Goal: Task Accomplishment & Management: Complete application form

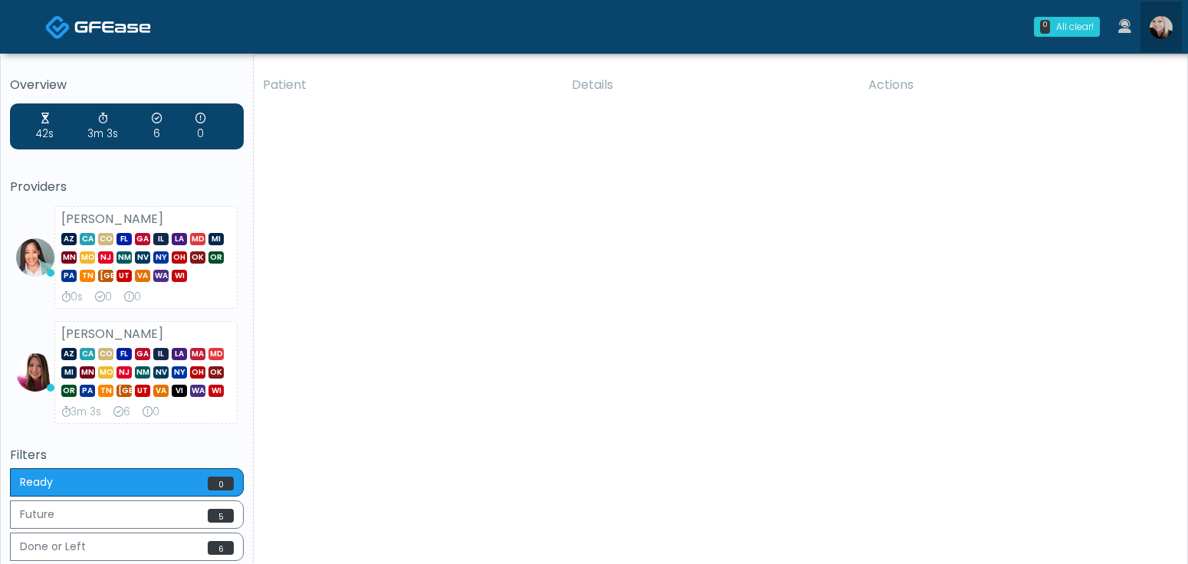
click at [1160, 29] on img at bounding box center [1160, 27] width 23 height 23
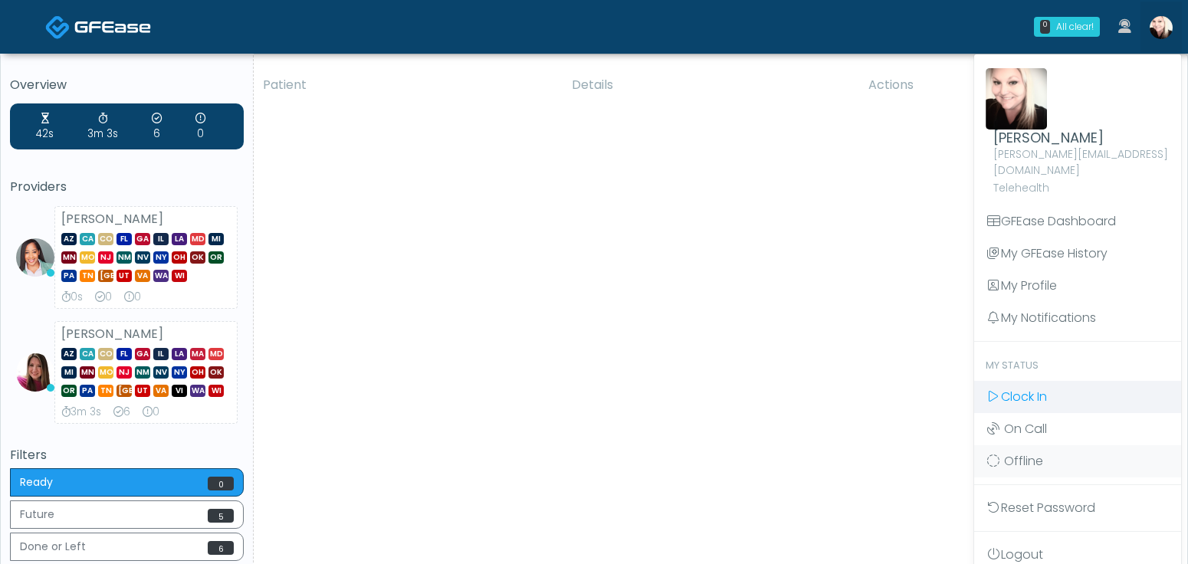
click at [1004, 388] on span "Clock In" at bounding box center [1024, 397] width 46 height 18
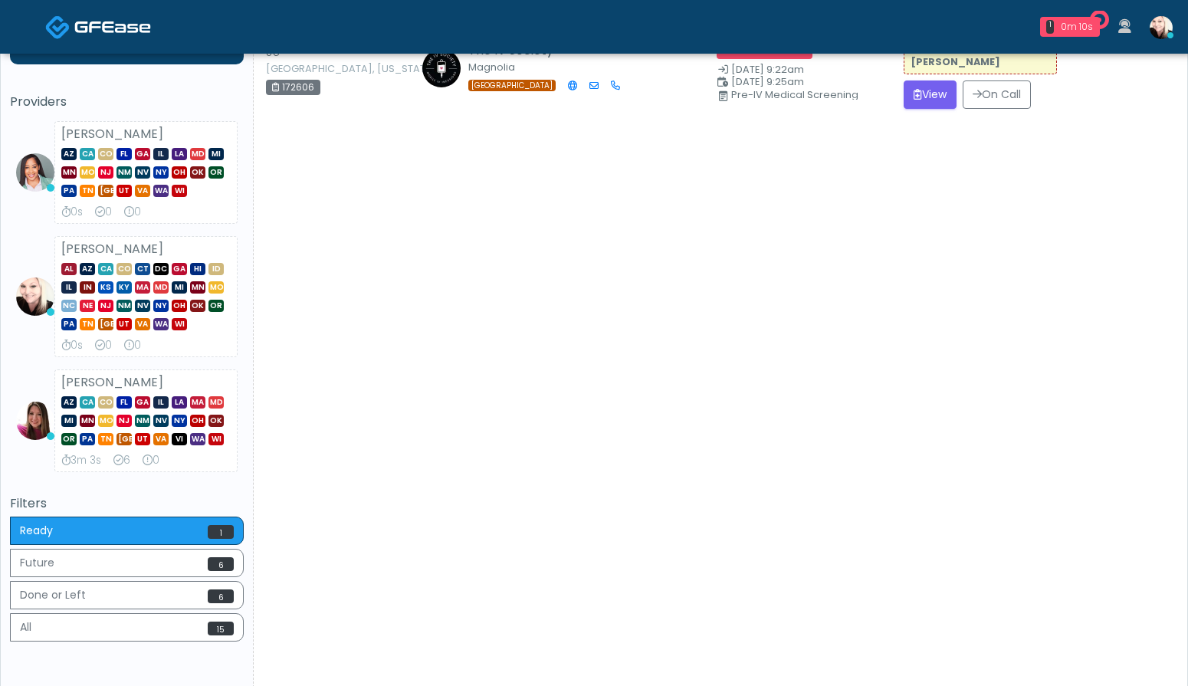
scroll to position [87, 0]
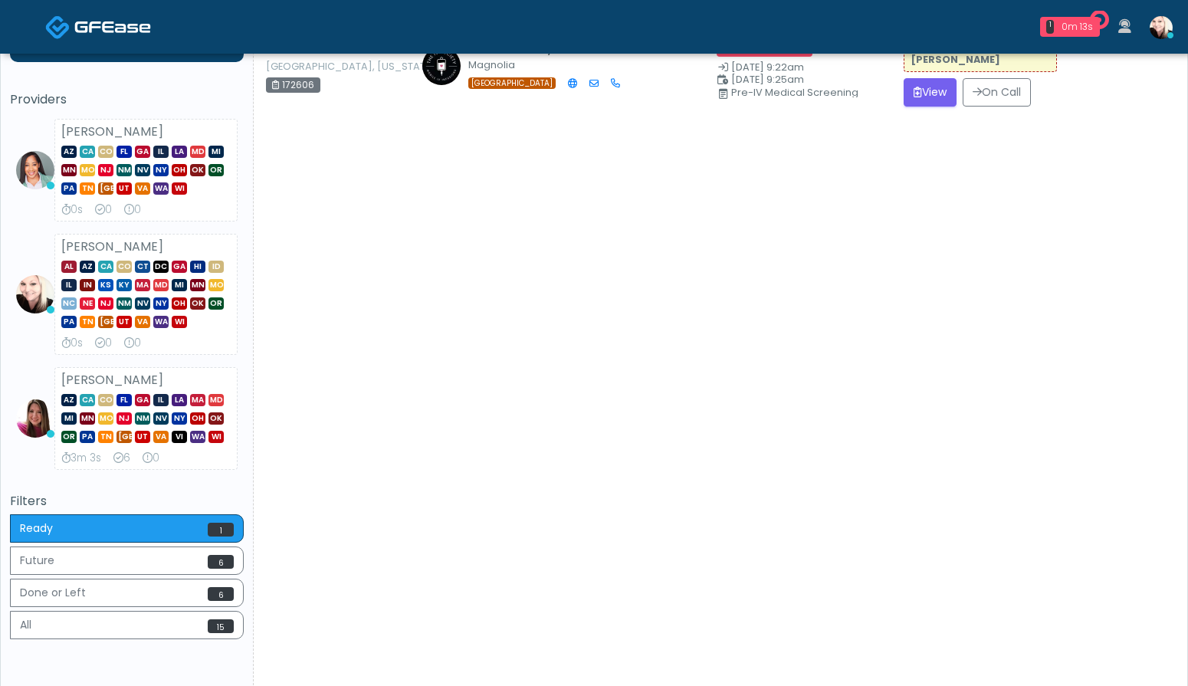
click at [921, 120] on div "Patient Details Actions JS Montgomery, Texas 172606 The IV Society Magnolia TX …" at bounding box center [715, 339] width 922 height 721
click at [921, 100] on button "View" at bounding box center [929, 92] width 53 height 28
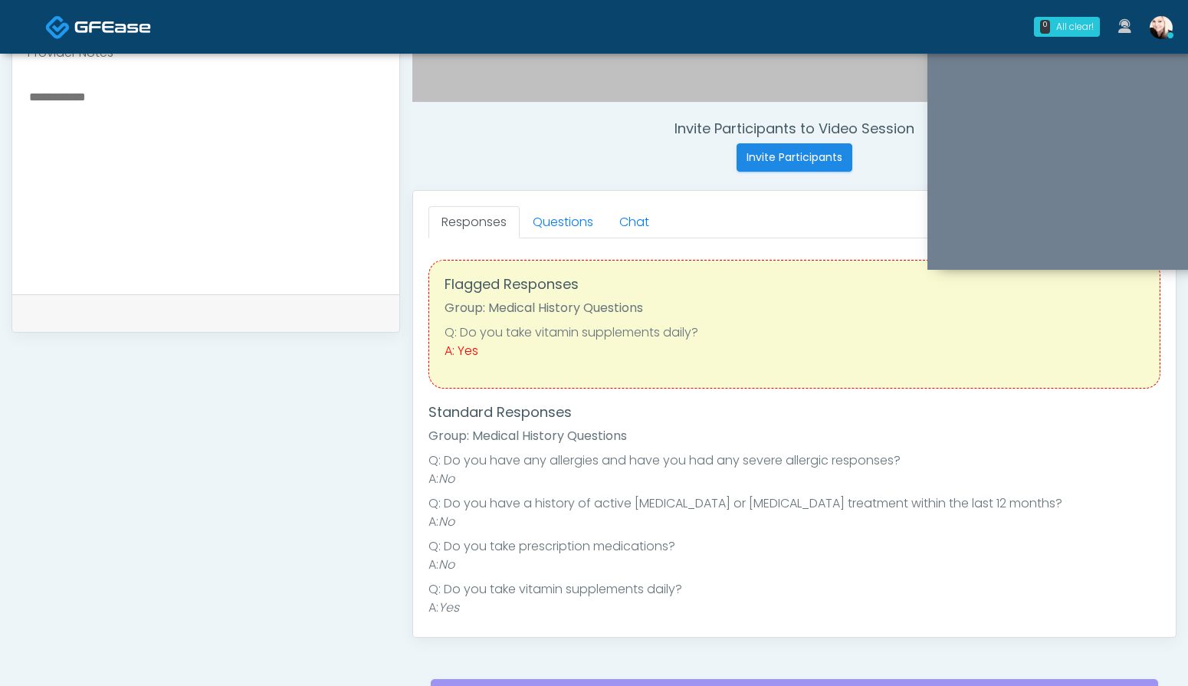
scroll to position [2, 0]
click at [561, 210] on link "Questions" at bounding box center [563, 222] width 87 height 32
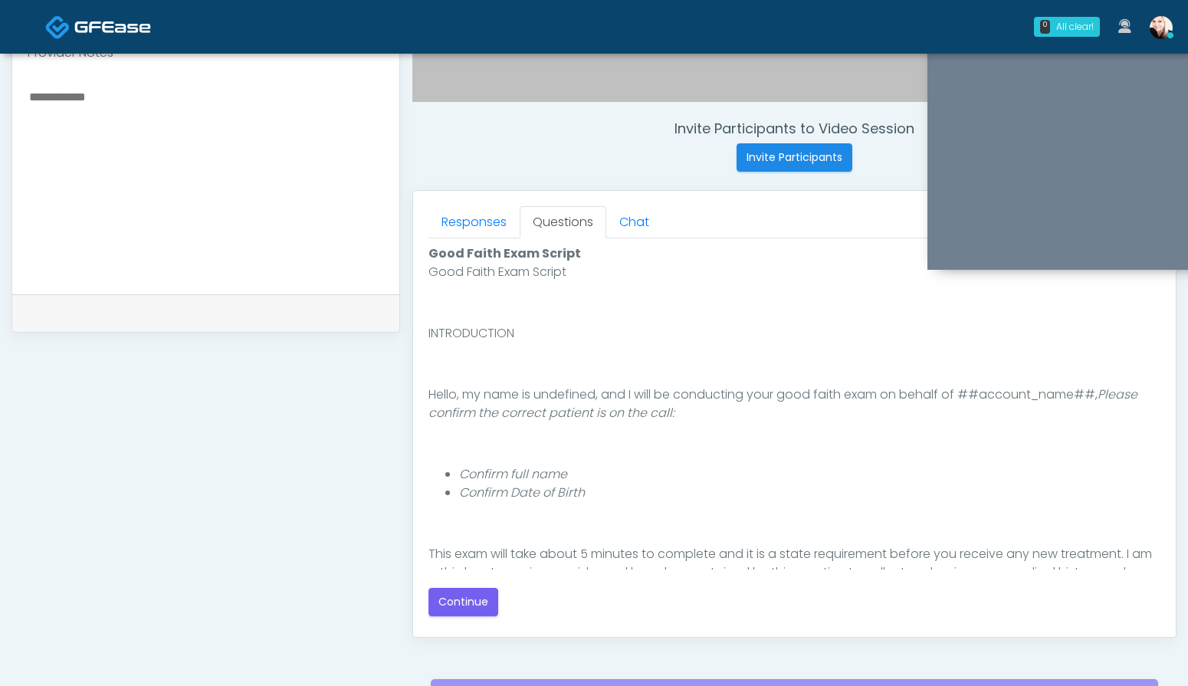
scroll to position [0, 0]
click at [466, 601] on button "Continue" at bounding box center [463, 602] width 70 height 28
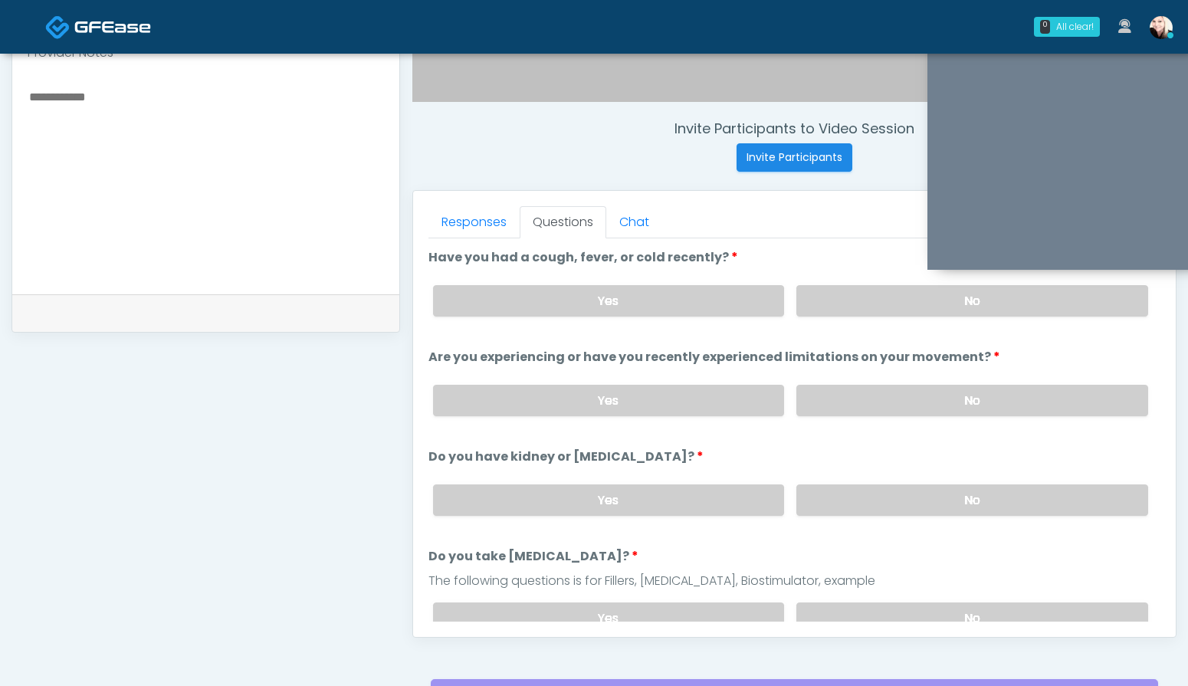
scroll to position [690, 0]
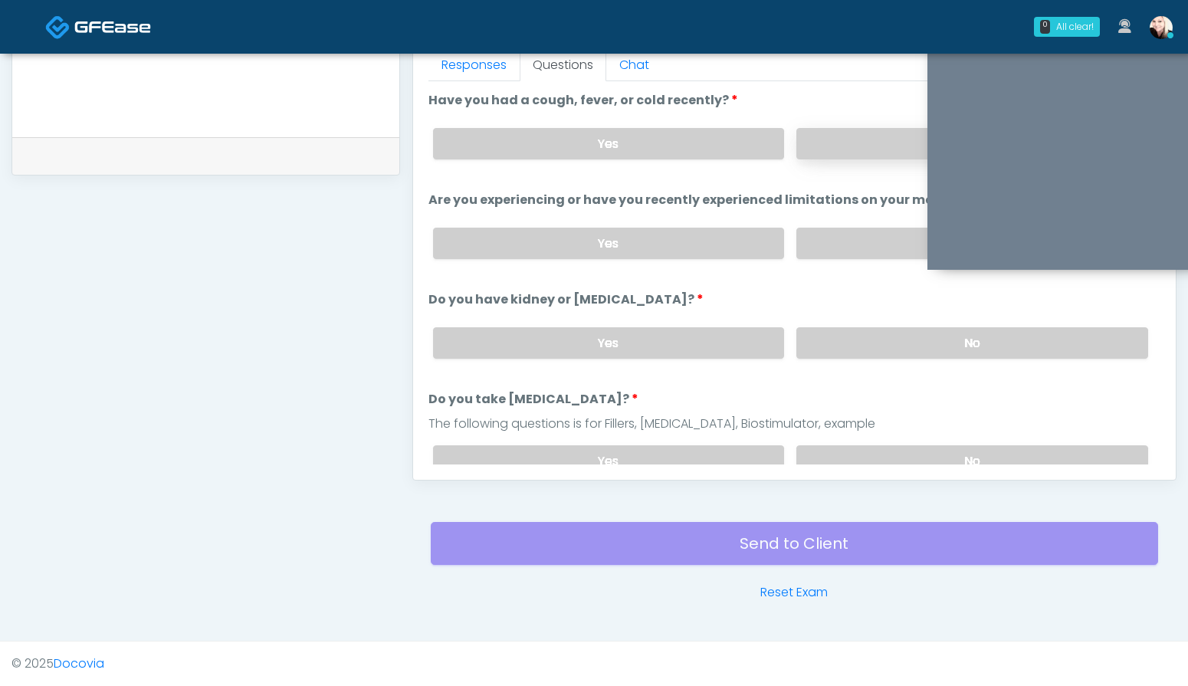
click at [808, 136] on label "No" at bounding box center [972, 143] width 352 height 31
click at [835, 247] on label "No" at bounding box center [972, 243] width 352 height 31
click at [837, 357] on div "Yes No" at bounding box center [790, 343] width 739 height 56
click at [841, 343] on label "No" at bounding box center [972, 342] width 352 height 31
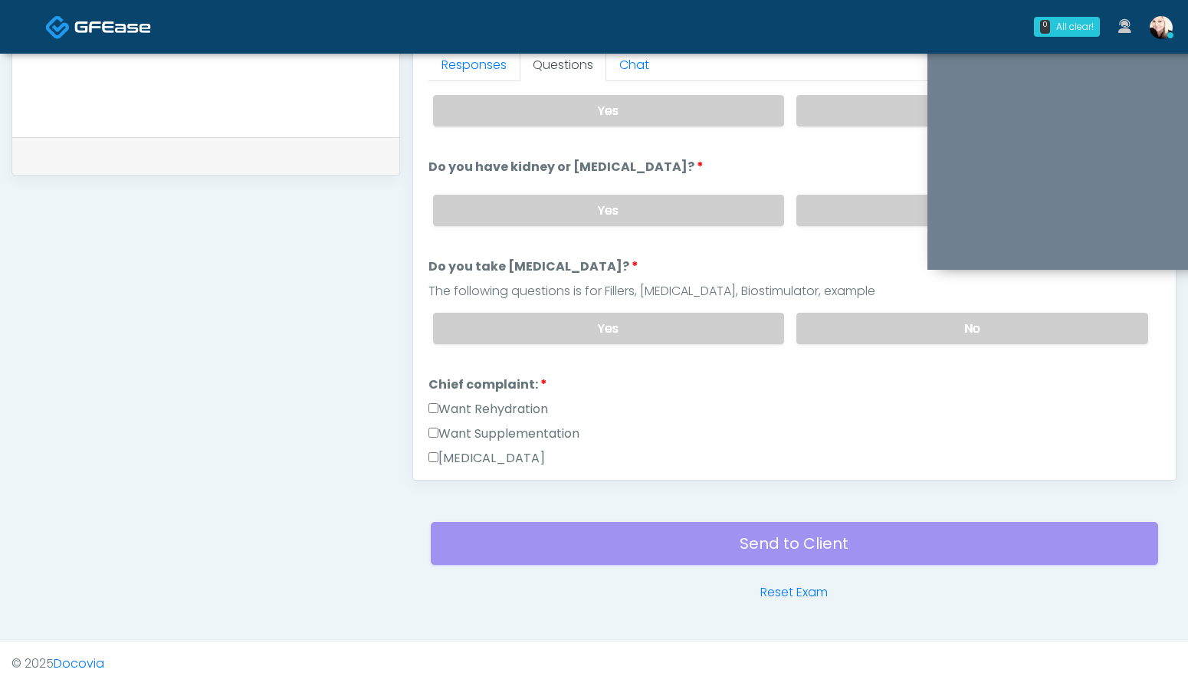
scroll to position [134, 0]
drag, startPoint x: 841, startPoint y: 377, endPoint x: 841, endPoint y: 365, distance: 12.3
click at [841, 375] on li "Chief complaint: Chief complaint: Want Rehydration Want Supplementation Ozone T…" at bounding box center [794, 447] width 732 height 147
click at [841, 339] on label "No" at bounding box center [972, 326] width 352 height 31
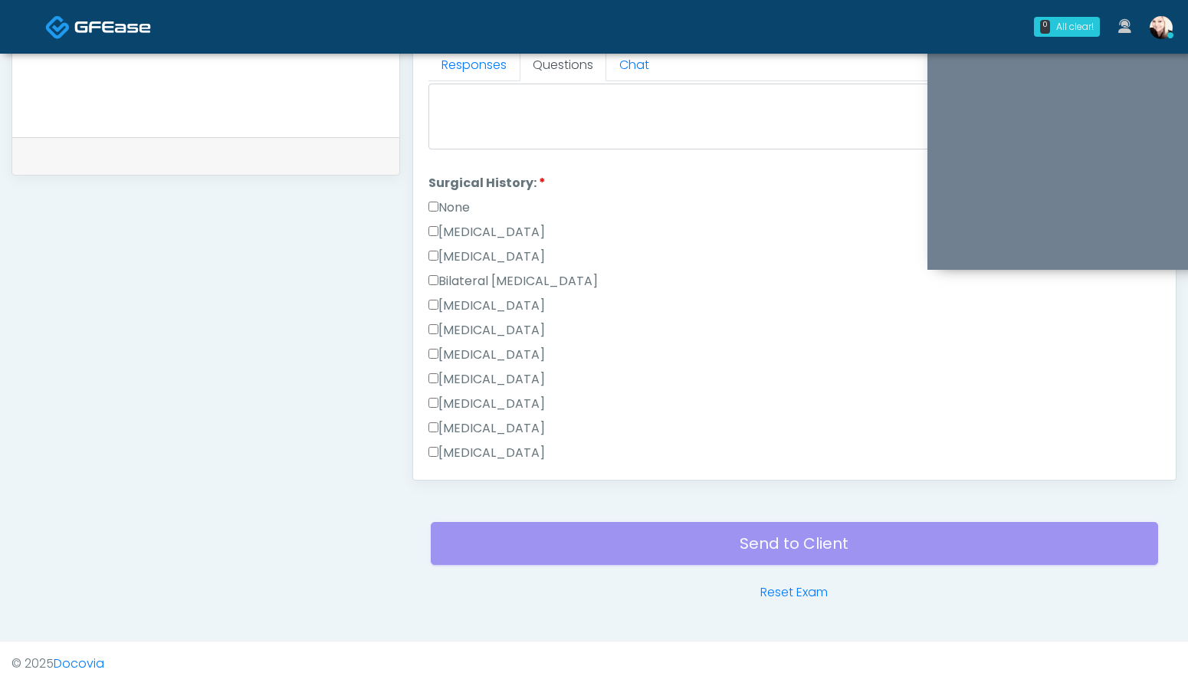
scroll to position [654, 0]
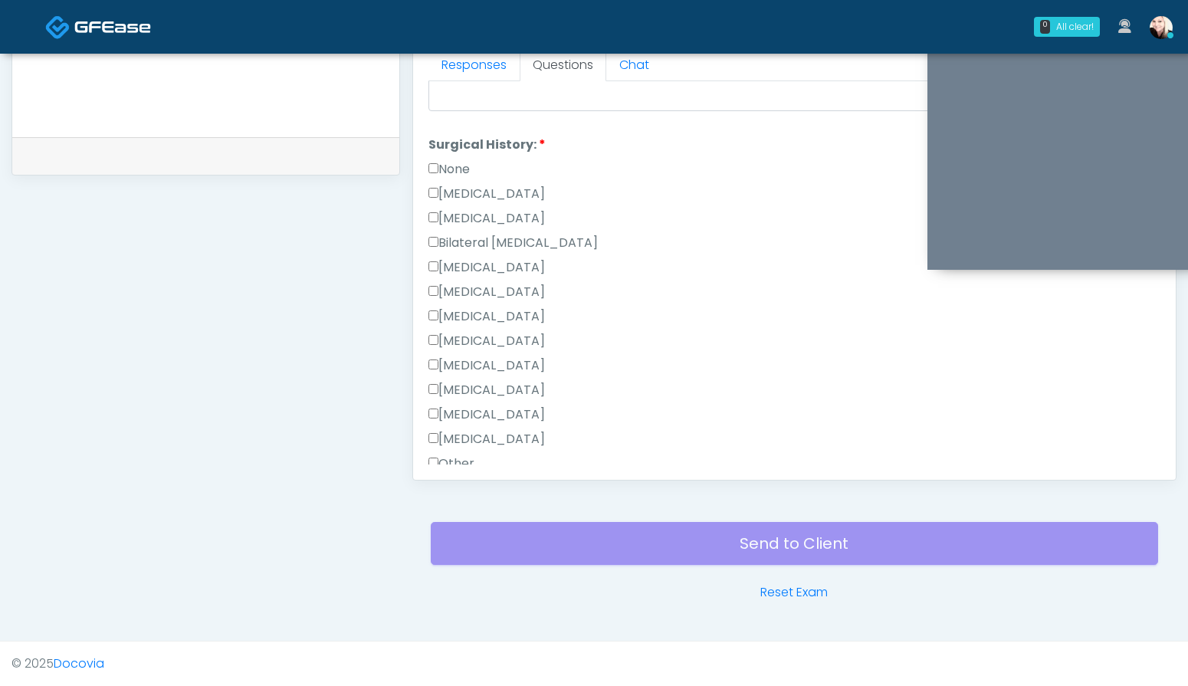
click at [447, 169] on label "None" at bounding box center [448, 169] width 41 height 18
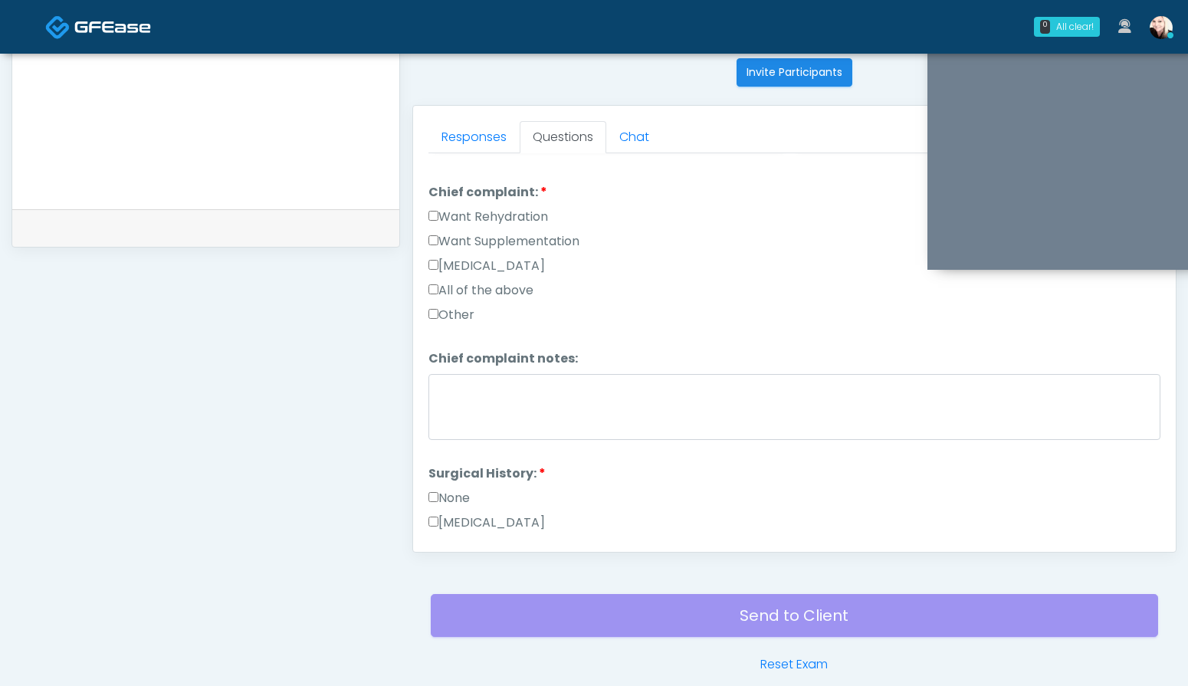
scroll to position [472, 0]
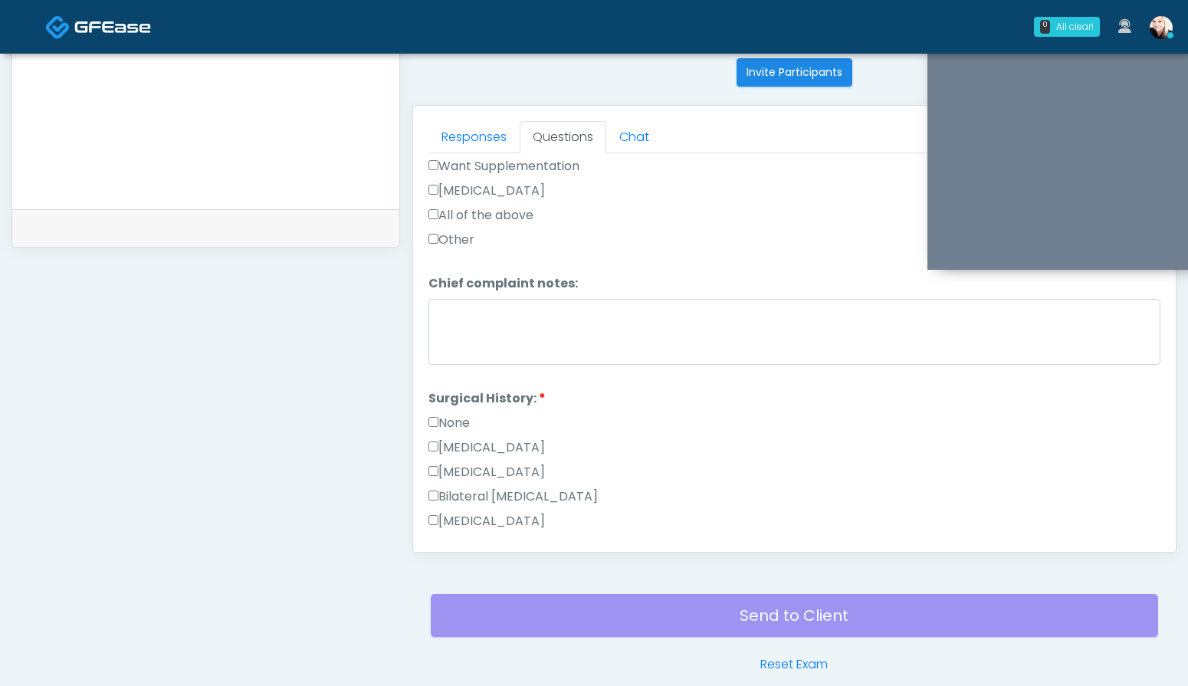
click at [440, 438] on label "Cesarean Section" at bounding box center [486, 447] width 116 height 18
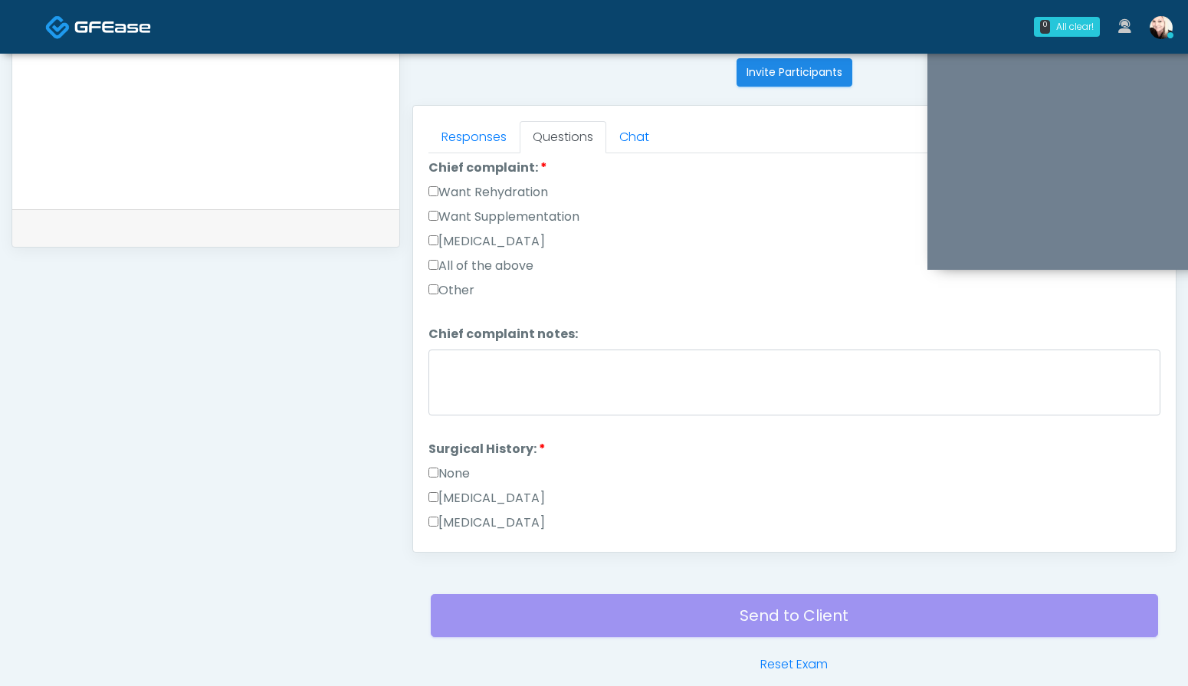
scroll to position [422, 0]
click at [431, 207] on label "Want Supplementation" at bounding box center [503, 216] width 151 height 18
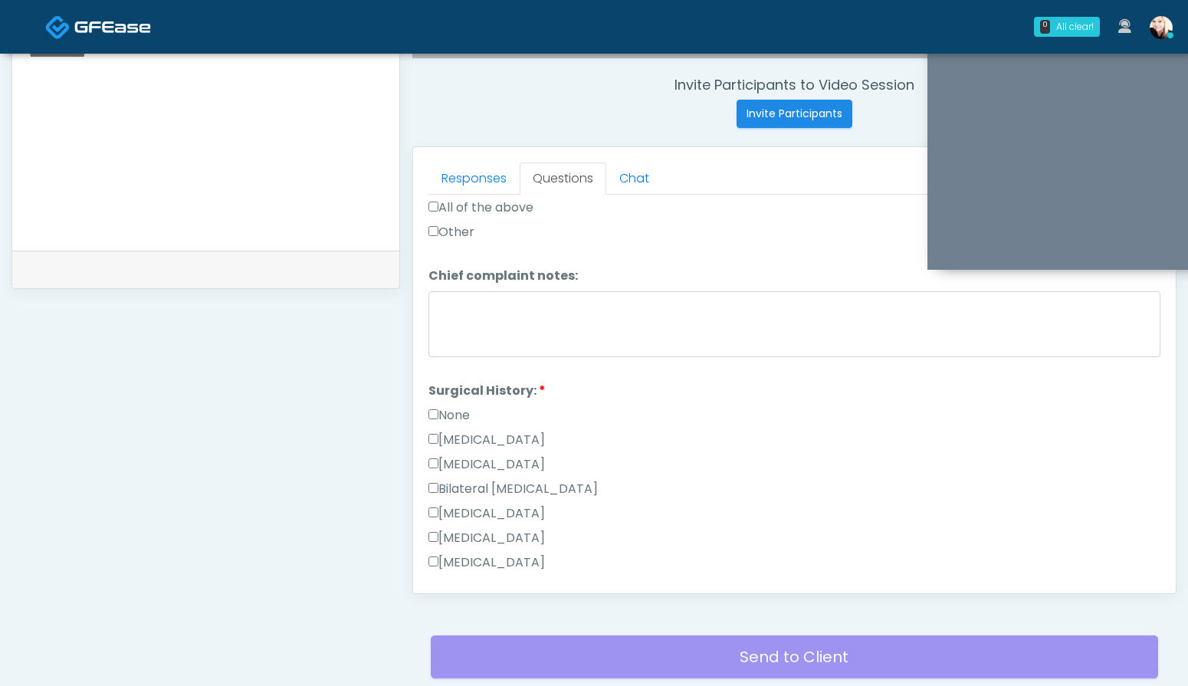
scroll to position [851, 0]
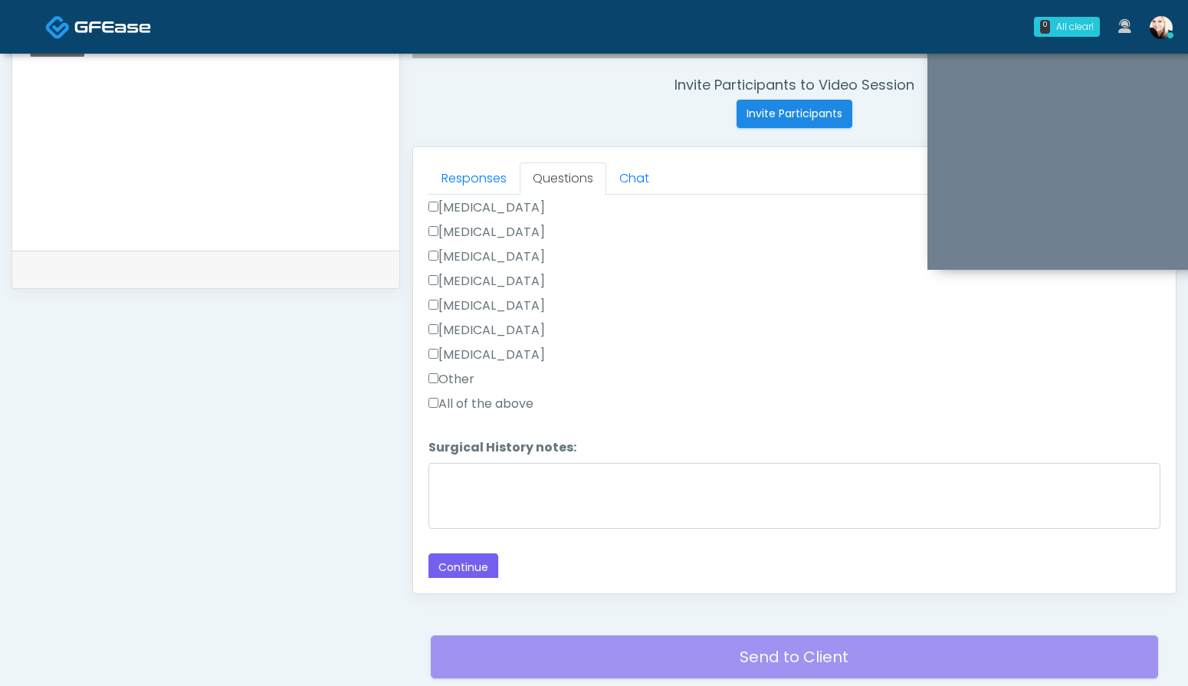
click at [462, 561] on button "Continue" at bounding box center [463, 567] width 70 height 28
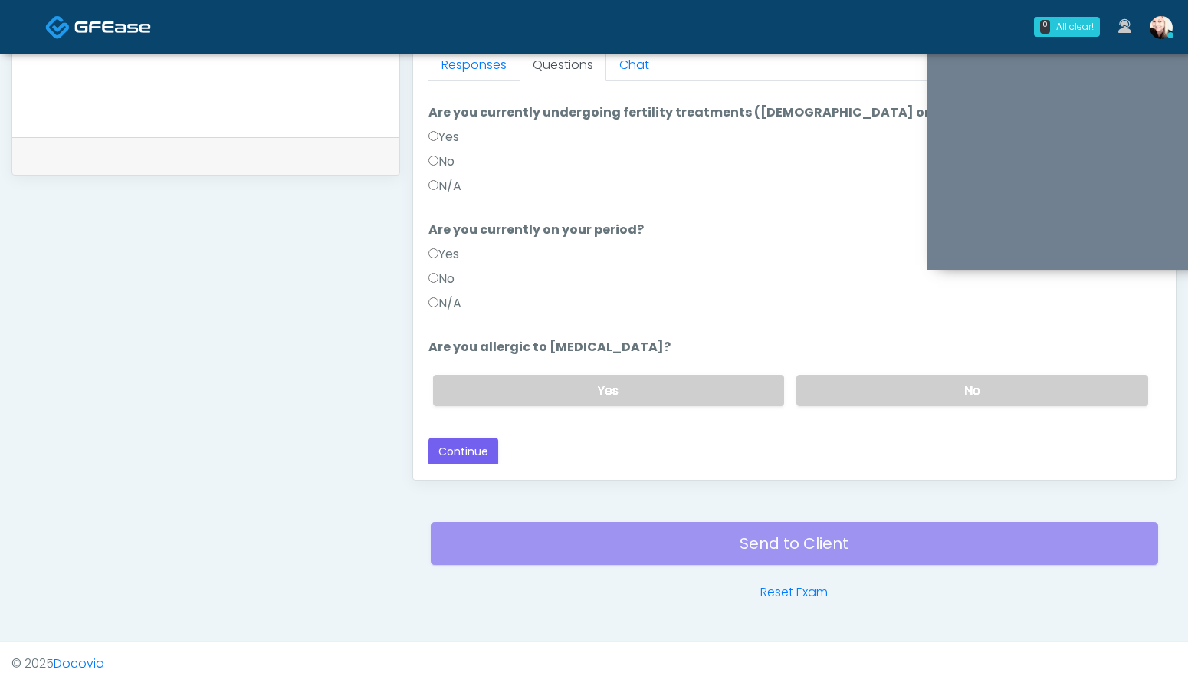
scroll to position [0, 0]
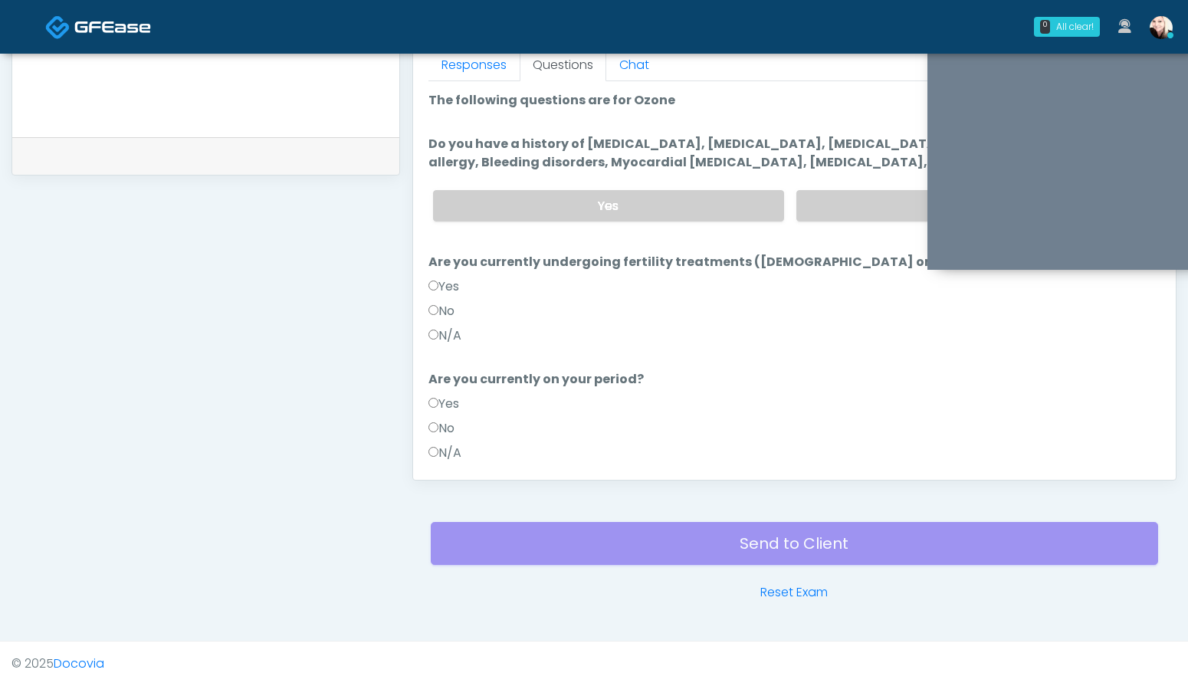
click at [322, 144] on div "Just saved" at bounding box center [205, 156] width 387 height 38
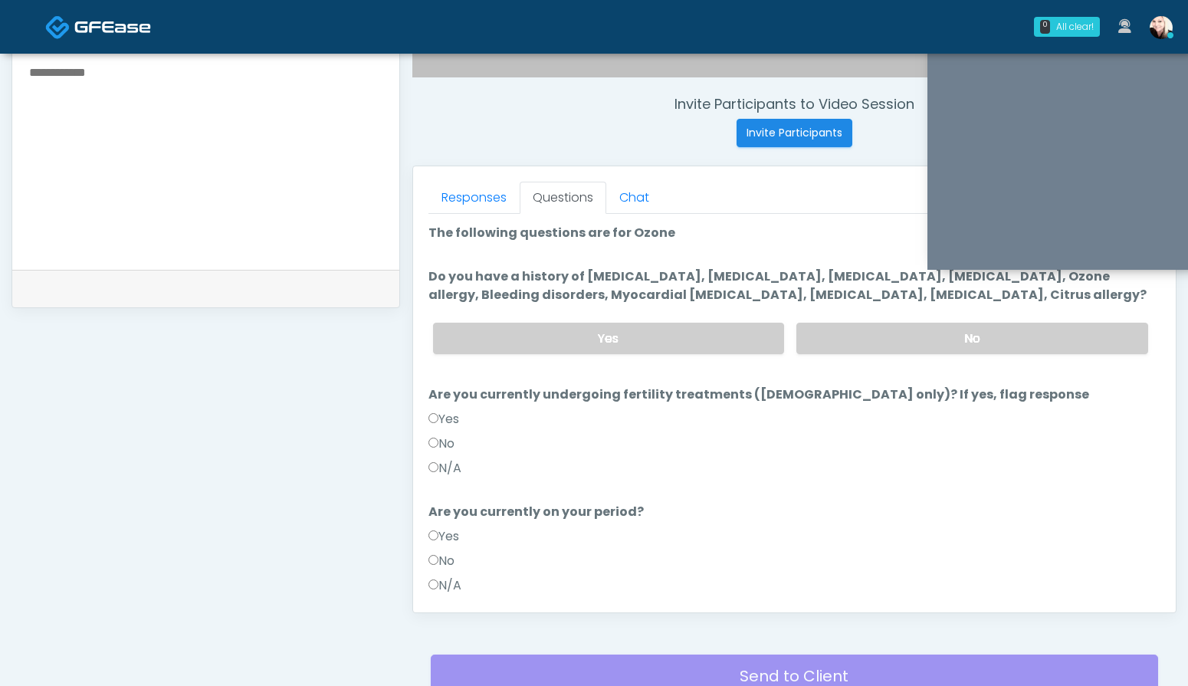
click at [227, 162] on textarea at bounding box center [206, 155] width 356 height 187
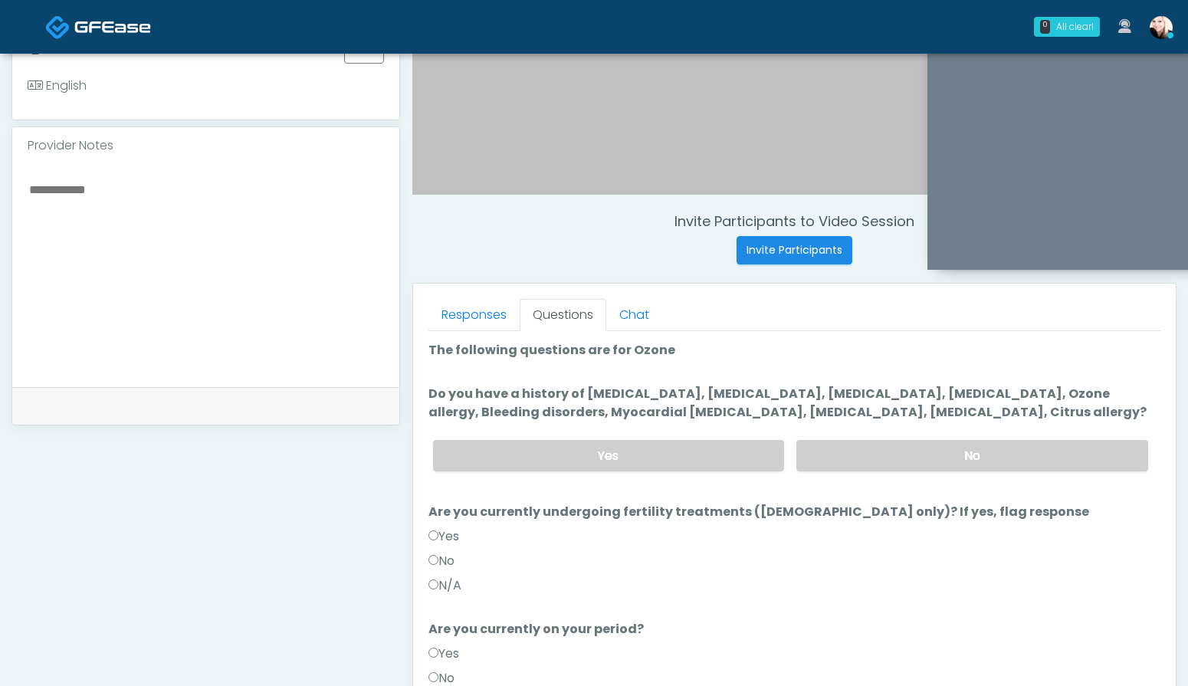
scroll to position [435, 0]
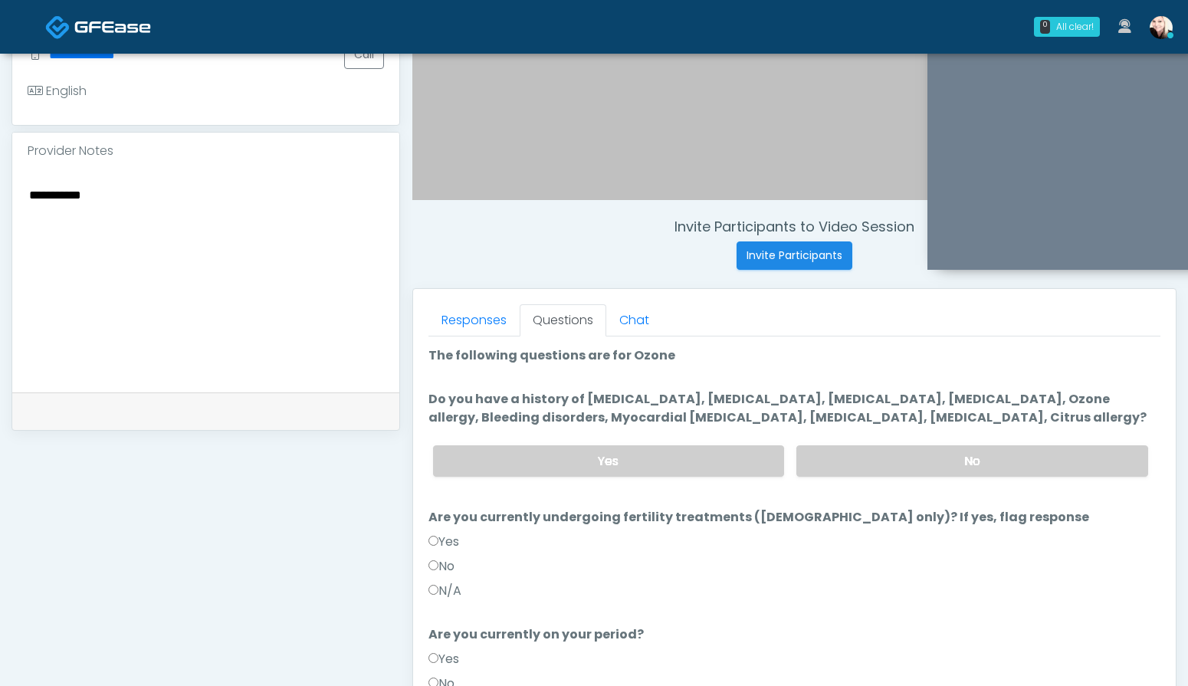
type textarea "**********"
click at [772, 427] on li "Do you have a history of Hyperthyroidism, Hypotension, Hypocalcemia, Hypoglycem…" at bounding box center [794, 439] width 732 height 99
drag, startPoint x: 570, startPoint y: 395, endPoint x: 835, endPoint y: 402, distance: 264.5
click at [835, 402] on label "Do you have a history of Hyperthyroidism, Hypotension, Hypocalcemia, Hypoglycem…" at bounding box center [794, 408] width 732 height 37
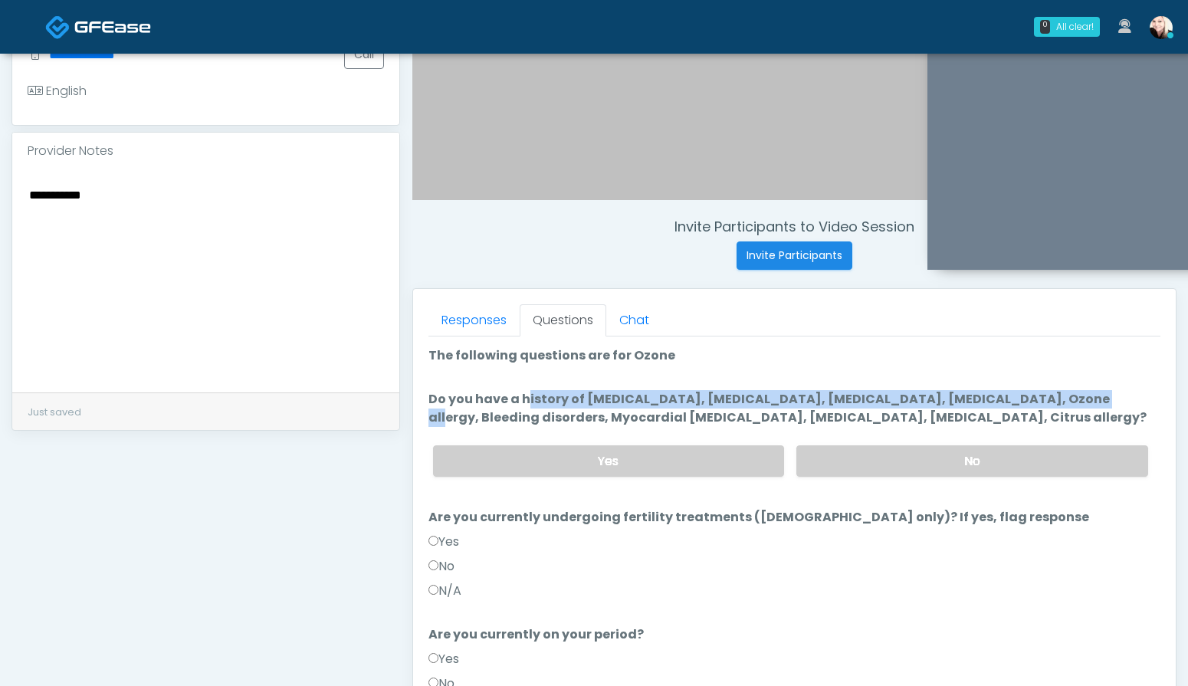
drag, startPoint x: 978, startPoint y: 392, endPoint x: 537, endPoint y: 380, distance: 440.8
click at [539, 380] on ol "The following questions are for Ozone The following questions are for Ozone Do …" at bounding box center [794, 584] width 732 height 477
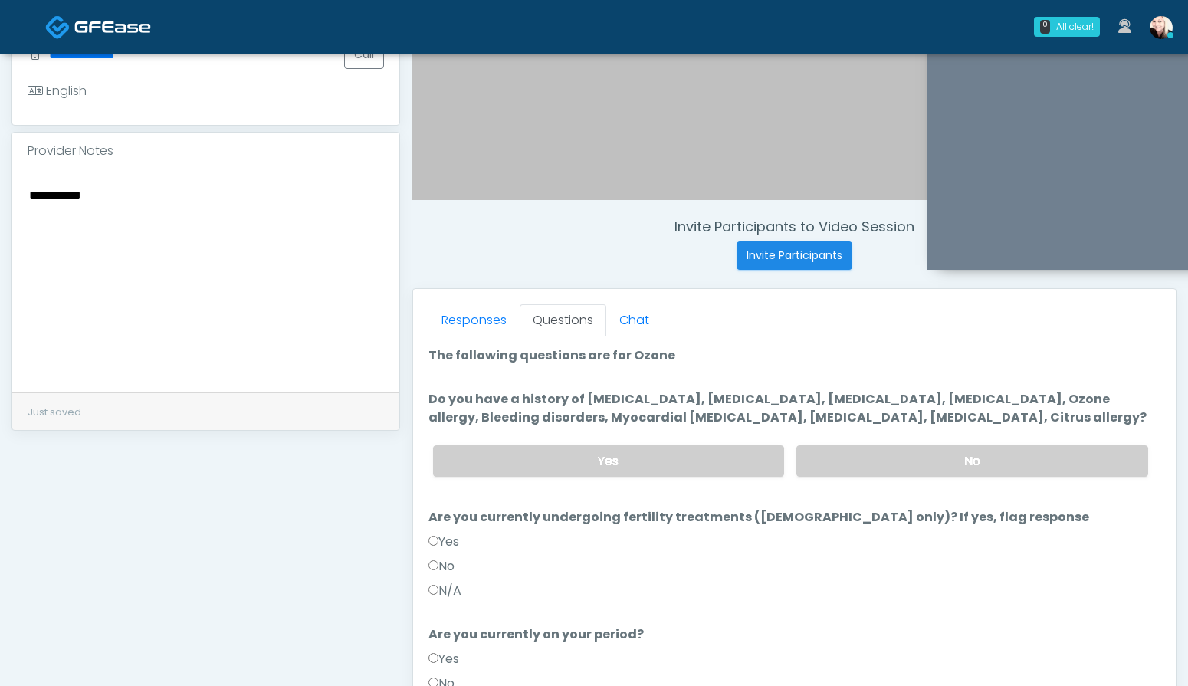
click at [795, 431] on li "Do you have a history of Hyperthyroidism, Hypotension, Hypocalcemia, Hypoglycem…" at bounding box center [794, 439] width 732 height 99
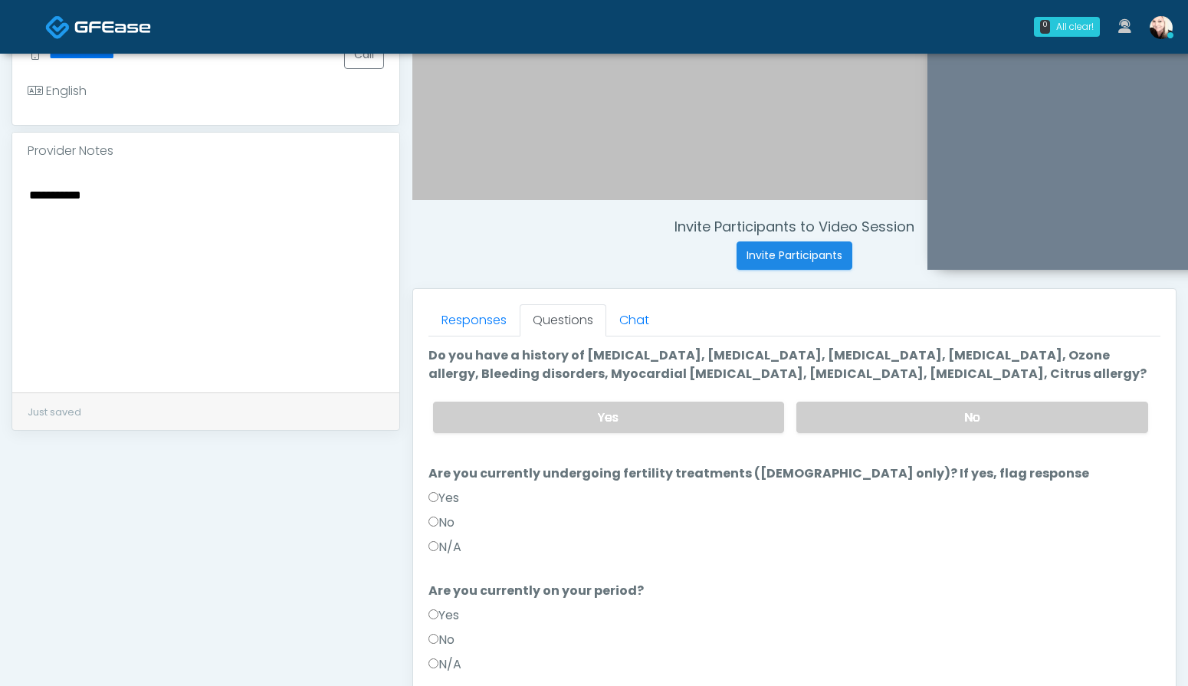
scroll to position [49, 0]
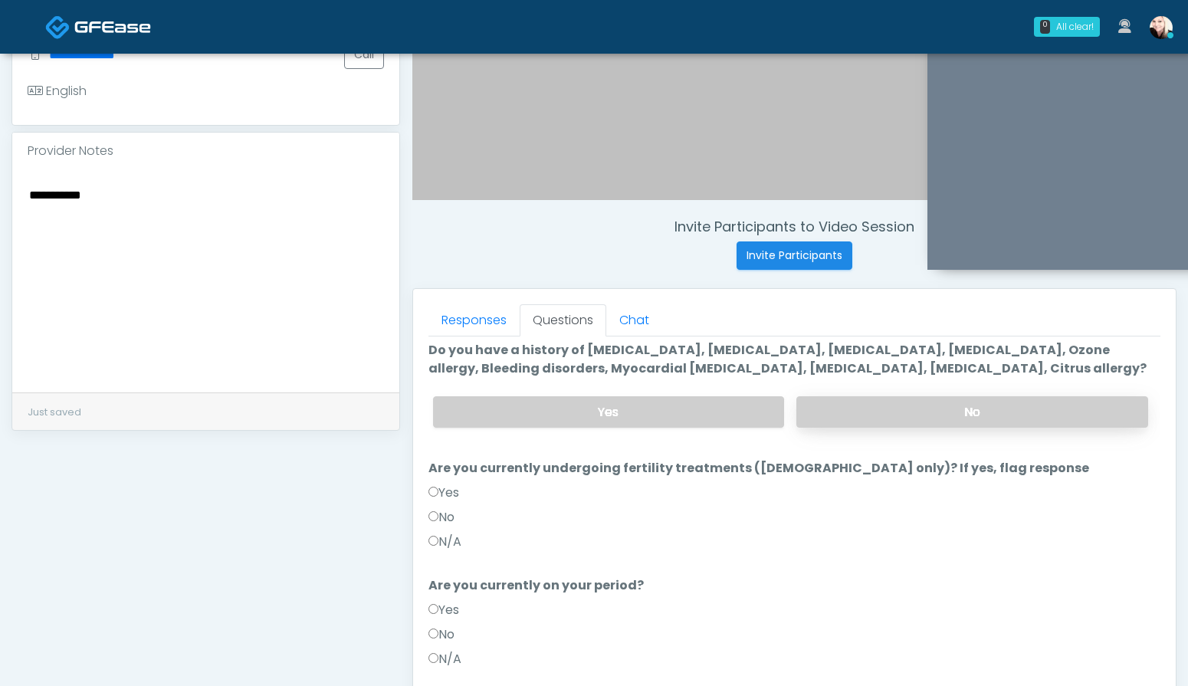
click at [842, 413] on label "No" at bounding box center [972, 411] width 352 height 31
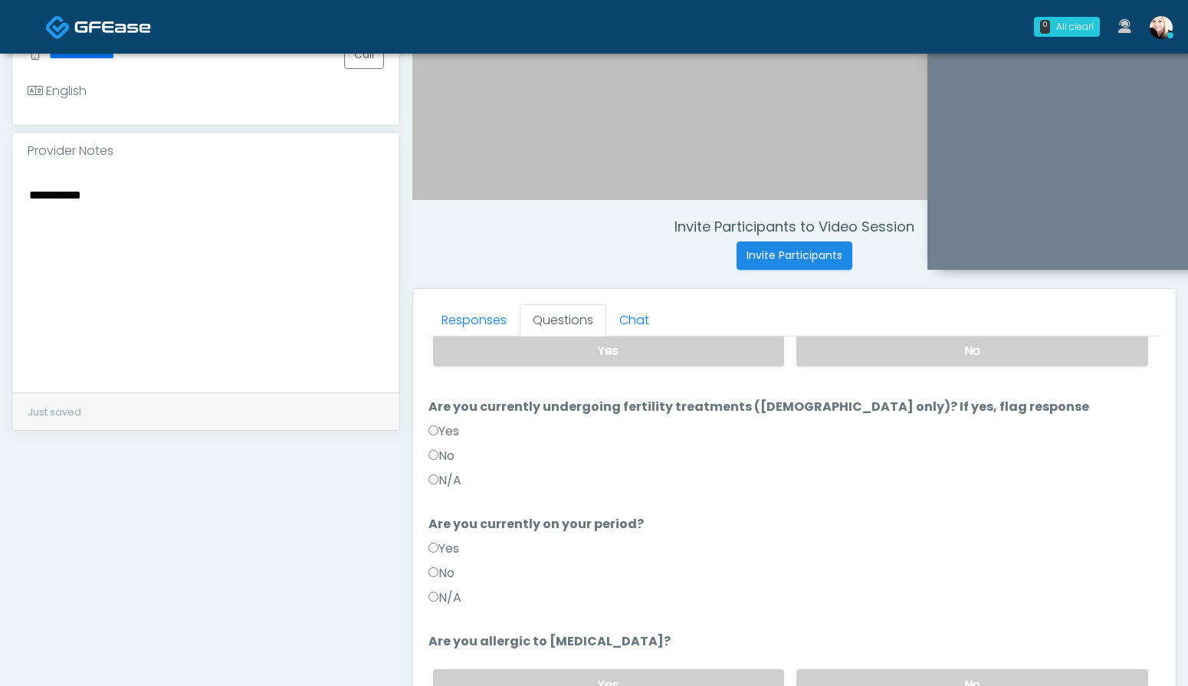
scroll to position [112, 0]
click at [442, 478] on label "N/A" at bounding box center [444, 479] width 33 height 18
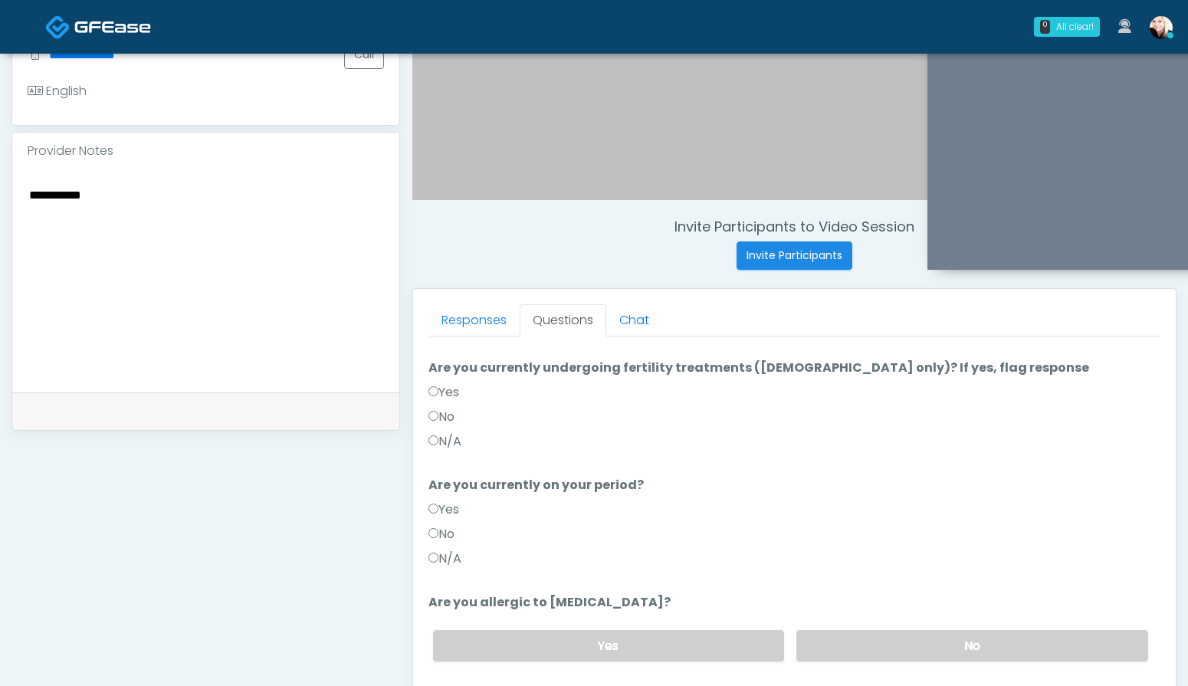
click at [435, 562] on label "N/A" at bounding box center [444, 558] width 33 height 18
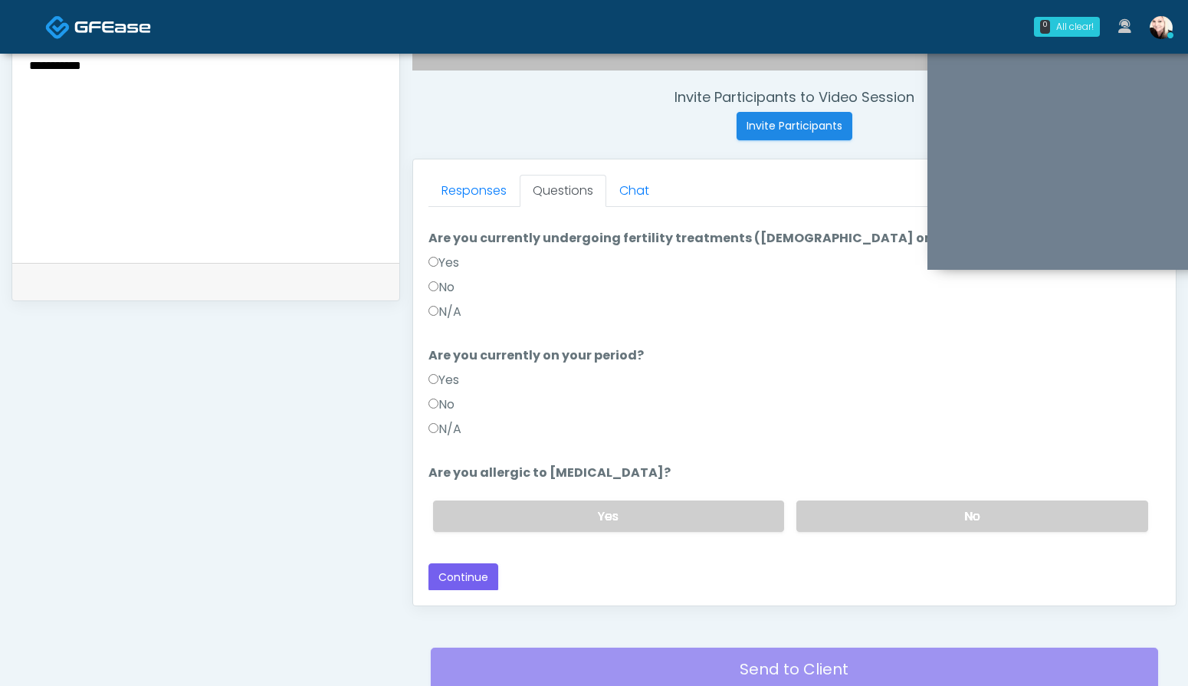
scroll to position [566, 0]
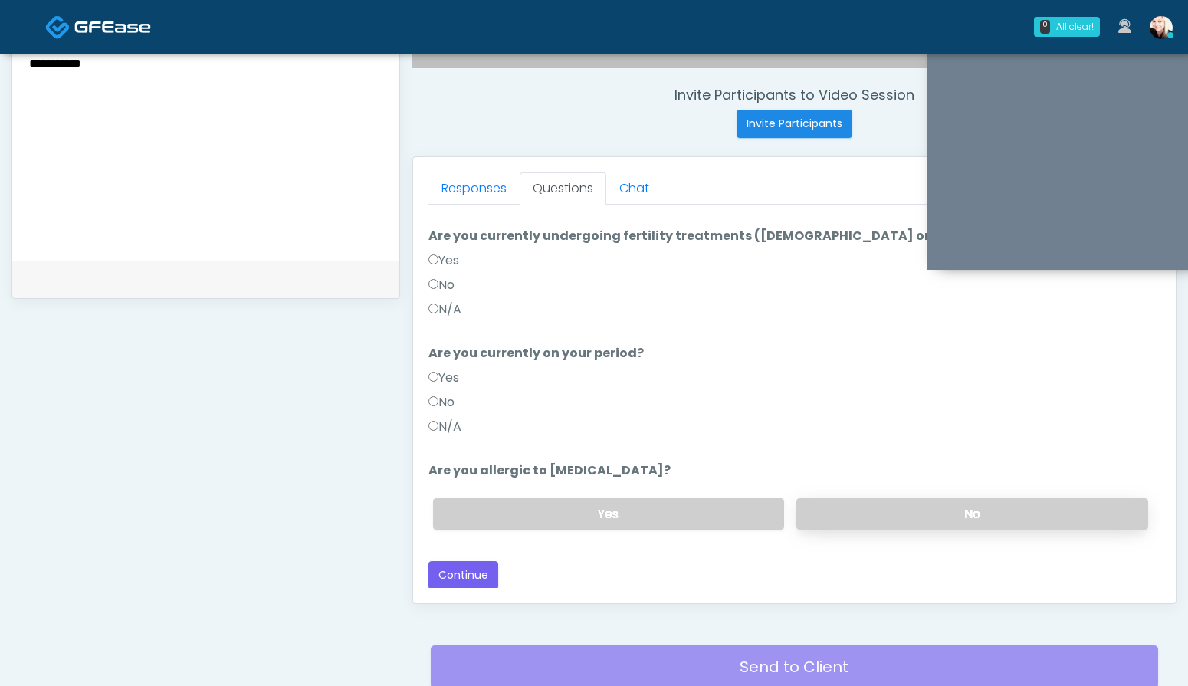
click at [874, 523] on label "No" at bounding box center [972, 513] width 352 height 31
click at [450, 401] on label "No" at bounding box center [441, 402] width 26 height 18
click at [461, 590] on div "Responses Questions Chat Good Faith Exam Script Good Faith Exam Script INTRODUC…" at bounding box center [794, 380] width 762 height 446
click at [461, 581] on button "Continue" at bounding box center [463, 575] width 70 height 28
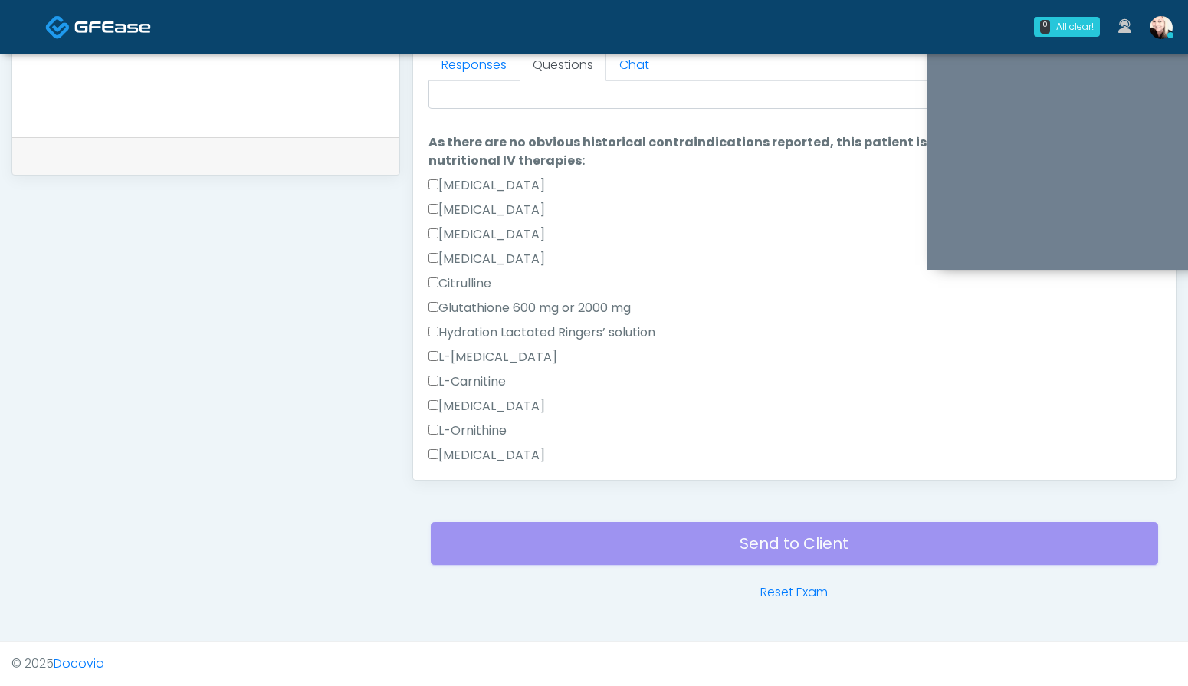
scroll to position [973, 0]
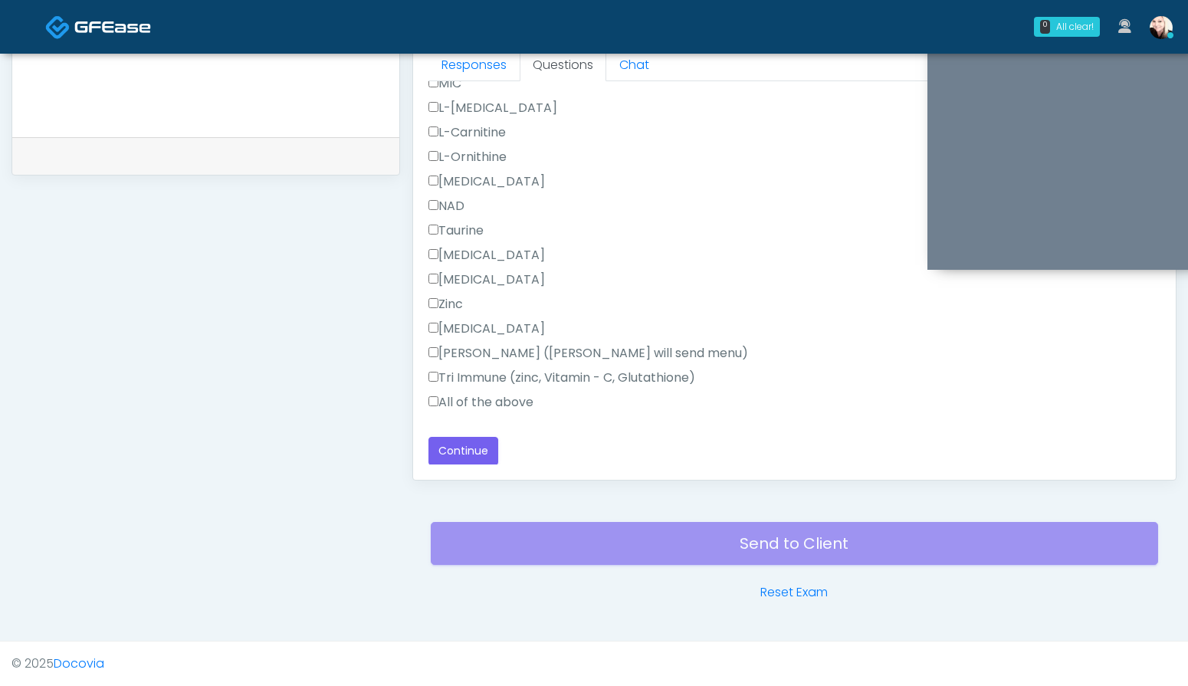
click at [454, 402] on label "All of the above" at bounding box center [480, 402] width 105 height 18
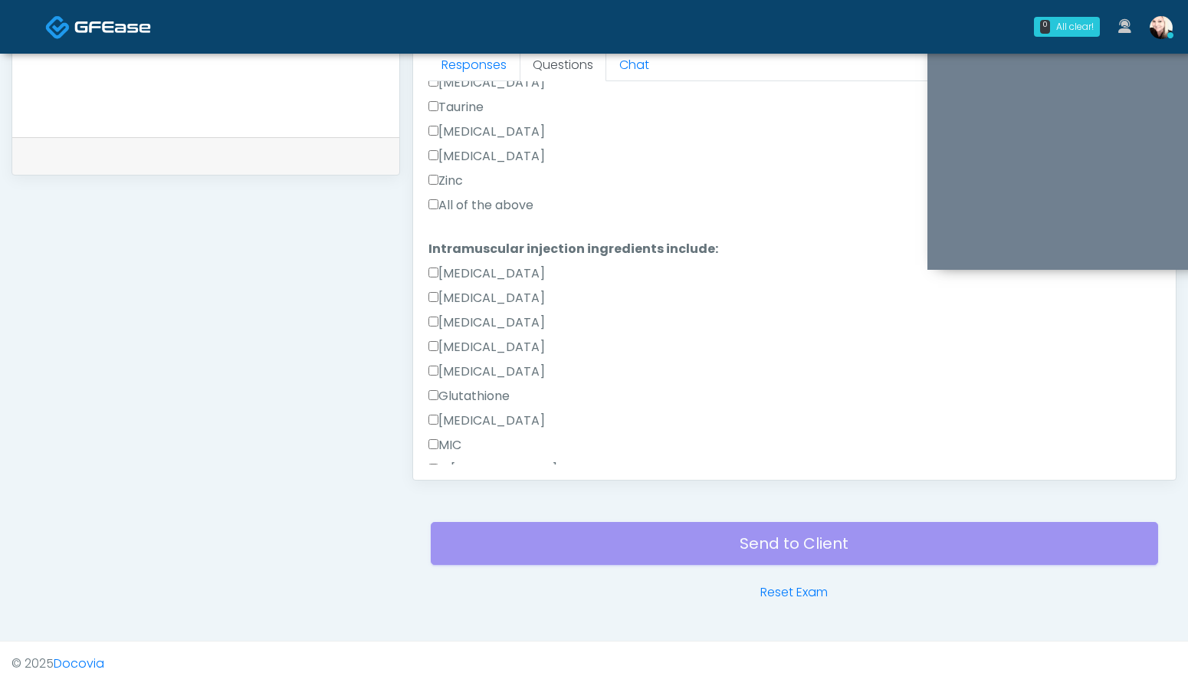
scroll to position [552, 0]
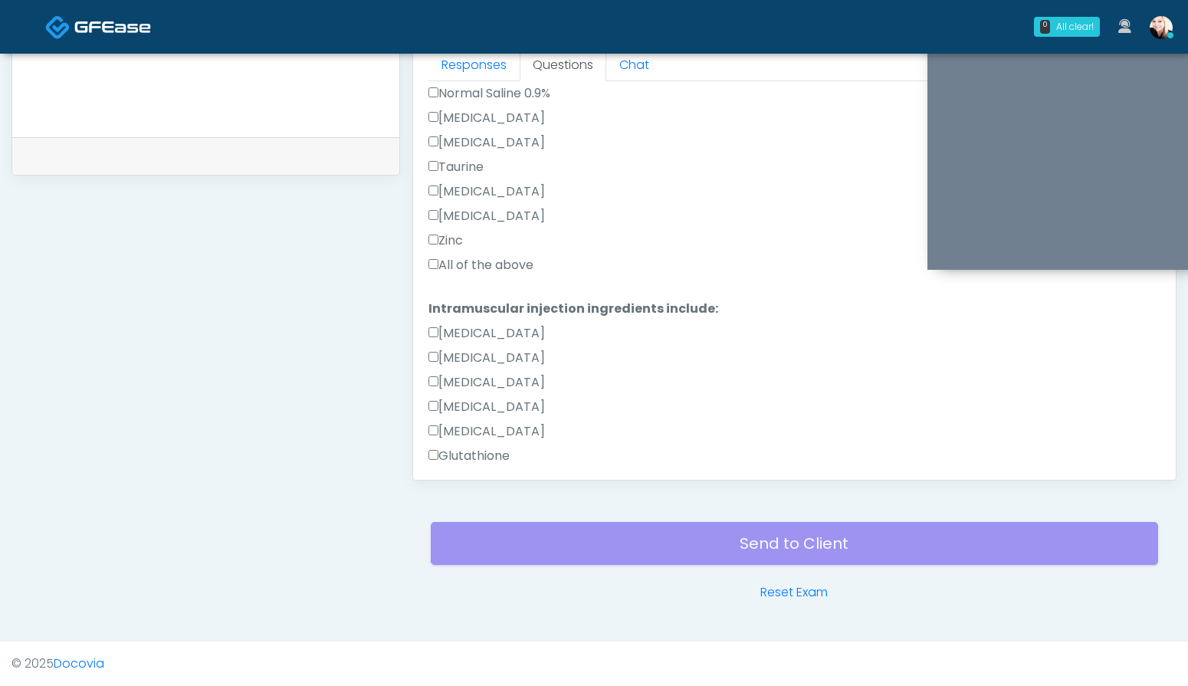
click at [451, 266] on label "All of the above" at bounding box center [480, 265] width 105 height 18
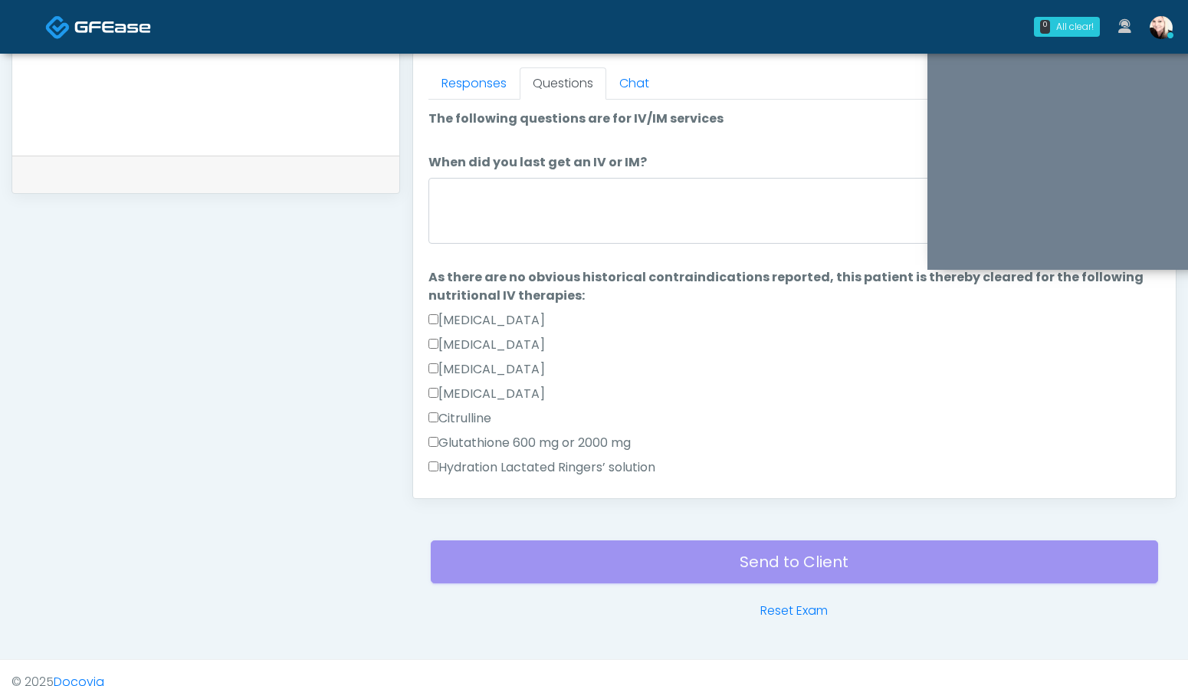
scroll to position [671, 0]
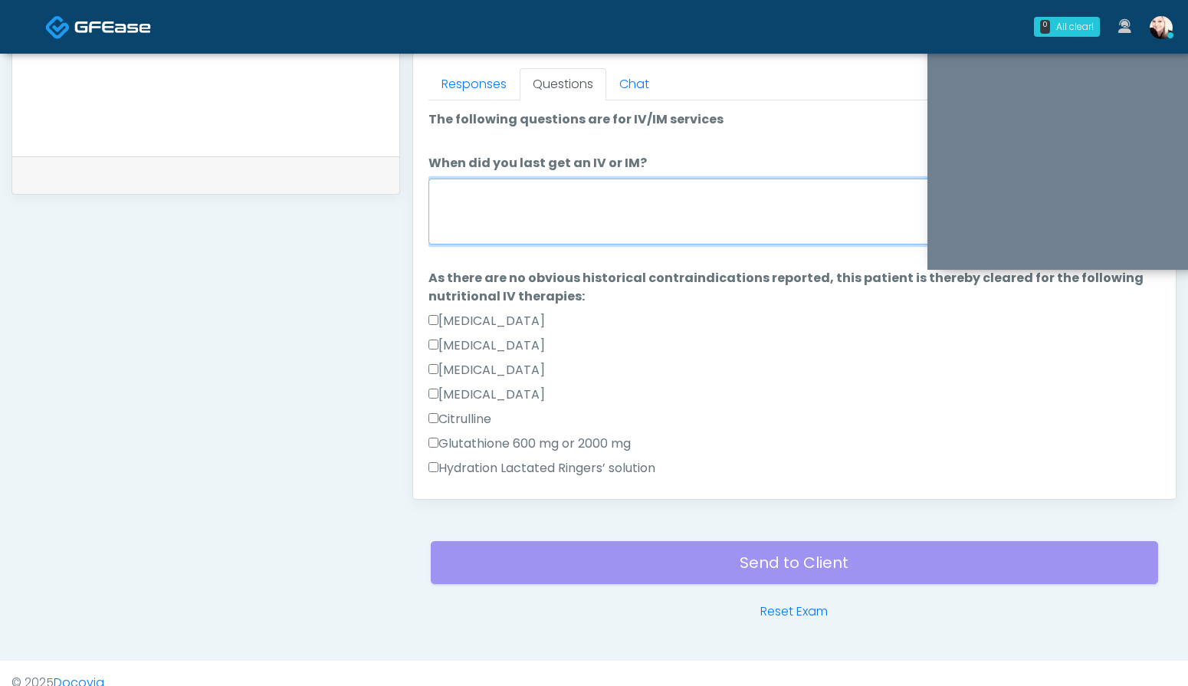
click at [477, 195] on textarea "When did you last get an IV or IM?" at bounding box center [794, 212] width 732 height 66
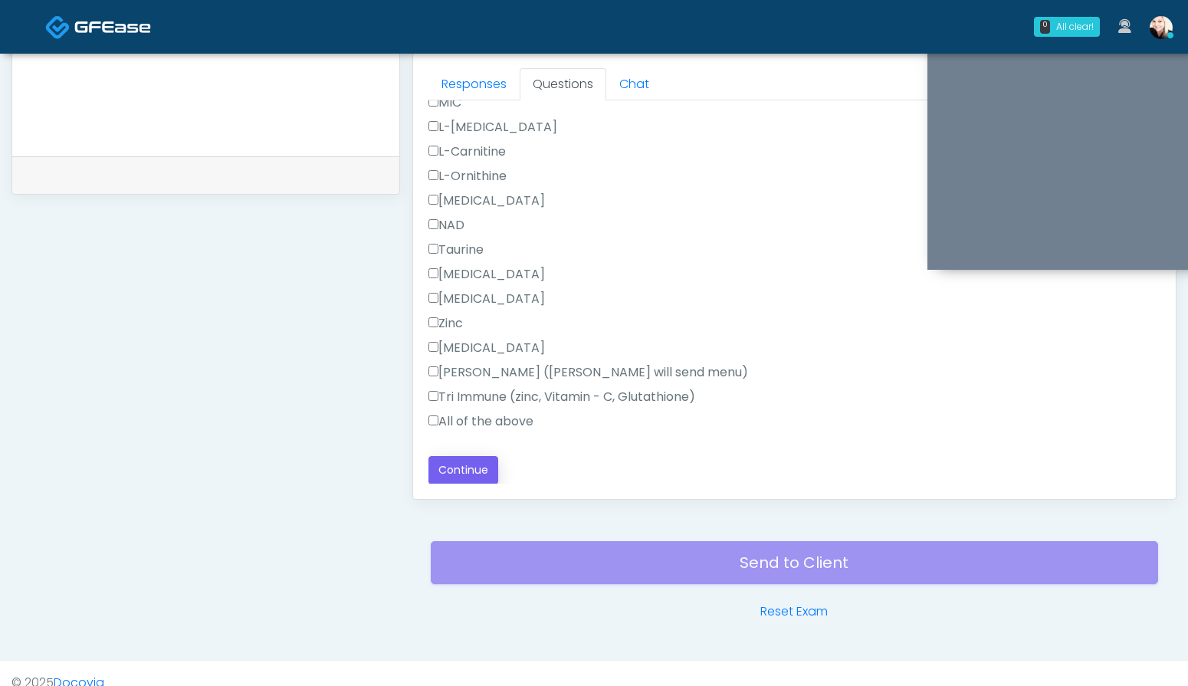
type textarea "**********"
click at [451, 474] on button "Continue" at bounding box center [463, 470] width 70 height 28
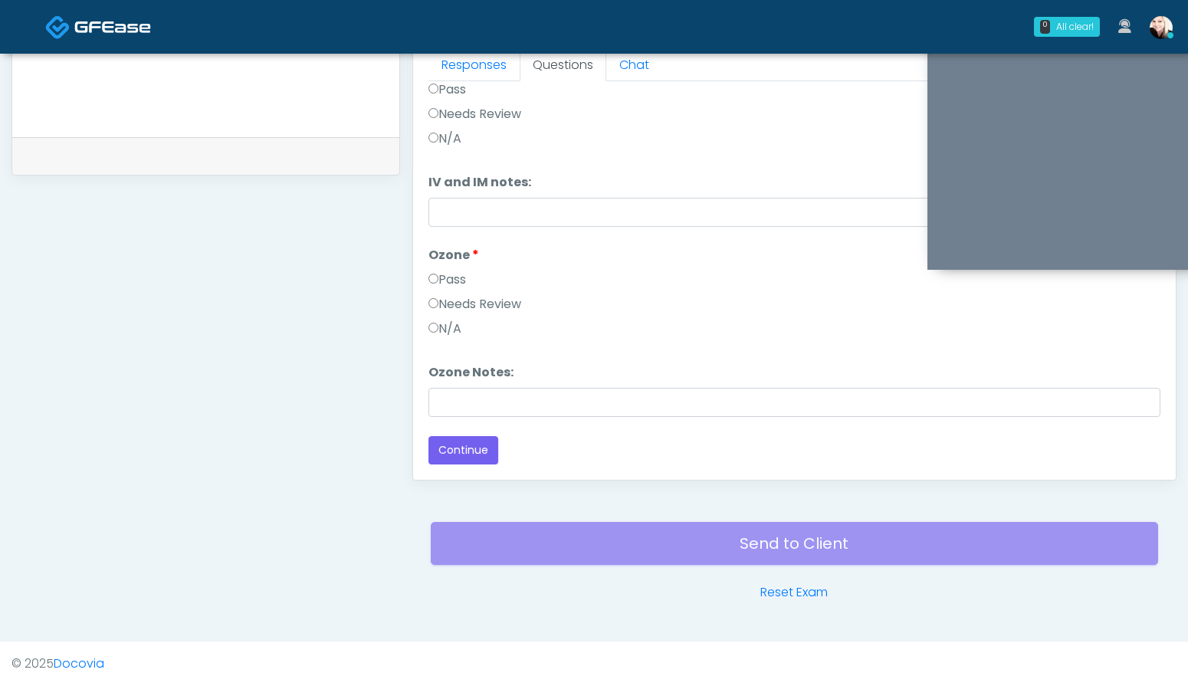
scroll to position [0, 0]
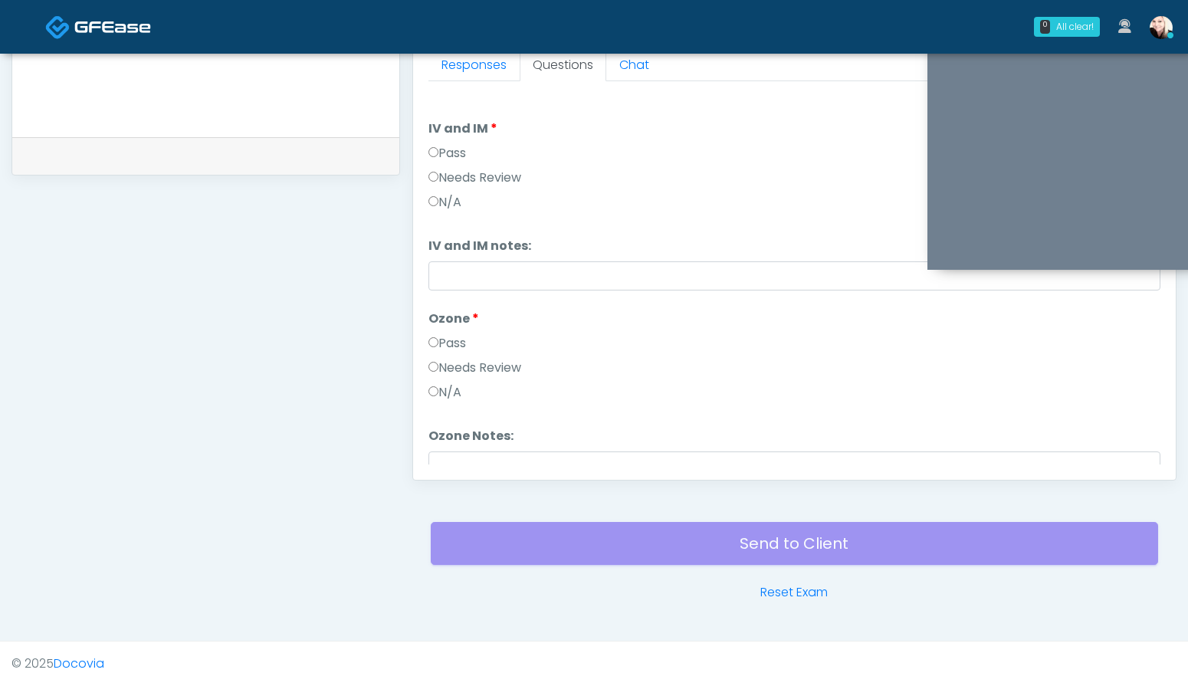
click at [449, 159] on label "Pass" at bounding box center [447, 153] width 38 height 18
click at [441, 333] on li "Ozone Ozone Pass Needs Review N/A" at bounding box center [794, 359] width 732 height 98
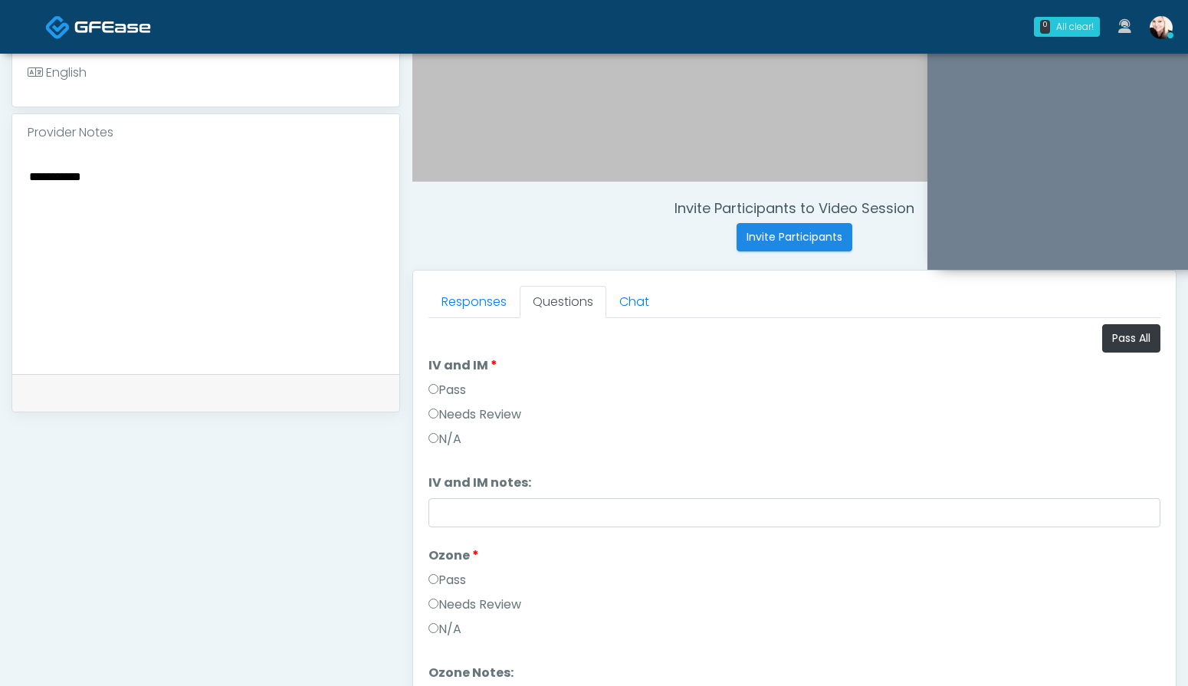
scroll to position [415, 0]
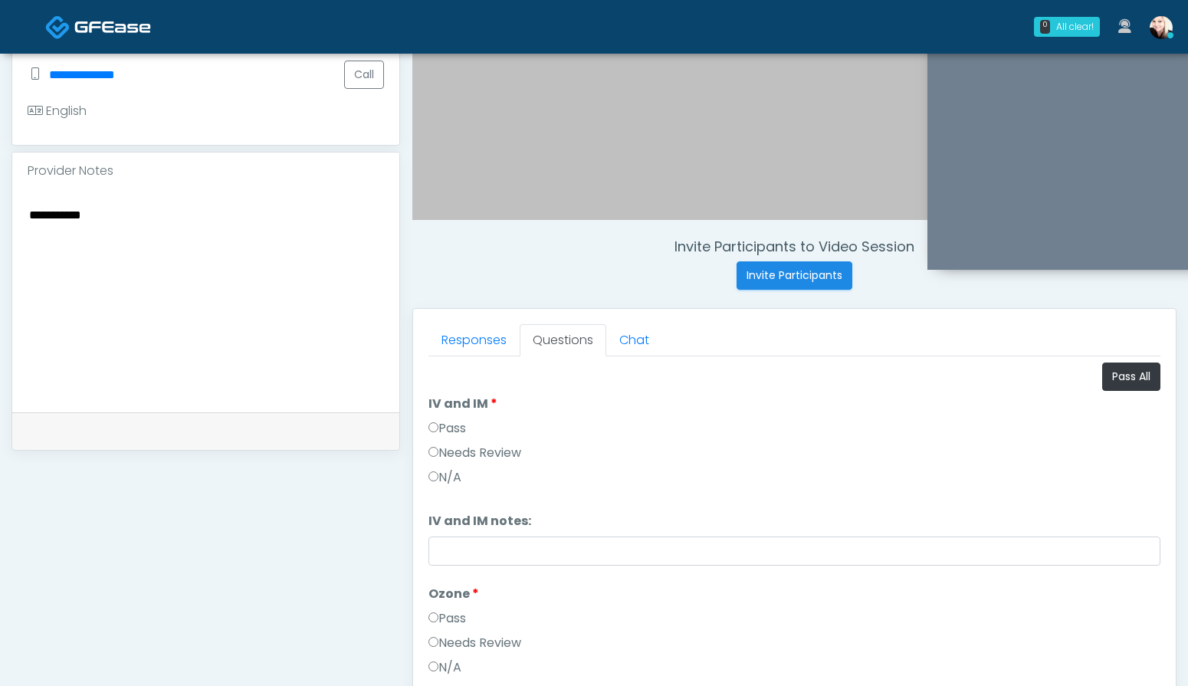
drag, startPoint x: 106, startPoint y: 206, endPoint x: 136, endPoint y: 224, distance: 34.7
click at [136, 224] on textarea "**********" at bounding box center [206, 298] width 356 height 187
click at [635, 395] on li "IV and IM IV and IM Pass Needs Review N/A" at bounding box center [794, 444] width 732 height 98
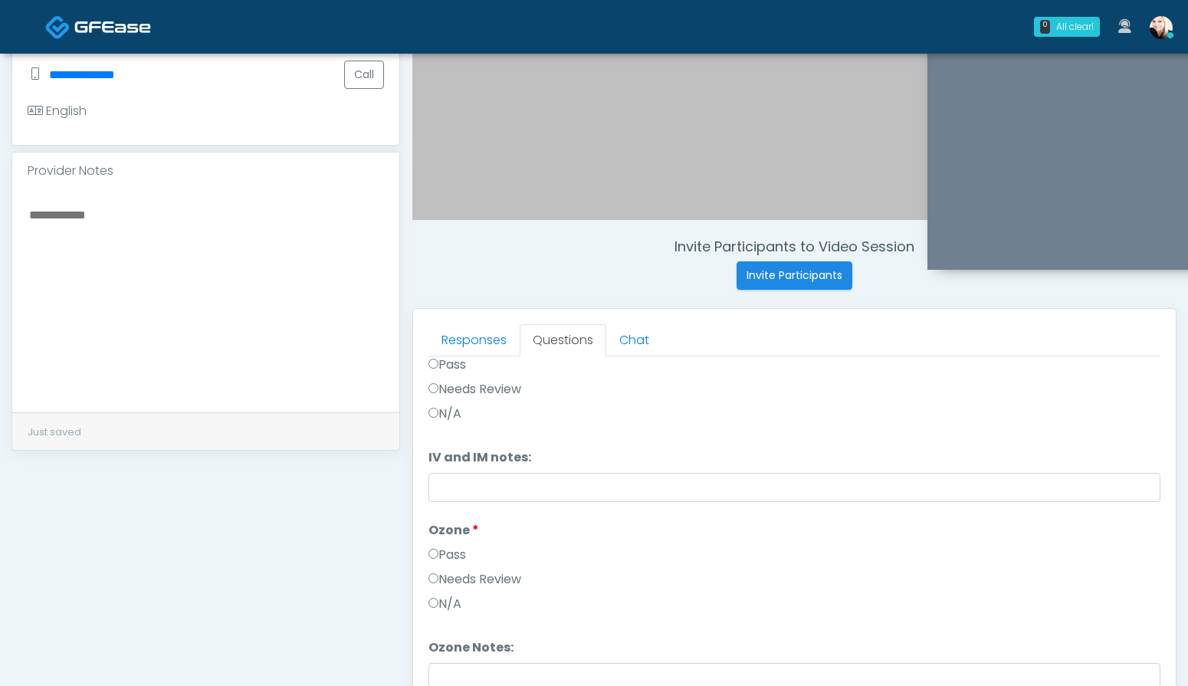
scroll to position [690, 0]
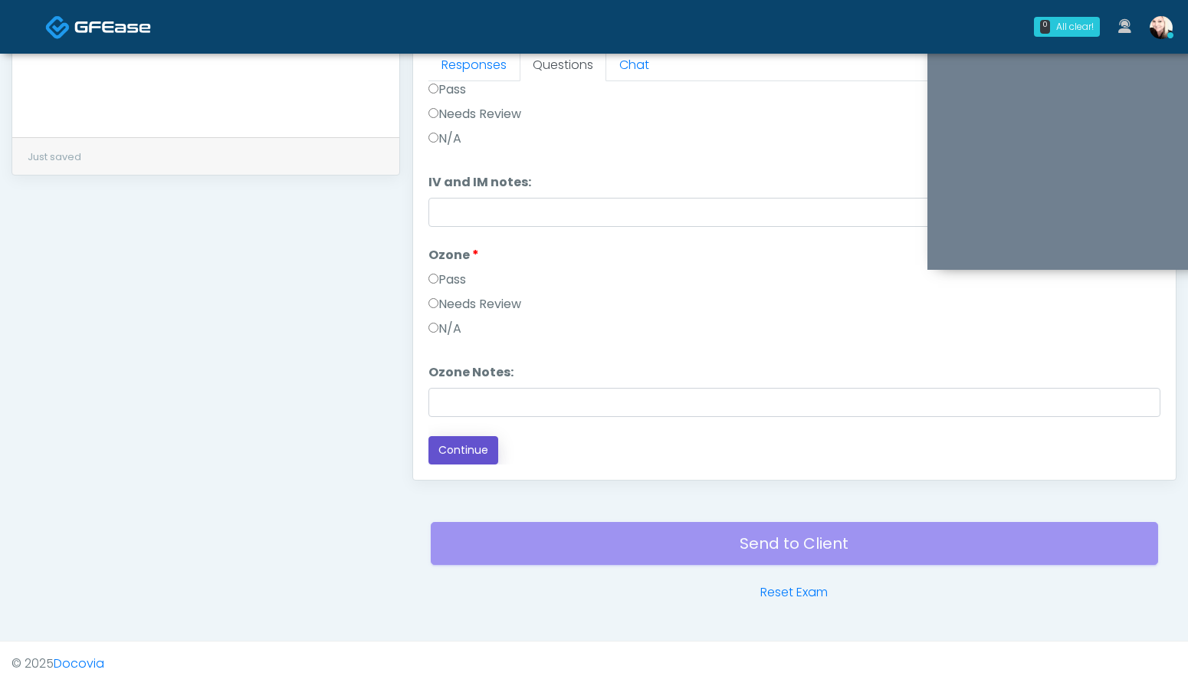
click at [462, 451] on button "Continue" at bounding box center [463, 450] width 70 height 28
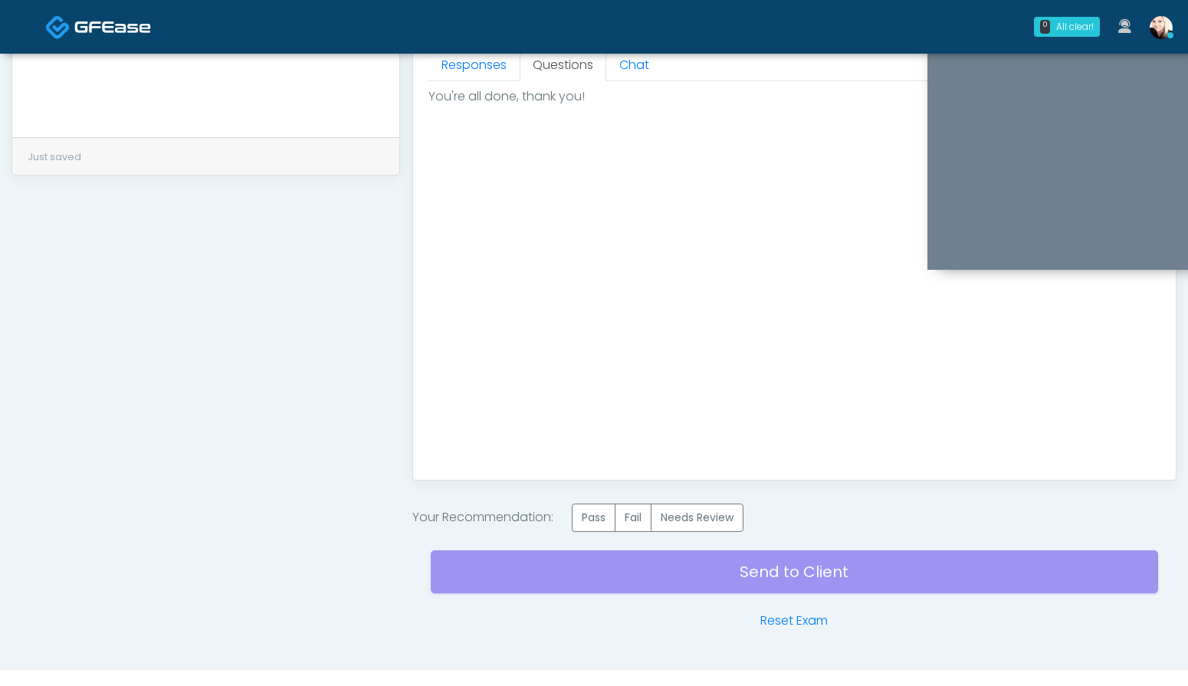
scroll to position [0, 0]
click at [593, 507] on label "Pass" at bounding box center [594, 517] width 44 height 28
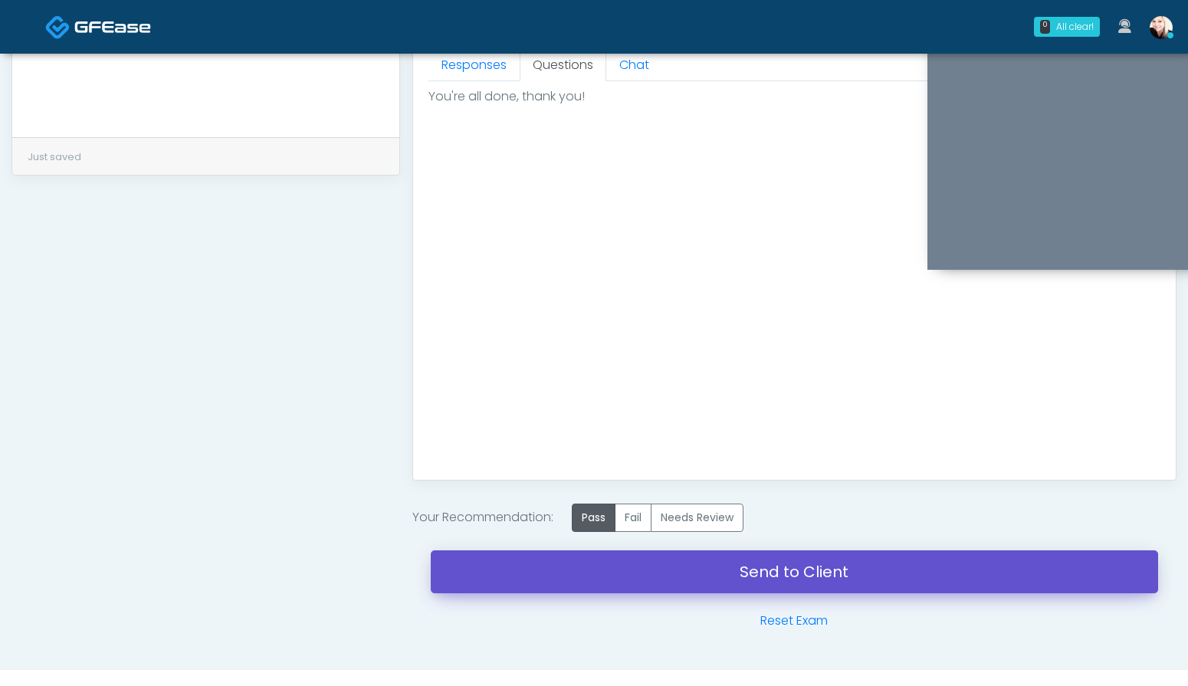
click at [682, 563] on link "Send to Client" at bounding box center [794, 571] width 727 height 43
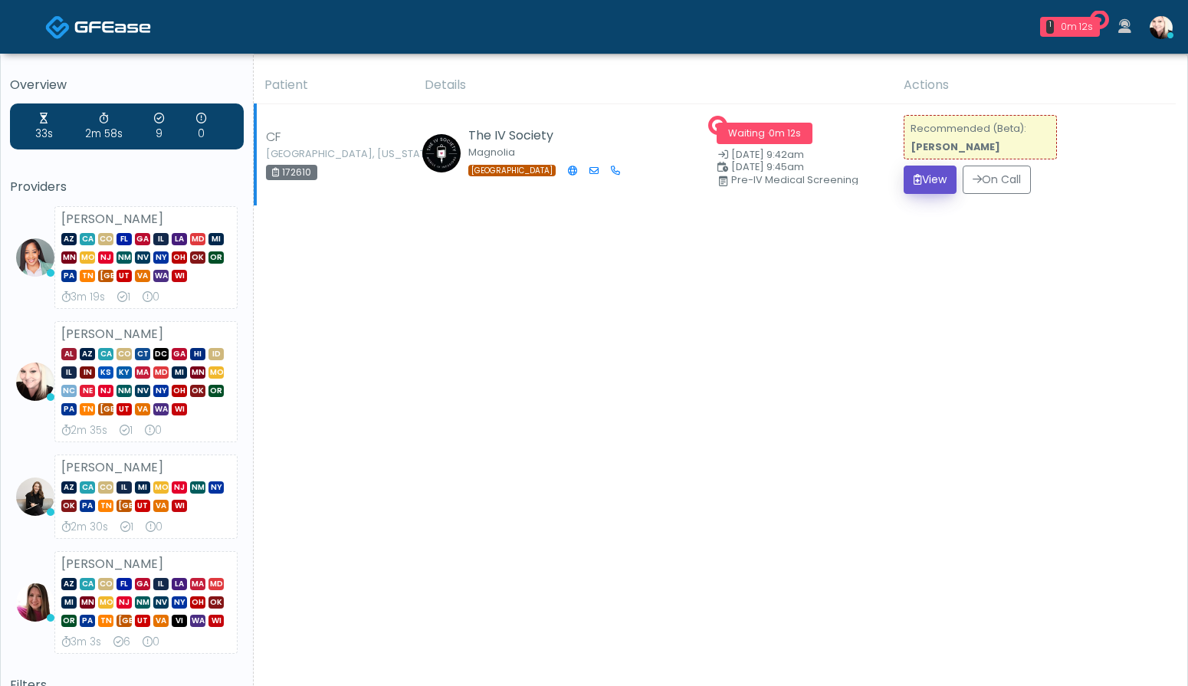
click at [918, 179] on button "View" at bounding box center [929, 180] width 53 height 28
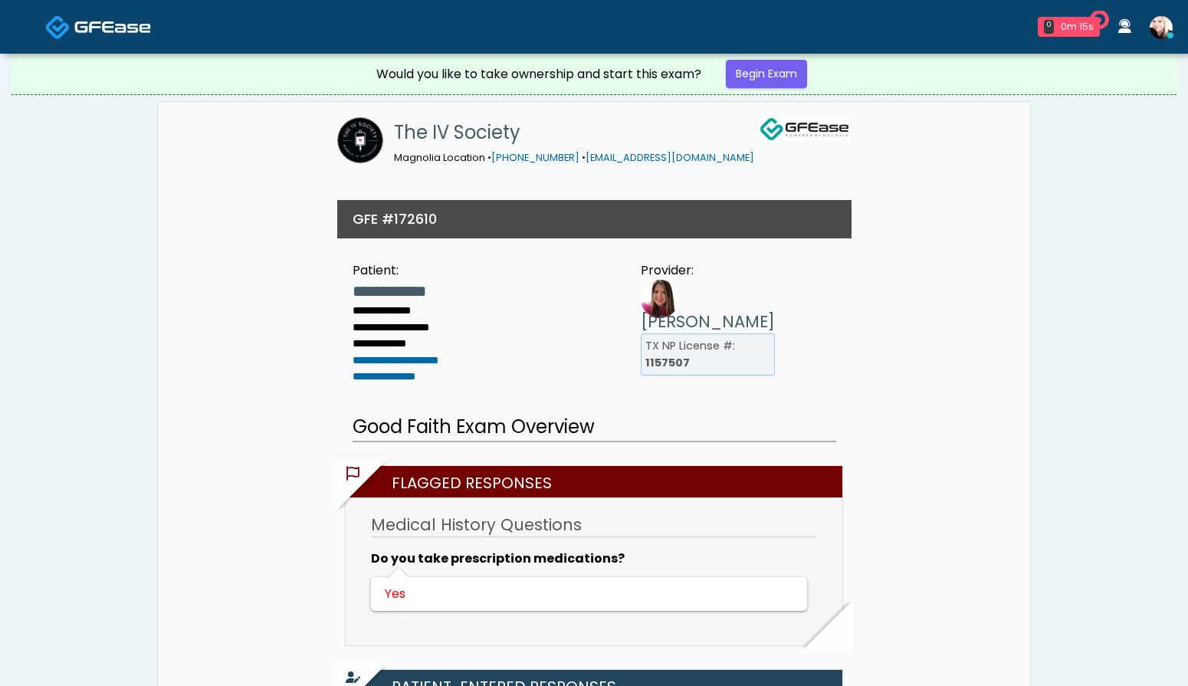
click at [142, 30] on img at bounding box center [112, 26] width 77 height 15
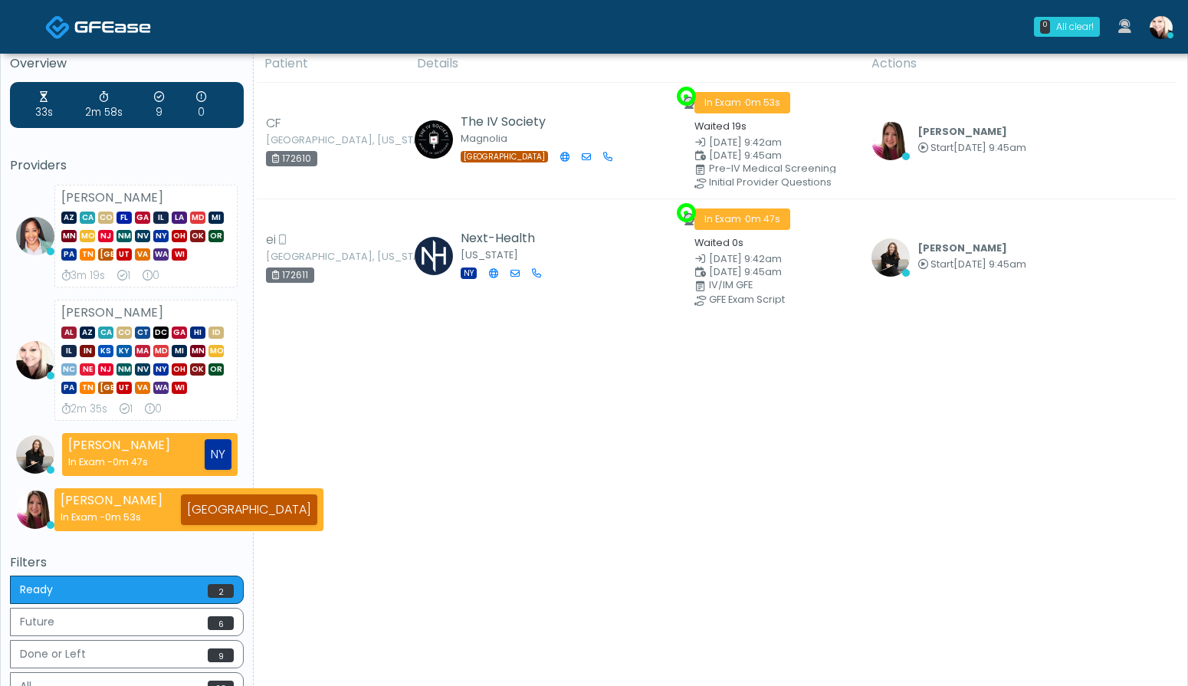
scroll to position [21, 0]
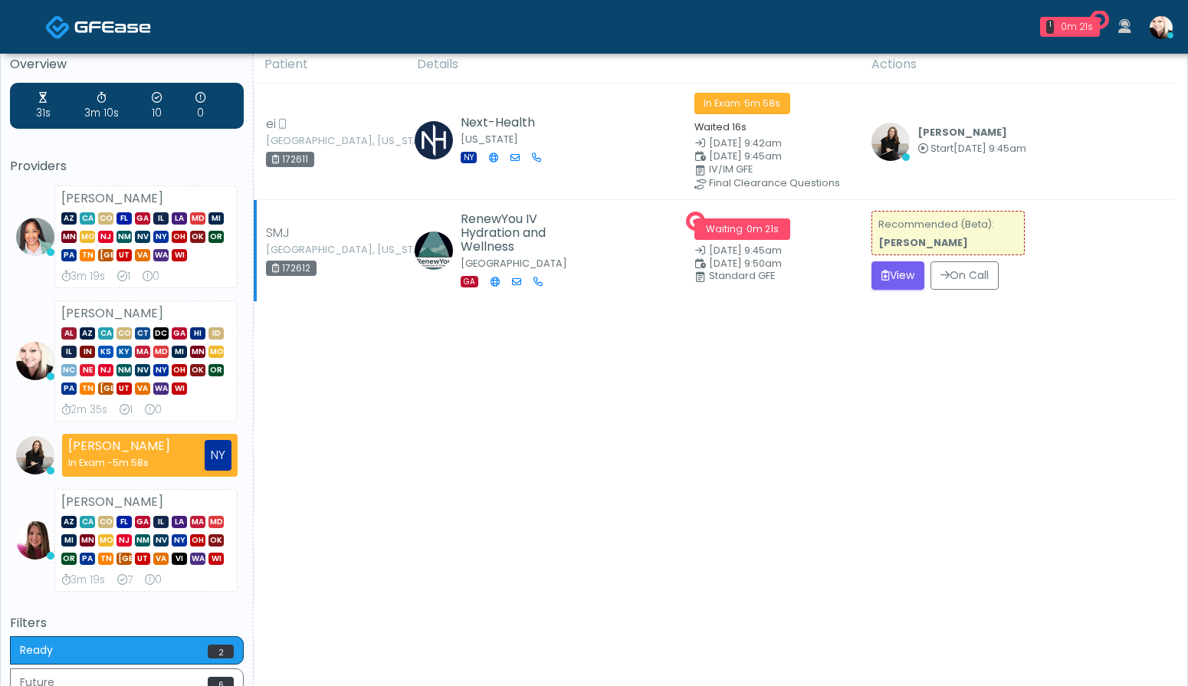
click at [880, 251] on div "Recommended (Beta): [PERSON_NAME]" at bounding box center [947, 233] width 153 height 44
click at [874, 270] on button "View" at bounding box center [897, 275] width 53 height 28
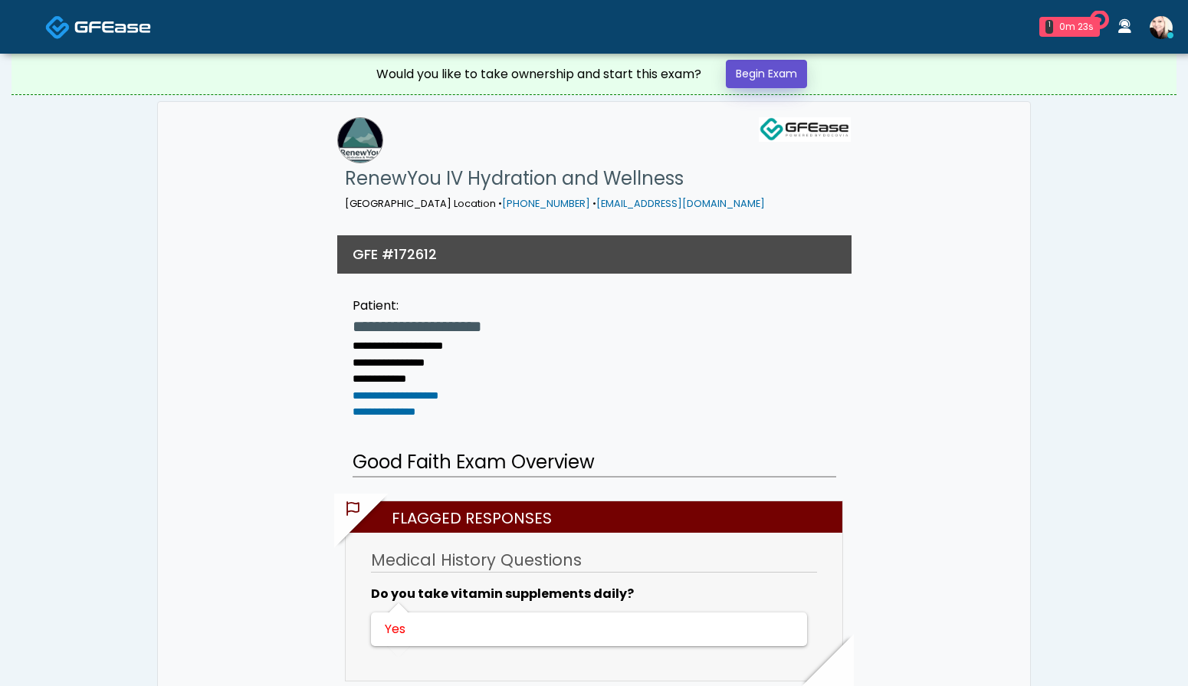
click at [746, 72] on link "Begin Exam" at bounding box center [766, 74] width 81 height 28
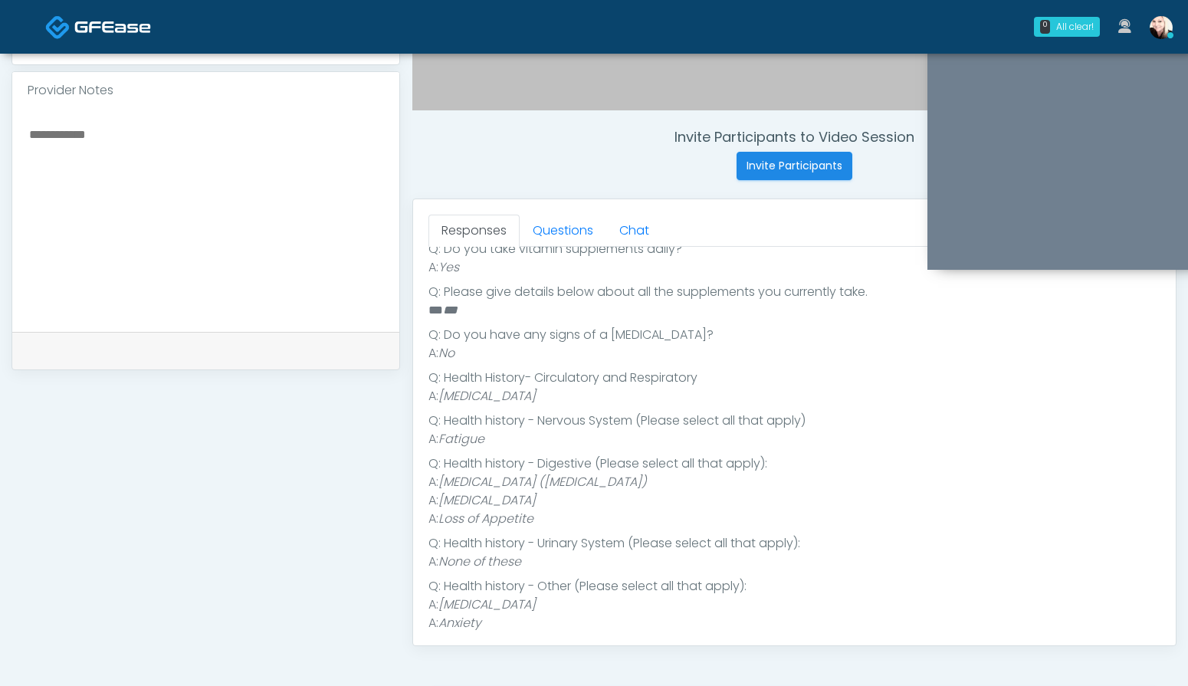
scroll to position [443, 0]
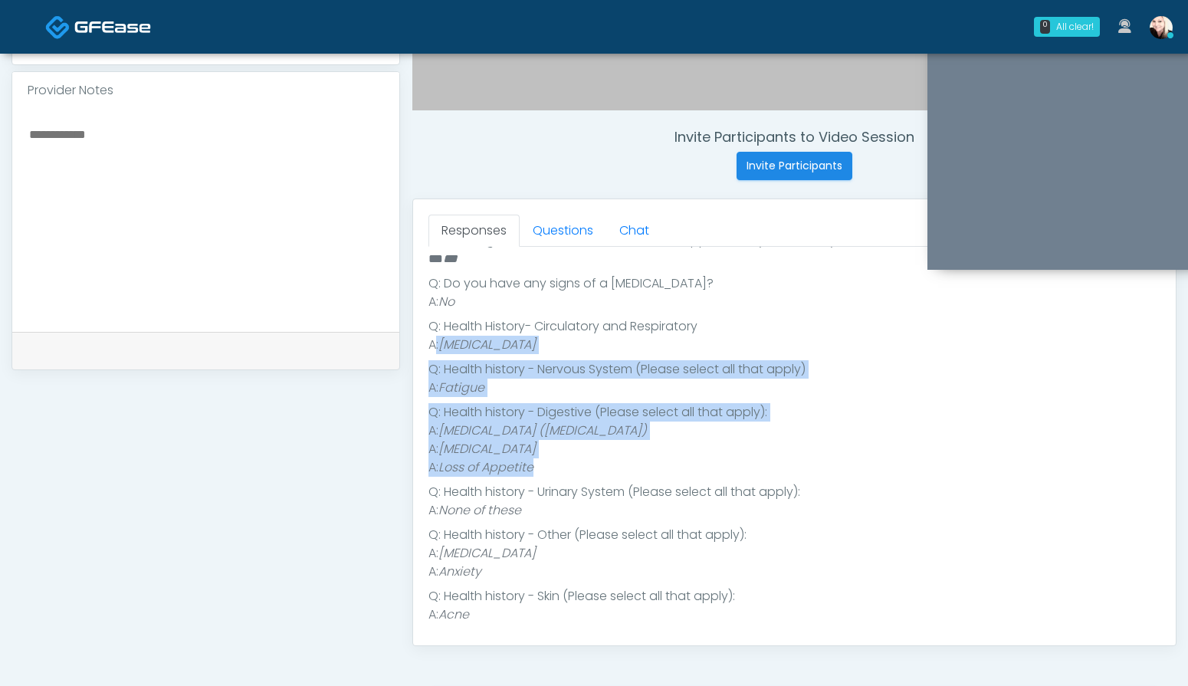
drag, startPoint x: 539, startPoint y: 475, endPoint x: 433, endPoint y: 347, distance: 166.0
click at [433, 347] on ul "Q: Are you pregnant, possibly pregnant or breastfeeding? A: No Q: Do you have a…" at bounding box center [794, 501] width 732 height 969
copy ul ": Low Blood Pressure Q: Health history - Nervous System (Please select all that…"
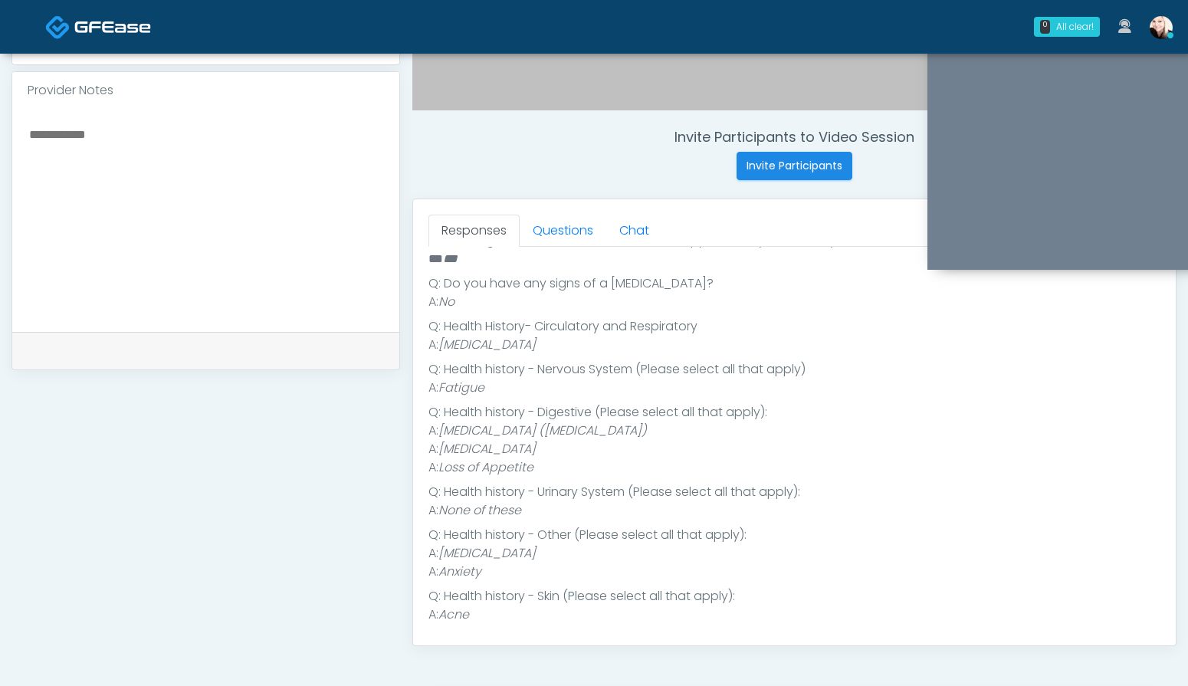
click at [84, 165] on textarea at bounding box center [206, 217] width 356 height 187
paste textarea "**********"
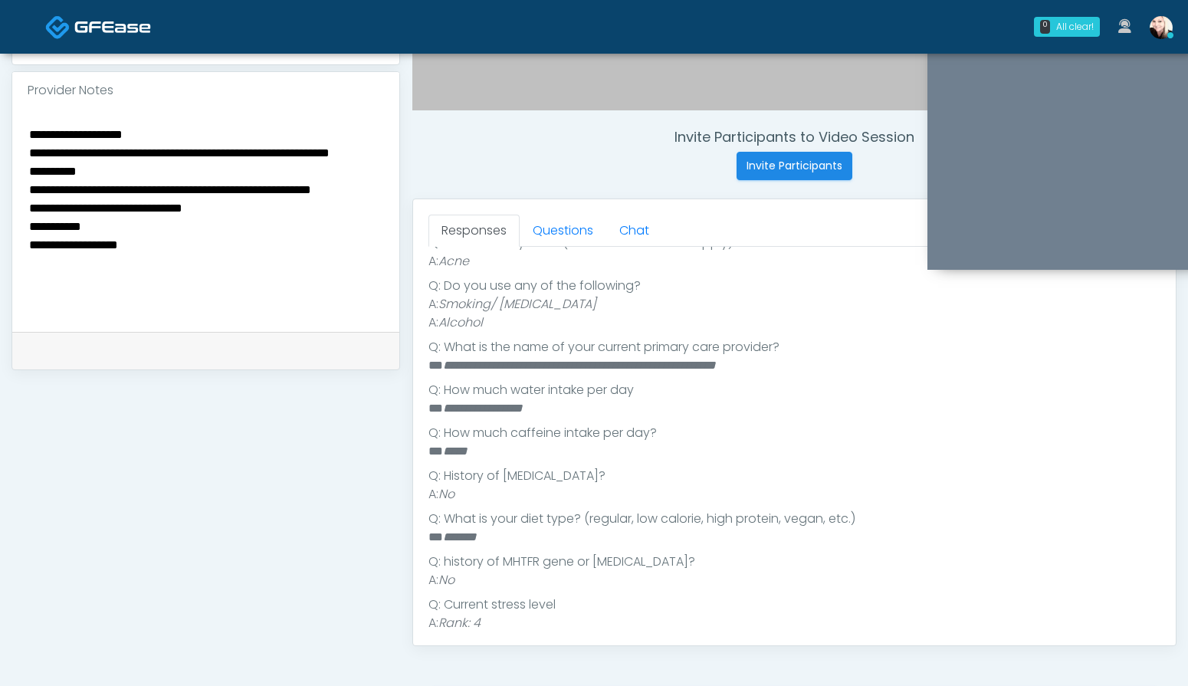
scroll to position [811, 0]
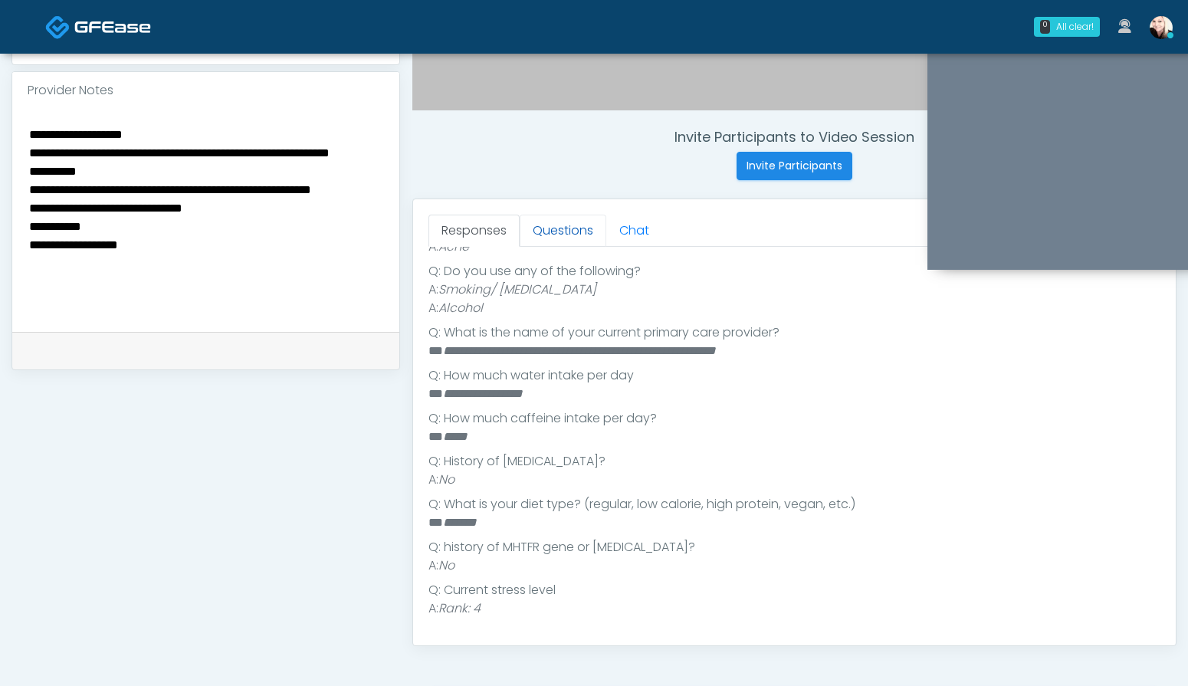
type textarea "**********"
click at [572, 237] on link "Questions" at bounding box center [563, 231] width 87 height 32
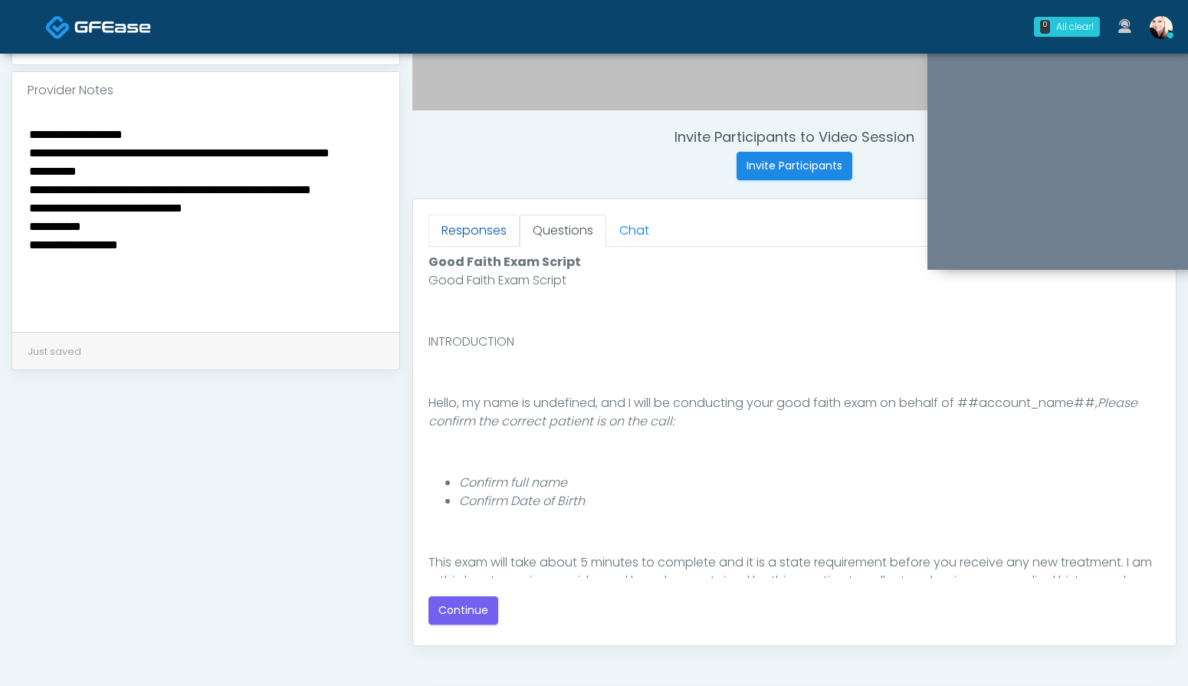
click at [471, 231] on link "Responses" at bounding box center [473, 231] width 91 height 32
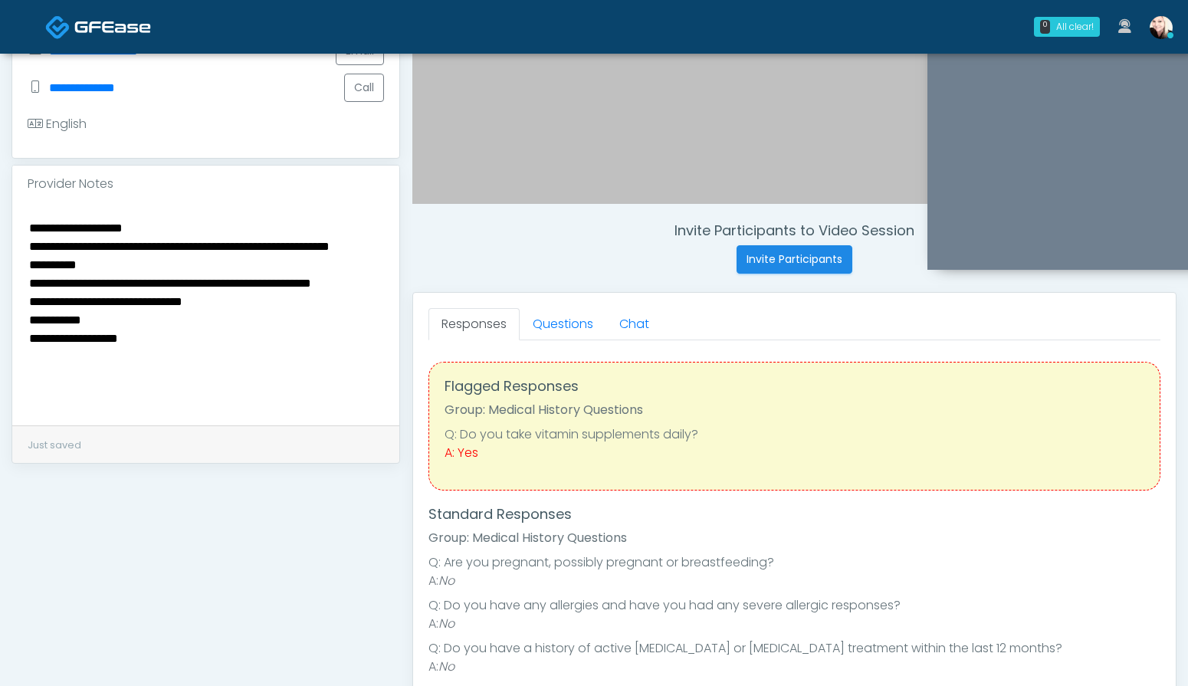
scroll to position [413, 0]
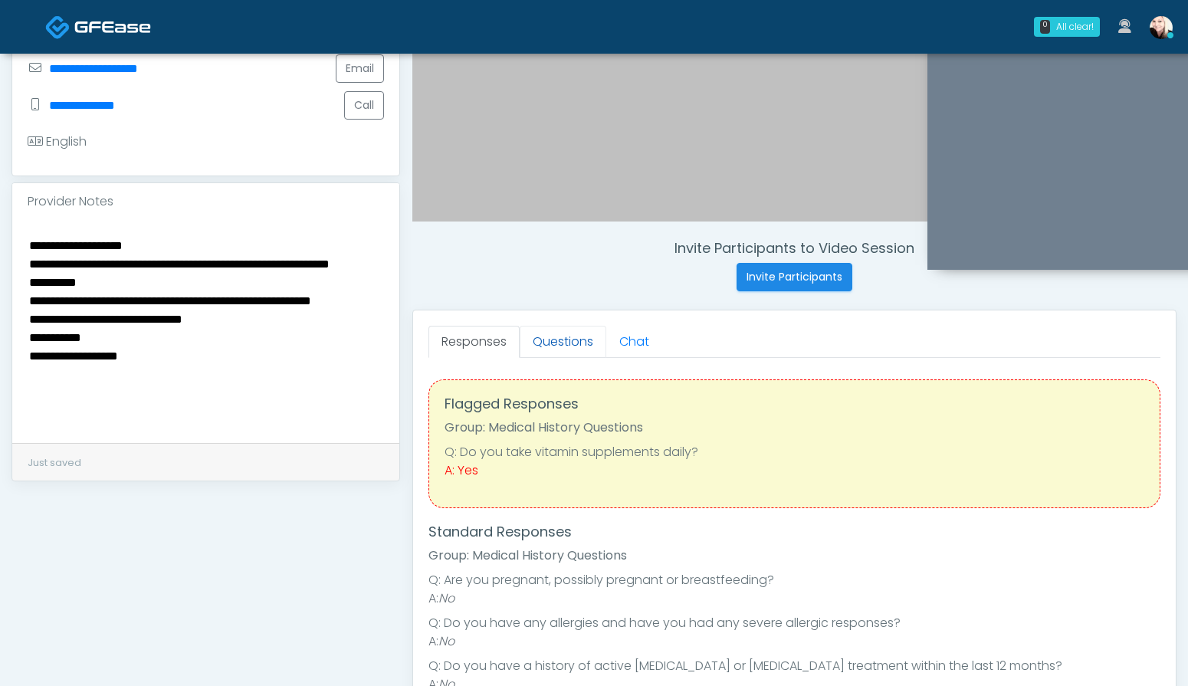
click at [536, 346] on link "Questions" at bounding box center [563, 342] width 87 height 32
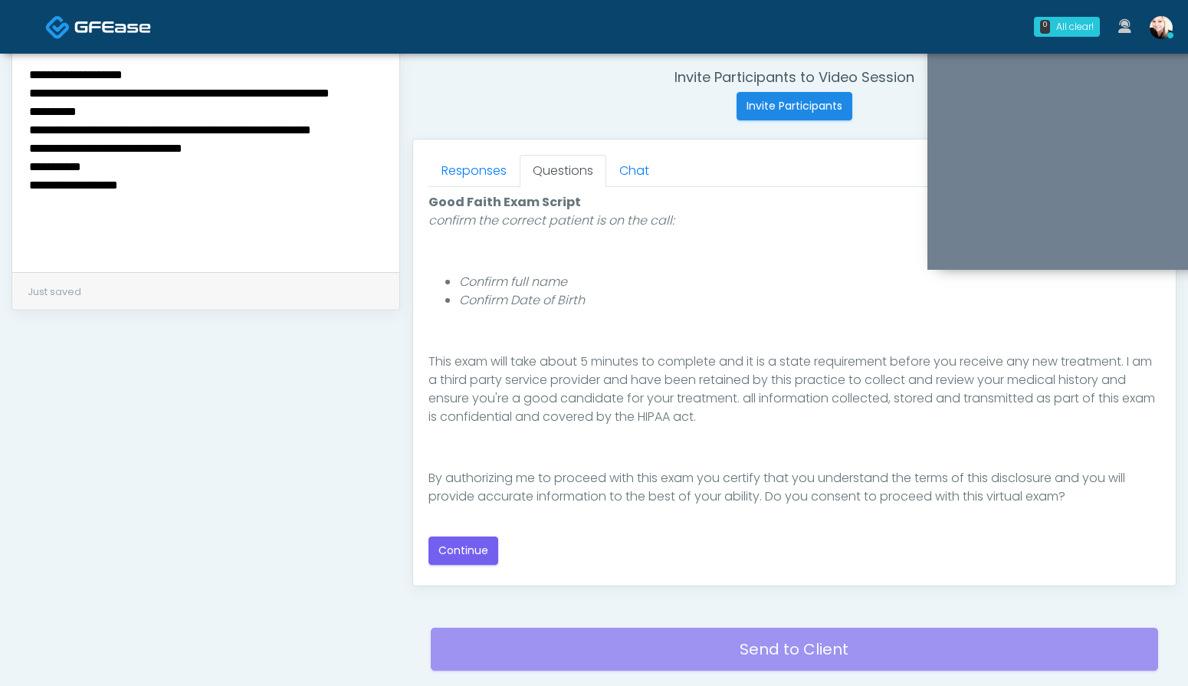
scroll to position [598, 0]
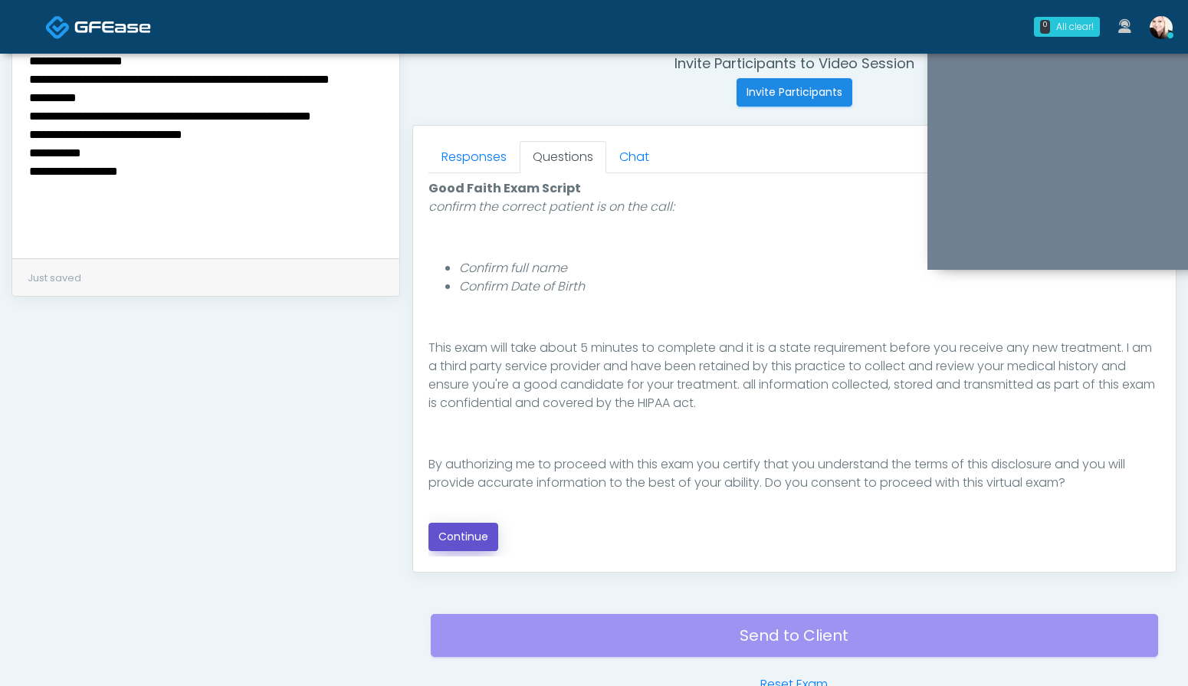
click at [442, 539] on button "Continue" at bounding box center [463, 537] width 70 height 28
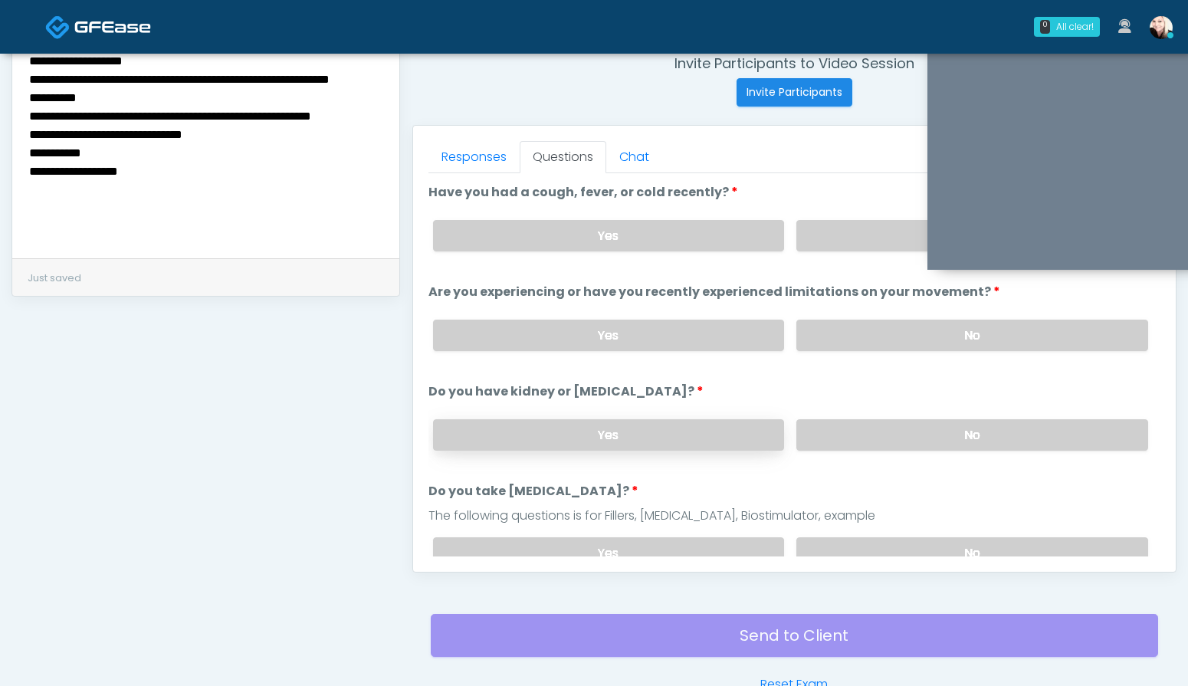
scroll to position [690, 0]
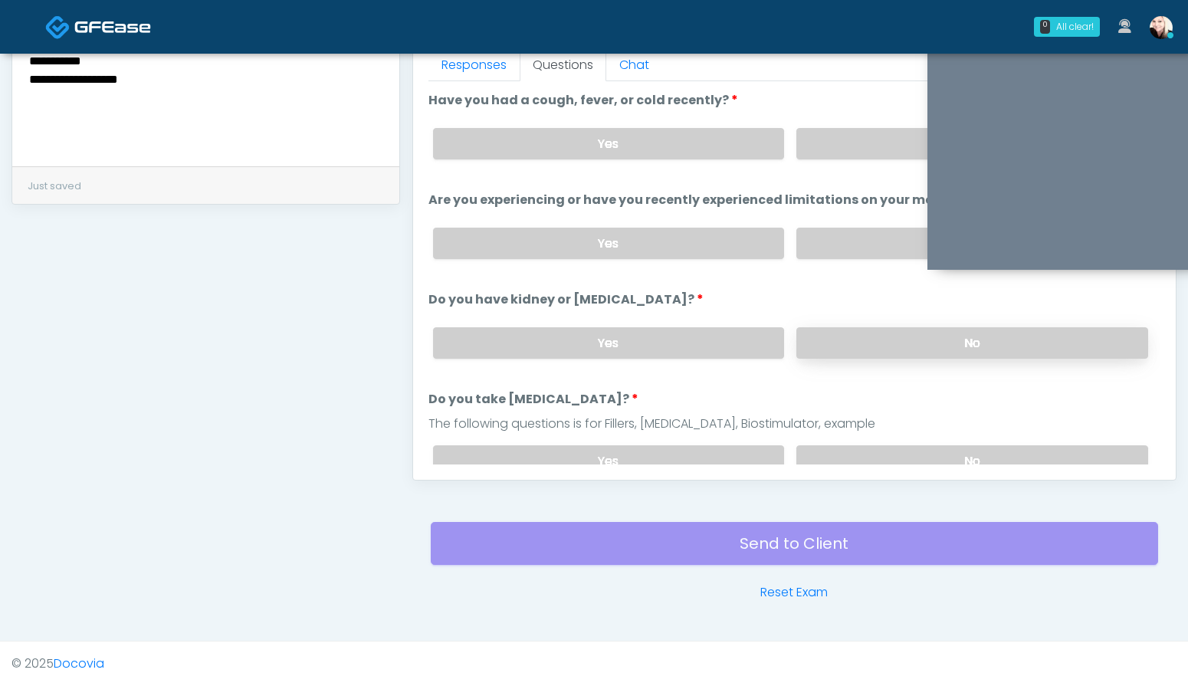
click at [807, 349] on label "No" at bounding box center [972, 342] width 352 height 31
click at [825, 210] on li "Are you experiencing or have you recently experienced limitations on your movem…" at bounding box center [794, 231] width 732 height 80
click at [827, 231] on label "No" at bounding box center [972, 243] width 352 height 31
click at [827, 156] on label "No" at bounding box center [972, 143] width 352 height 31
click at [803, 441] on div "Yes No" at bounding box center [790, 461] width 739 height 56
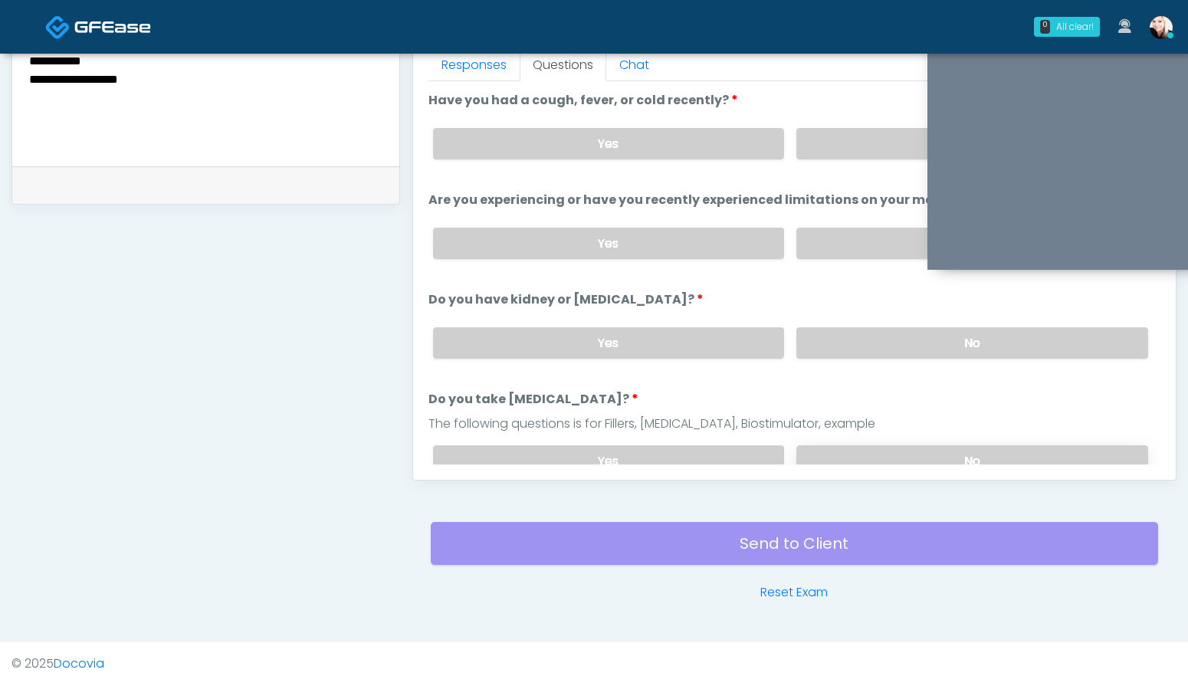
click at [803, 451] on label "No" at bounding box center [972, 460] width 352 height 31
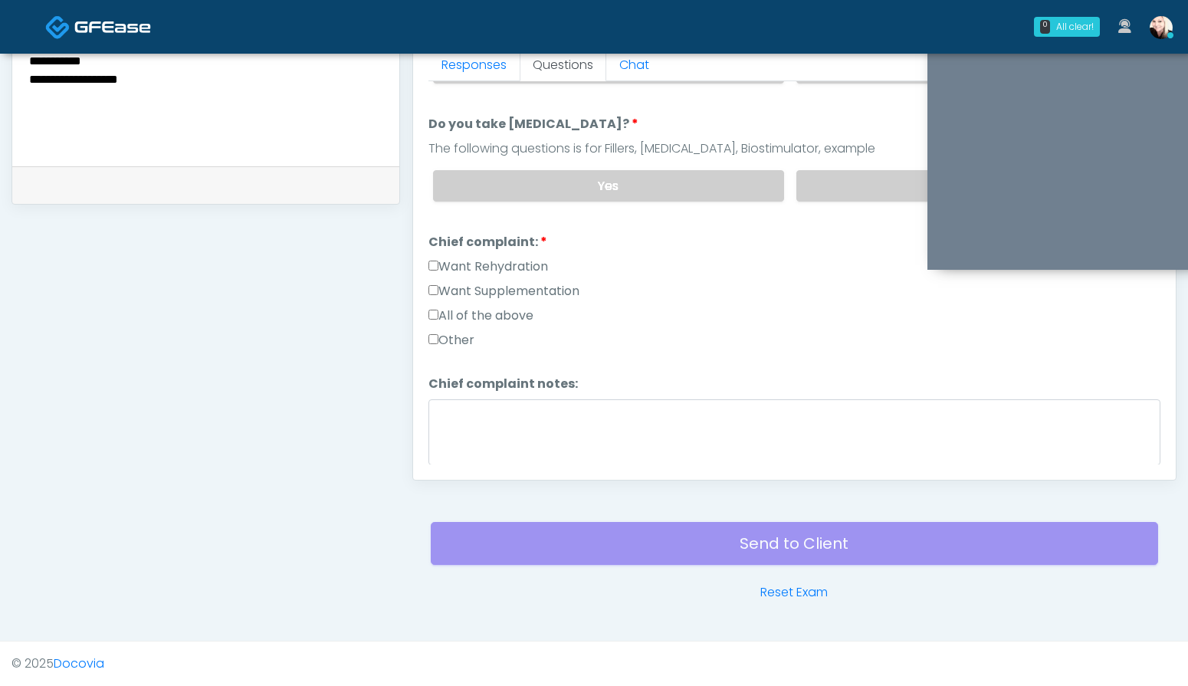
scroll to position [277, 0]
click at [438, 336] on label "Other" at bounding box center [451, 338] width 46 height 18
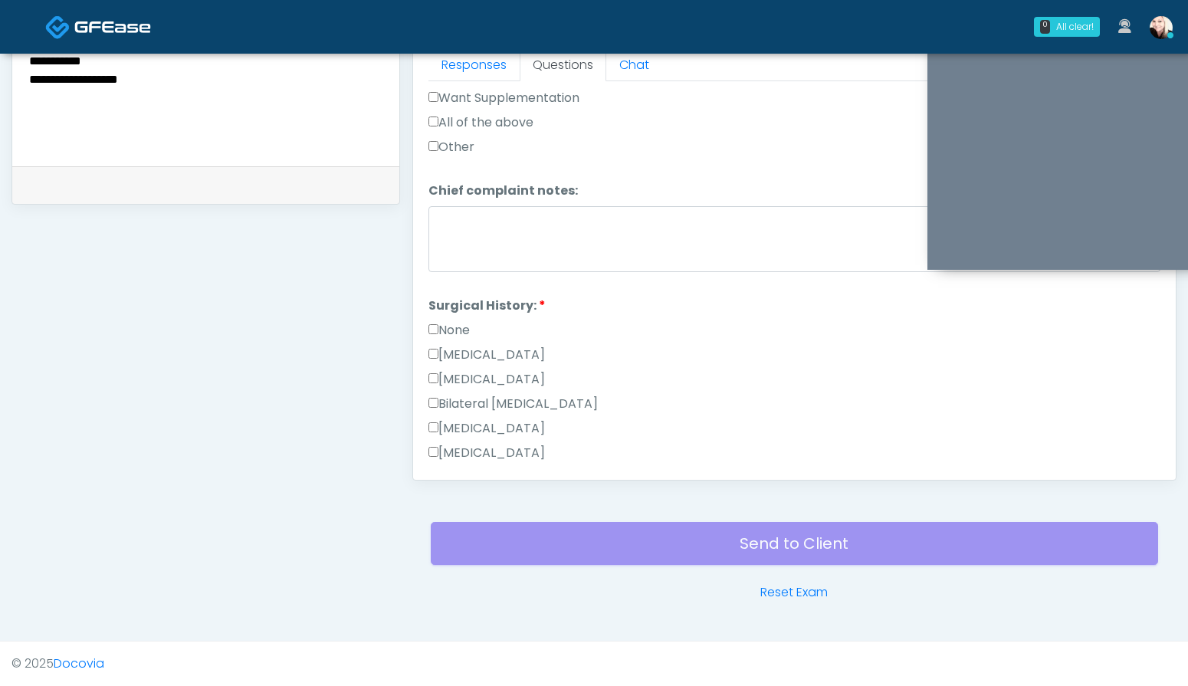
scroll to position [565, 0]
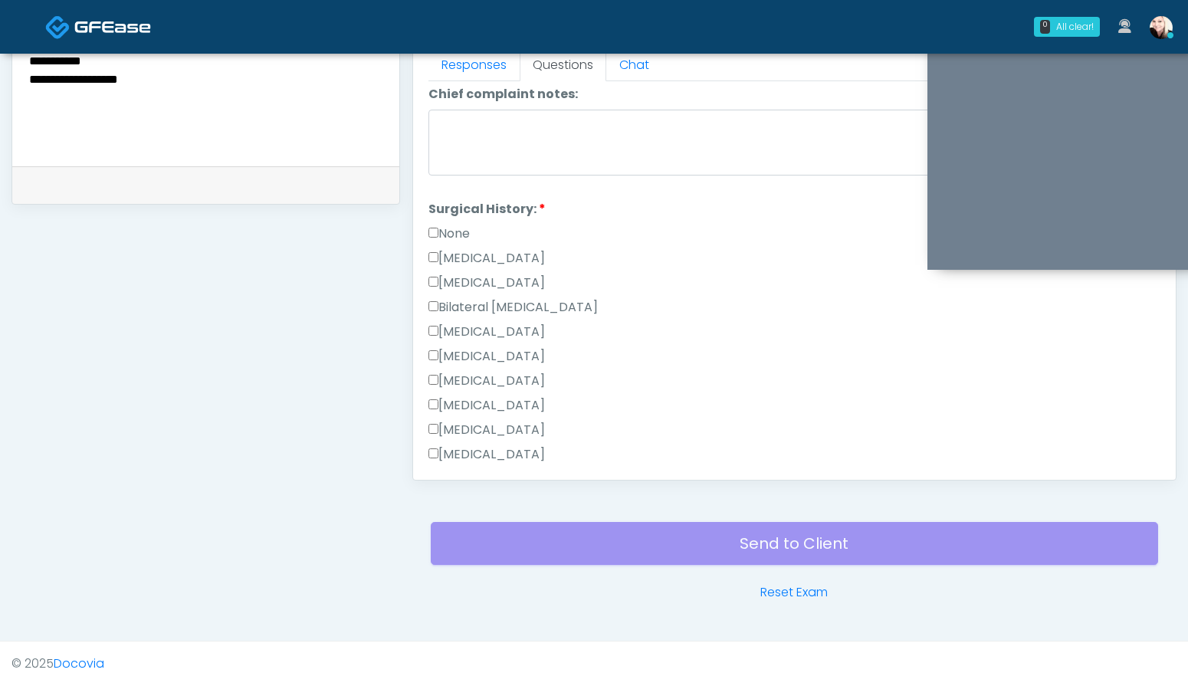
click at [448, 236] on label "None" at bounding box center [448, 234] width 41 height 18
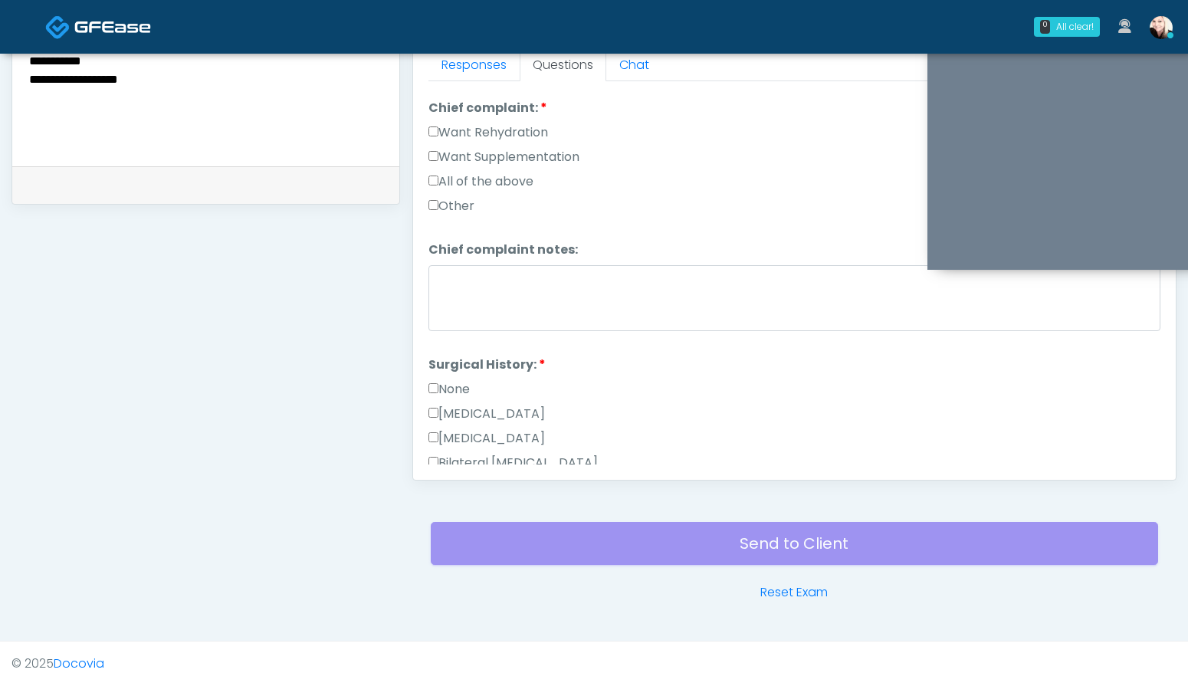
scroll to position [581, 0]
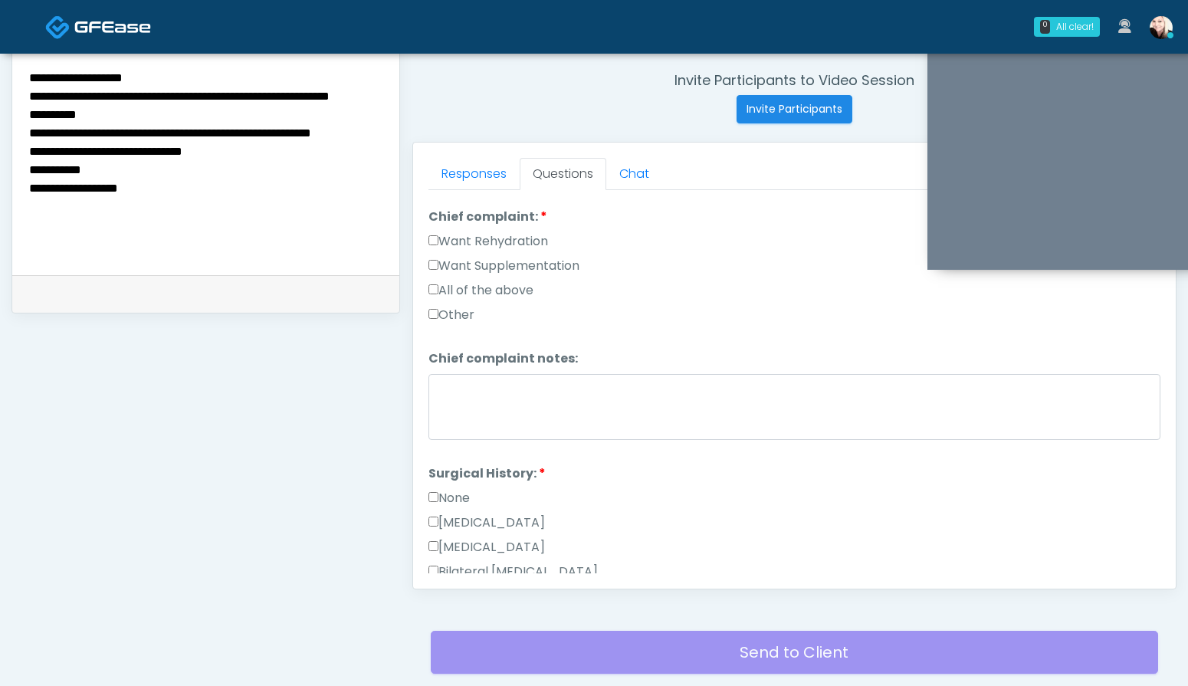
drag, startPoint x: 150, startPoint y: 215, endPoint x: 33, endPoint y: 98, distance: 165.3
click at [33, 98] on textarea "**********" at bounding box center [206, 160] width 356 height 187
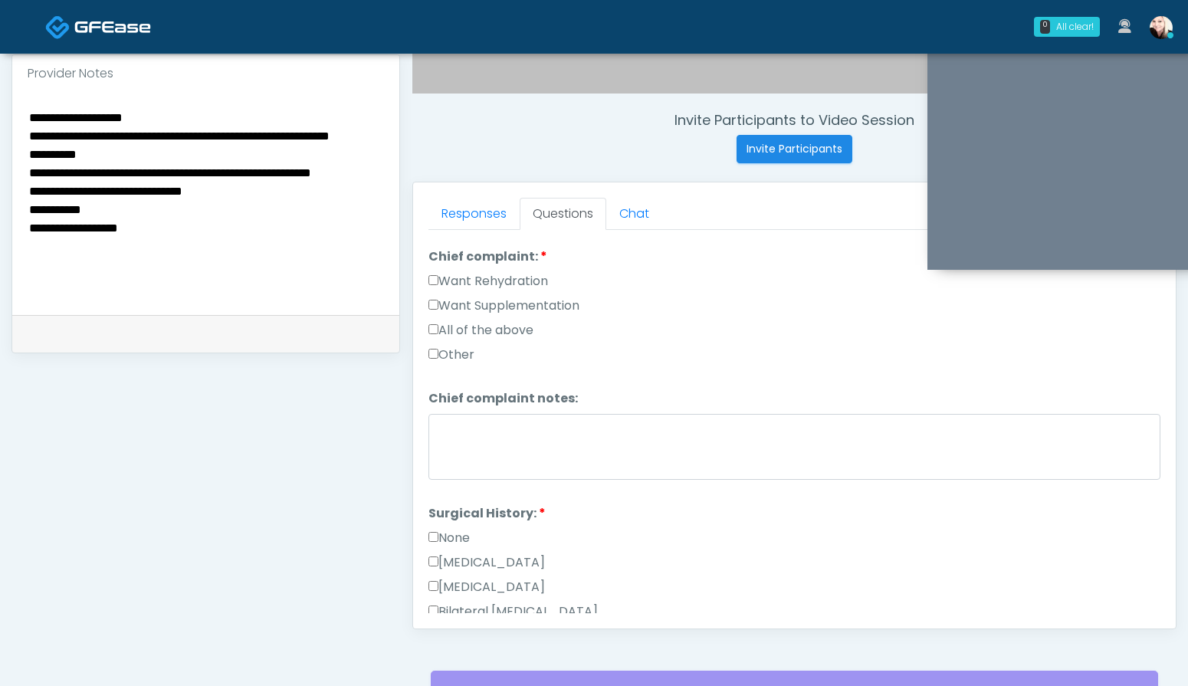
scroll to position [535, 0]
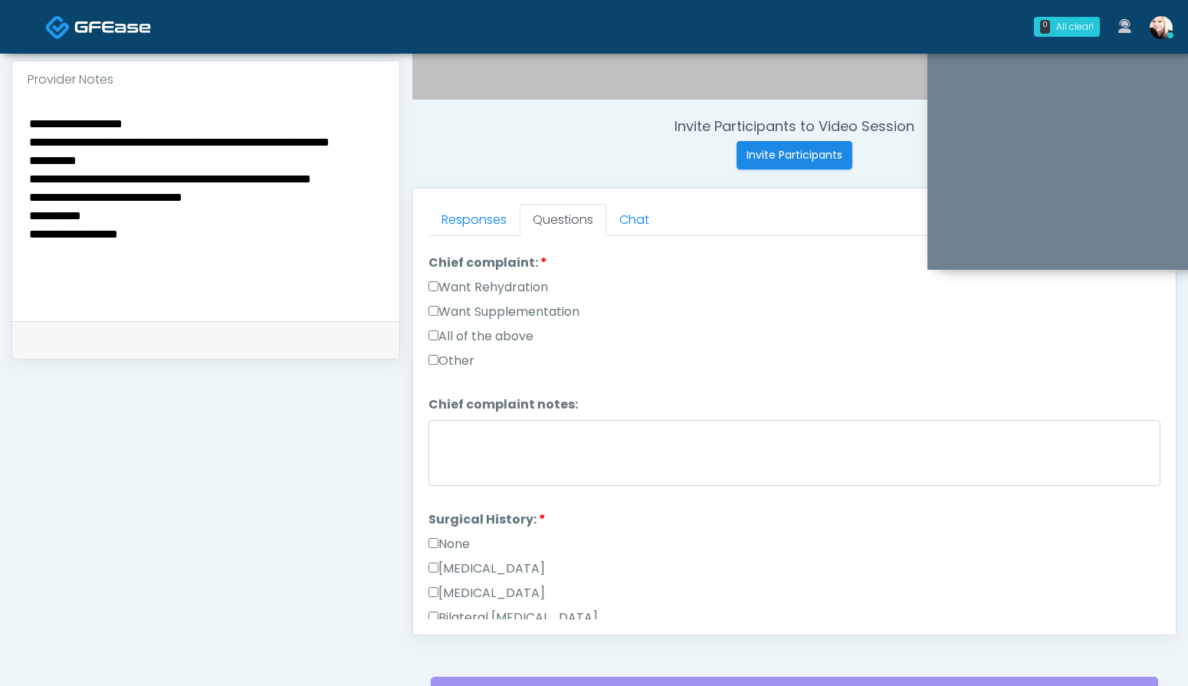
click at [113, 144] on textarea "**********" at bounding box center [206, 206] width 356 height 187
drag, startPoint x: 156, startPoint y: 248, endPoint x: 25, endPoint y: 119, distance: 184.2
click at [25, 119] on div "**********" at bounding box center [205, 209] width 387 height 223
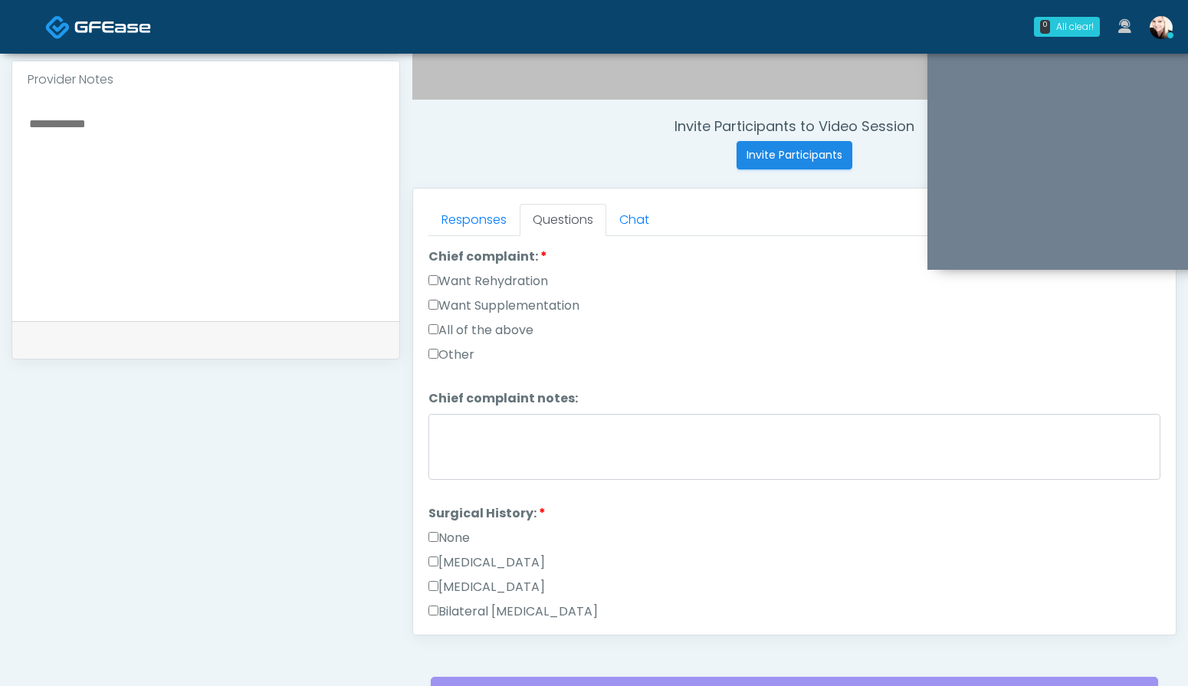
scroll to position [425, 0]
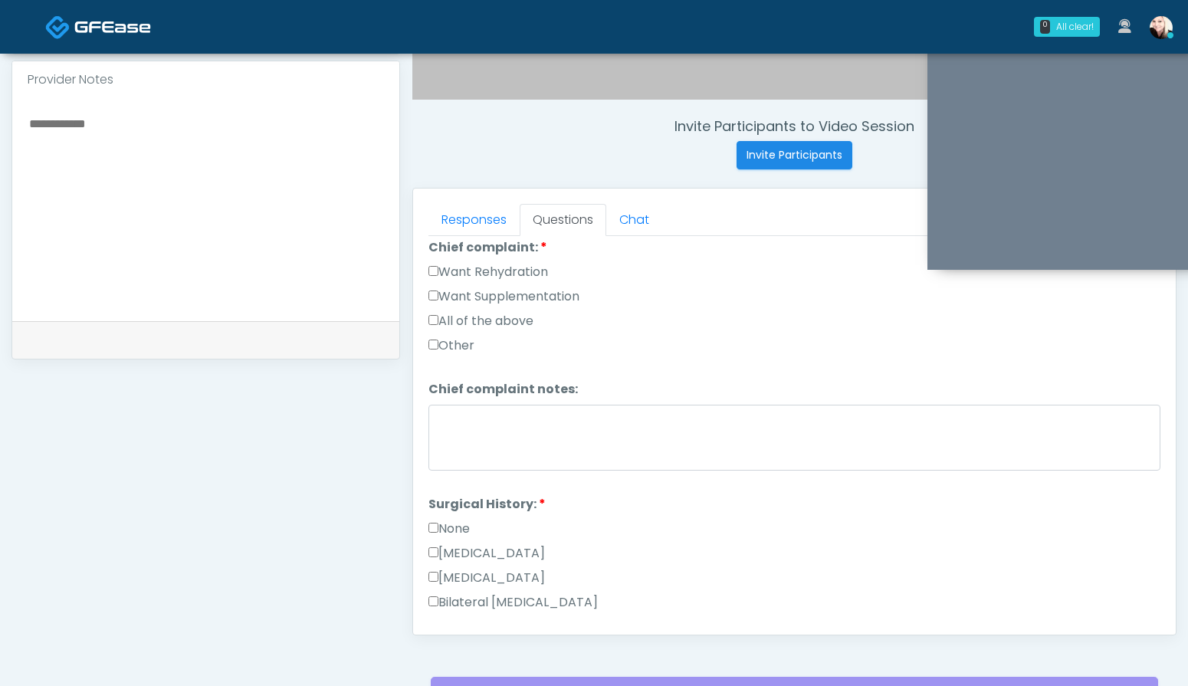
click at [436, 263] on label "Want Rehydration" at bounding box center [488, 272] width 120 height 18
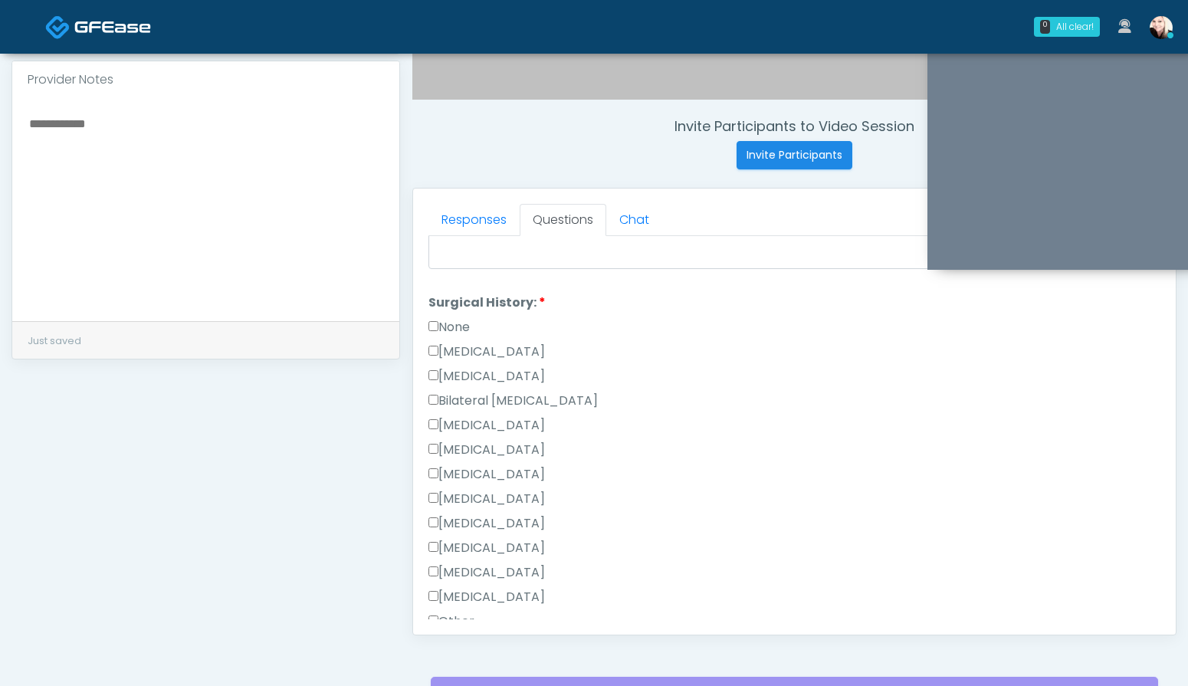
scroll to position [685, 0]
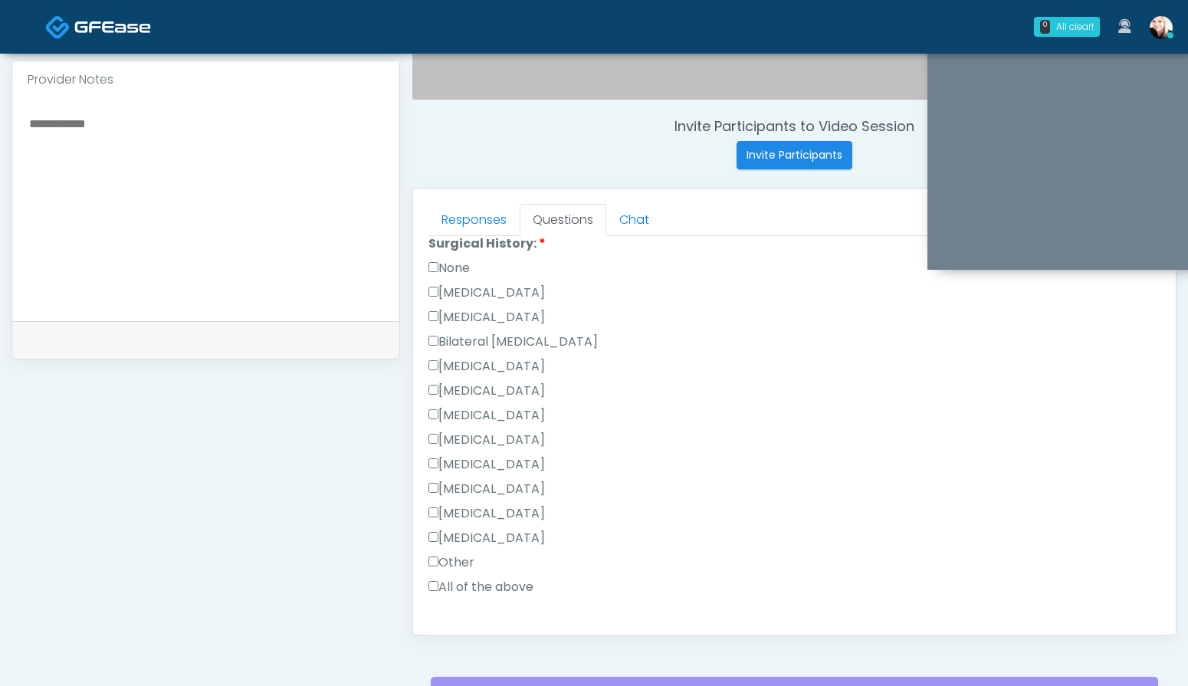
click at [438, 271] on label "None" at bounding box center [448, 268] width 41 height 18
click at [432, 504] on label "[MEDICAL_DATA]" at bounding box center [486, 513] width 116 height 18
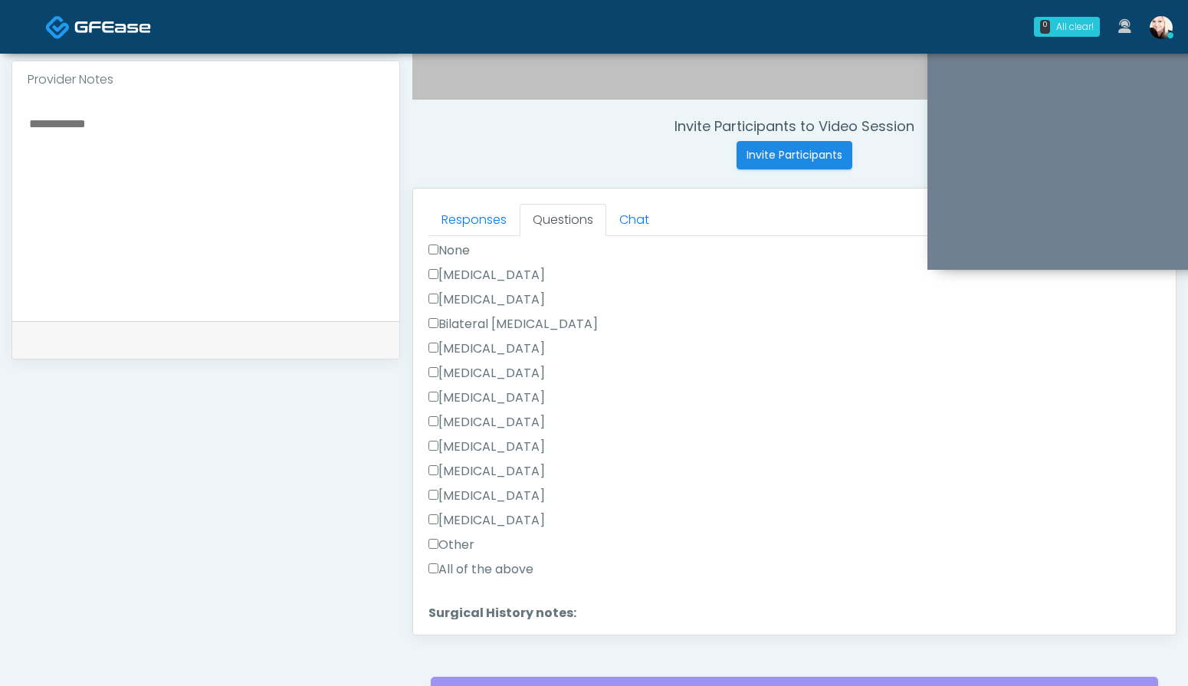
scroll to position [800, 0]
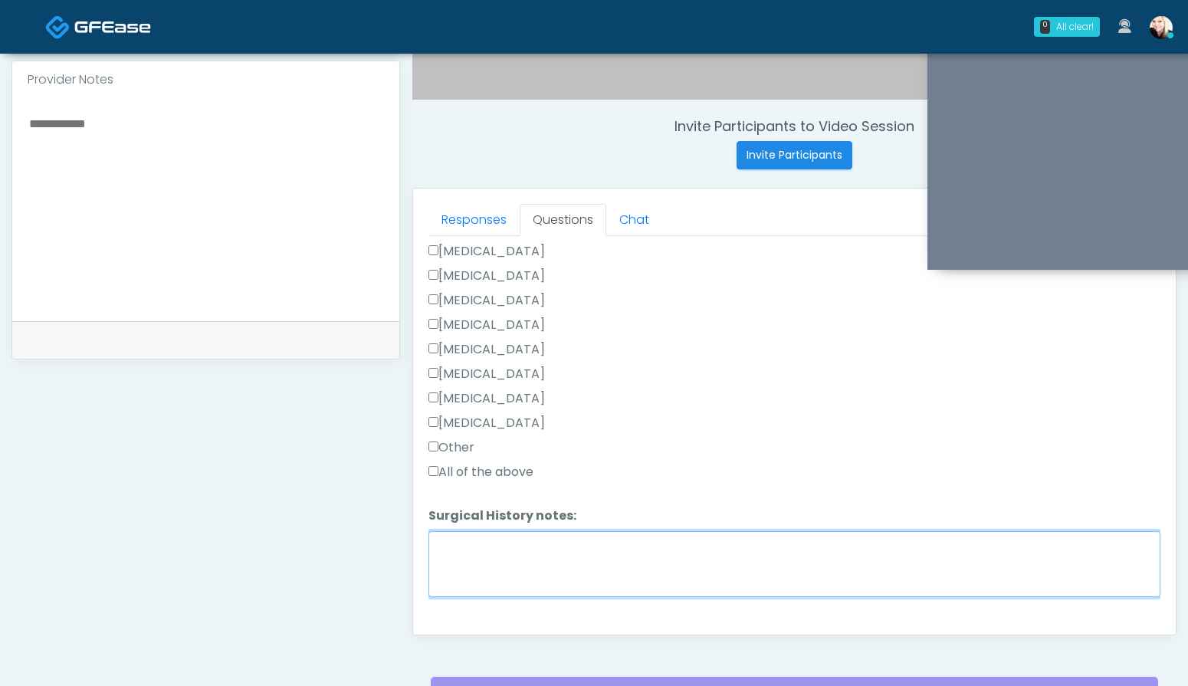
click at [460, 569] on textarea "Surgical History notes:" at bounding box center [794, 564] width 732 height 66
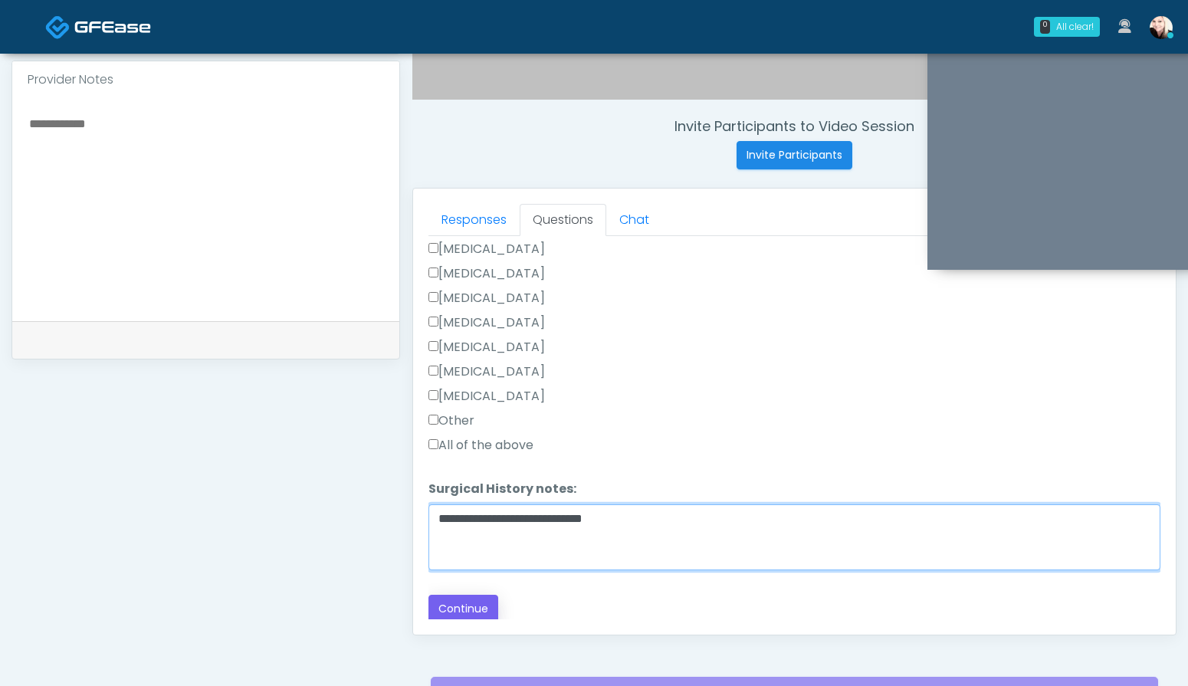
type textarea "**********"
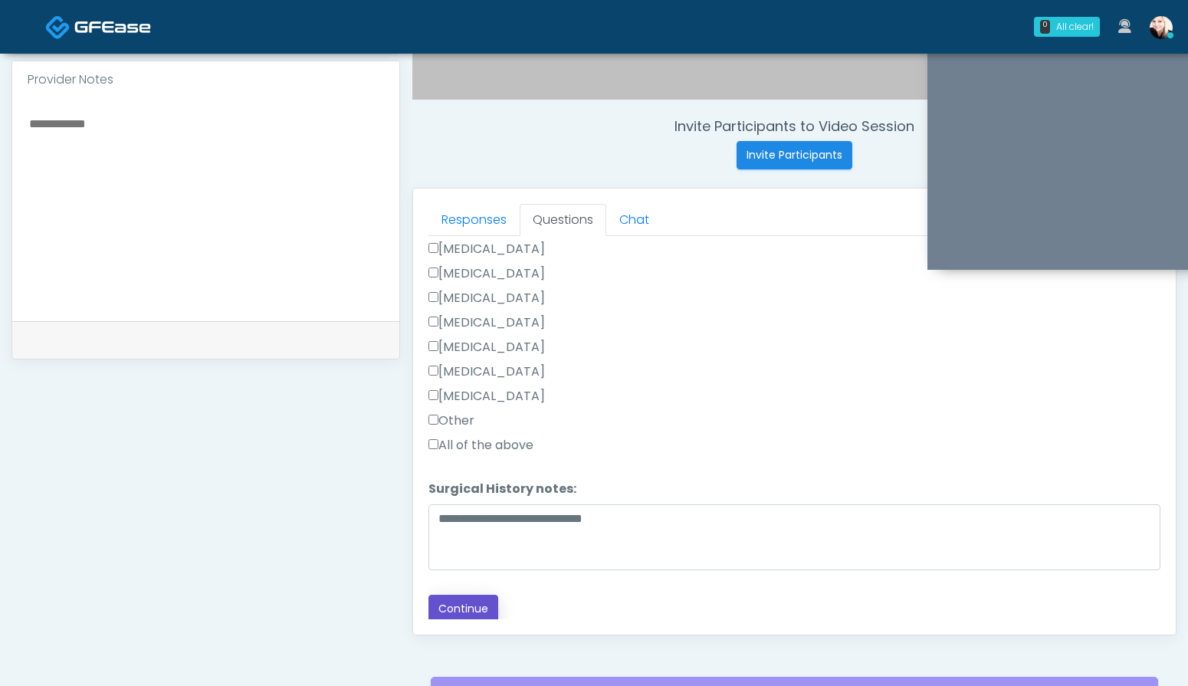
click at [482, 595] on button "Continue" at bounding box center [463, 609] width 70 height 28
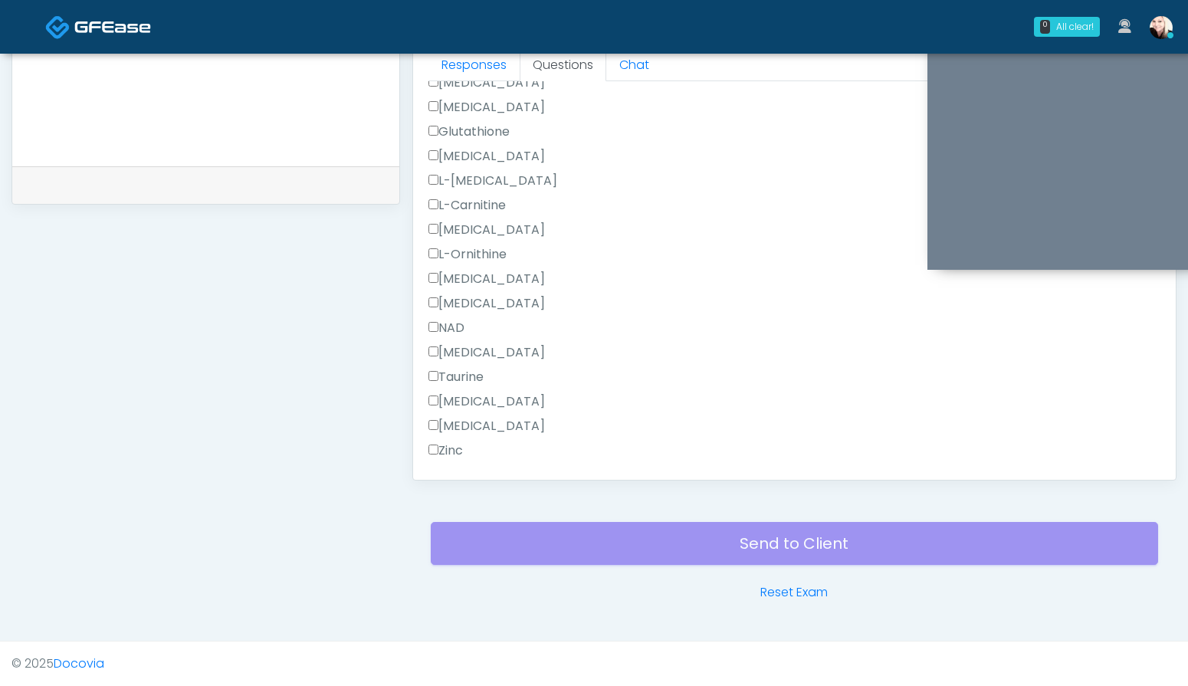
scroll to position [998, 0]
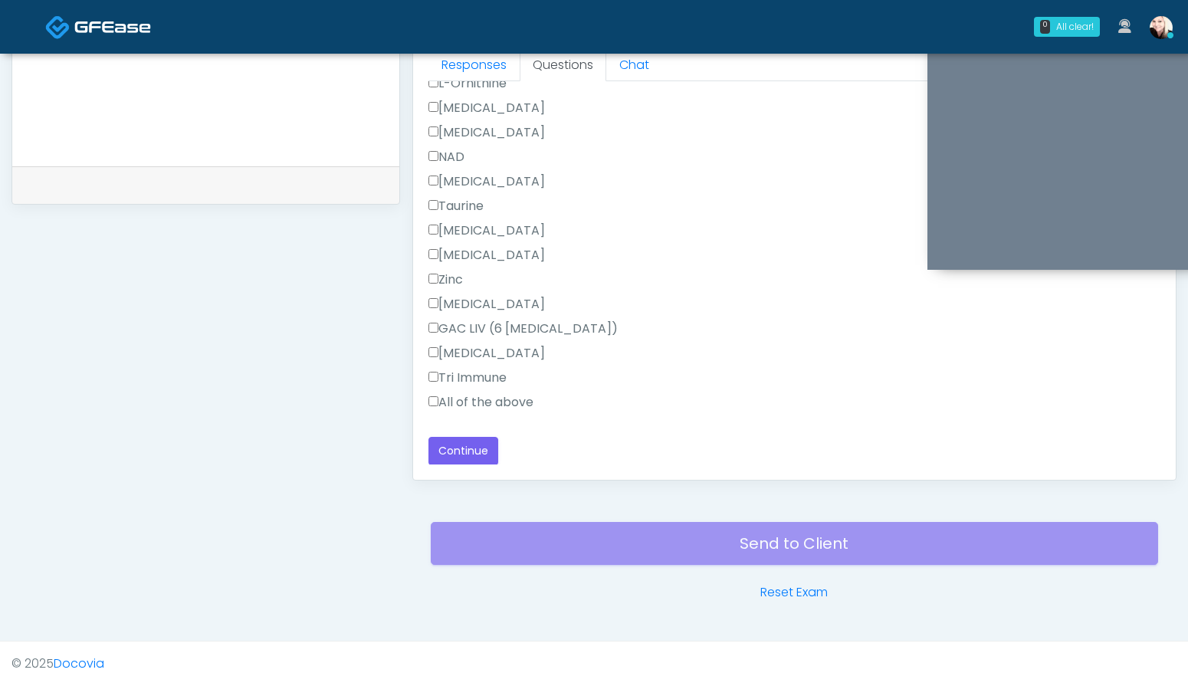
click at [446, 409] on label "All of the above" at bounding box center [480, 402] width 105 height 18
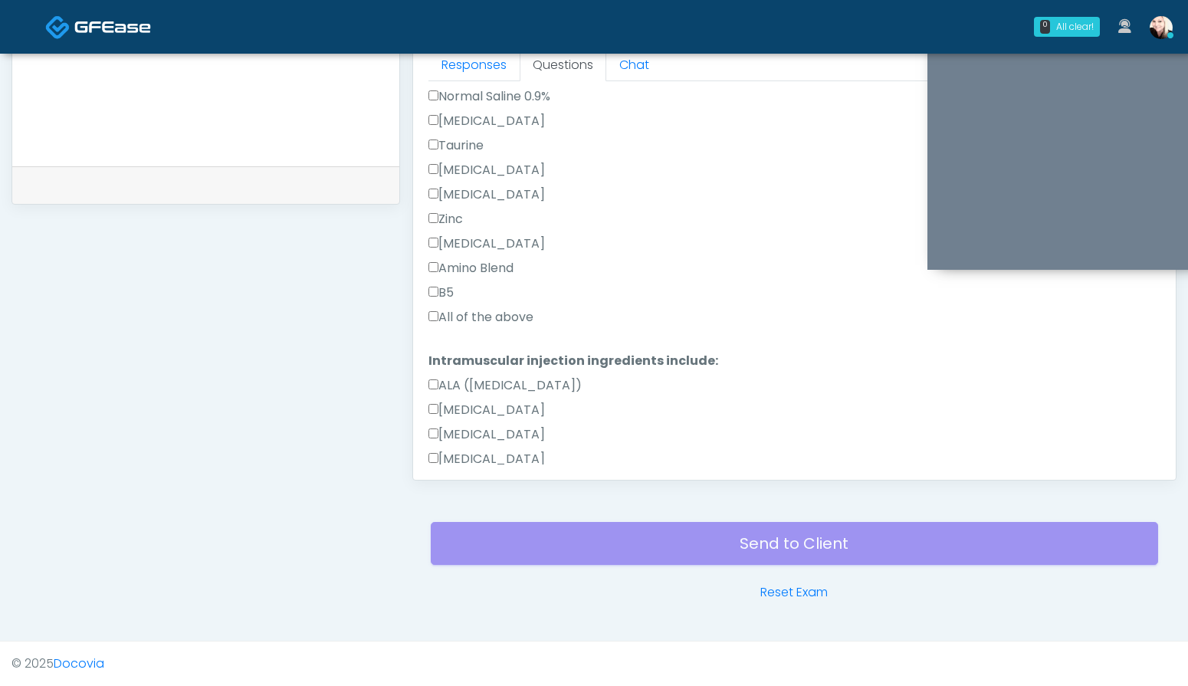
click at [449, 323] on label "All of the above" at bounding box center [480, 317] width 105 height 18
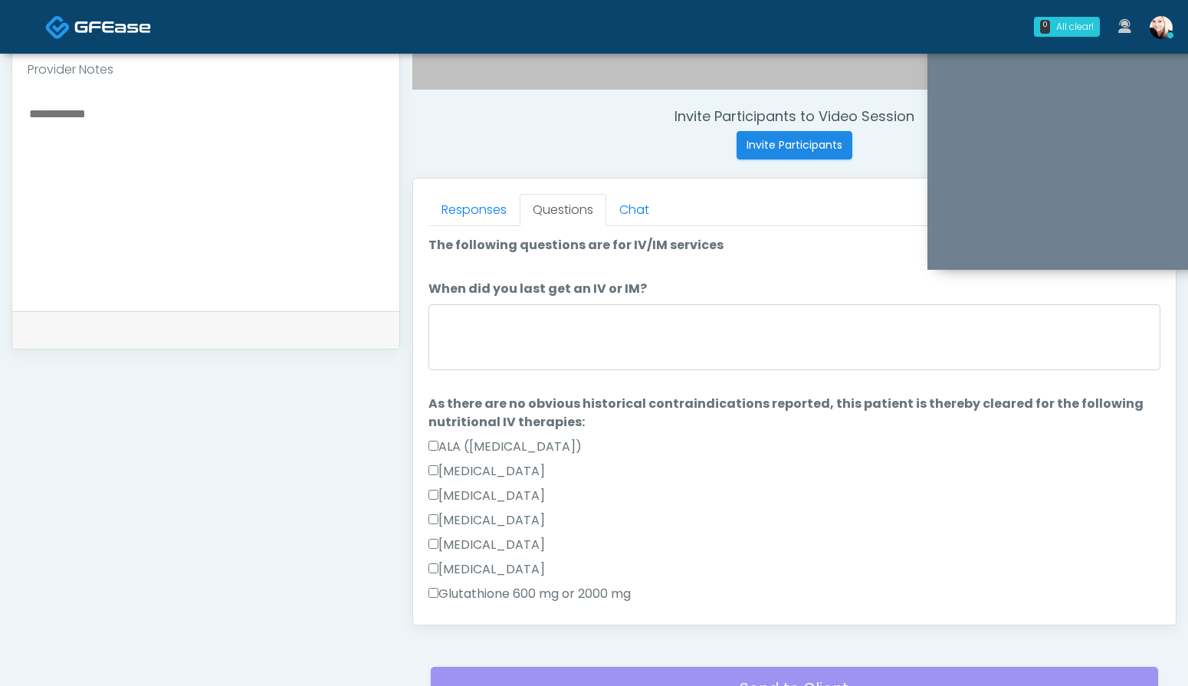
scroll to position [547, 0]
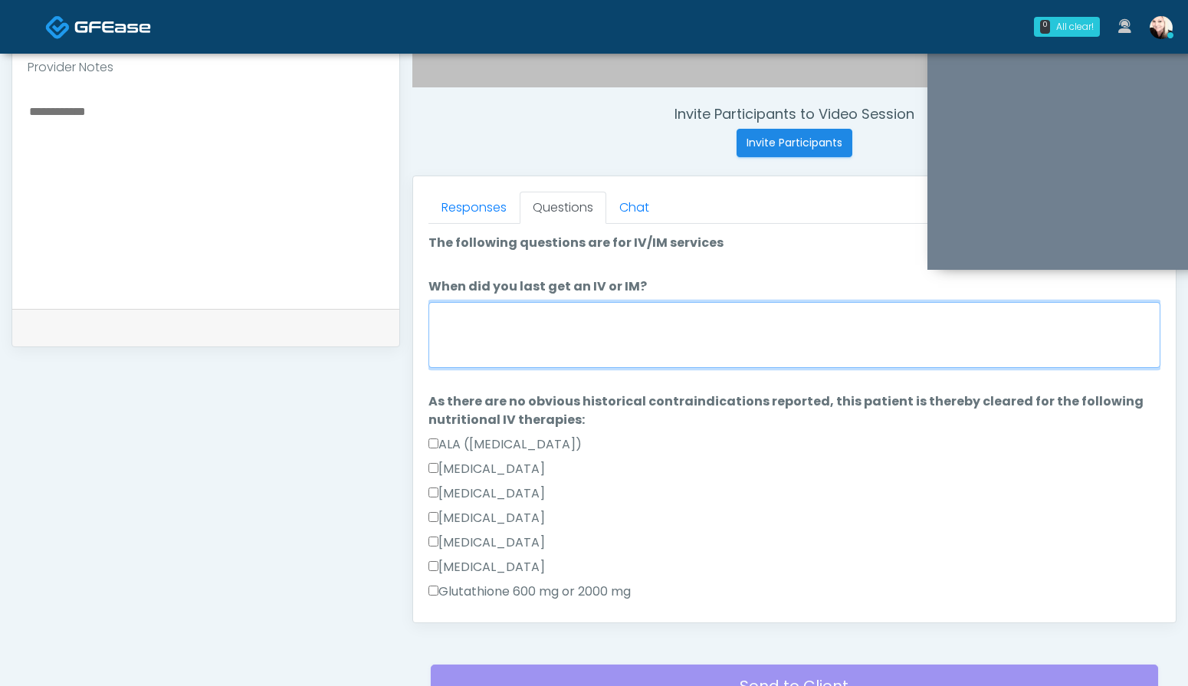
click at [497, 310] on textarea "When did you last get an IV or IM?" at bounding box center [794, 335] width 732 height 66
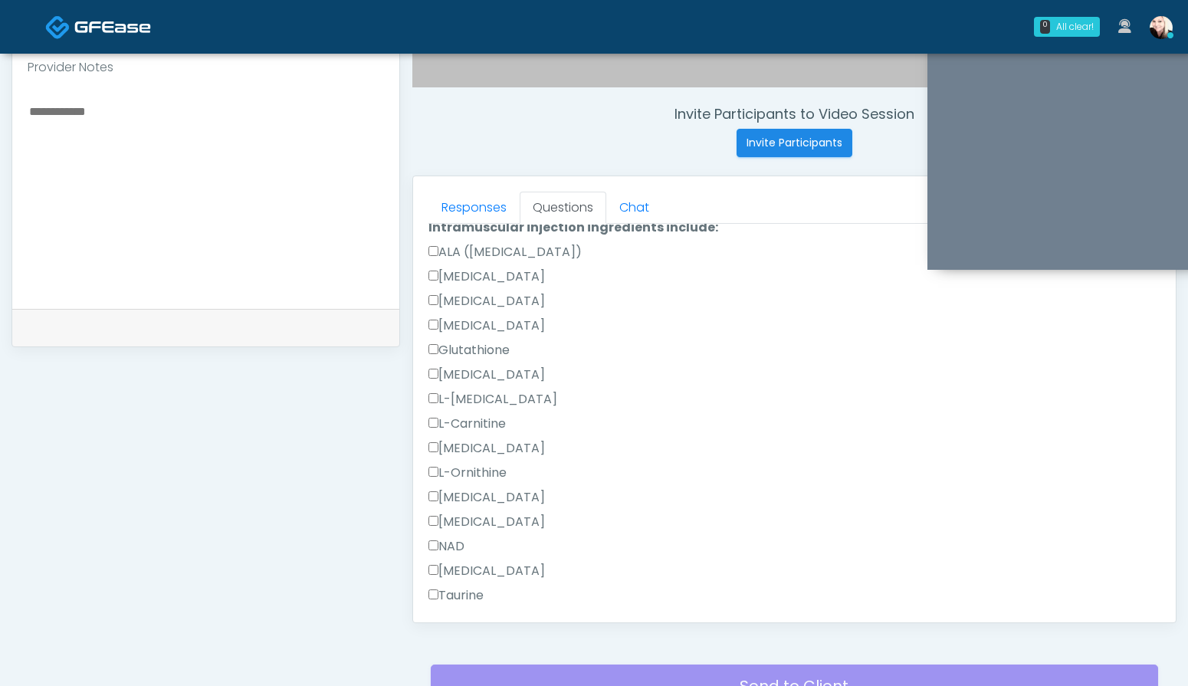
scroll to position [998, 0]
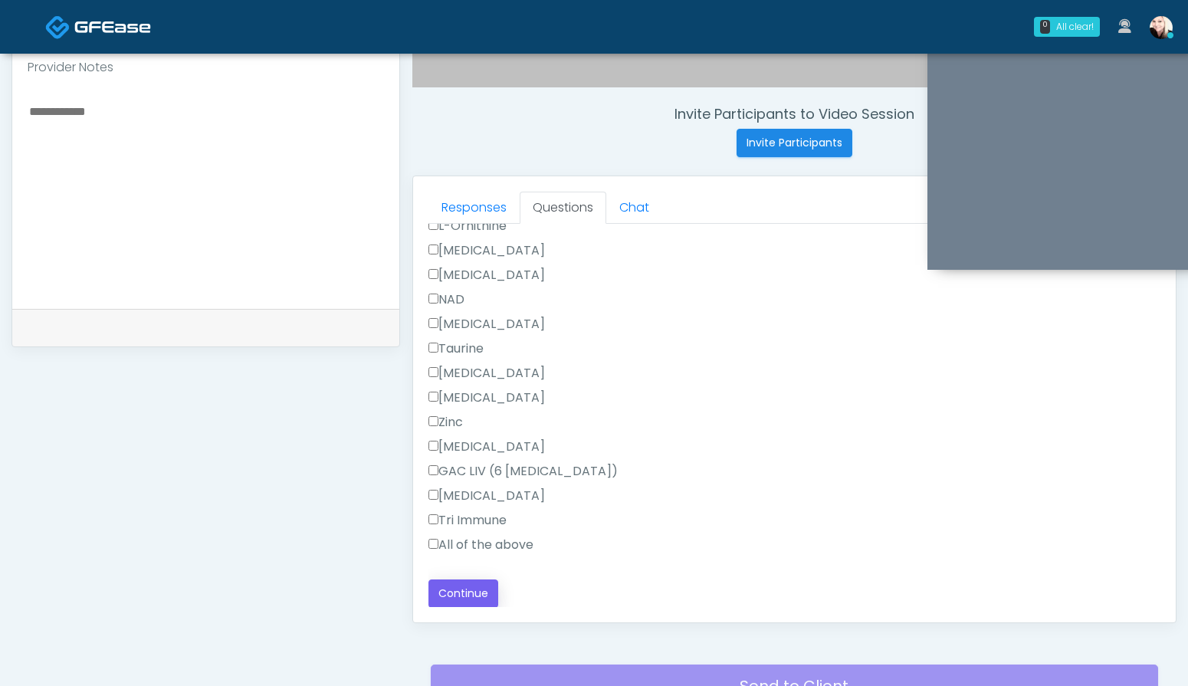
type textarea "**********"
click at [447, 594] on button "Continue" at bounding box center [463, 593] width 70 height 28
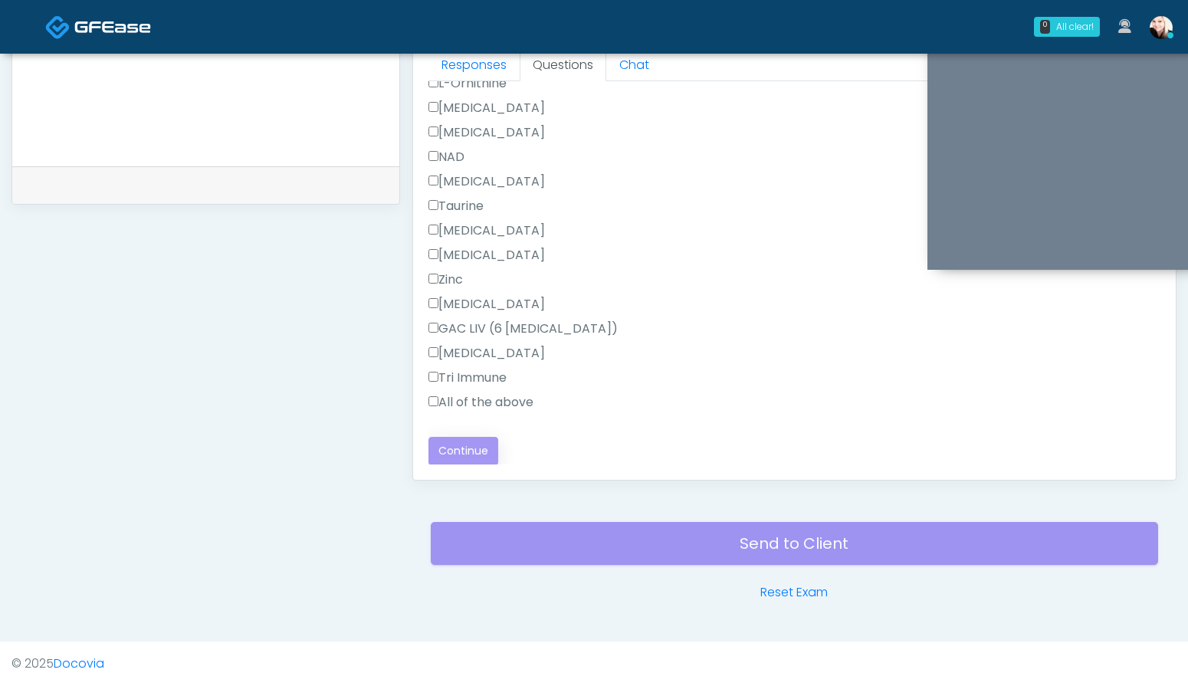
scroll to position [0, 0]
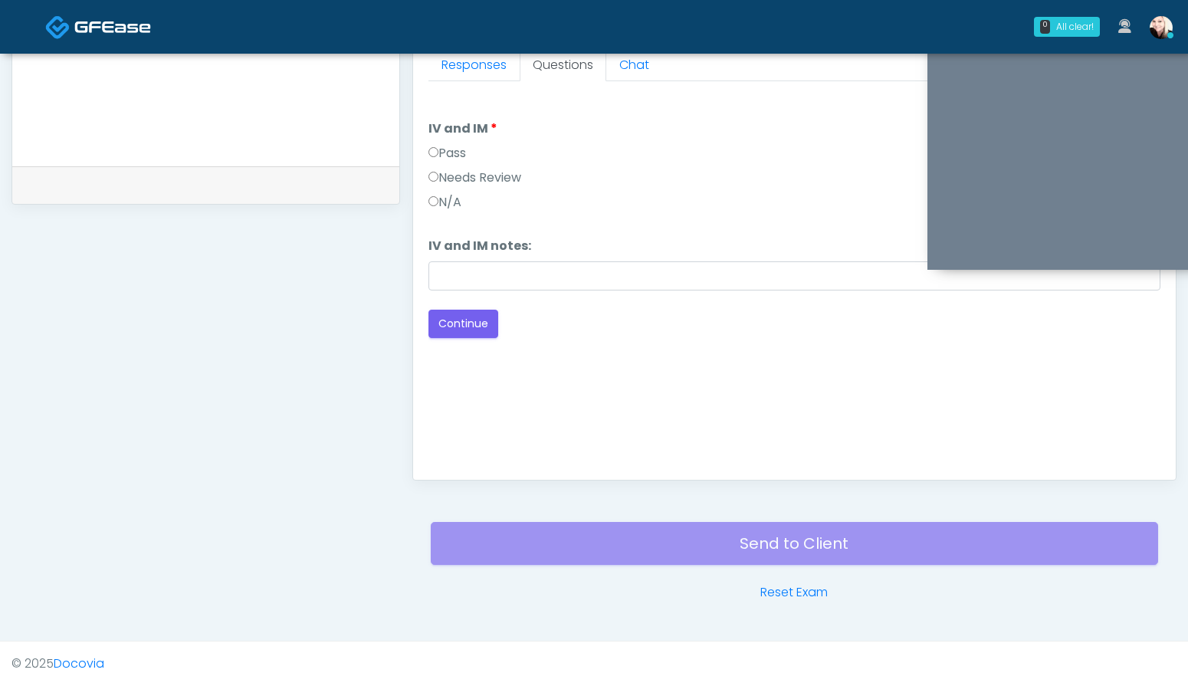
click at [443, 162] on div "Pass" at bounding box center [794, 156] width 732 height 25
click at [457, 325] on button "Continue" at bounding box center [463, 324] width 70 height 28
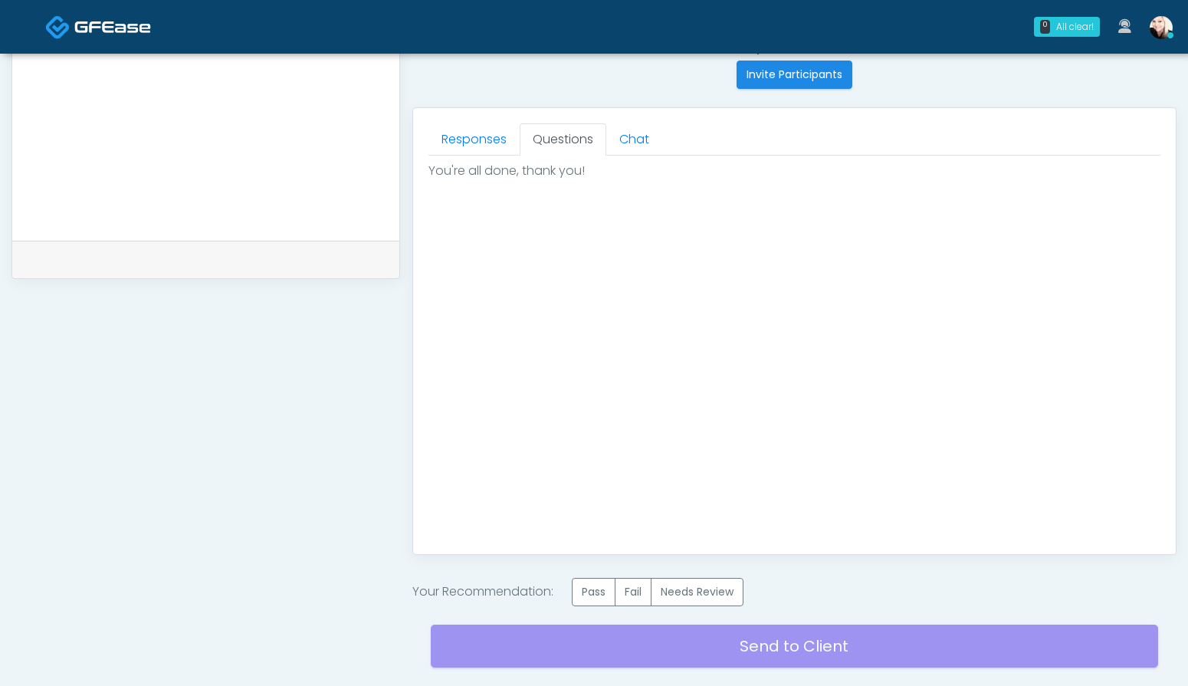
scroll to position [644, 0]
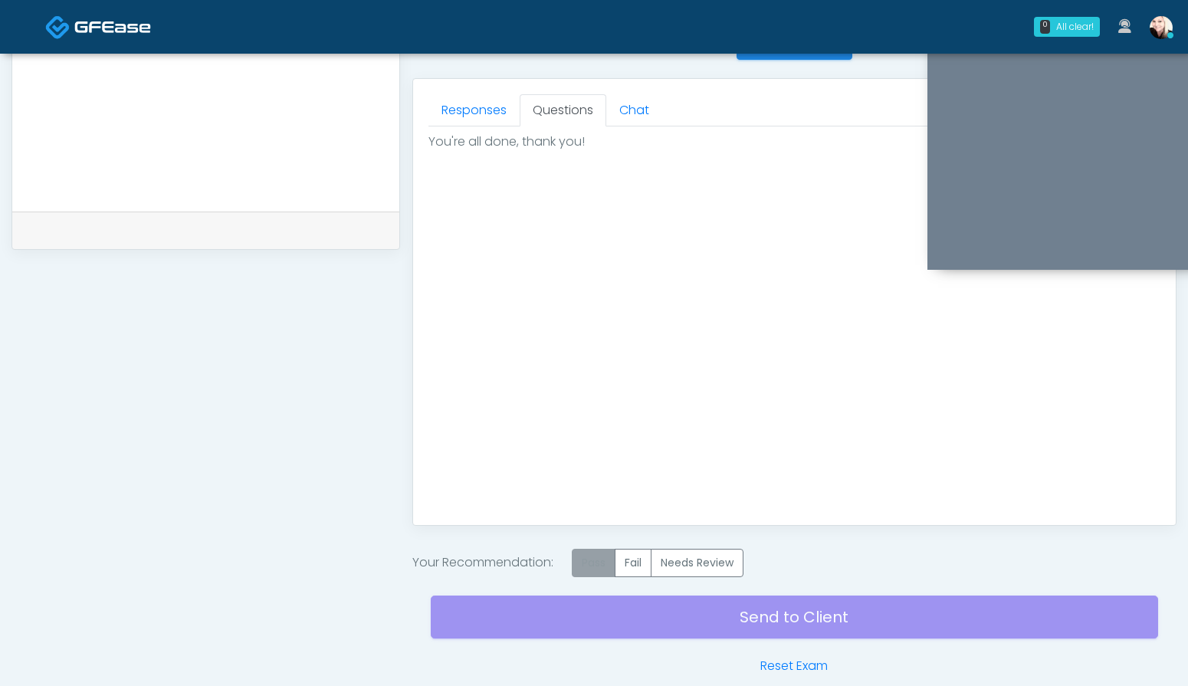
click at [603, 560] on label "Pass" at bounding box center [594, 563] width 44 height 28
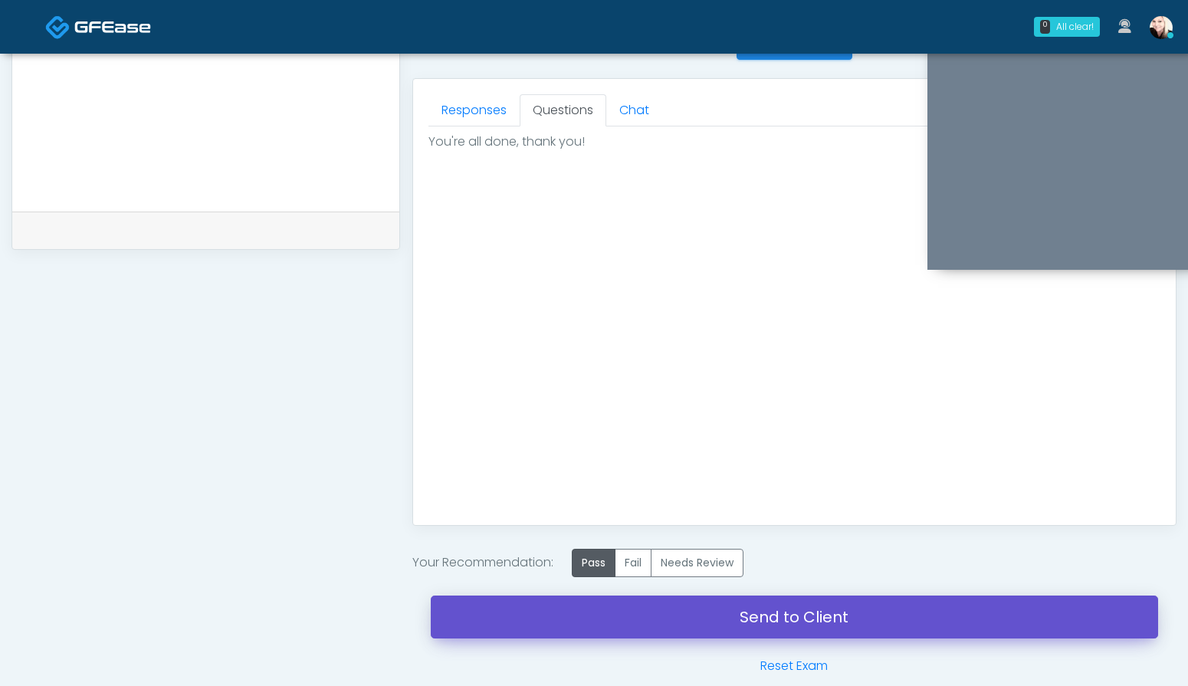
click at [746, 607] on link "Send to Client" at bounding box center [794, 616] width 727 height 43
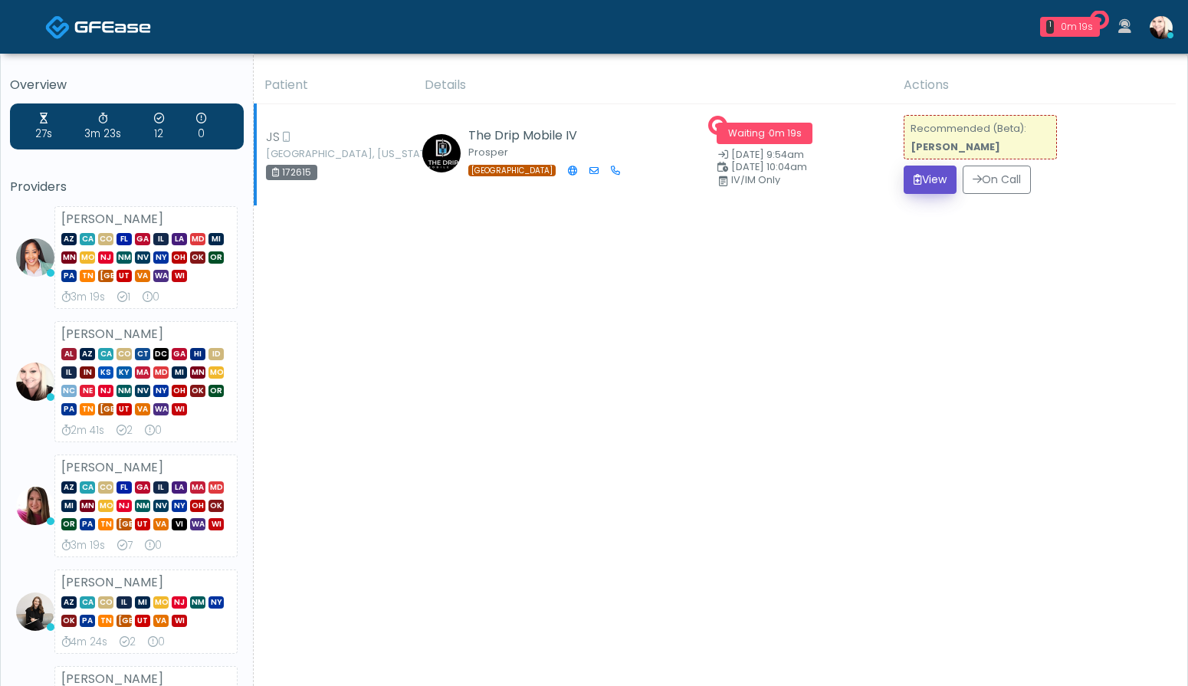
click at [930, 177] on button "View" at bounding box center [929, 180] width 53 height 28
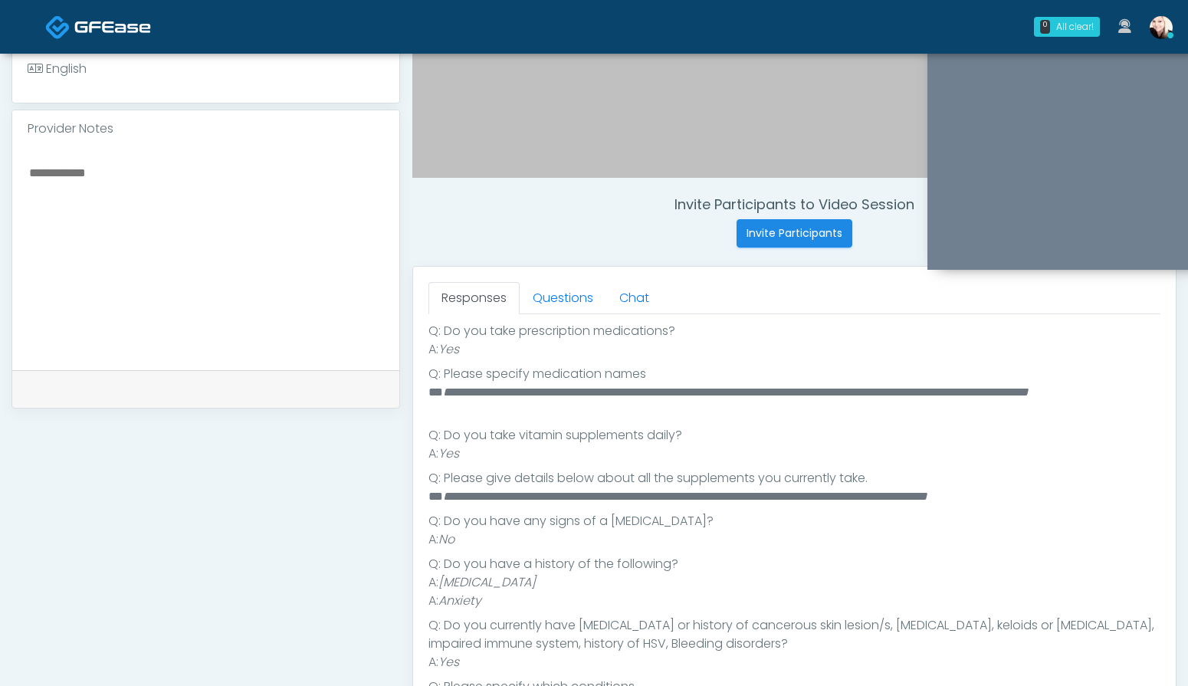
scroll to position [513, 0]
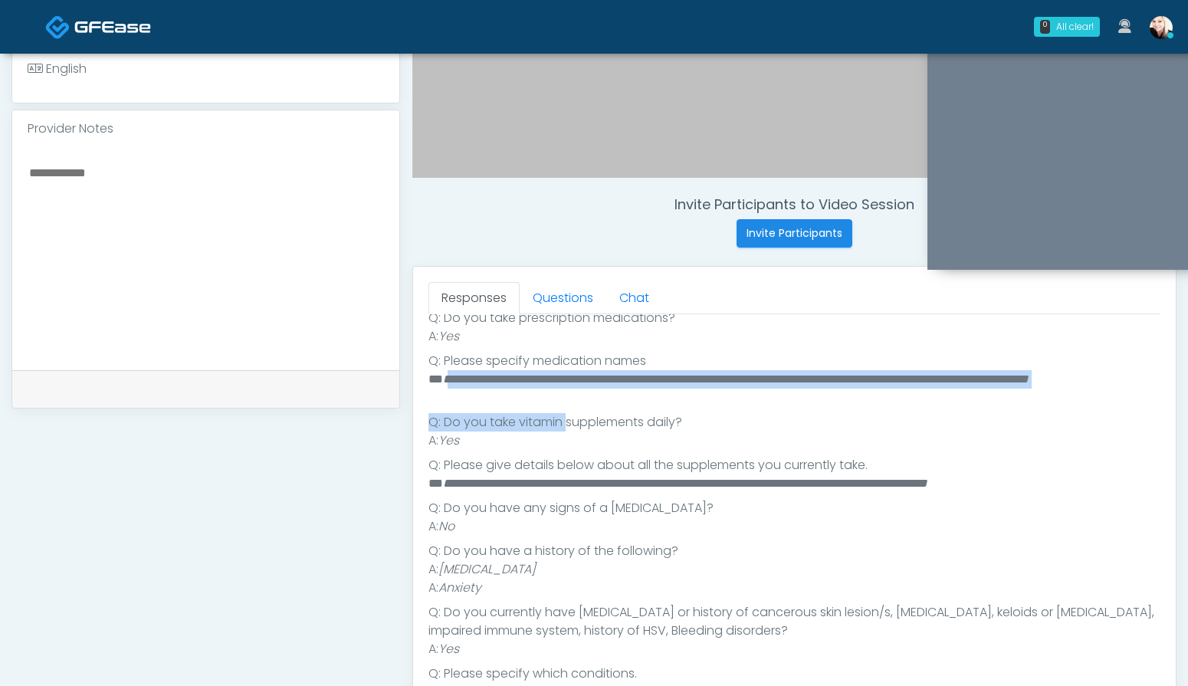
drag, startPoint x: 567, startPoint y: 417, endPoint x: 448, endPoint y: 380, distance: 124.3
click at [448, 380] on ul "**********" at bounding box center [794, 514] width 732 height 668
drag, startPoint x: 442, startPoint y: 379, endPoint x: 542, endPoint y: 402, distance: 102.1
click at [542, 402] on li "**********" at bounding box center [794, 388] width 732 height 37
copy em "**********"
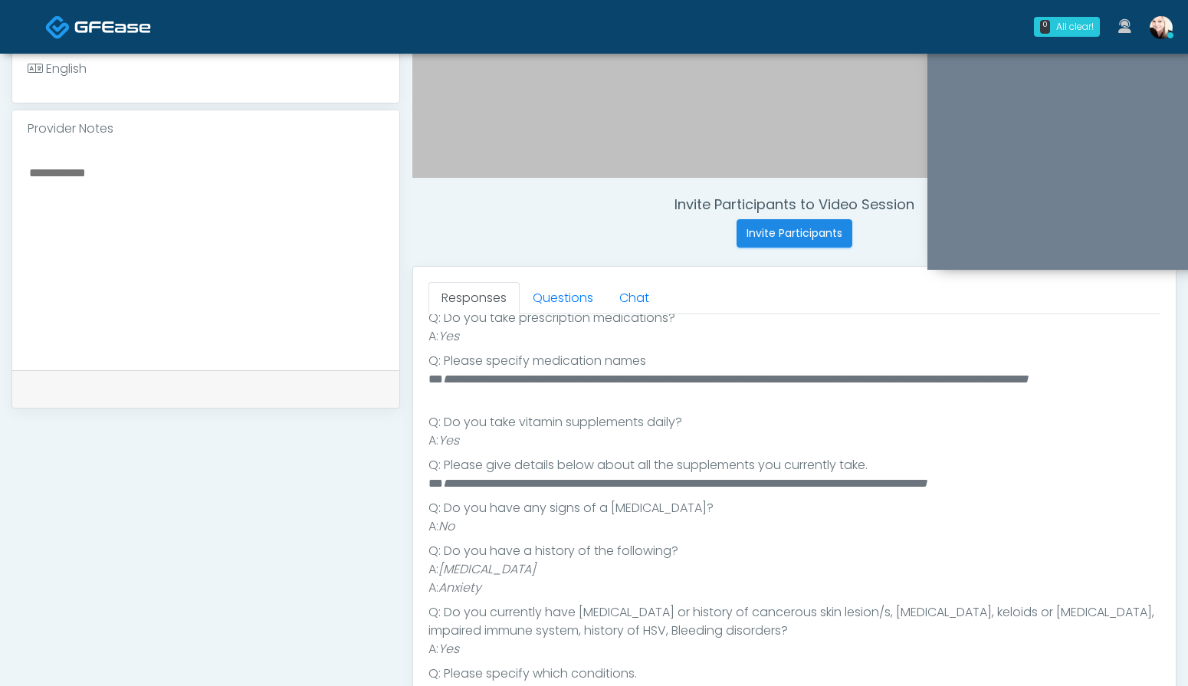
click at [180, 211] on textarea at bounding box center [206, 255] width 356 height 187
paste textarea "**********"
drag, startPoint x: 117, startPoint y: 180, endPoint x: 28, endPoint y: 171, distance: 89.4
click at [28, 171] on textarea "**********" at bounding box center [206, 255] width 356 height 187
click at [277, 217] on textarea "**********" at bounding box center [206, 255] width 356 height 187
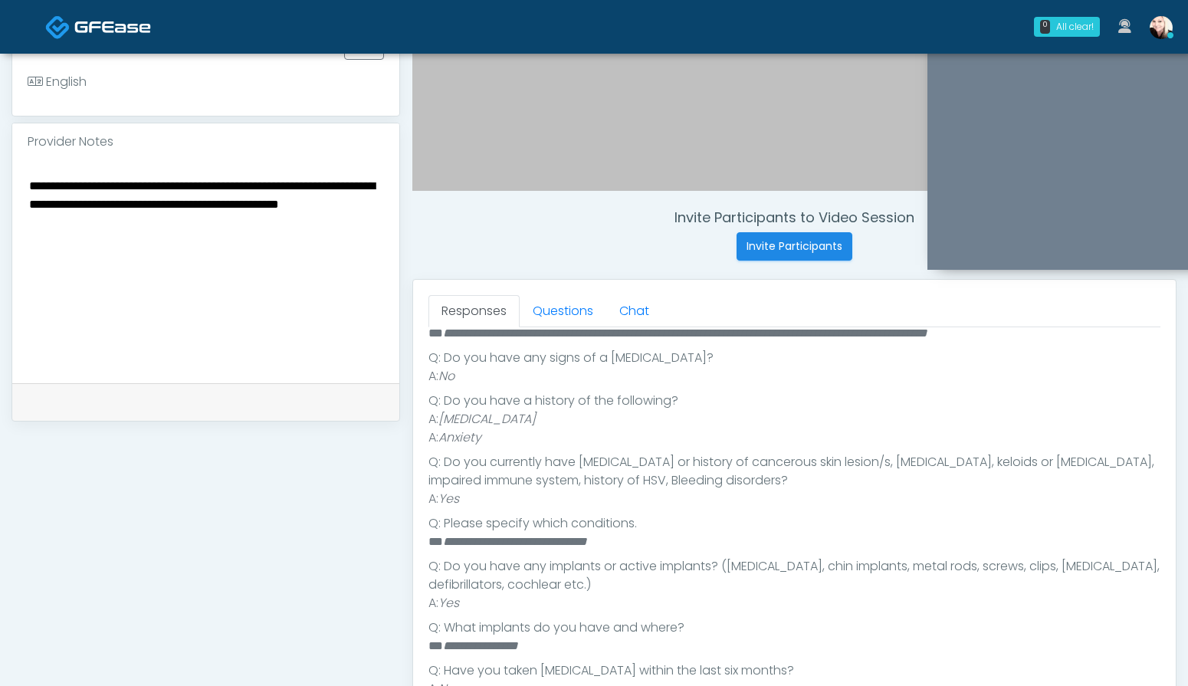
scroll to position [443, 0]
type textarea "**********"
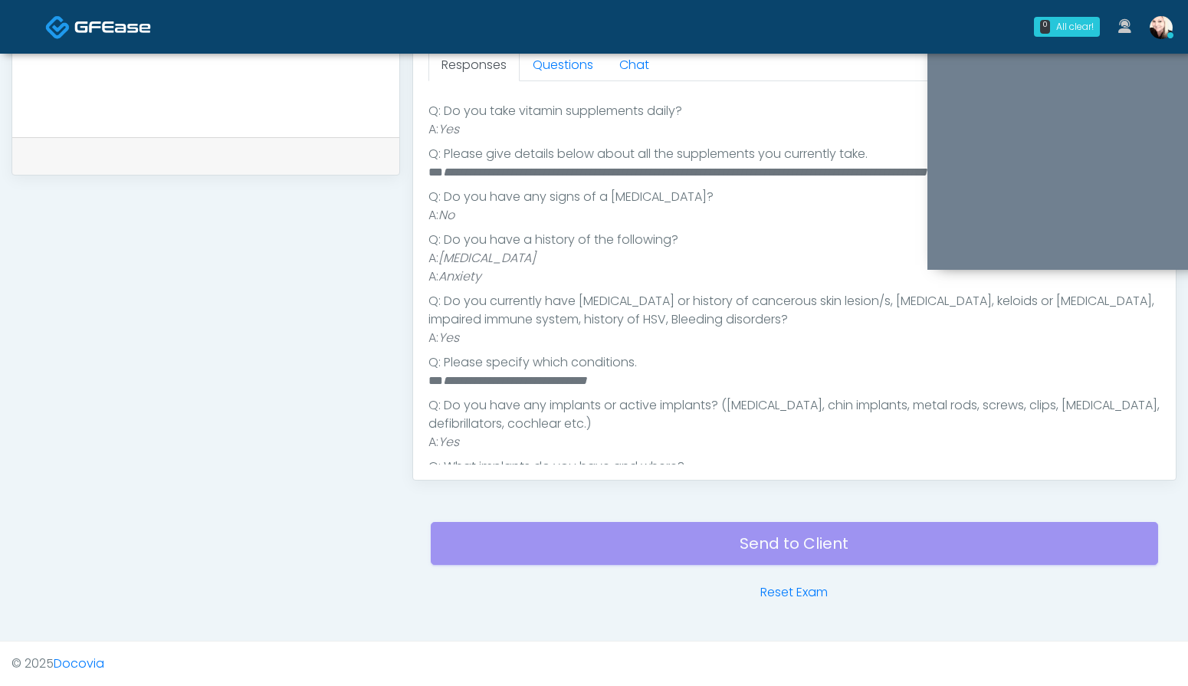
scroll to position [579, 0]
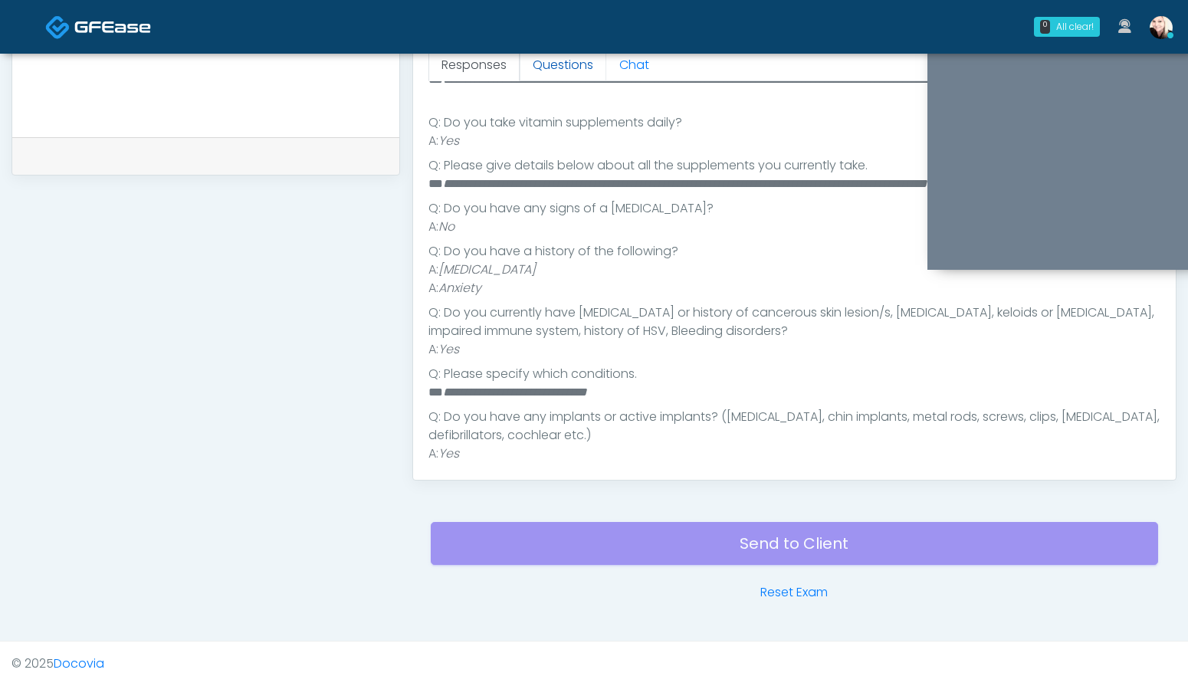
click at [545, 67] on link "Questions" at bounding box center [563, 65] width 87 height 32
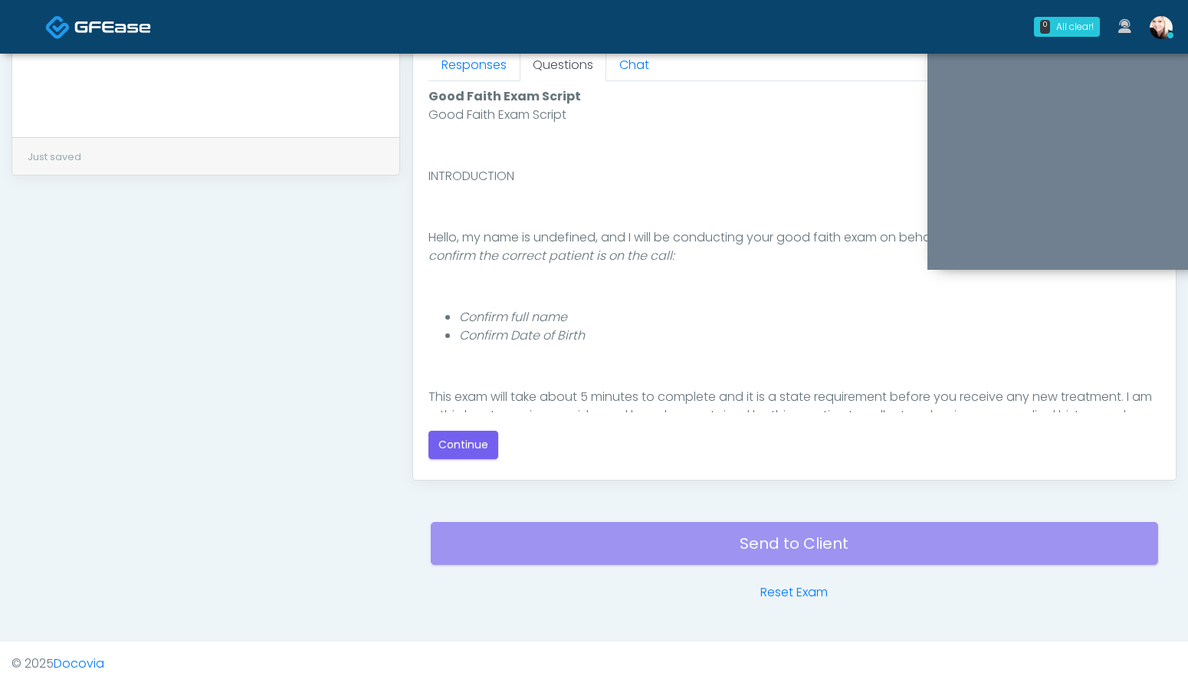
click at [475, 464] on div "Responses Questions Chat Good Faith Exam Script Good Faith Exam Script INTRODUC…" at bounding box center [794, 257] width 762 height 446
click at [476, 428] on div "Good Faith Exam Script Good Faith Exam Script INTRODUCTION Hello, my name is un…" at bounding box center [794, 273] width 732 height 372
click at [472, 438] on button "Continue" at bounding box center [463, 445] width 70 height 28
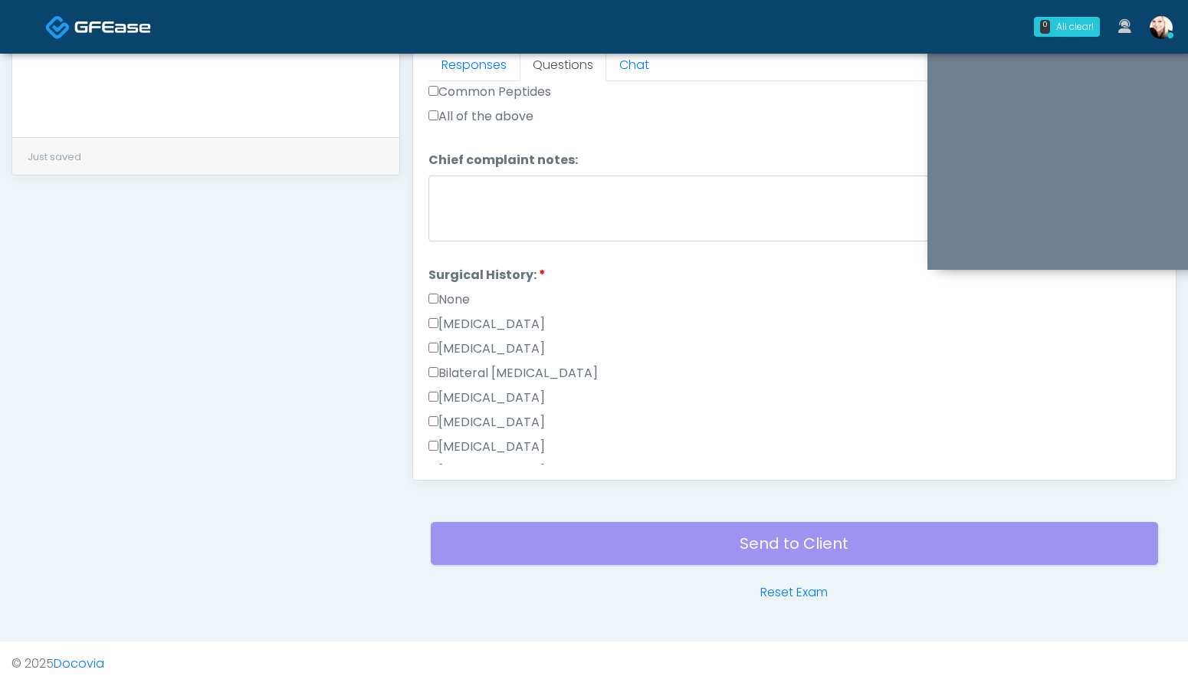
scroll to position [771, 0]
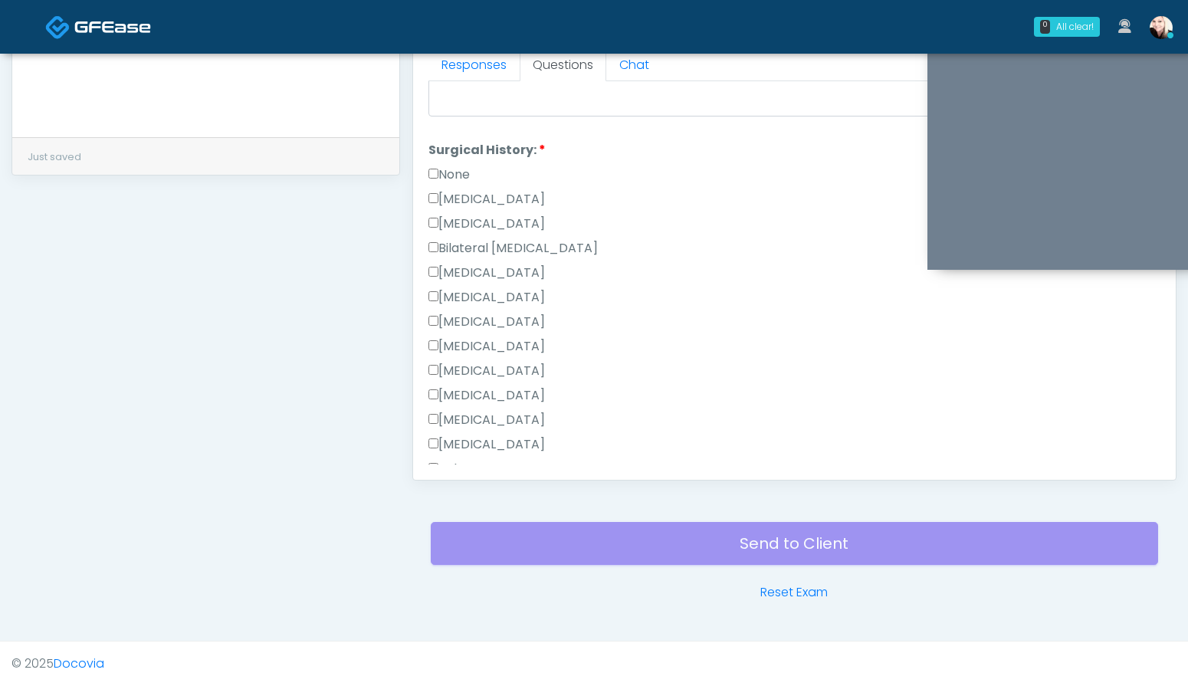
click at [455, 393] on label "[MEDICAL_DATA]" at bounding box center [486, 395] width 116 height 18
click at [455, 393] on label "Cholecystectomy" at bounding box center [486, 395] width 116 height 18
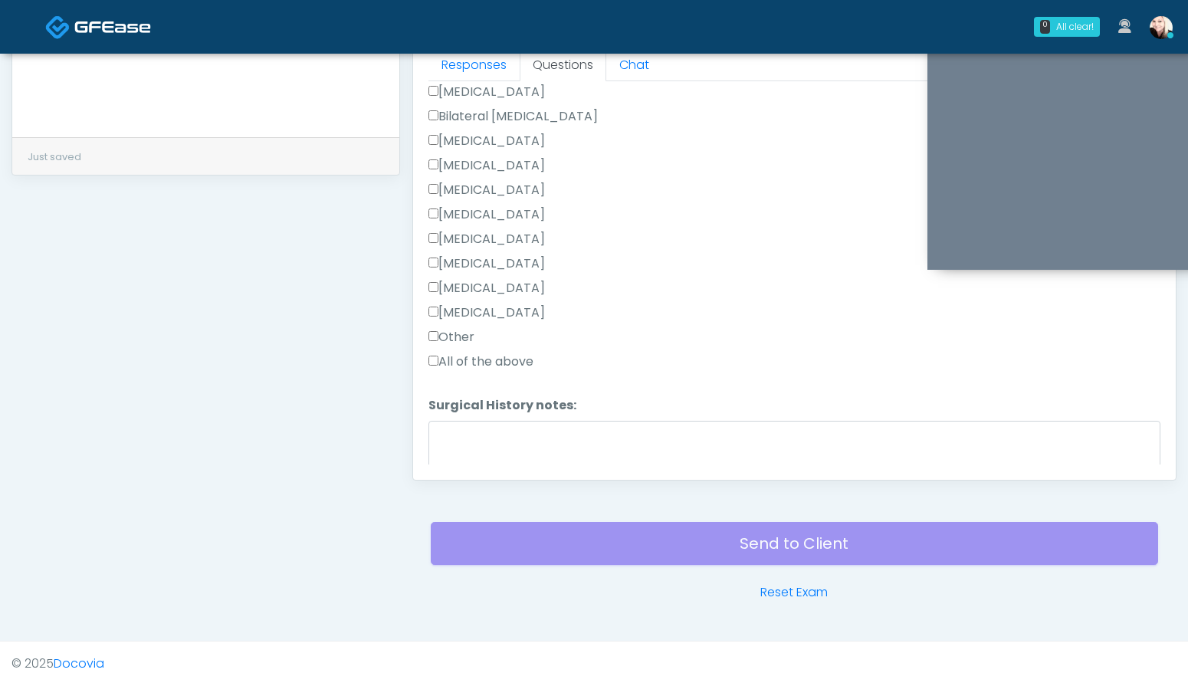
scroll to position [906, 0]
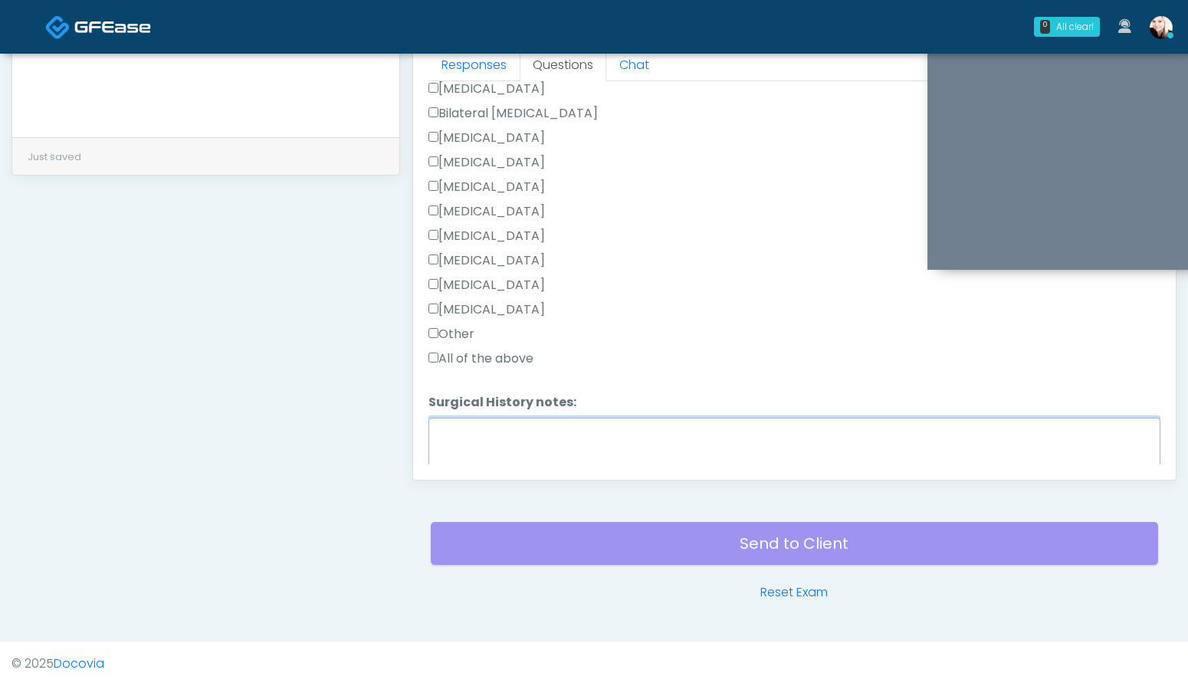
click at [457, 428] on textarea "Surgical History notes:" at bounding box center [794, 451] width 732 height 66
click at [439, 280] on label "Appendectomy" at bounding box center [486, 285] width 116 height 18
click at [512, 435] on textarea "******" at bounding box center [794, 451] width 732 height 66
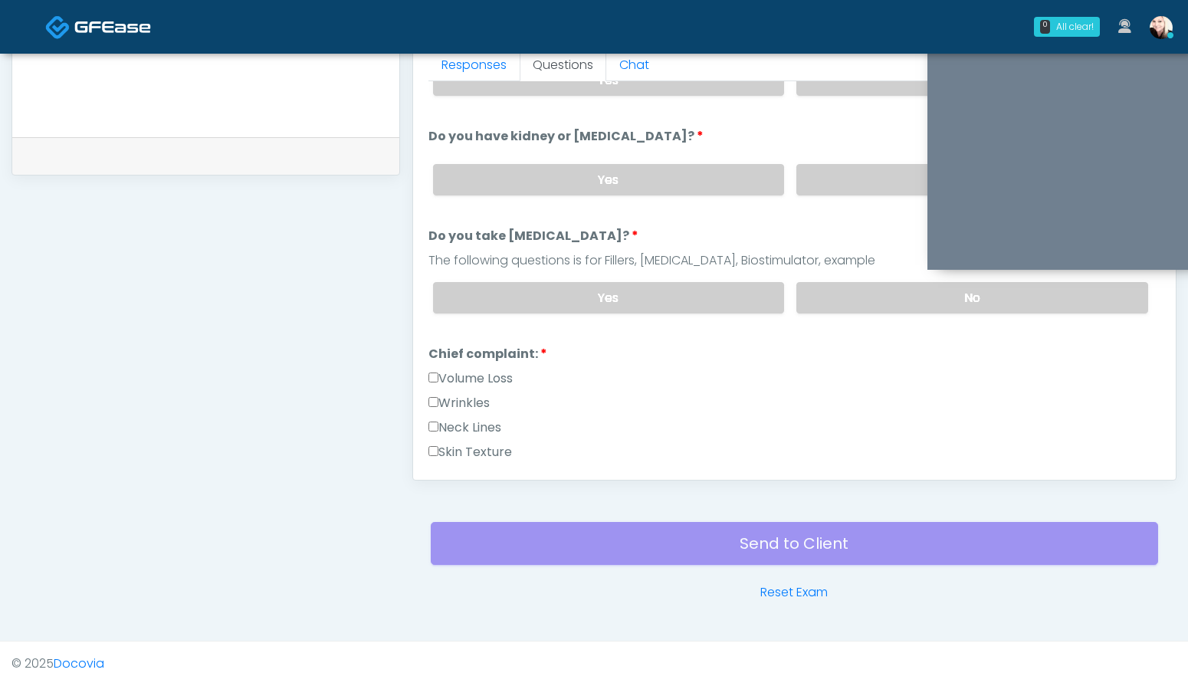
scroll to position [143, 0]
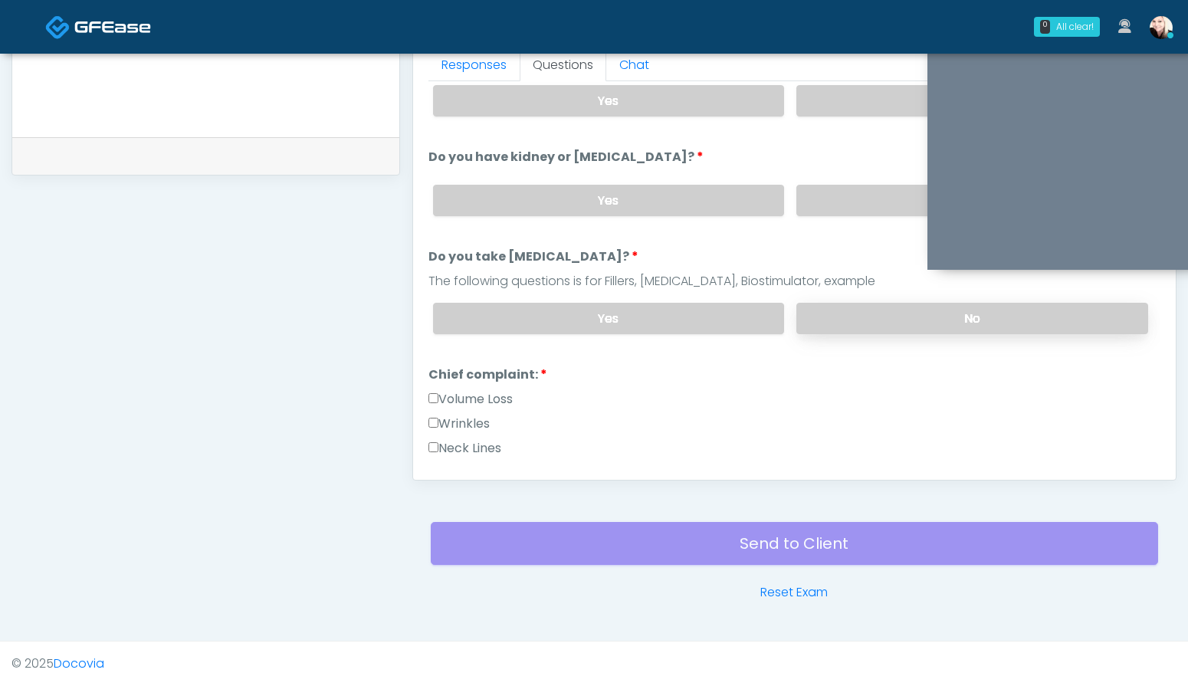
type textarea "**********"
click at [802, 305] on label "No" at bounding box center [972, 318] width 352 height 31
click at [820, 198] on label "No" at bounding box center [972, 200] width 352 height 31
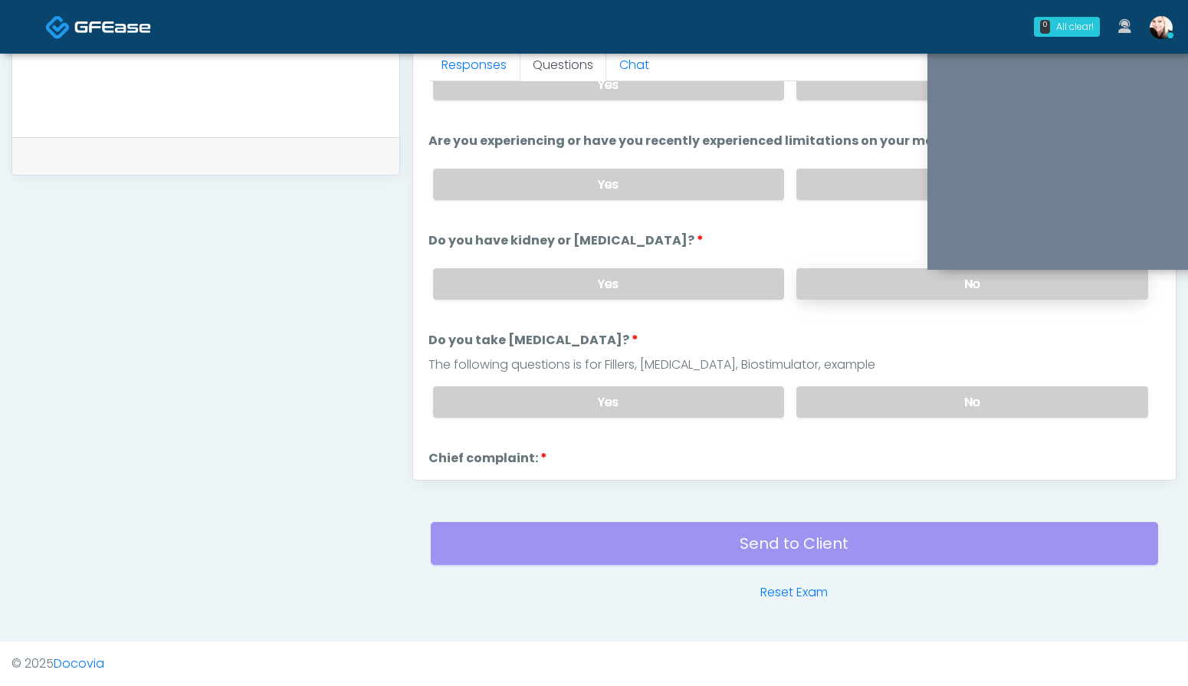
scroll to position [60, 0]
click at [827, 173] on label "No" at bounding box center [972, 183] width 352 height 31
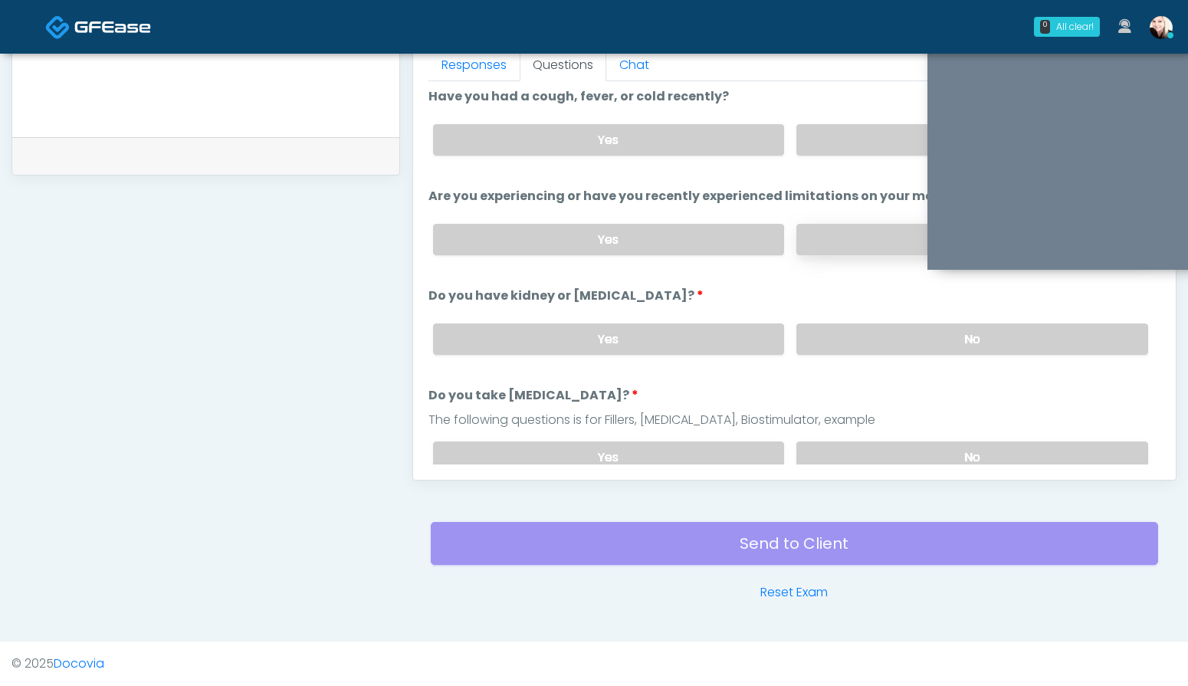
scroll to position [9, 0]
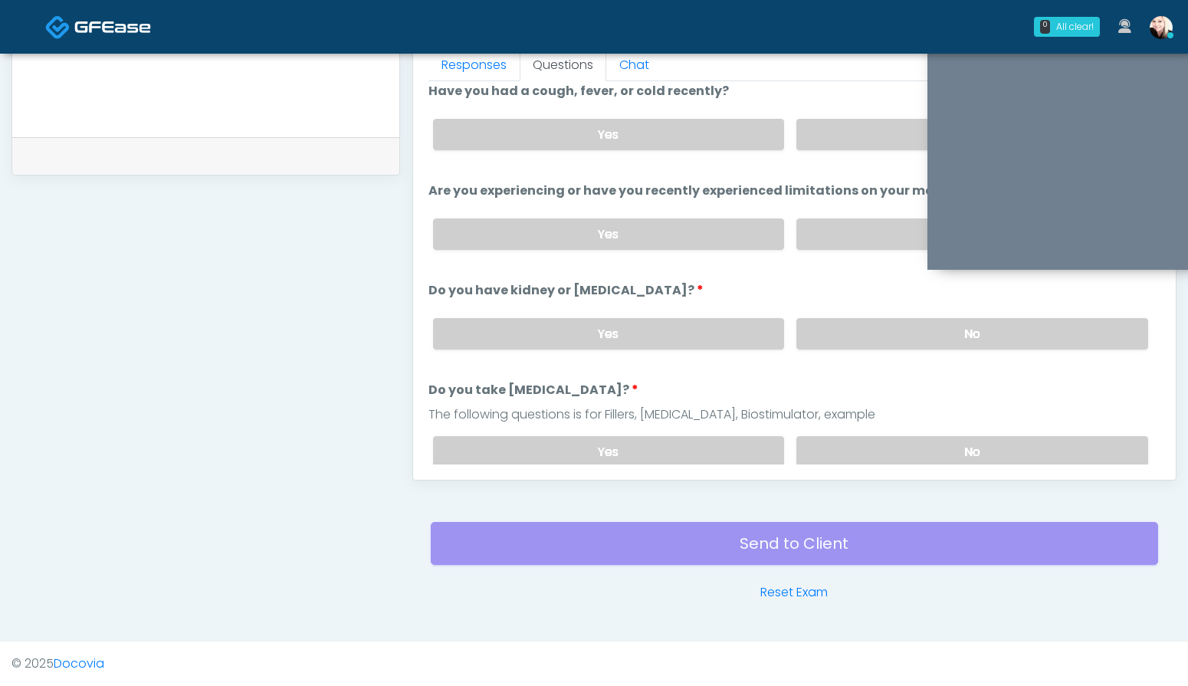
click at [833, 151] on div "Yes No" at bounding box center [790, 135] width 739 height 56
click at [833, 134] on label "No" at bounding box center [972, 134] width 352 height 31
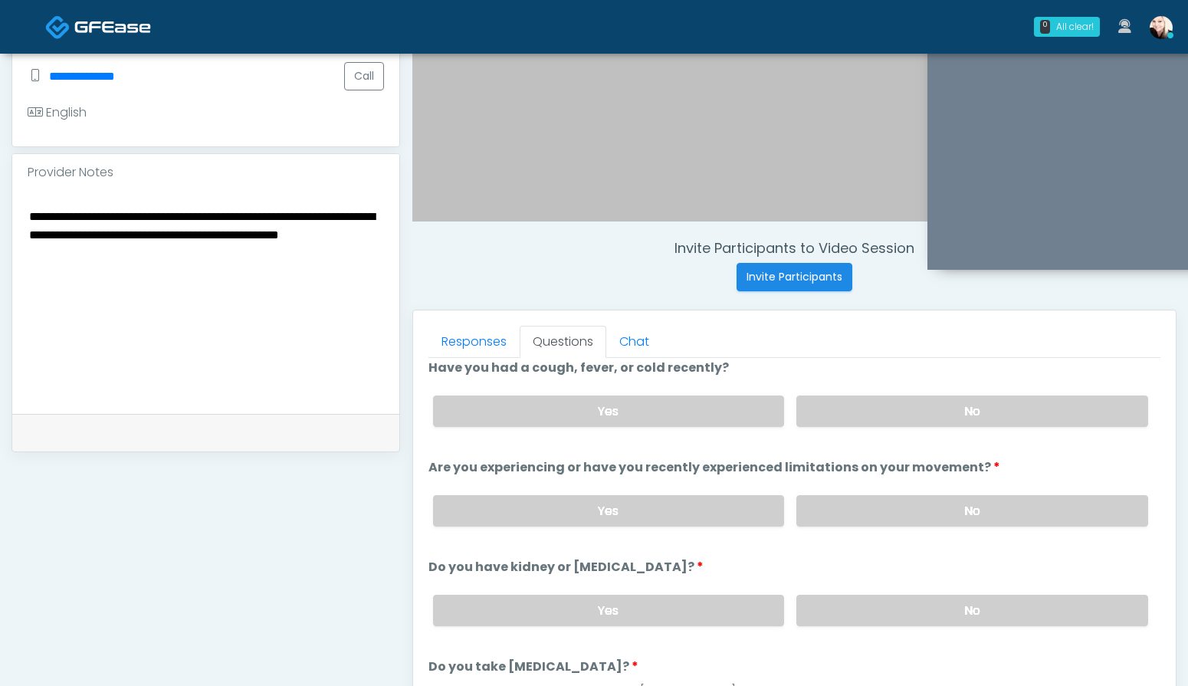
scroll to position [386, 0]
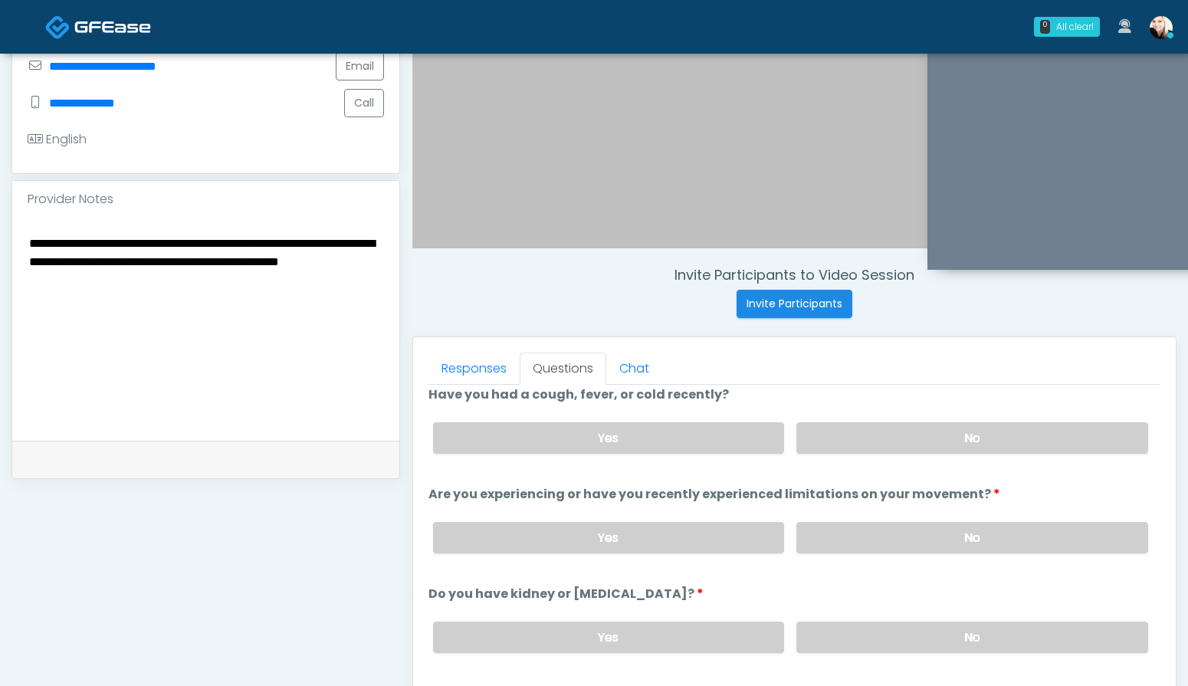
click at [242, 271] on textarea "**********" at bounding box center [206, 326] width 356 height 187
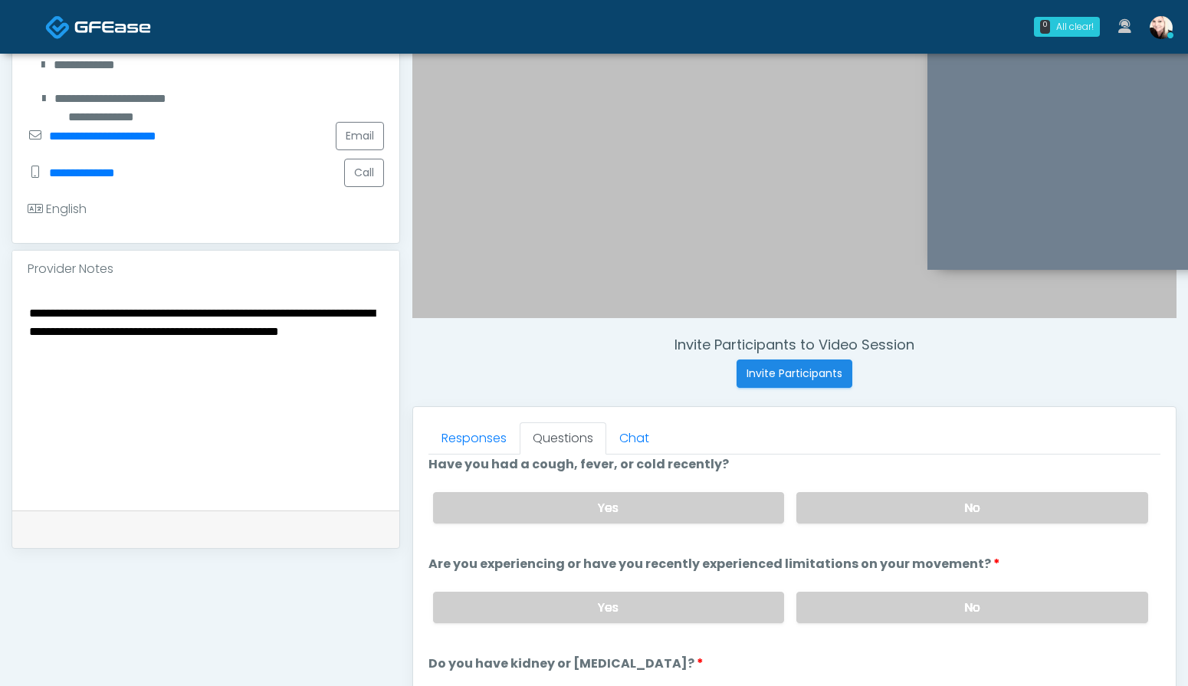
scroll to position [301, 0]
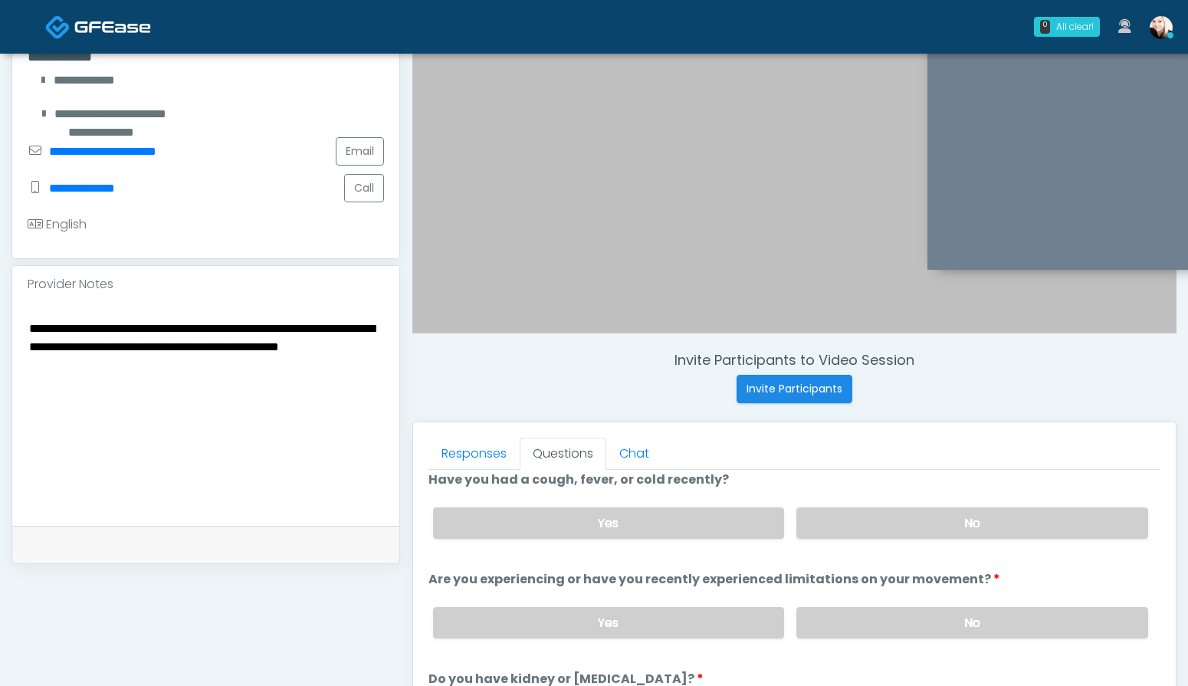
click at [261, 382] on textarea "**********" at bounding box center [206, 411] width 356 height 187
click at [244, 359] on textarea "**********" at bounding box center [206, 411] width 356 height 187
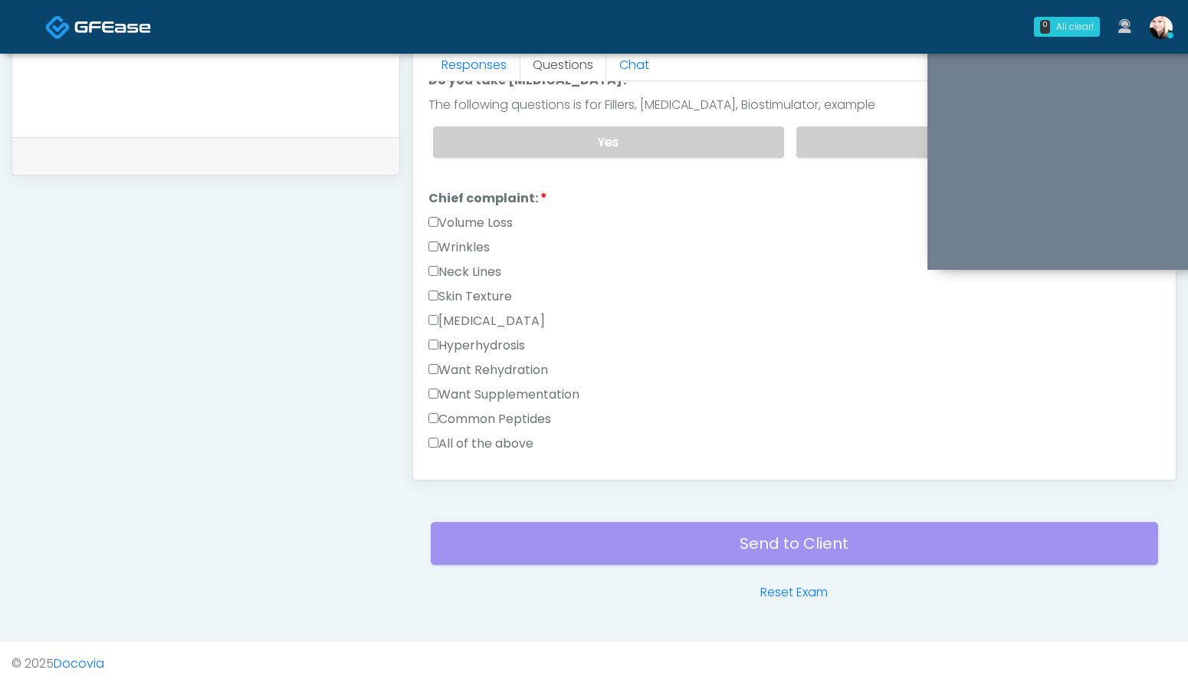
scroll to position [320, 0]
click at [457, 392] on label "Want Supplementation" at bounding box center [503, 394] width 151 height 18
click at [457, 370] on label "Want Rehydration" at bounding box center [488, 369] width 120 height 18
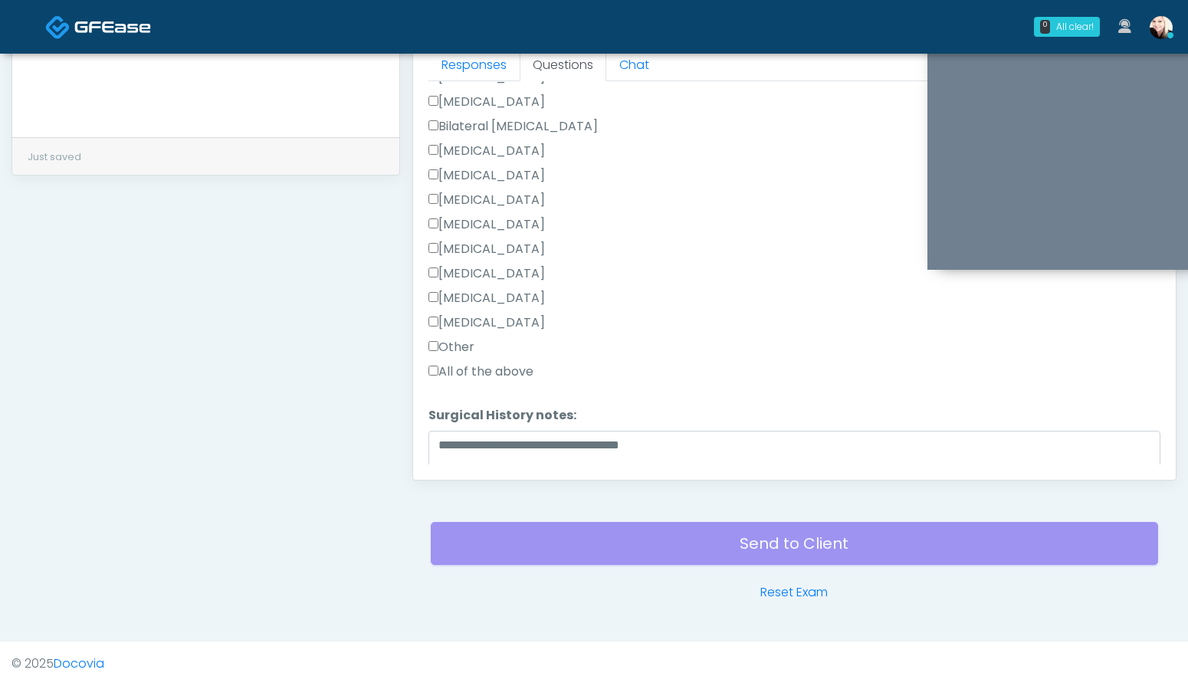
scroll to position [974, 0]
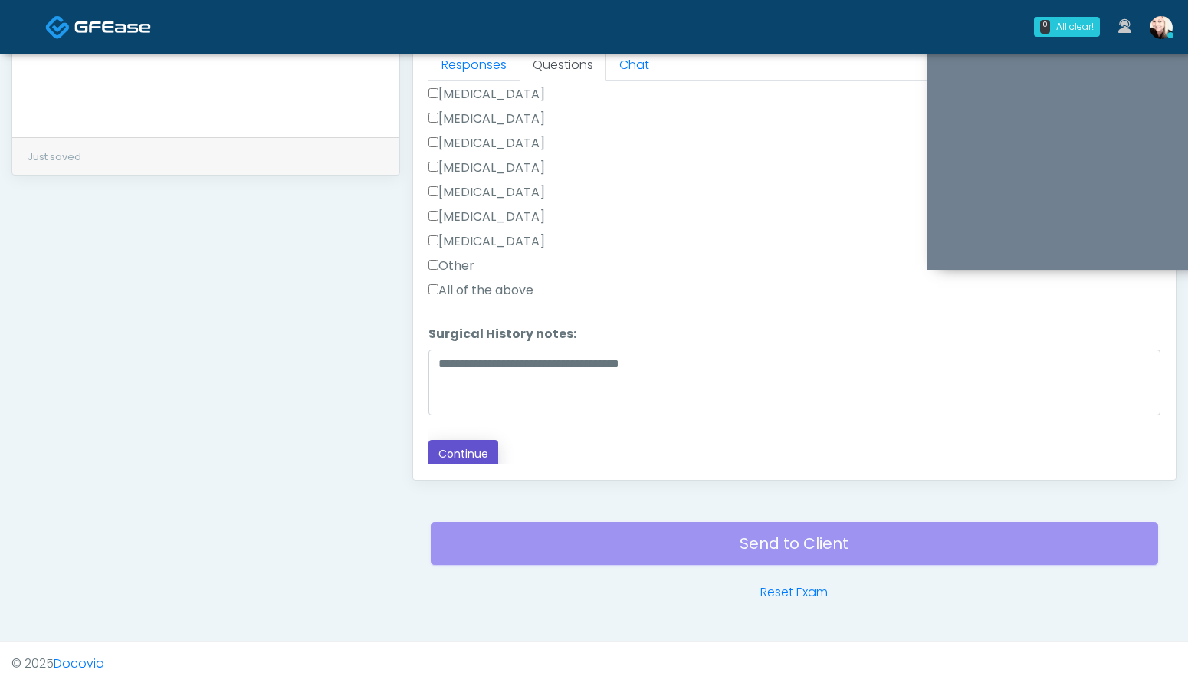
click at [450, 443] on button "Continue" at bounding box center [463, 454] width 70 height 28
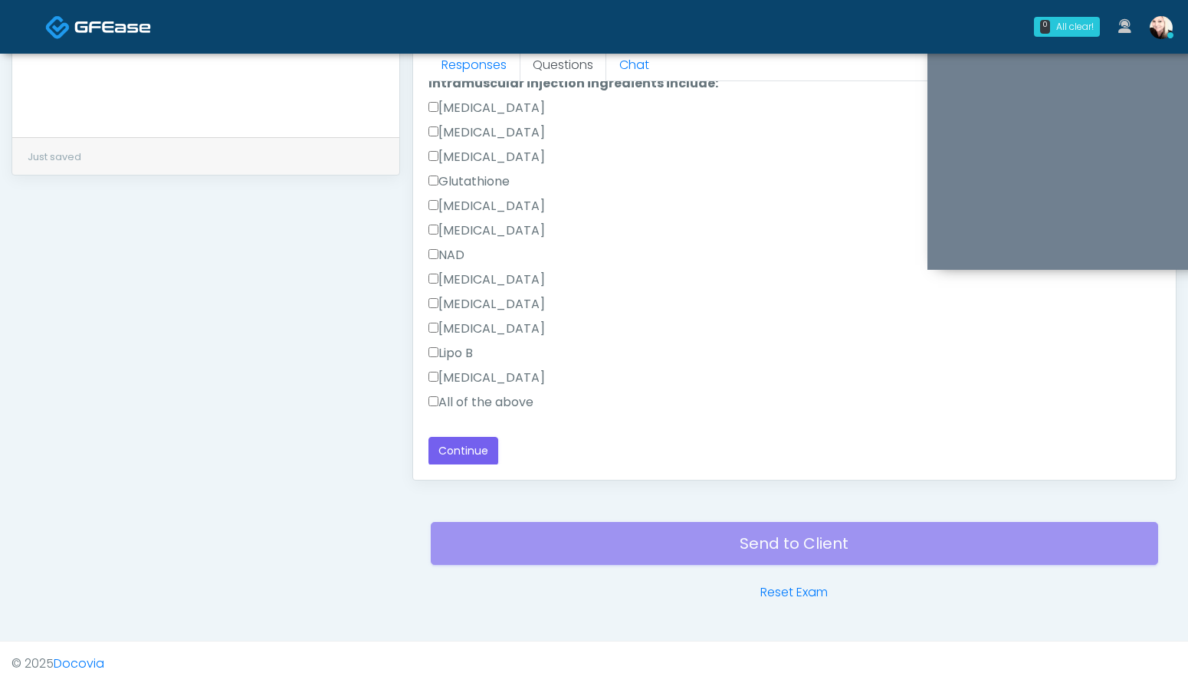
click at [436, 411] on div "All of the above" at bounding box center [794, 405] width 732 height 25
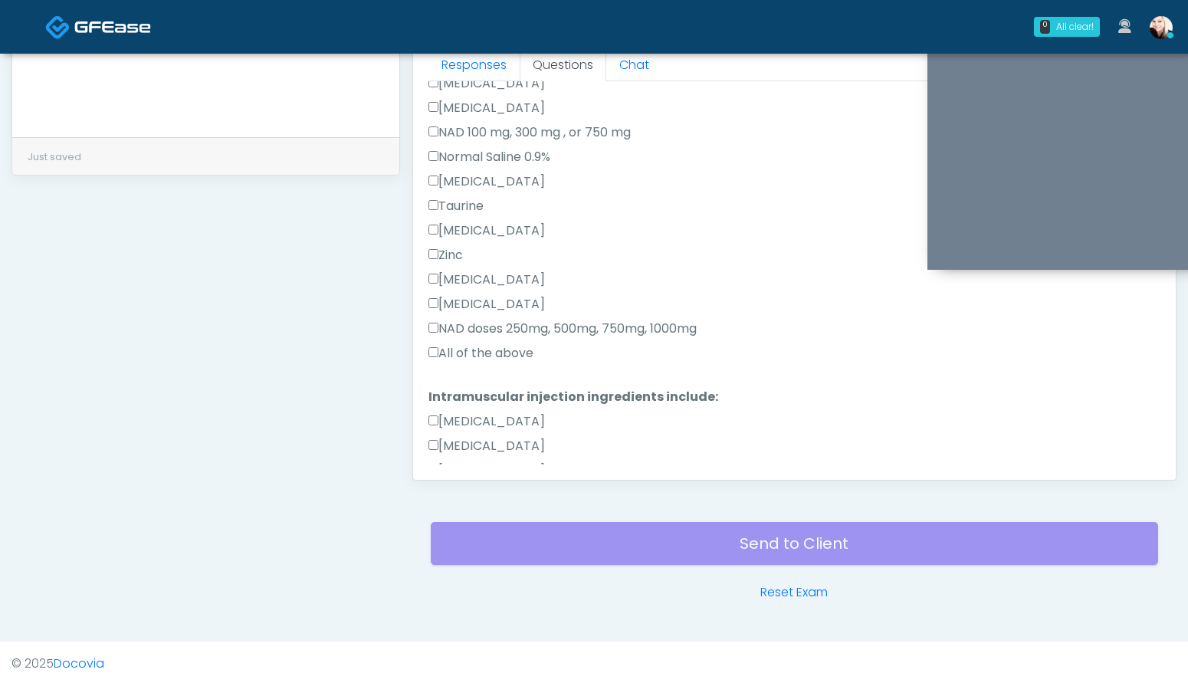
scroll to position [444, 0]
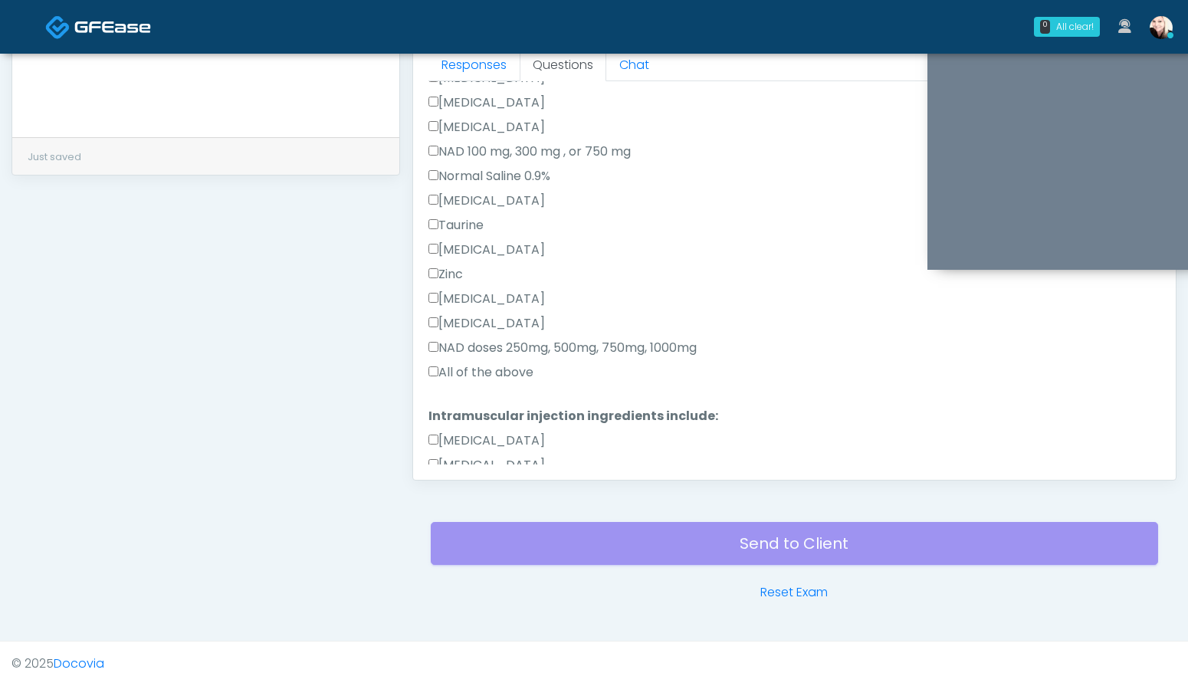
click at [442, 378] on label "All of the above" at bounding box center [480, 372] width 105 height 18
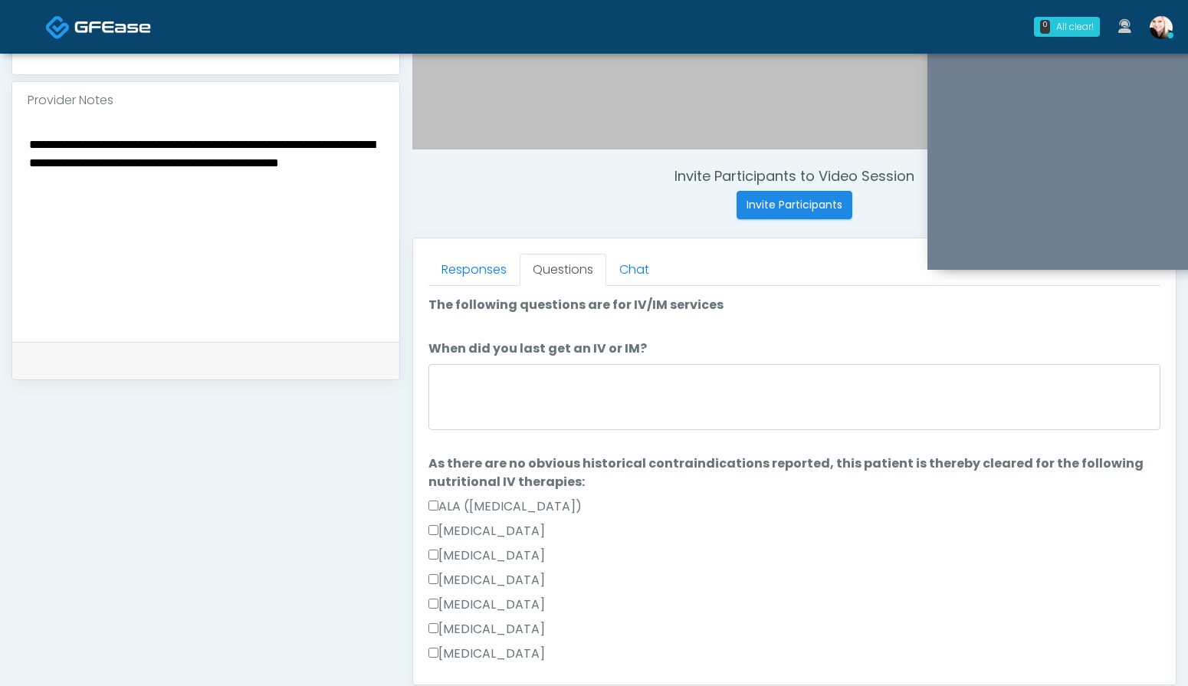
scroll to position [465, 0]
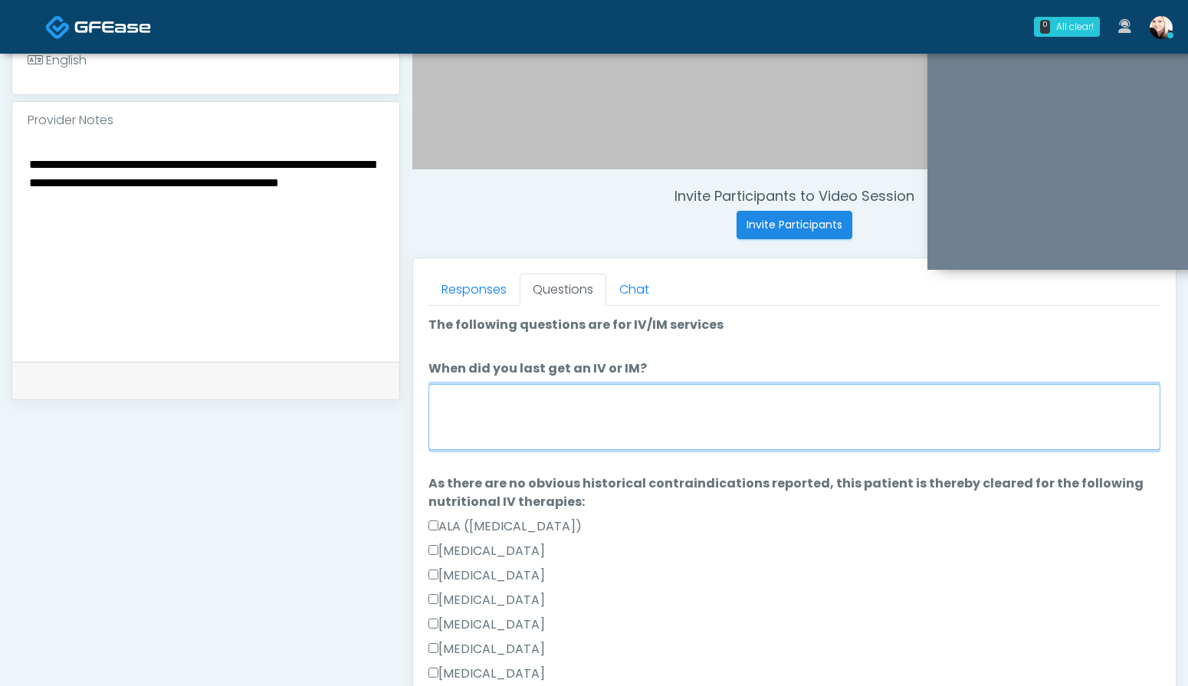
click at [519, 442] on textarea "When did you last get an IV or IM?" at bounding box center [794, 417] width 732 height 66
type textarea "**********"
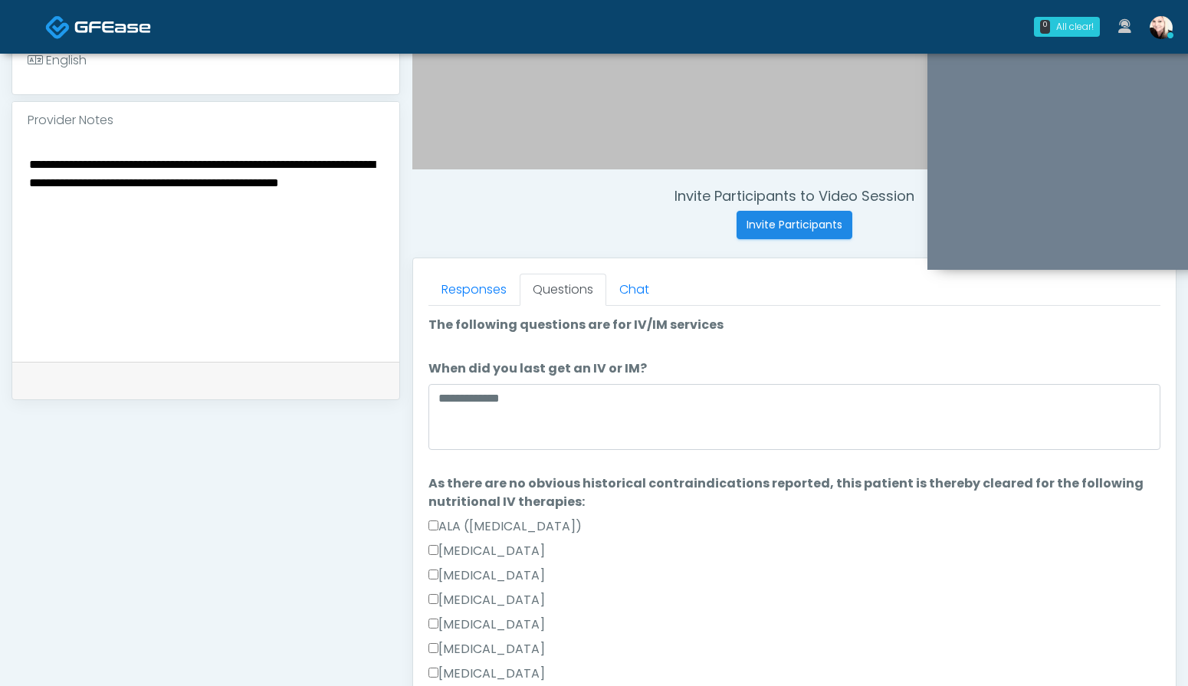
drag, startPoint x: 181, startPoint y: 206, endPoint x: -5, endPoint y: 135, distance: 198.7
click at [0, 135] on html "0 All clear! All clear! Jennifer Ekeh AZ CA CO FL GA IL LA MD MI MN MO NJ NM NV…" at bounding box center [594, 223] width 1188 height 1376
type textarea "*"
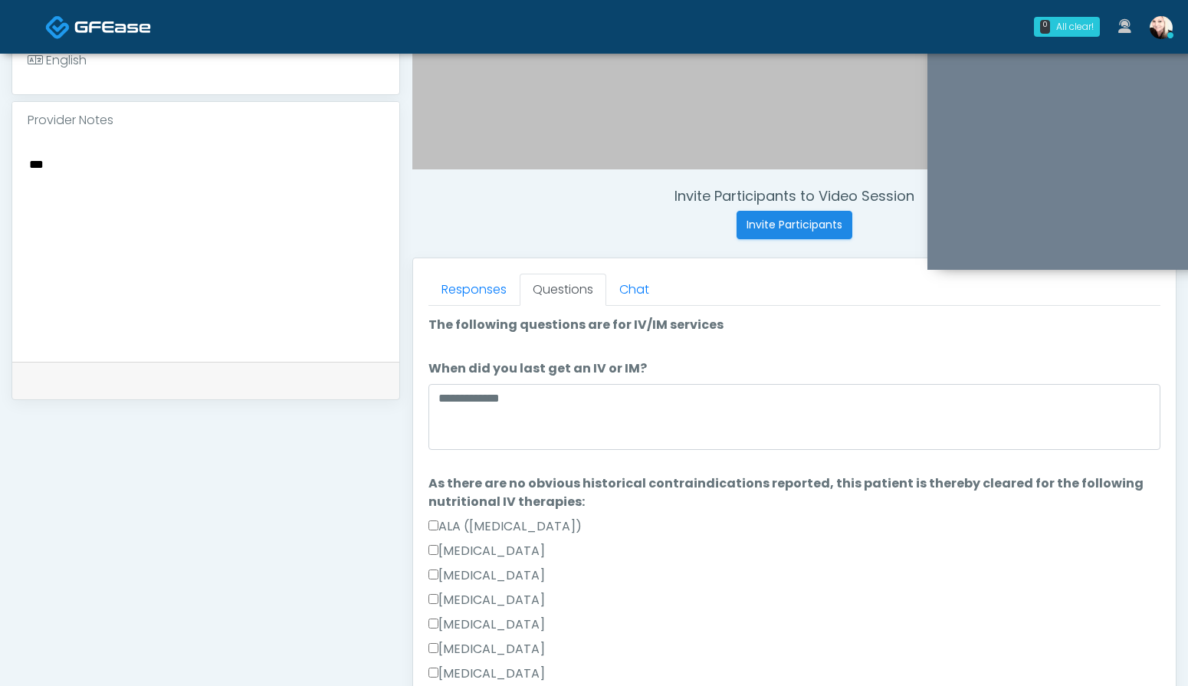
click at [41, 171] on textarea "*" at bounding box center [206, 247] width 356 height 187
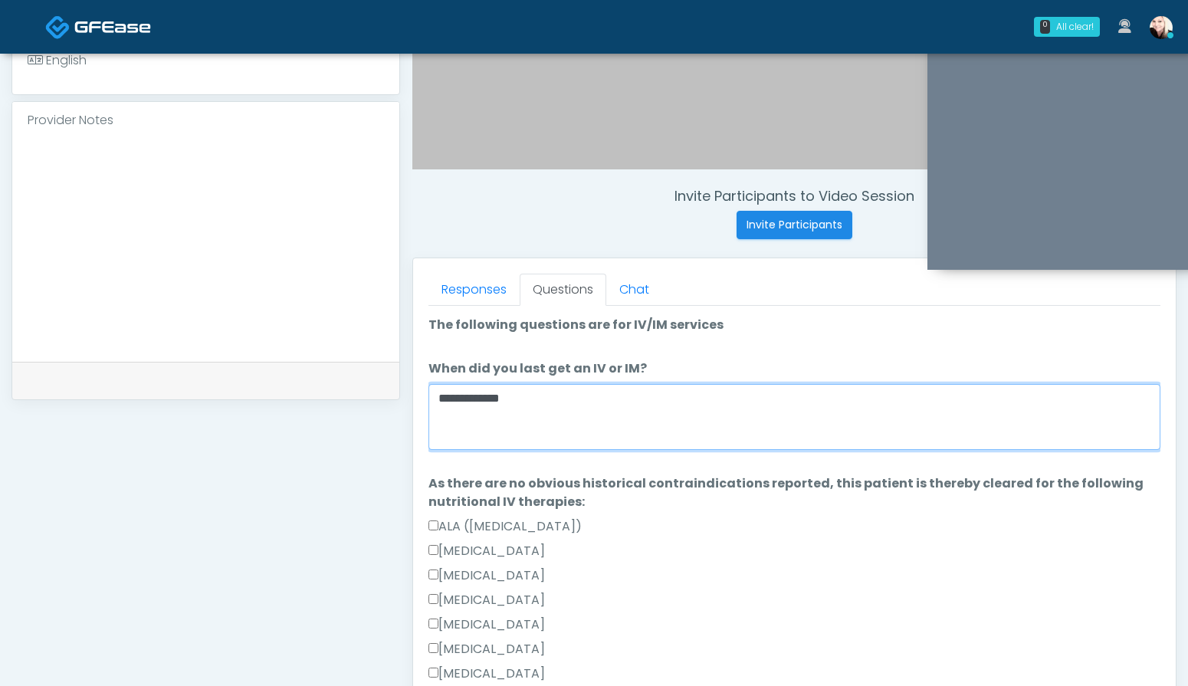
click at [545, 407] on textarea "**********" at bounding box center [794, 417] width 732 height 66
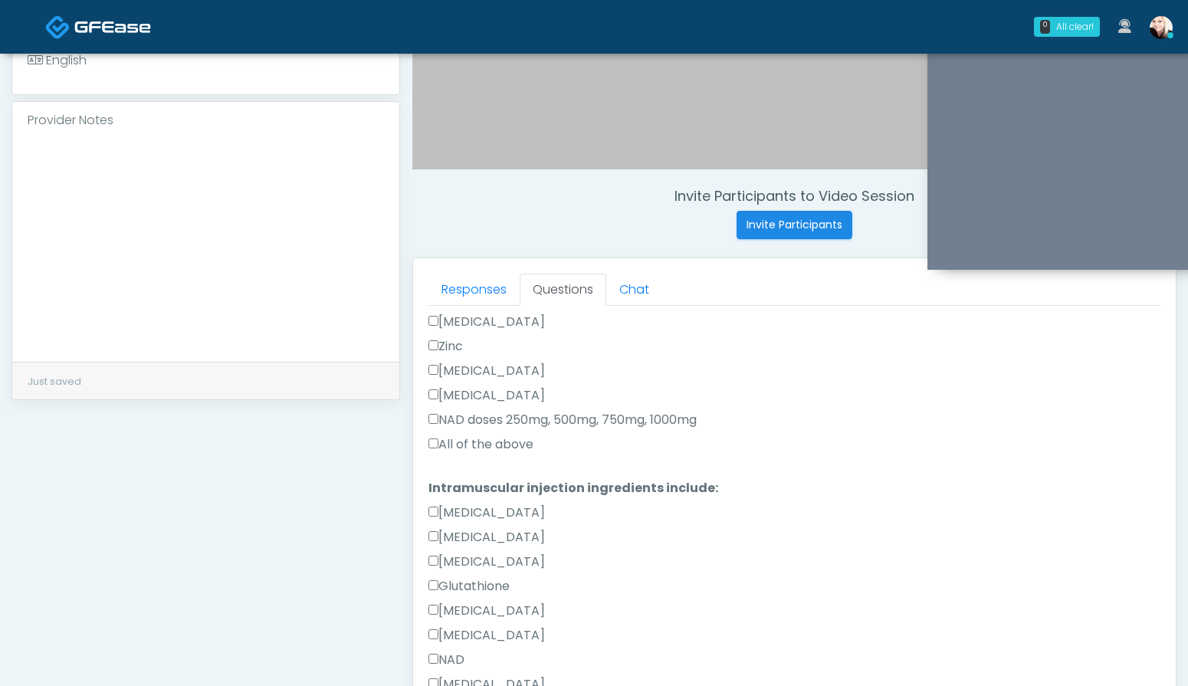
scroll to position [777, 0]
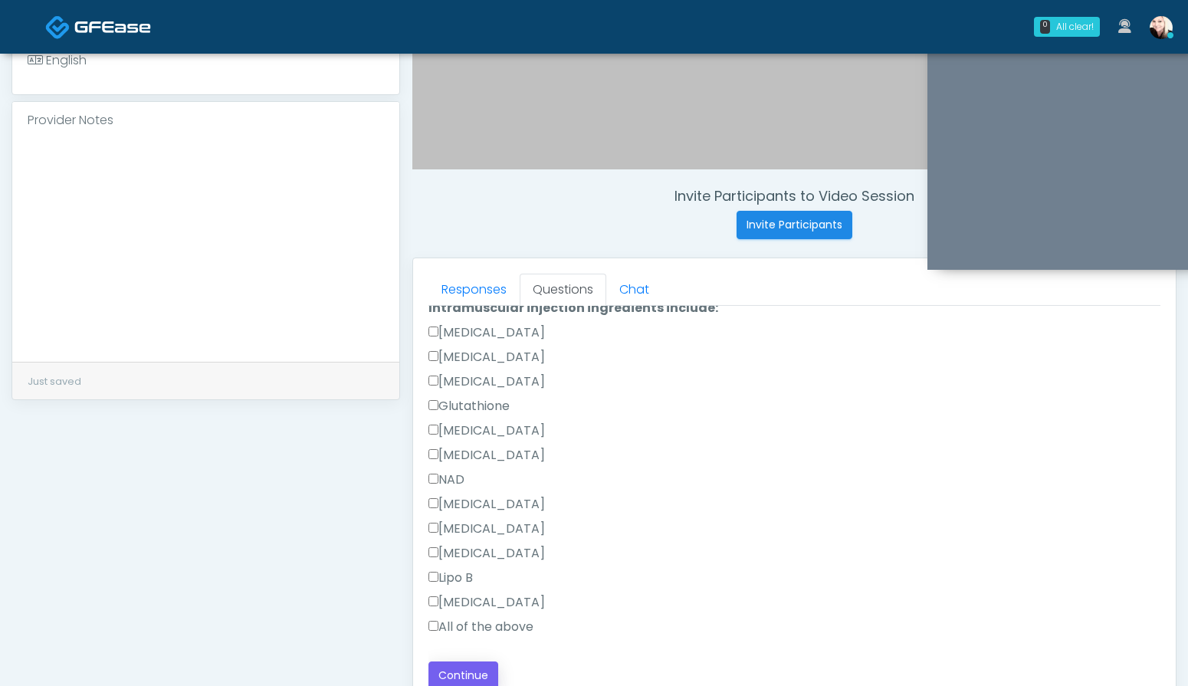
type textarea "**********"
click at [456, 669] on button "Continue" at bounding box center [463, 675] width 70 height 28
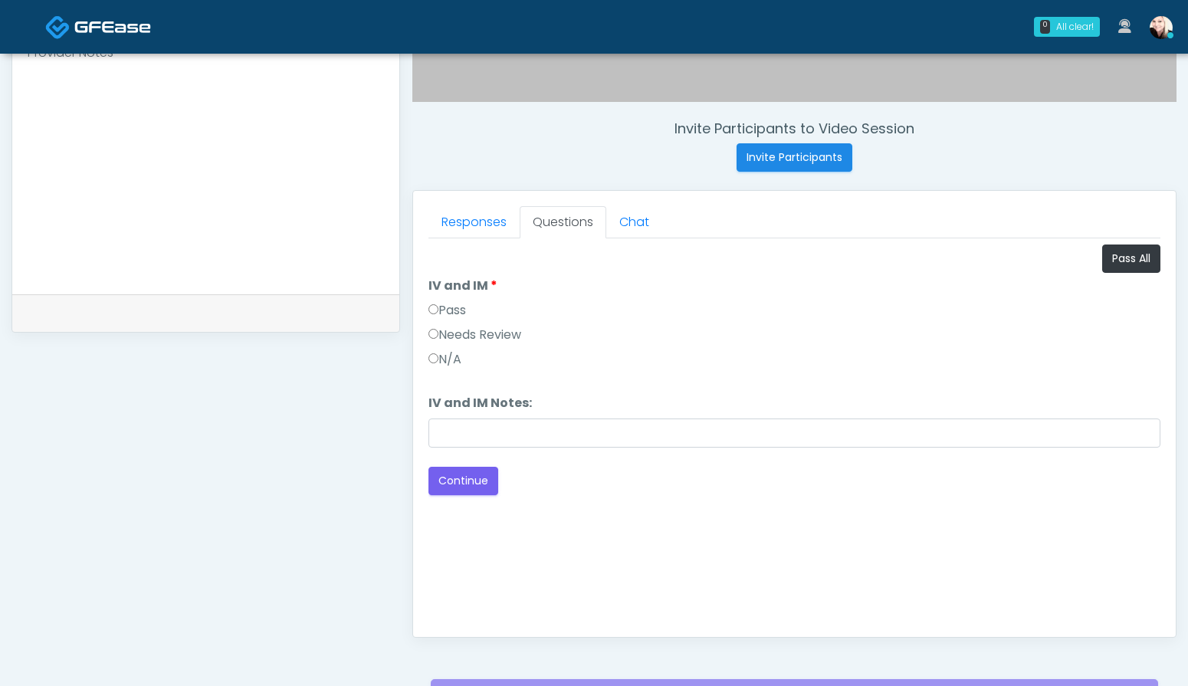
scroll to position [543, 0]
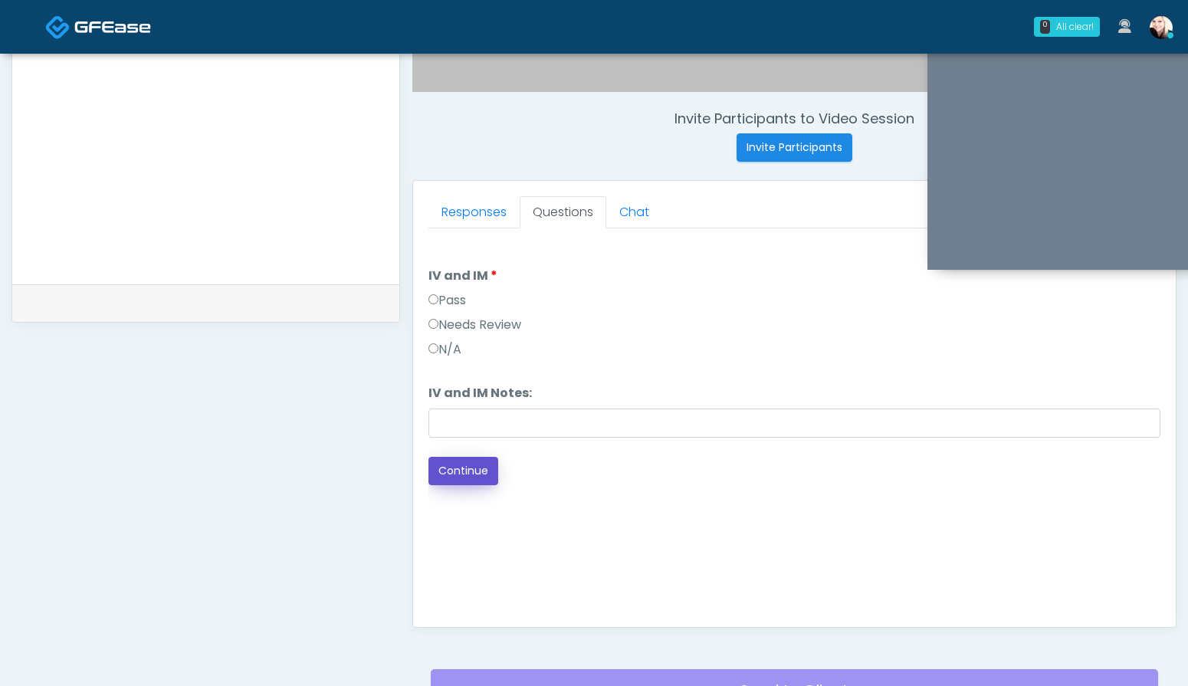
click at [474, 472] on button "Continue" at bounding box center [463, 471] width 70 height 28
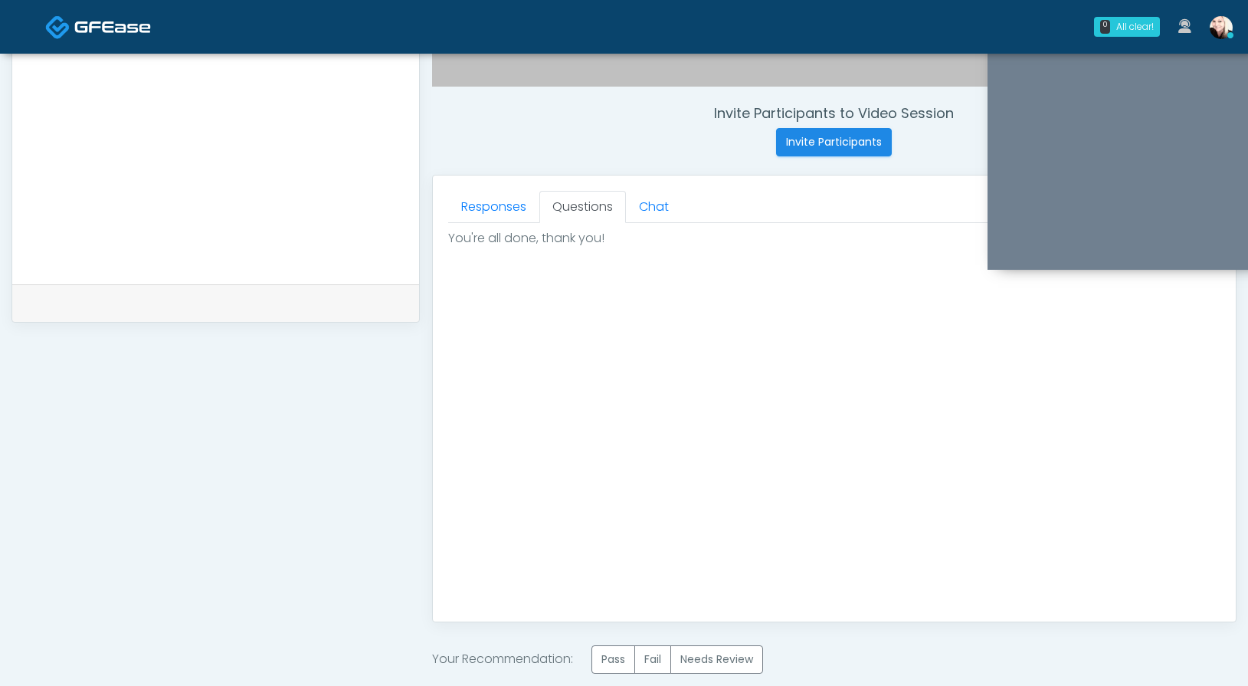
scroll to position [718, 0]
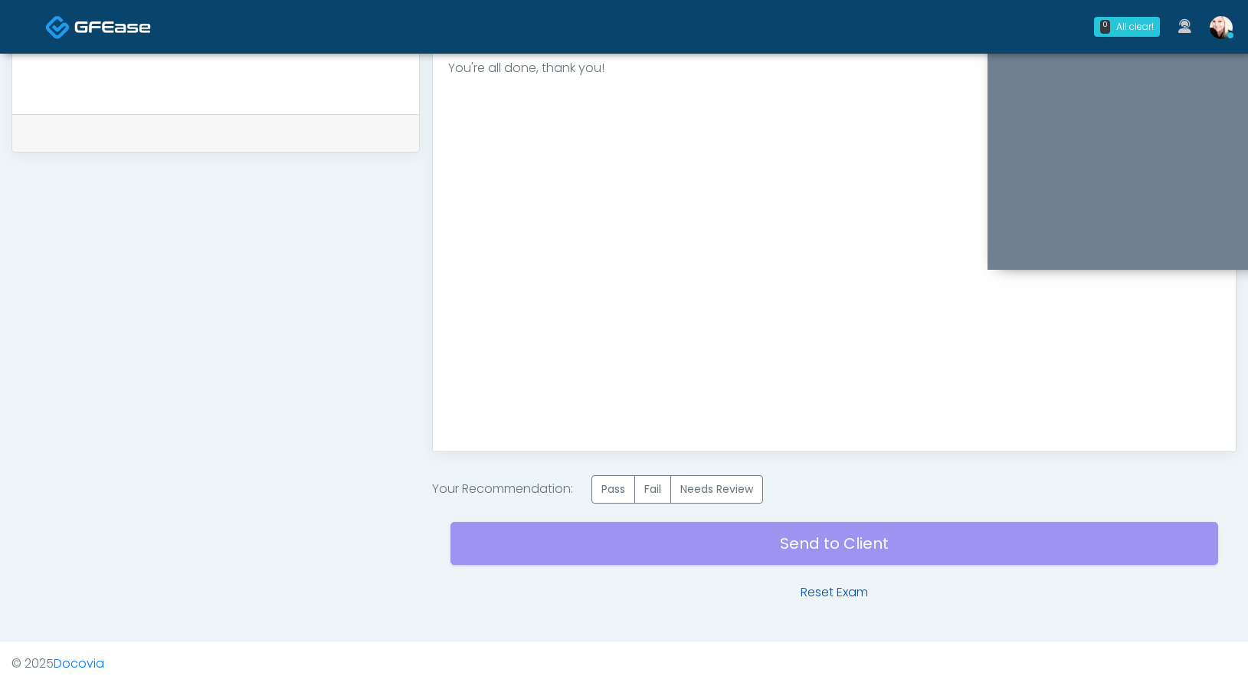
click at [818, 586] on link "Reset Exam" at bounding box center [834, 592] width 67 height 18
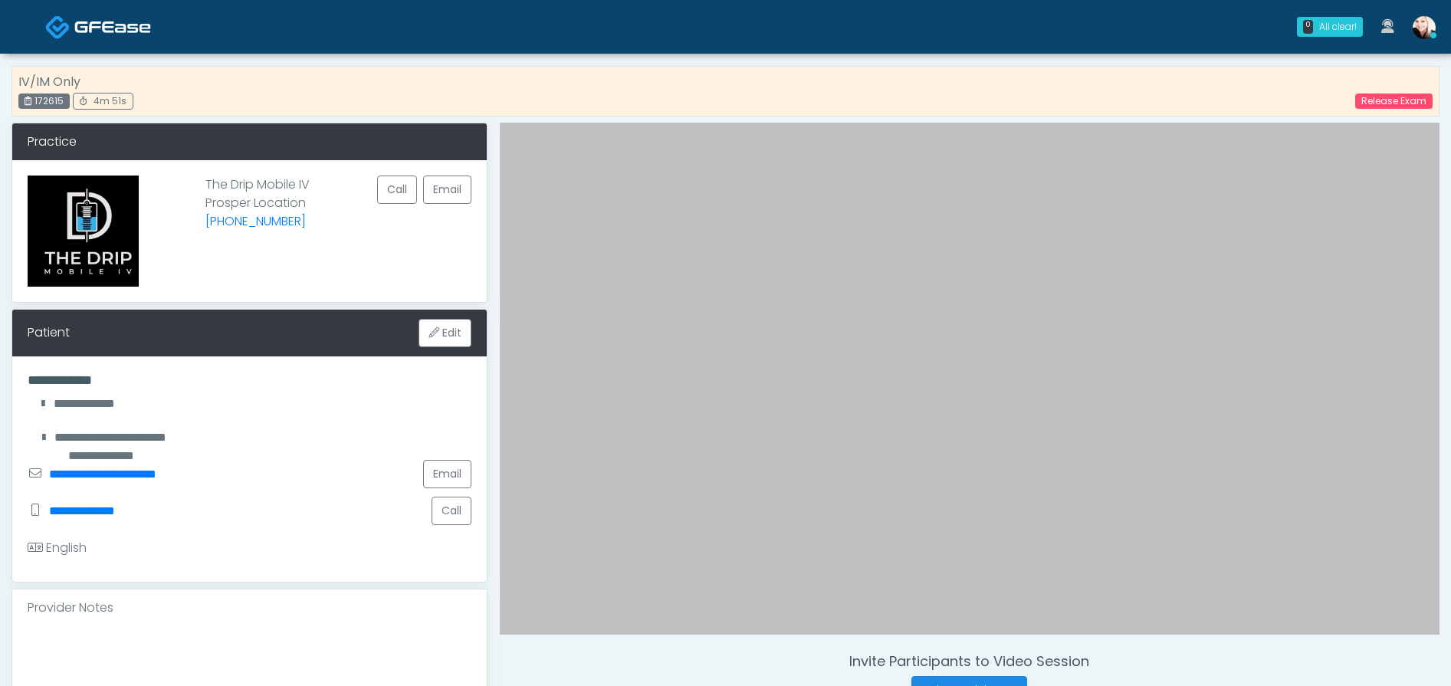
drag, startPoint x: 202, startPoint y: 181, endPoint x: 318, endPoint y: 188, distance: 116.7
click at [318, 188] on div "The Drip Mobile IV Prosper Location (469) 912-3112 Call Email" at bounding box center [249, 231] width 474 height 142
copy p "The Drip Mobile IV"
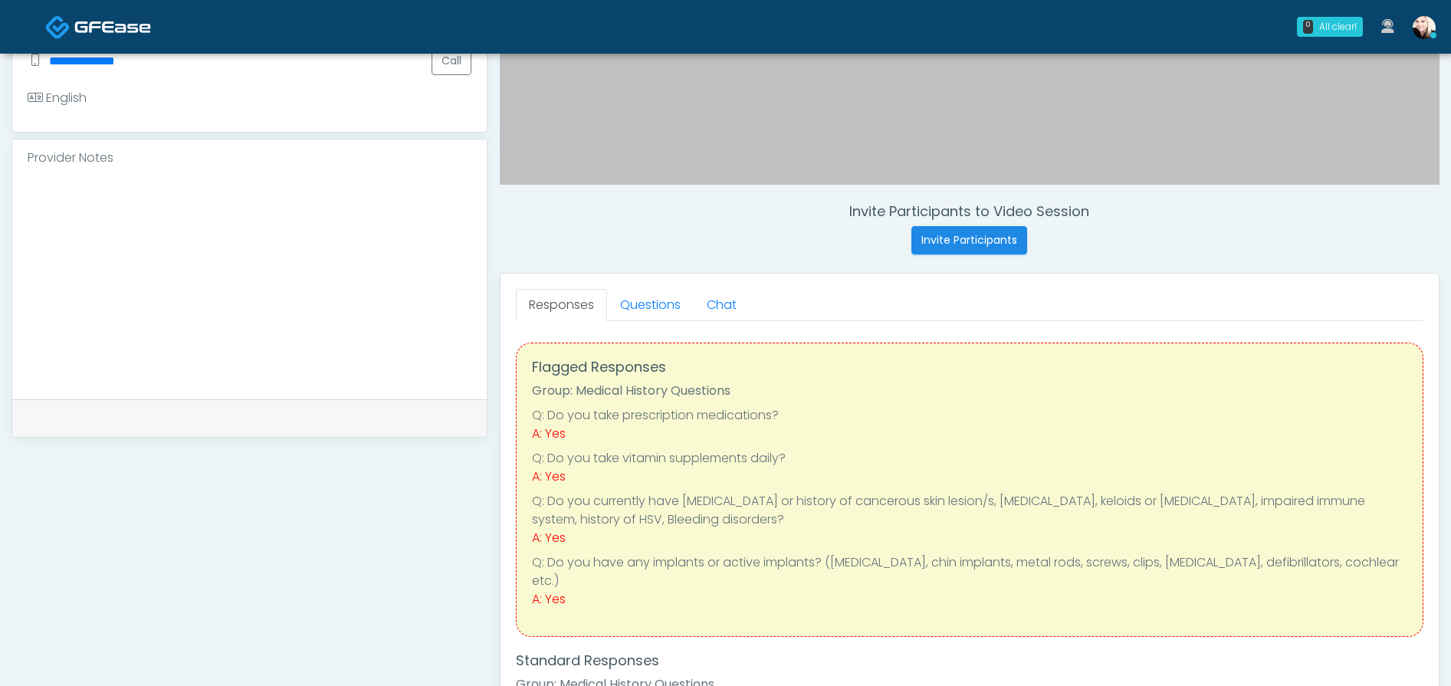
scroll to position [505, 0]
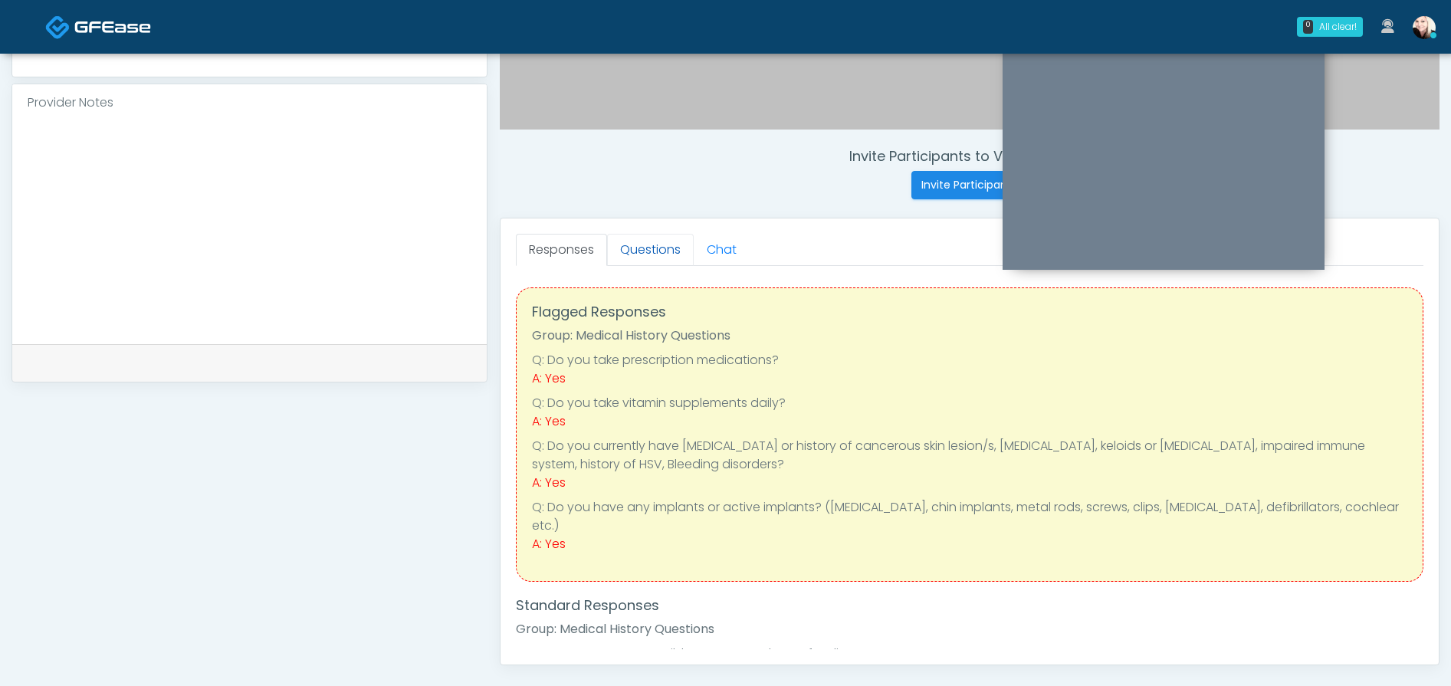
click at [663, 248] on link "Questions" at bounding box center [650, 250] width 87 height 32
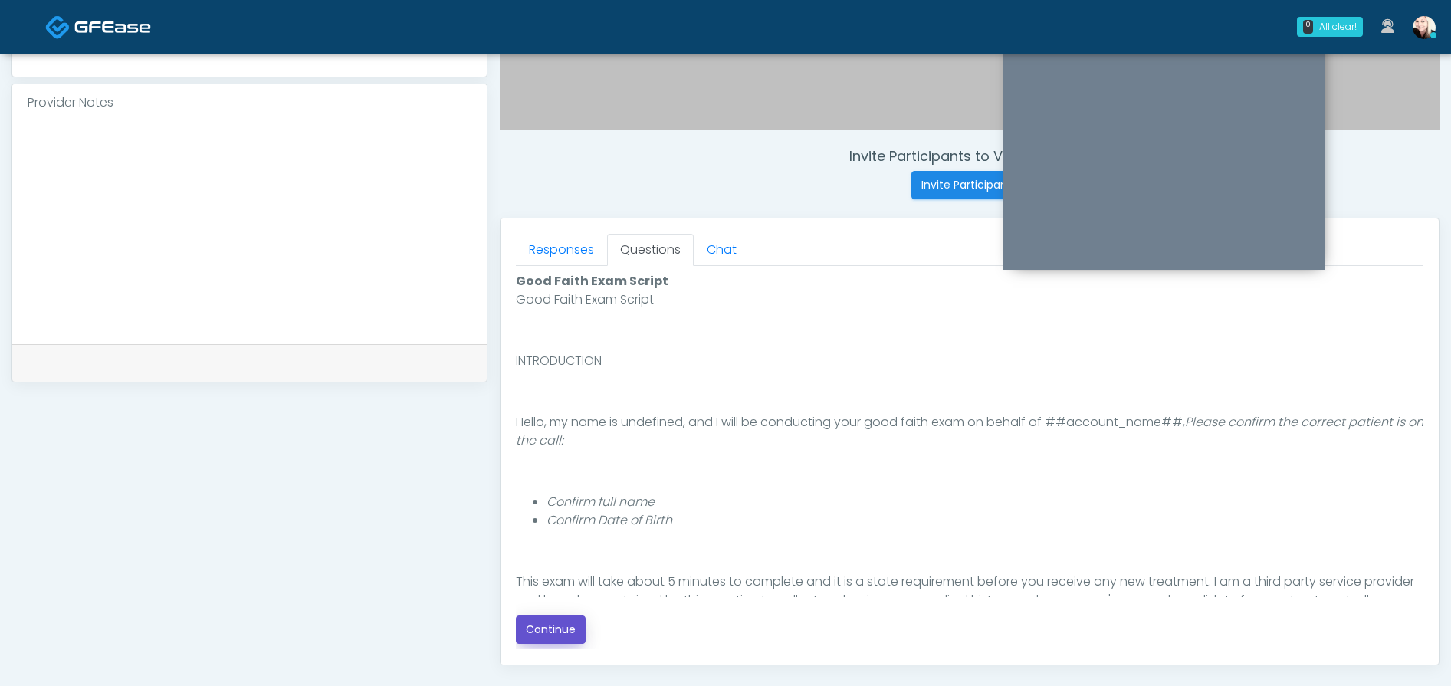
click at [552, 622] on button "Continue" at bounding box center [551, 629] width 70 height 28
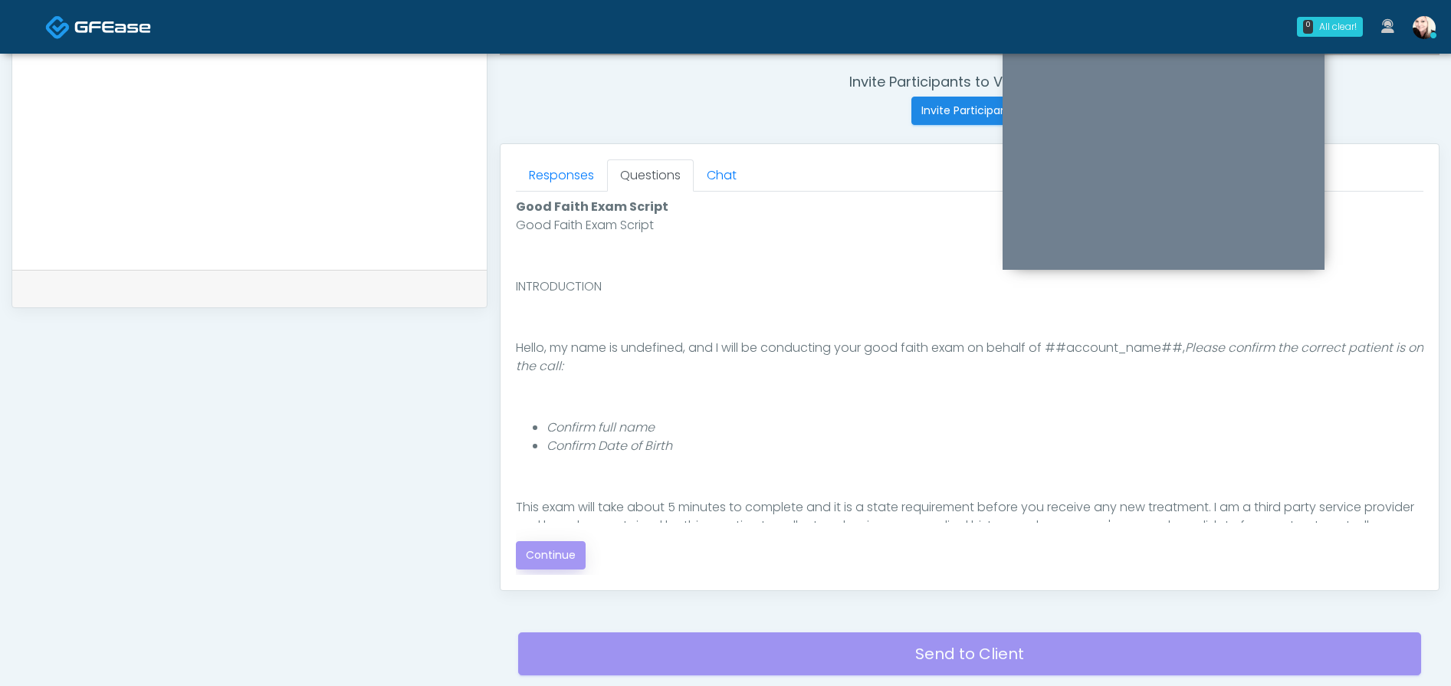
scroll to position [690, 0]
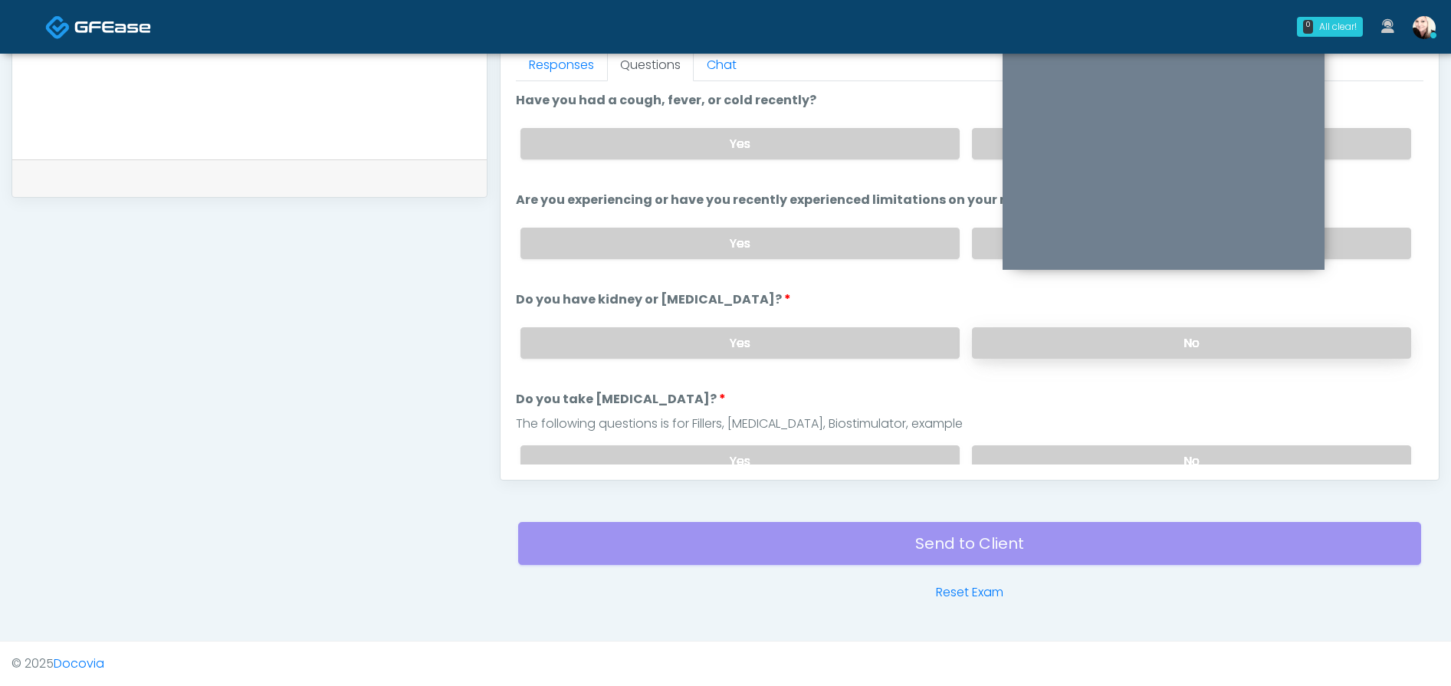
click at [1029, 353] on label "No" at bounding box center [1191, 342] width 439 height 31
click at [989, 245] on label "No" at bounding box center [1191, 243] width 439 height 31
click at [986, 143] on label "No" at bounding box center [1191, 143] width 439 height 31
click at [992, 455] on label "No" at bounding box center [1191, 460] width 439 height 31
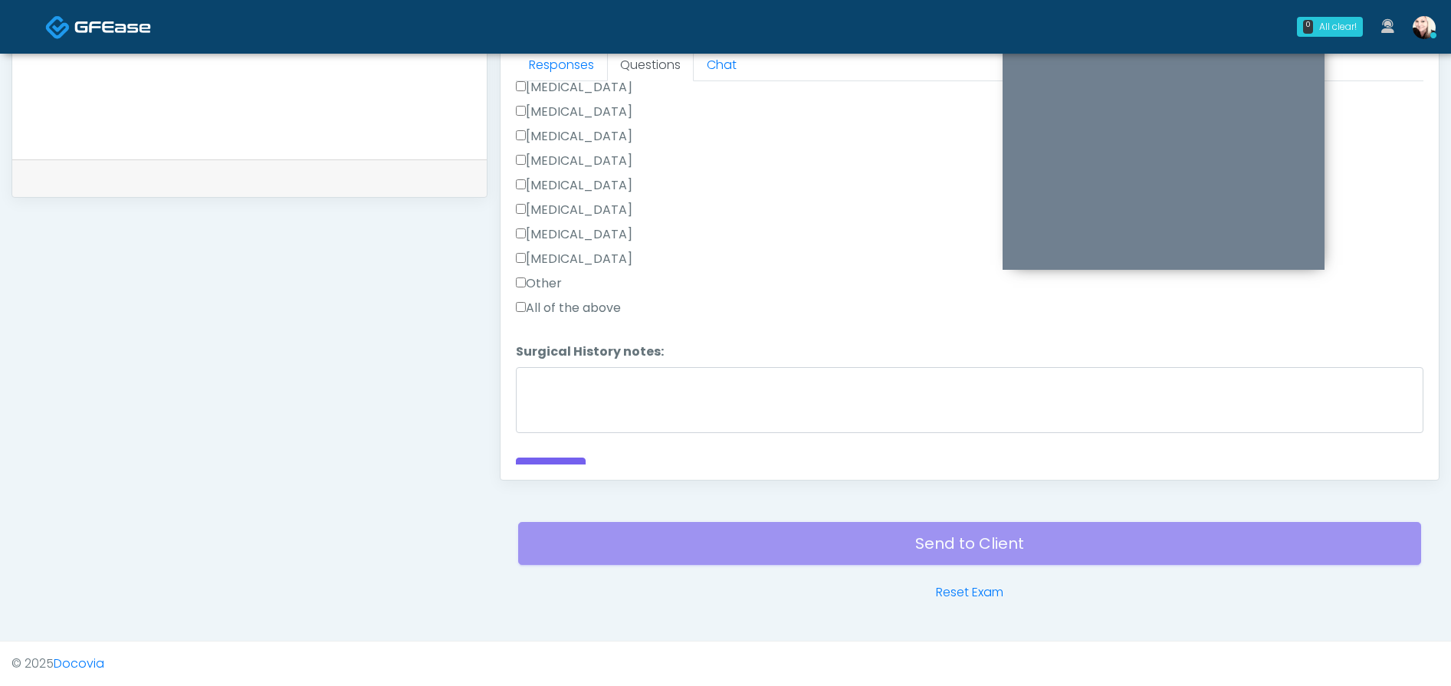
scroll to position [974, 0]
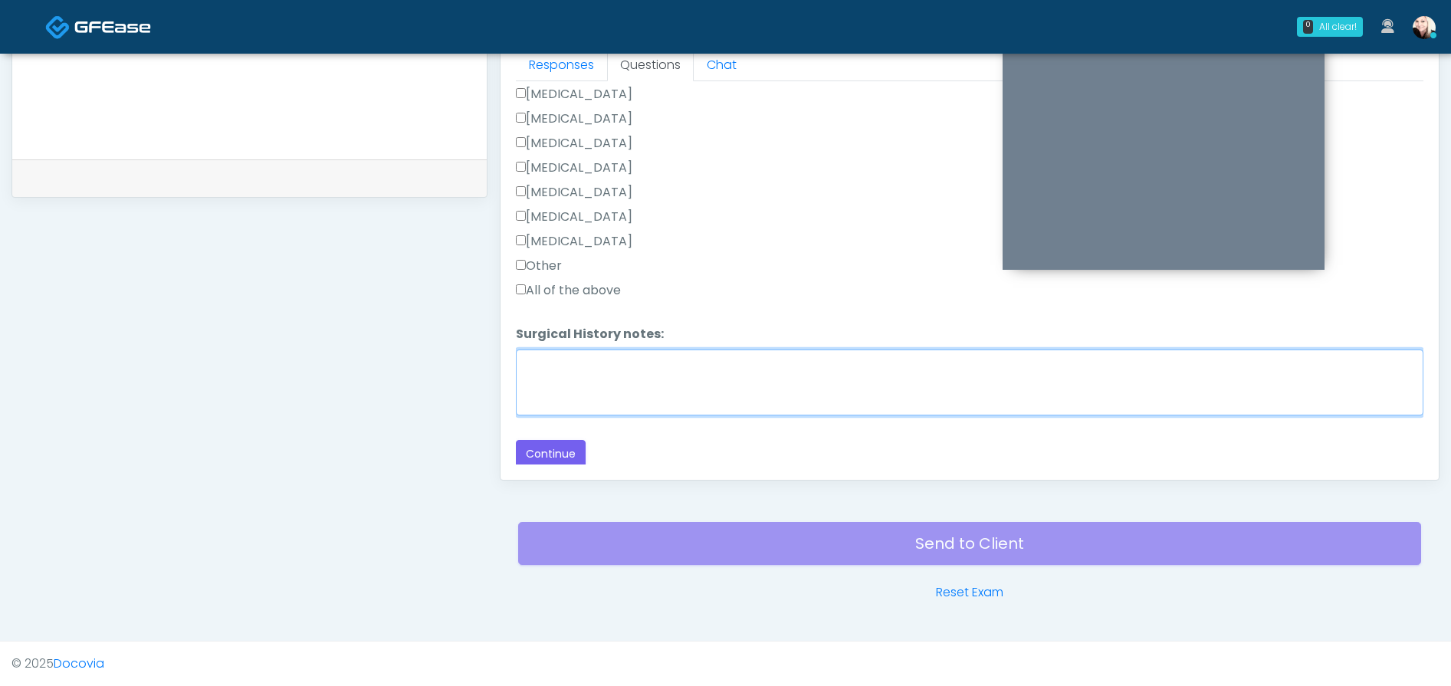
click at [549, 387] on textarea "Surgical History notes:" at bounding box center [969, 382] width 907 height 66
type textarea "**********"
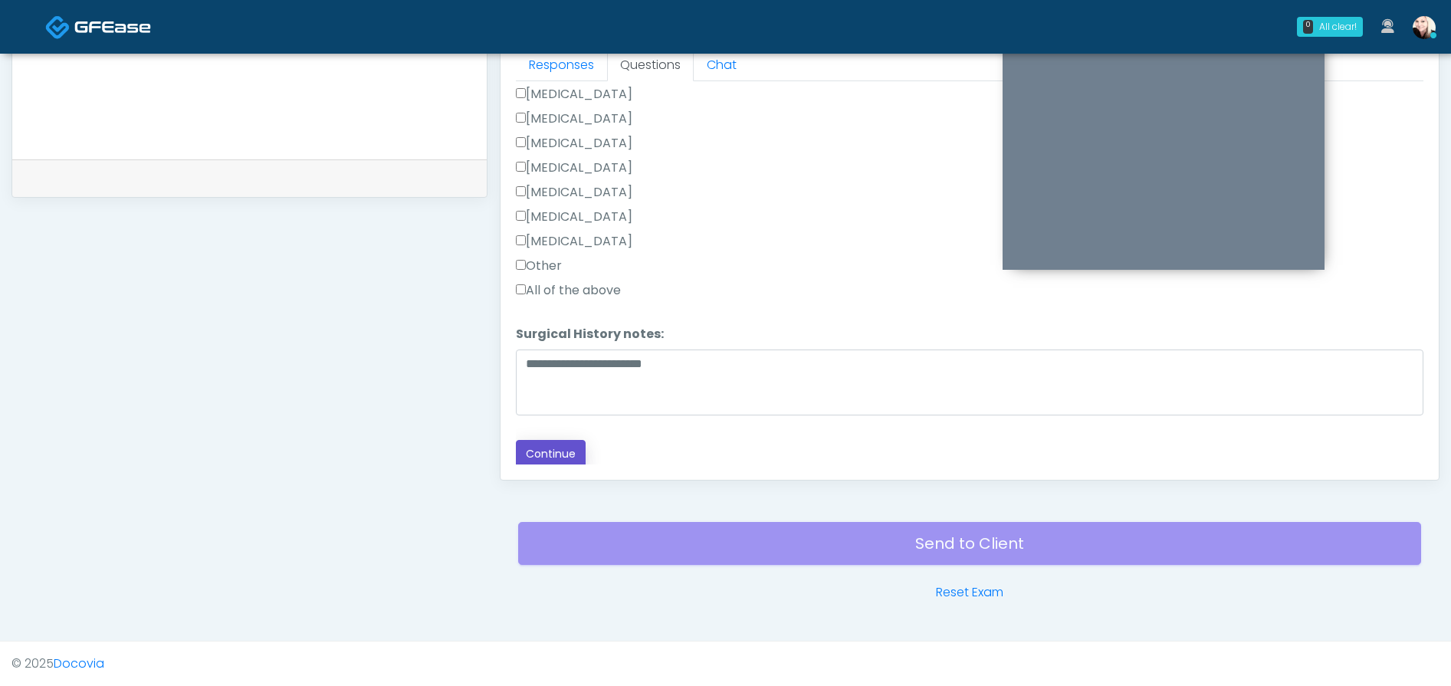
click at [574, 440] on button "Continue" at bounding box center [551, 454] width 70 height 28
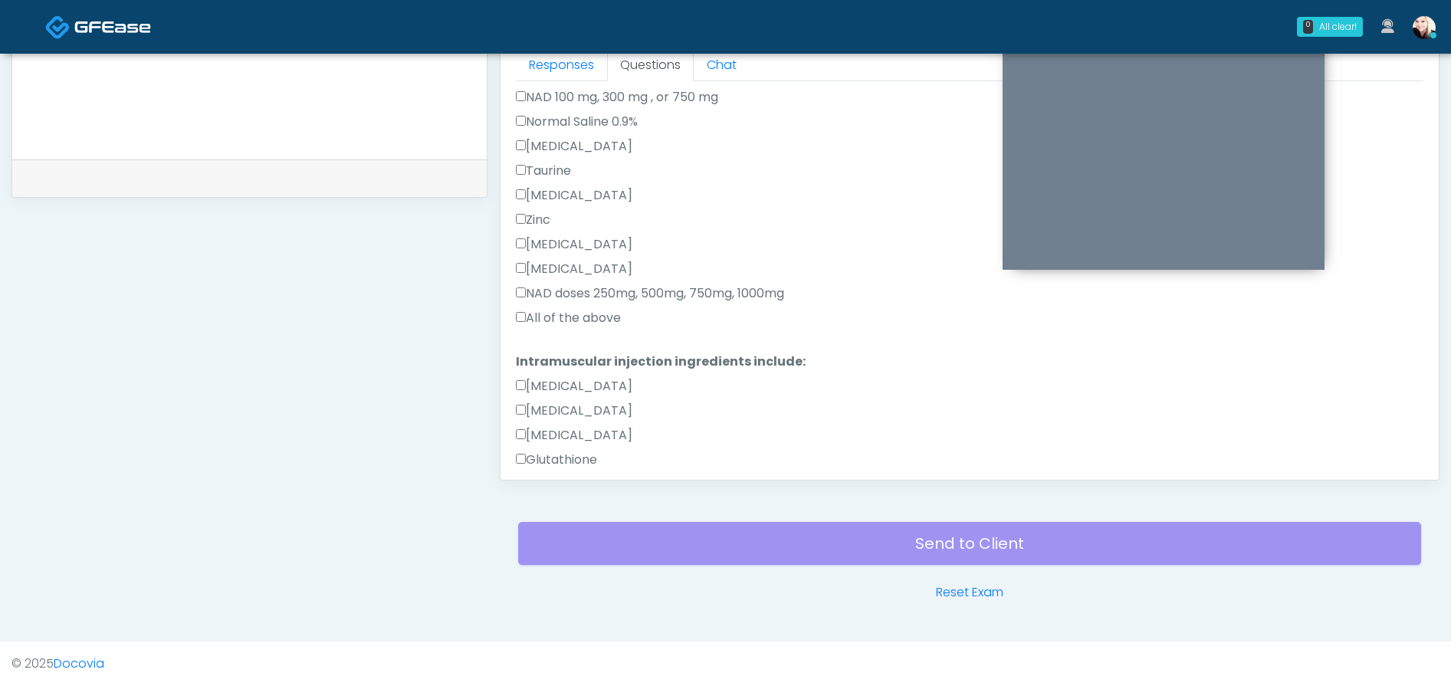
scroll to position [454, 0]
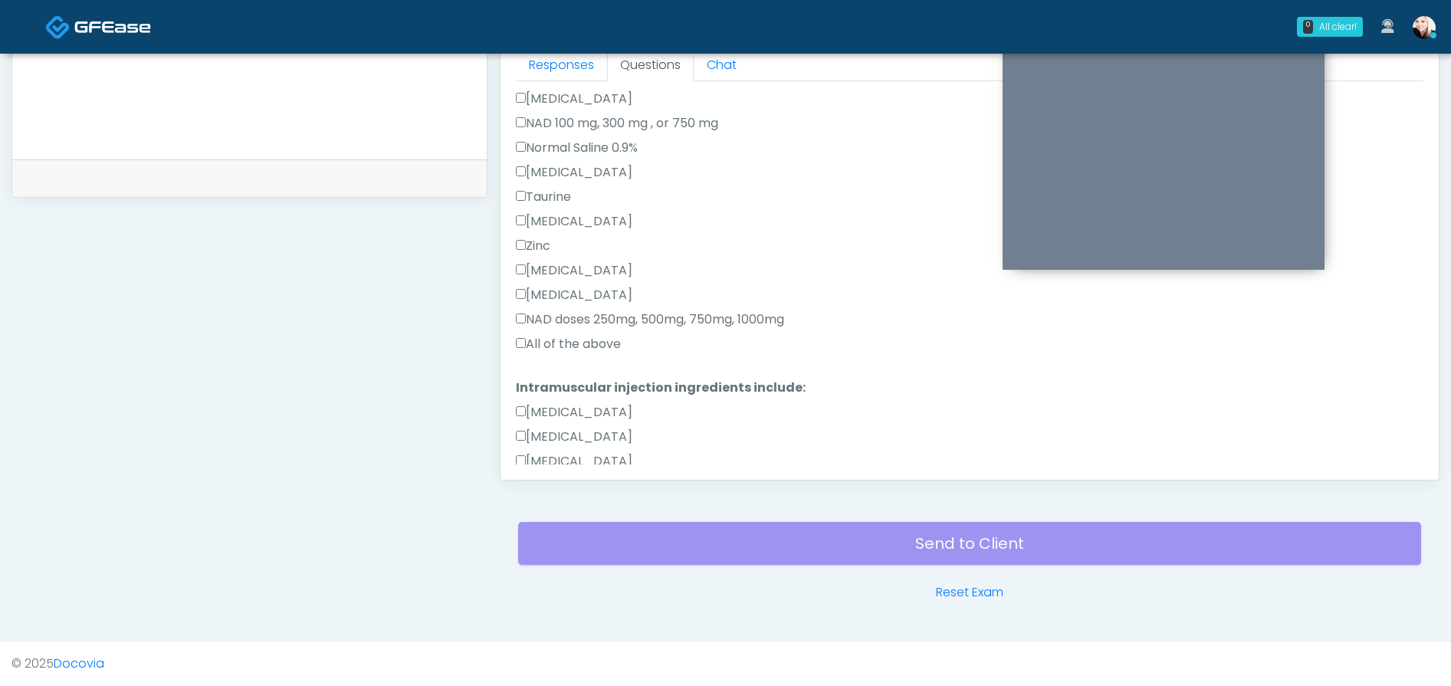
click at [523, 116] on label "NAD 100 mg, 300 mg , or 750 mg" at bounding box center [617, 123] width 202 height 18
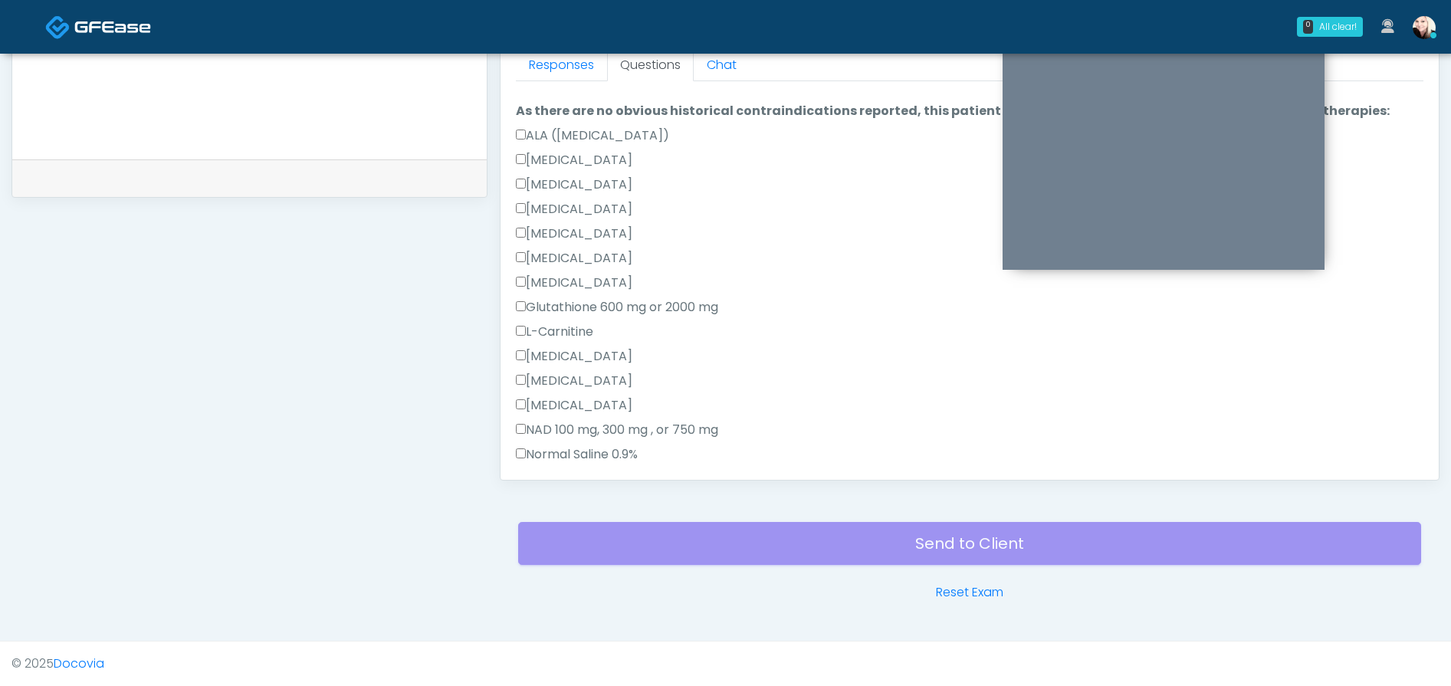
scroll to position [0, 0]
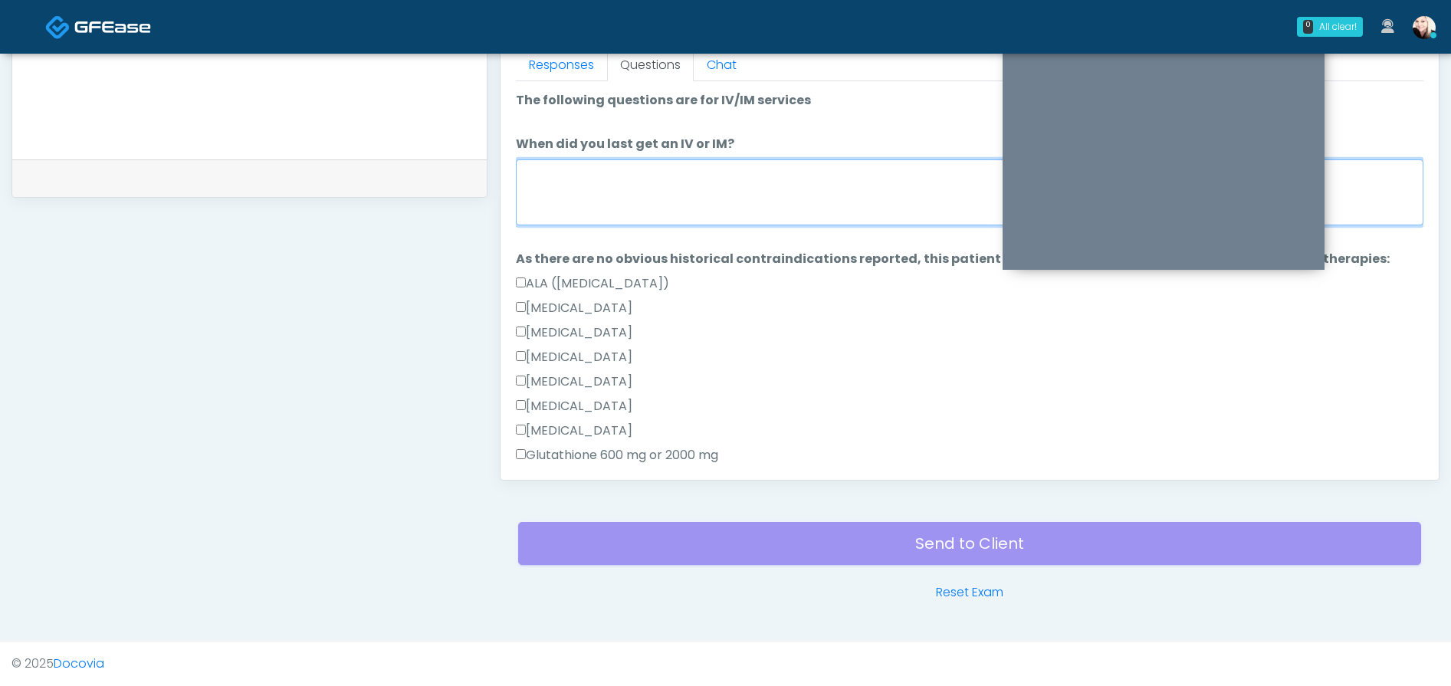
click at [562, 175] on textarea "When did you last get an IV or IM?" at bounding box center [969, 192] width 907 height 66
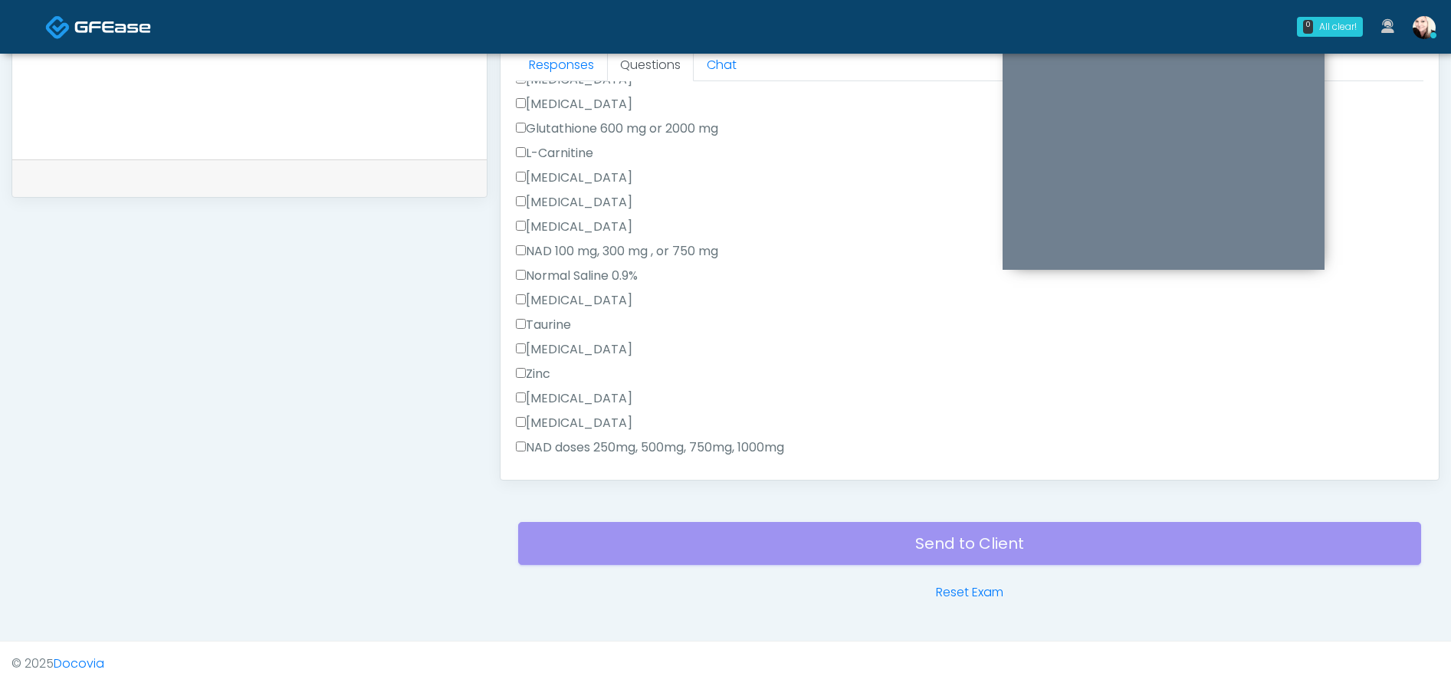
scroll to position [759, 0]
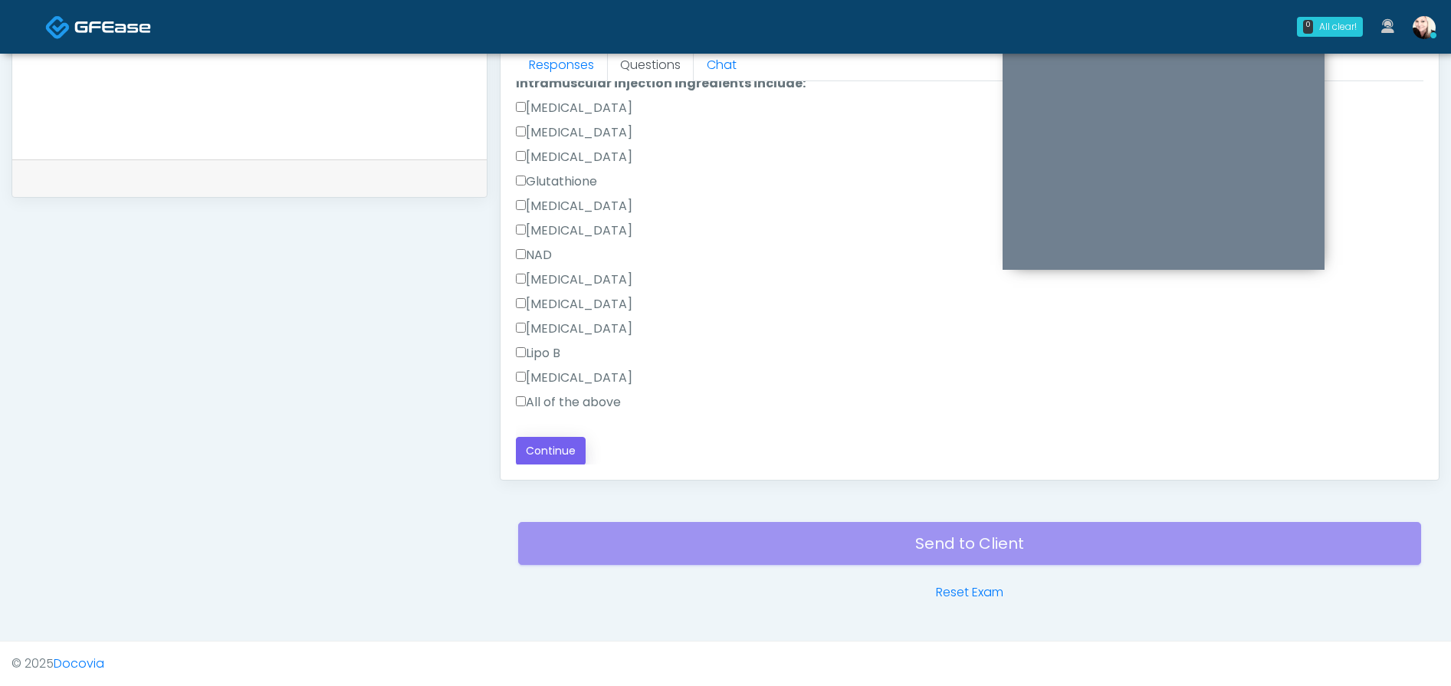
type textarea "**********"
click at [551, 444] on button "Continue" at bounding box center [551, 451] width 70 height 28
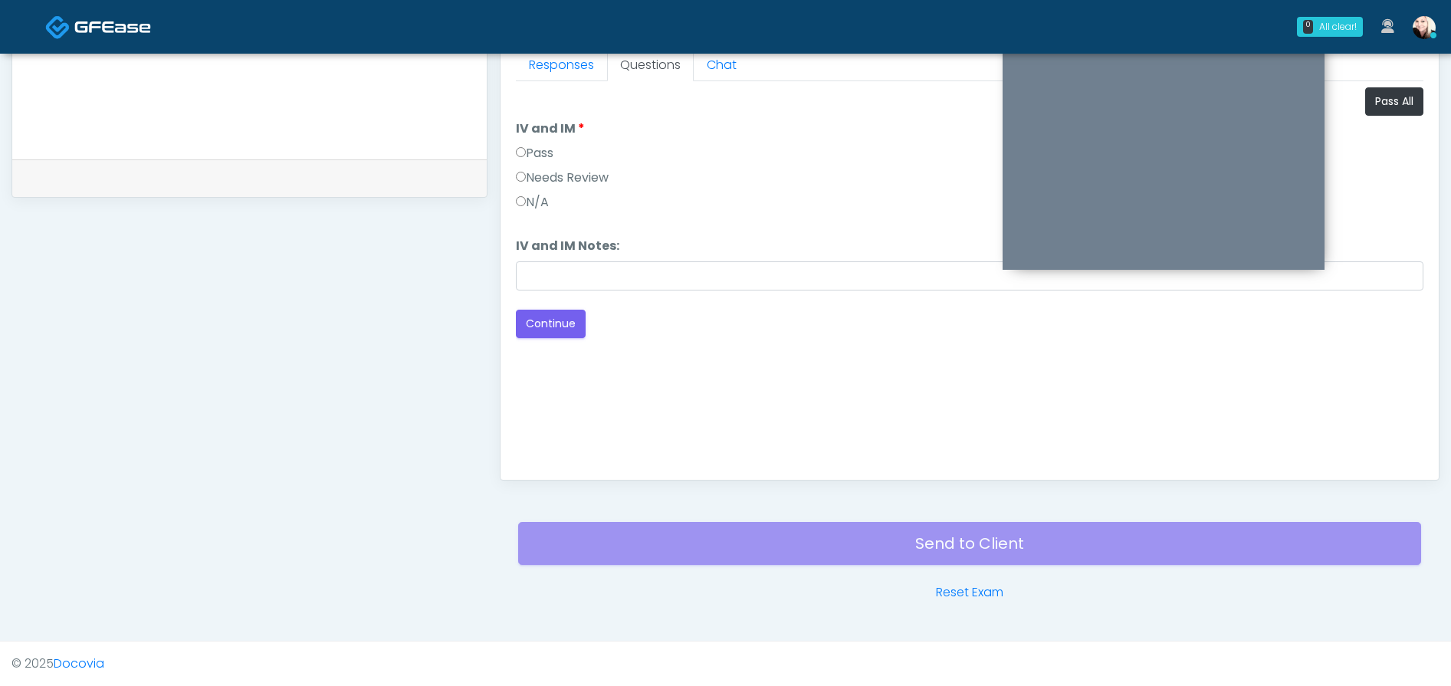
click at [529, 156] on label "Pass" at bounding box center [535, 153] width 38 height 18
click at [541, 280] on input "IV and IM Notes:" at bounding box center [969, 275] width 907 height 29
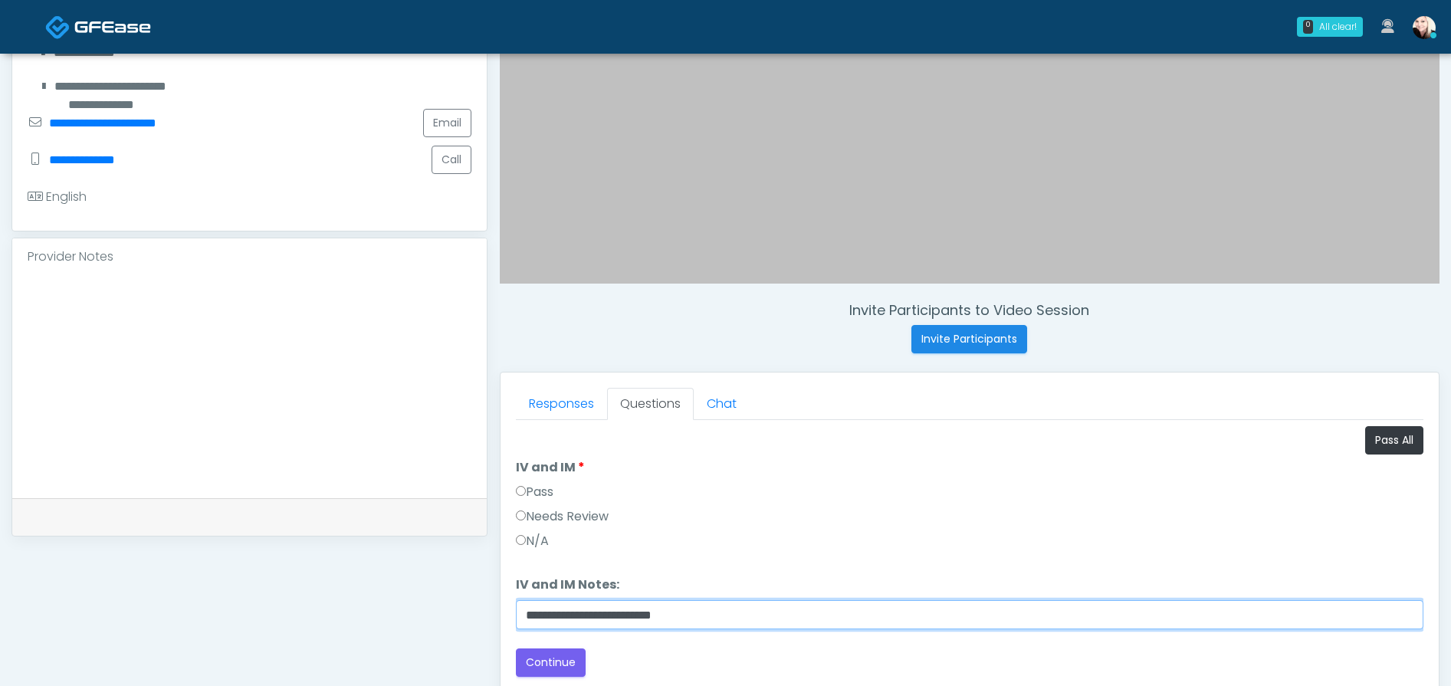
scroll to position [363, 0]
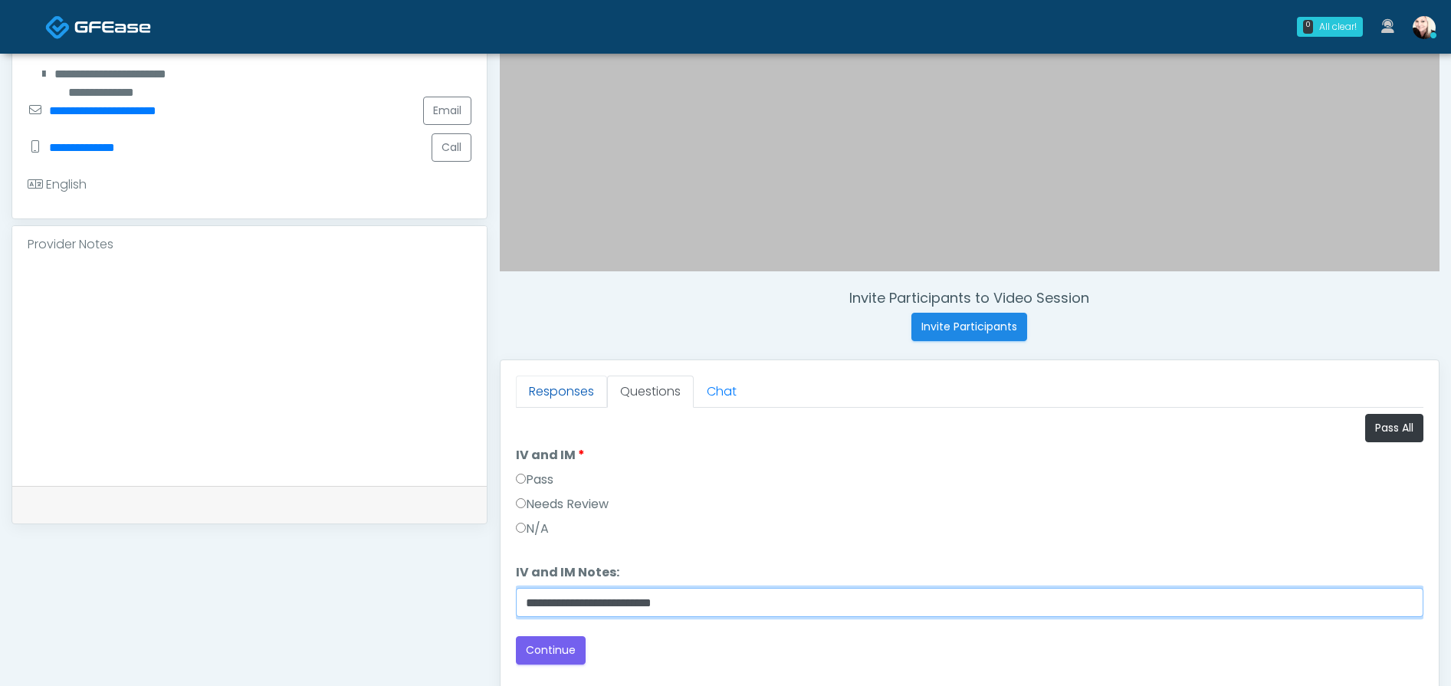
type input "**********"
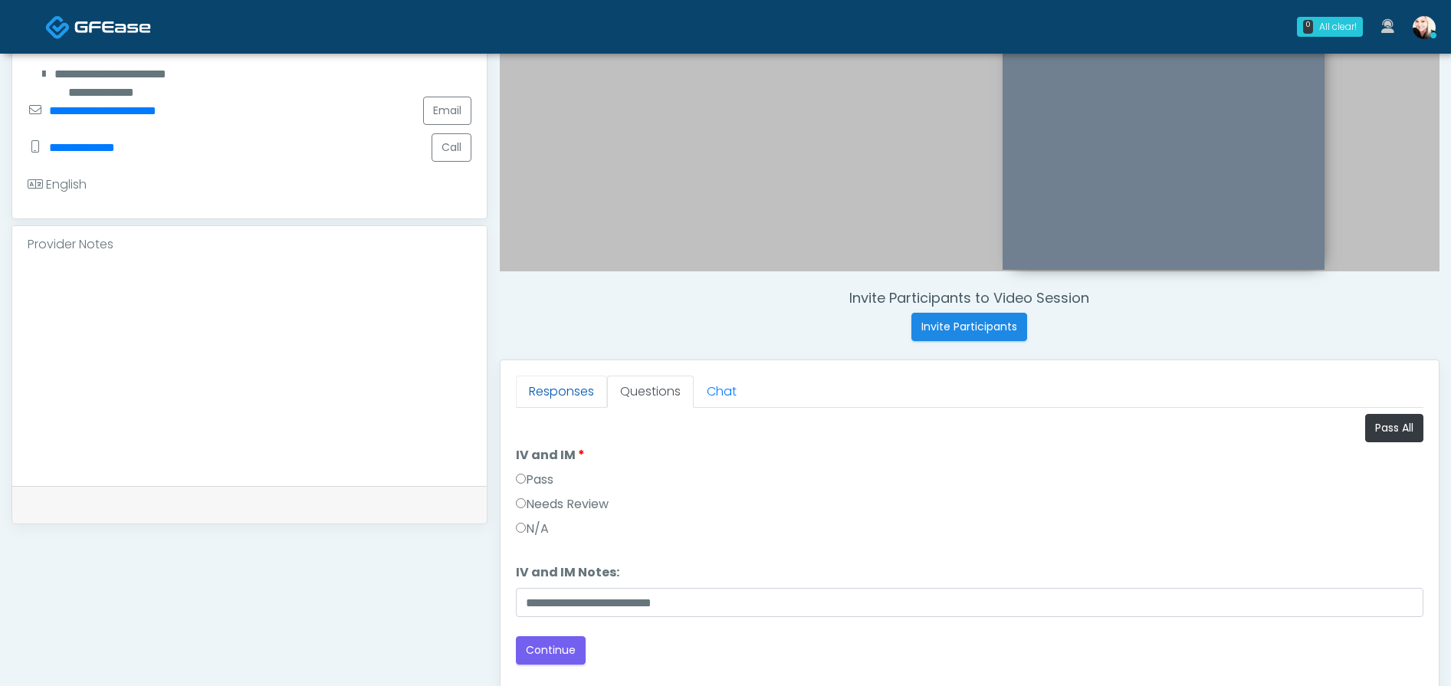
click at [543, 384] on link "Responses" at bounding box center [561, 391] width 91 height 32
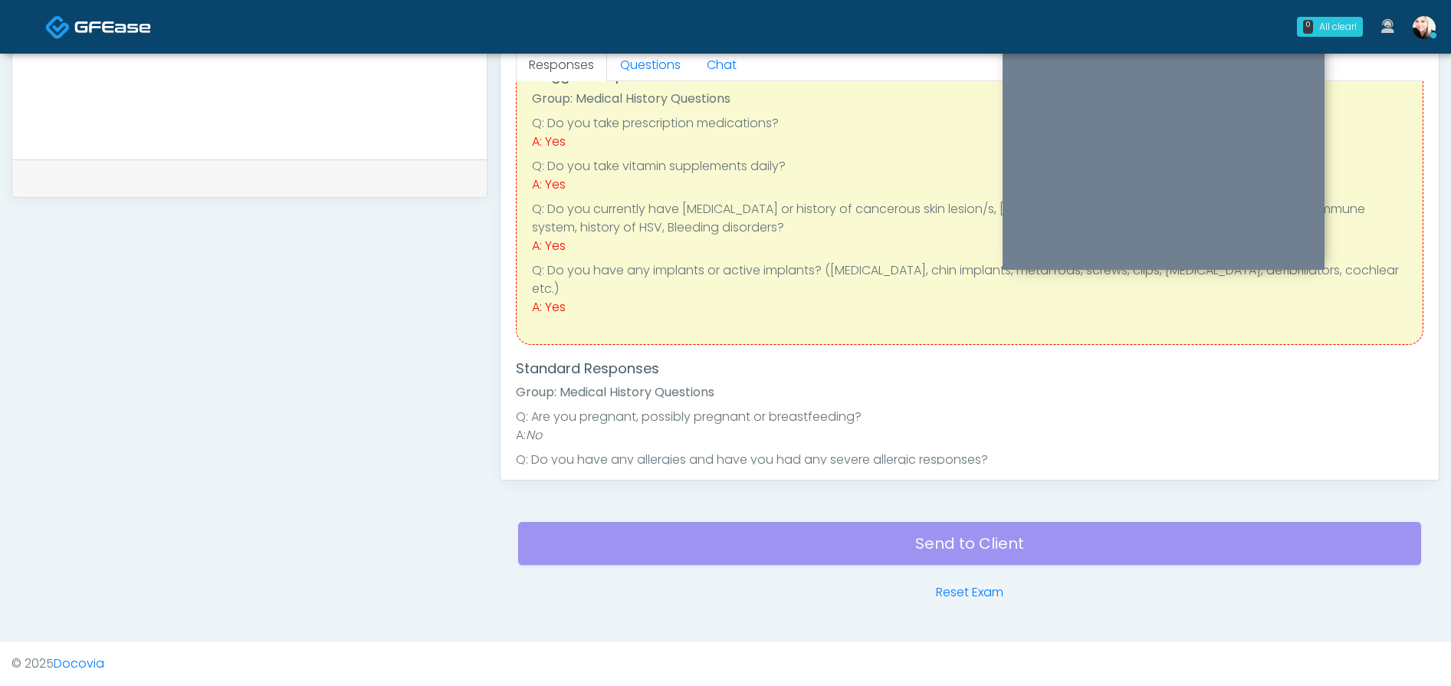
scroll to position [10, 0]
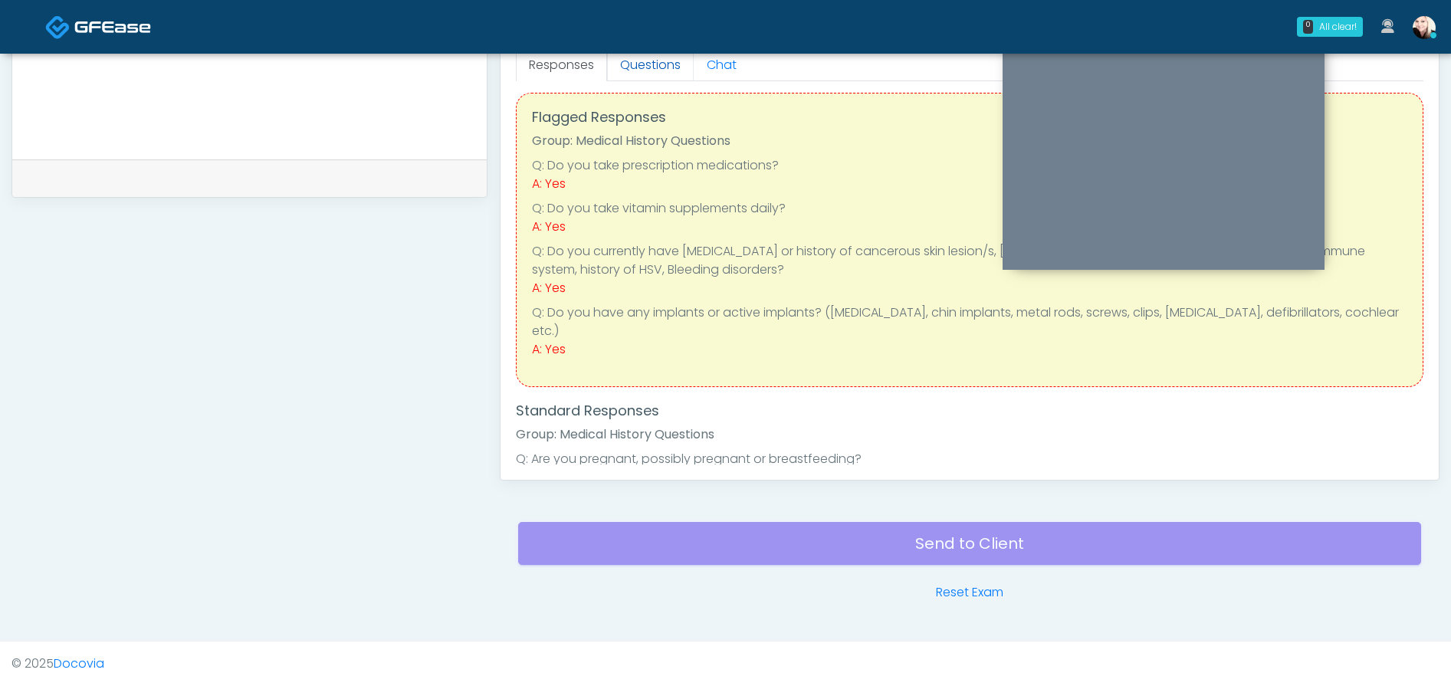
click at [644, 56] on link "Questions" at bounding box center [650, 65] width 87 height 32
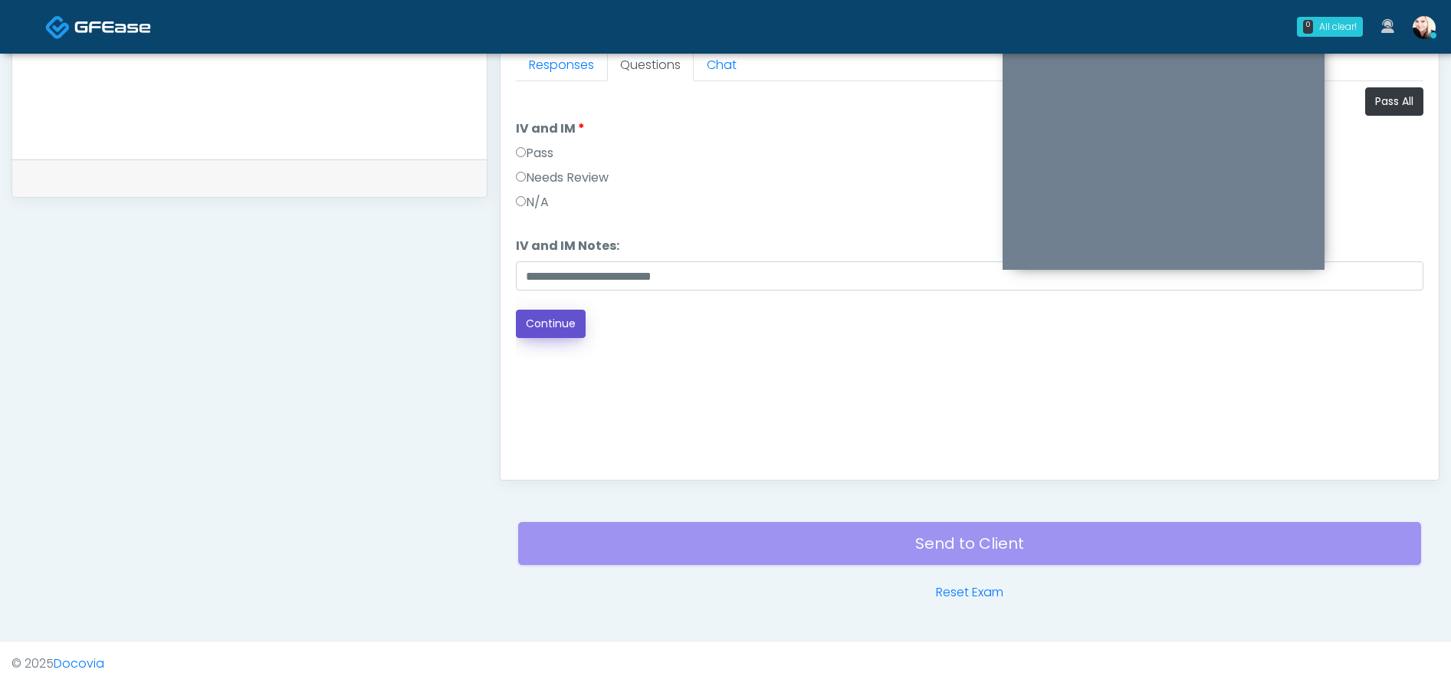
click at [530, 325] on button "Continue" at bounding box center [551, 324] width 70 height 28
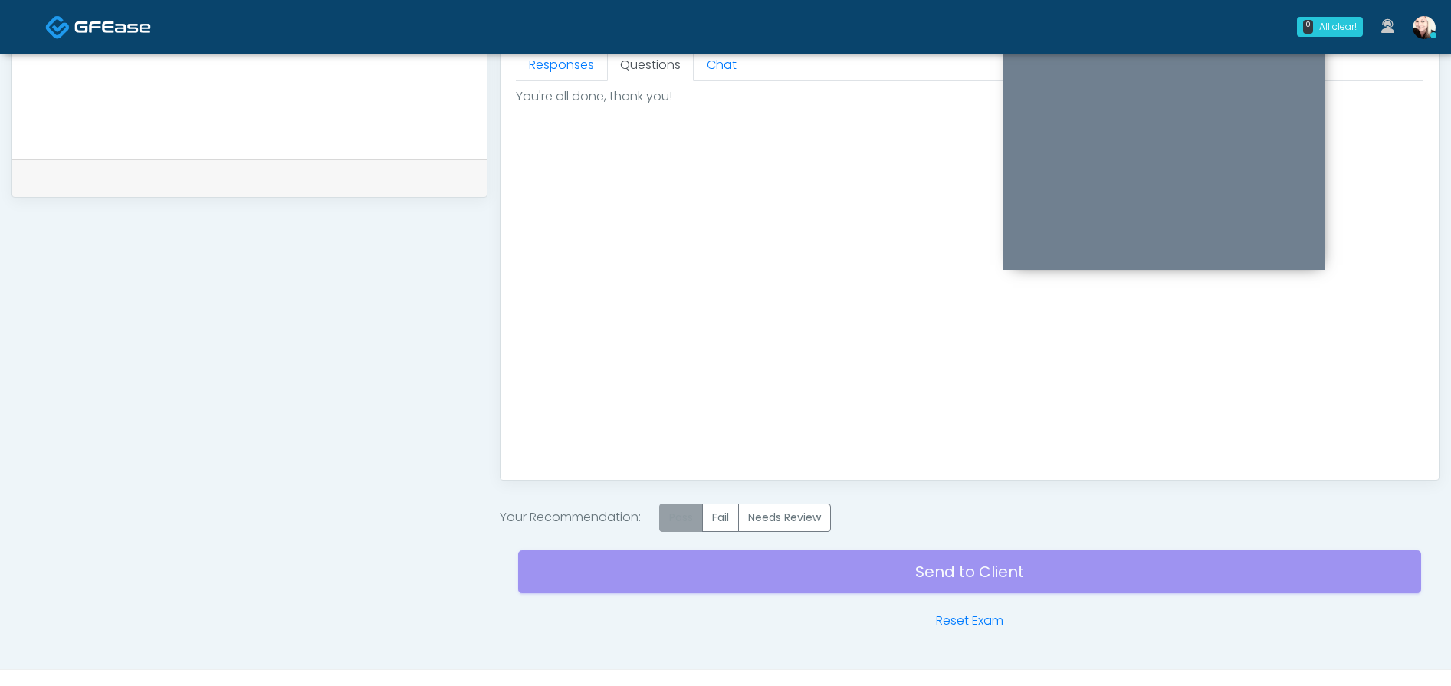
click at [680, 516] on label "Pass" at bounding box center [681, 517] width 44 height 28
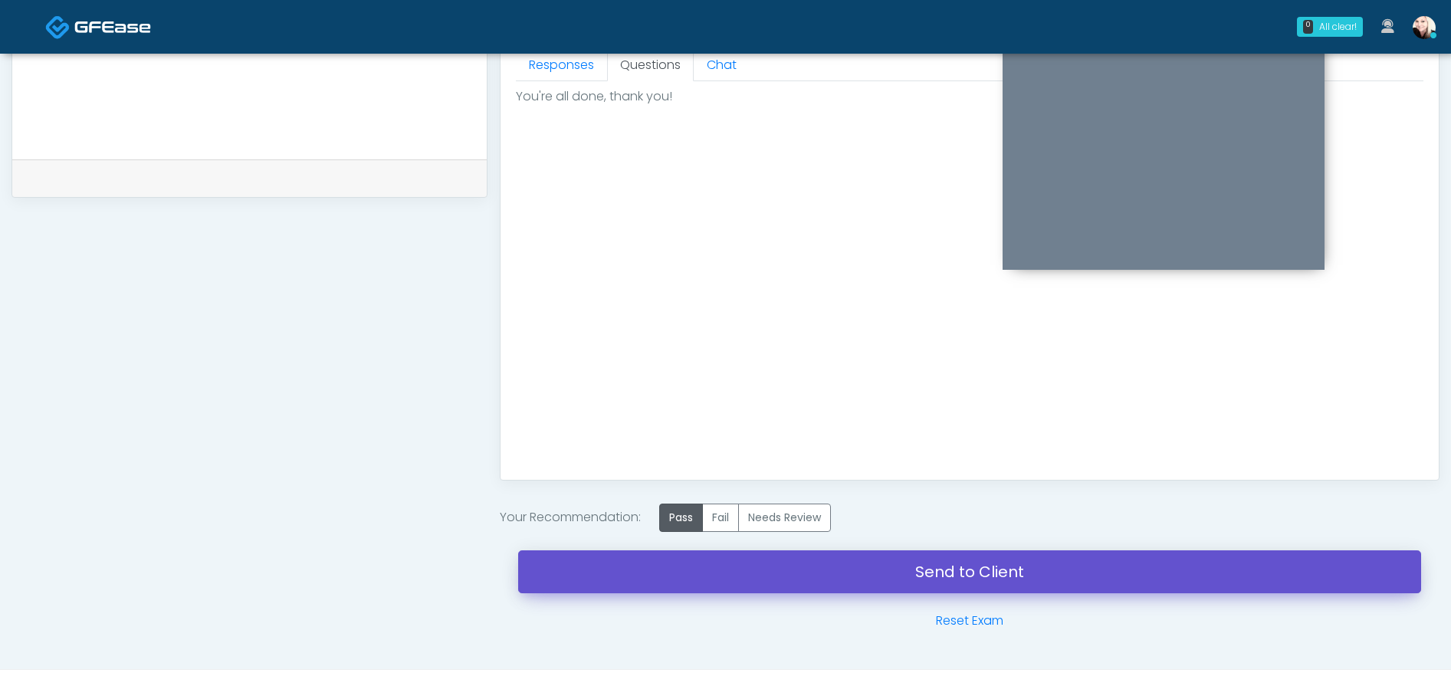
click at [953, 566] on link "Send to Client" at bounding box center [969, 571] width 903 height 43
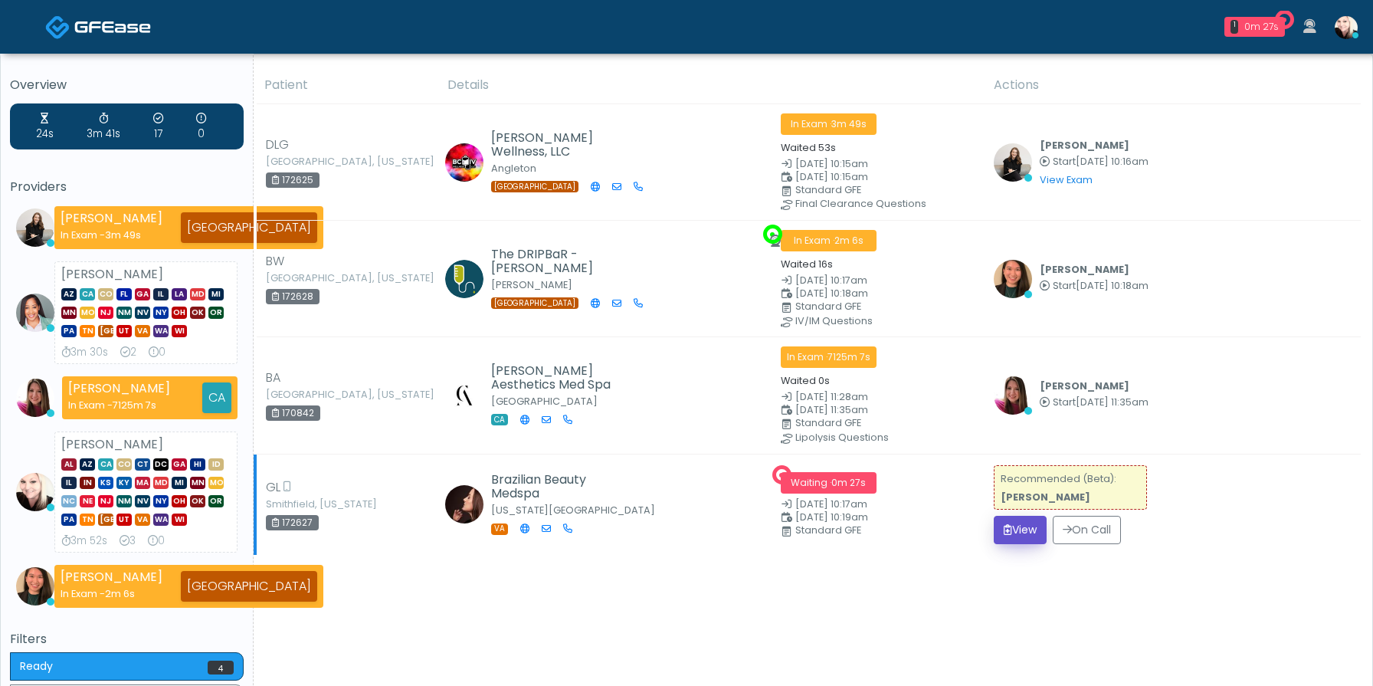
click at [1018, 523] on button "View" at bounding box center [1020, 530] width 53 height 28
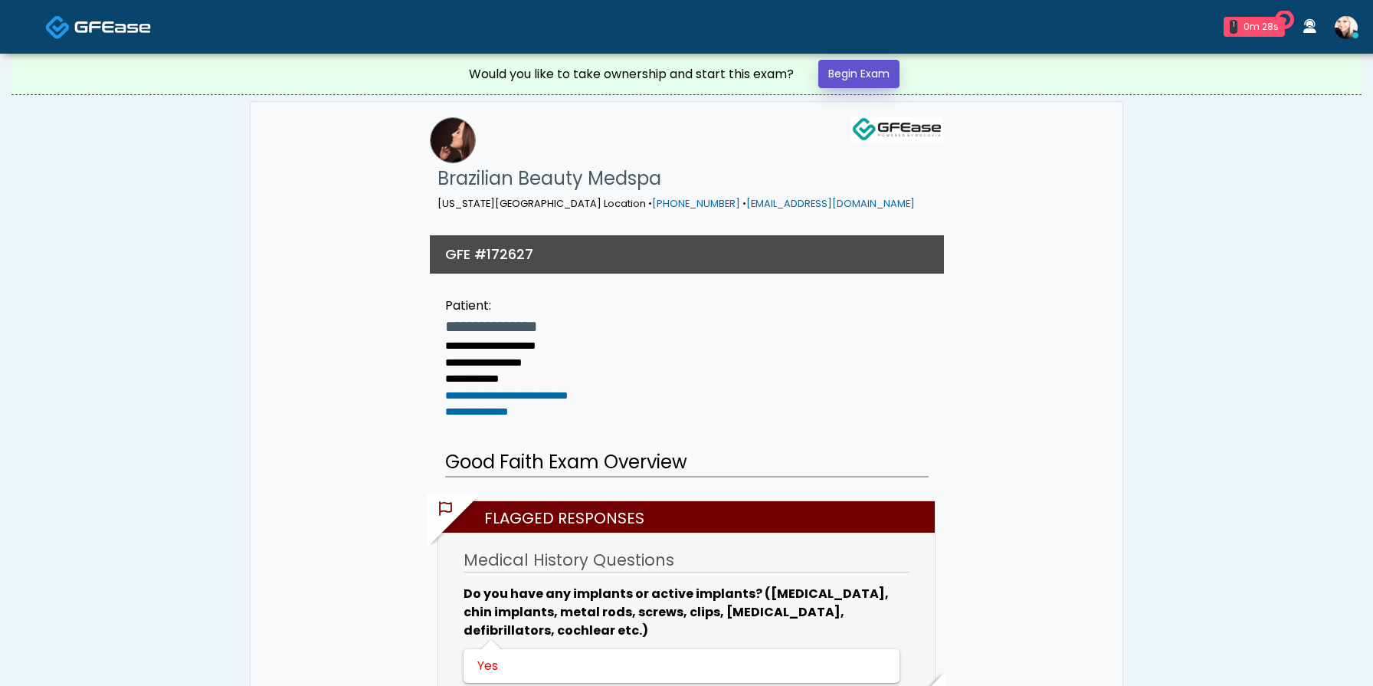
click at [844, 63] on link "Begin Exam" at bounding box center [858, 74] width 81 height 28
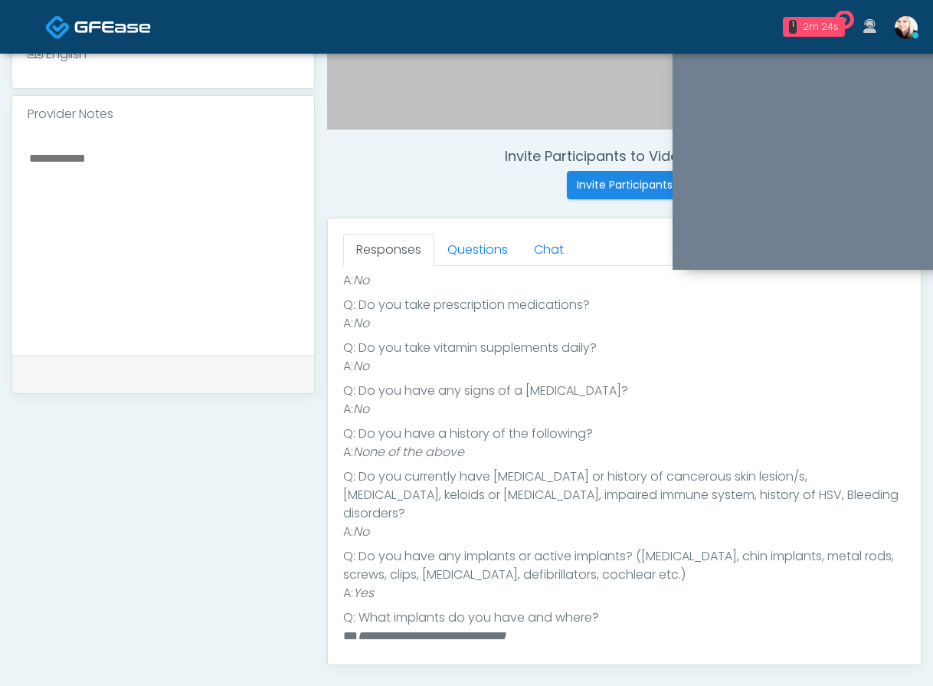
scroll to position [363, 0]
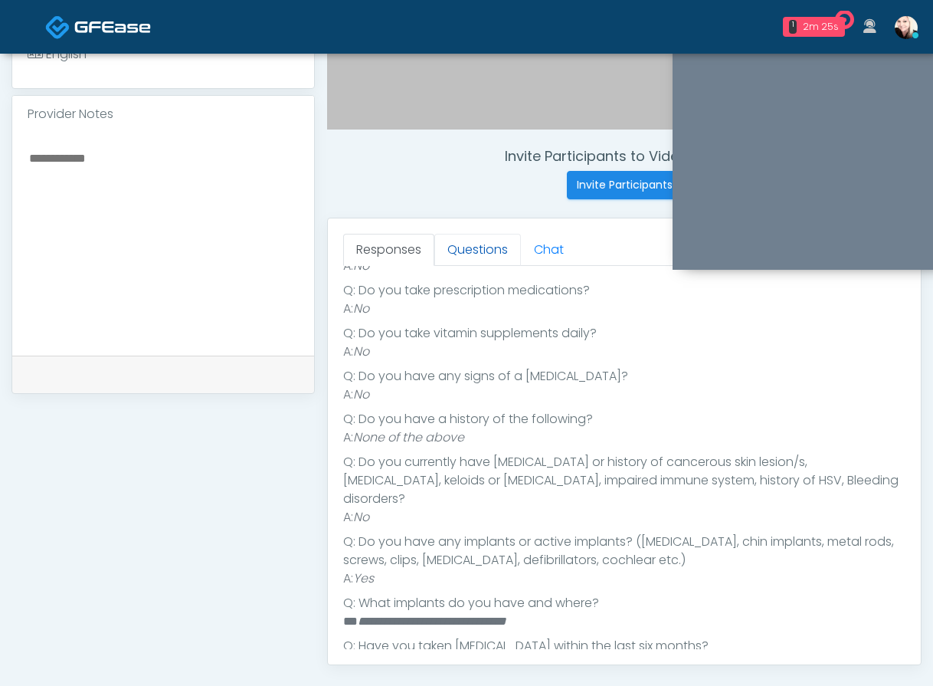
click at [474, 251] on link "Questions" at bounding box center [478, 250] width 87 height 32
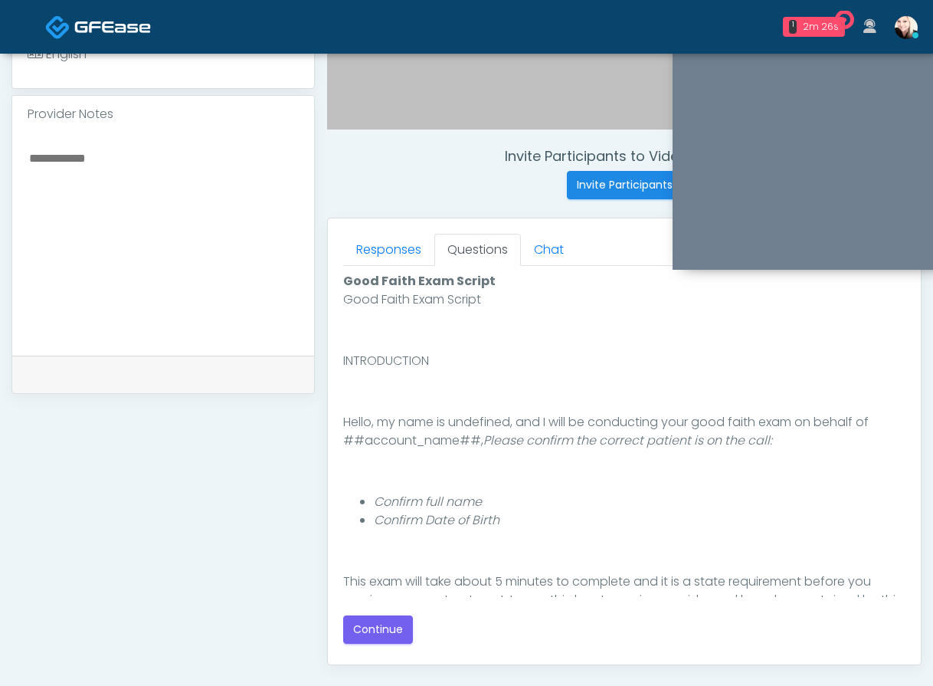
click at [355, 651] on div "Responses Questions Chat Good Faith Exam Script Good Faith Exam Script INTRODUC…" at bounding box center [624, 441] width 593 height 446
click at [360, 631] on button "Continue" at bounding box center [378, 629] width 70 height 28
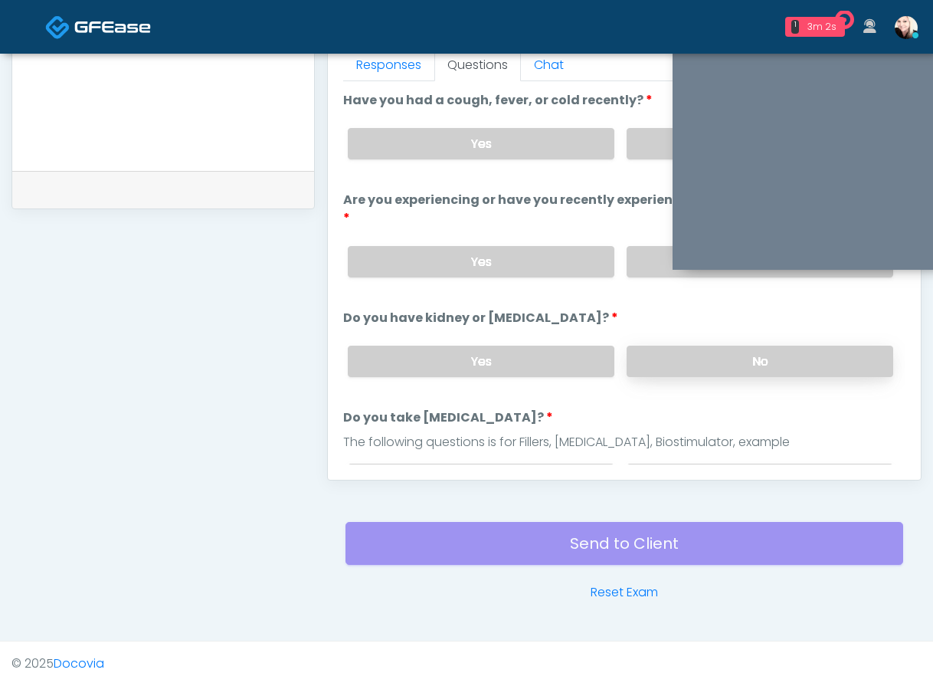
click at [734, 349] on label "No" at bounding box center [760, 361] width 267 height 31
click at [689, 464] on label "No" at bounding box center [760, 479] width 267 height 31
click at [647, 256] on div "Yes No" at bounding box center [621, 262] width 570 height 56
click at [639, 133] on label "No" at bounding box center [760, 143] width 267 height 31
click at [635, 246] on label "No" at bounding box center [760, 261] width 267 height 31
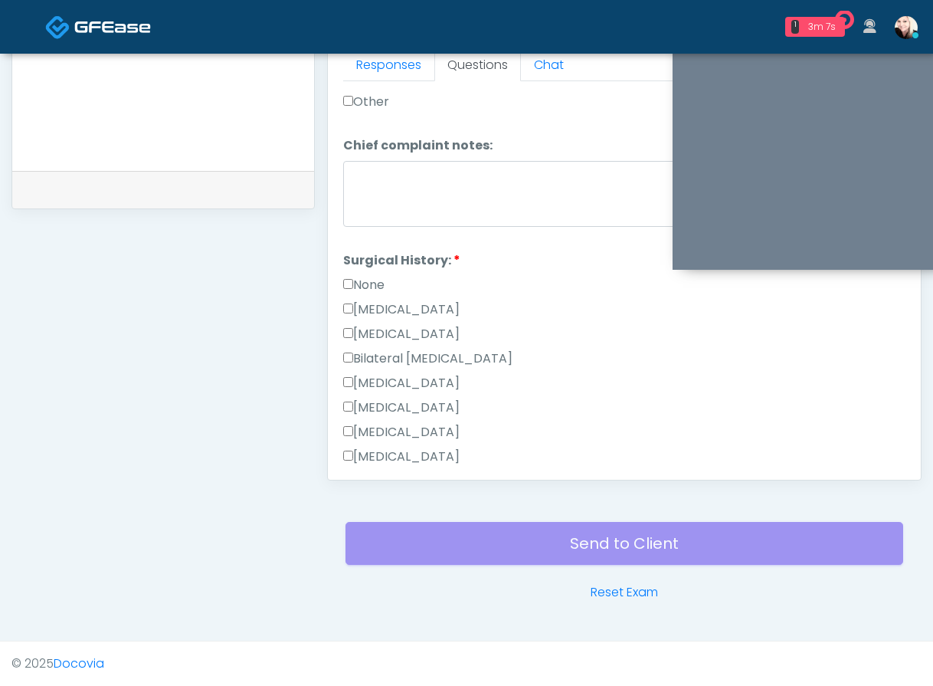
scroll to position [700, 0]
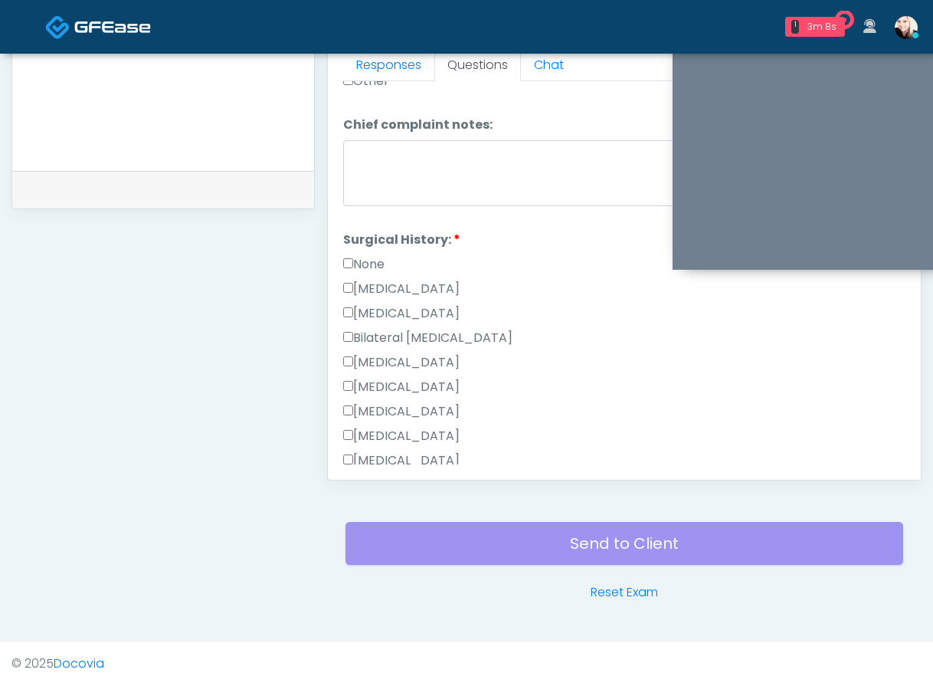
click at [338, 226] on div "Responses Questions Chat Good Faith Exam Script Good Faith Exam Script INTRODUC…" at bounding box center [624, 257] width 593 height 446
click at [392, 353] on label "[MEDICAL_DATA]" at bounding box center [401, 362] width 116 height 18
click at [366, 255] on label "None" at bounding box center [363, 264] width 41 height 18
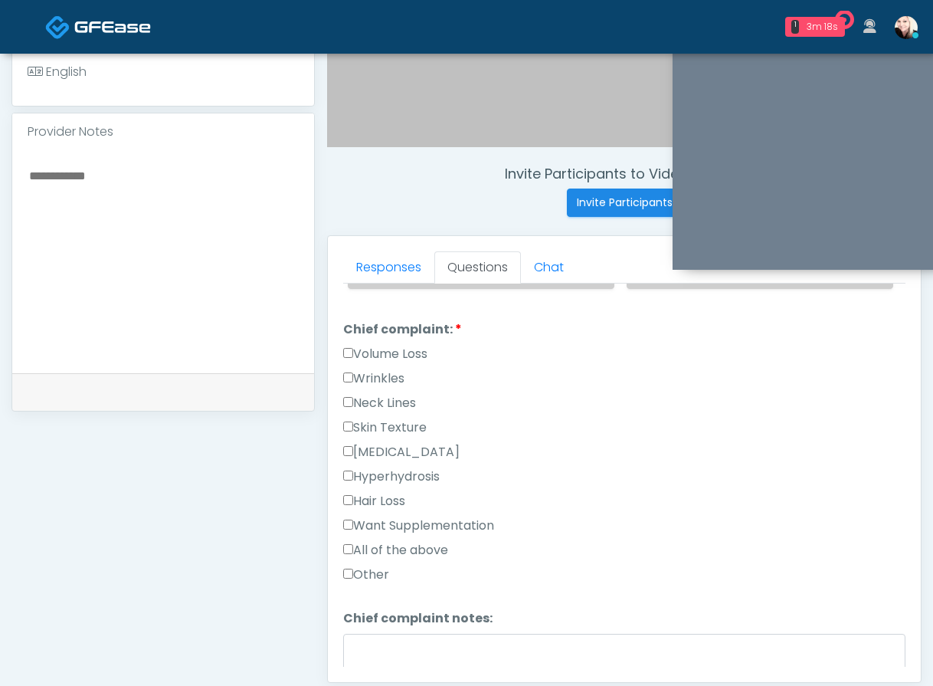
scroll to position [974, 0]
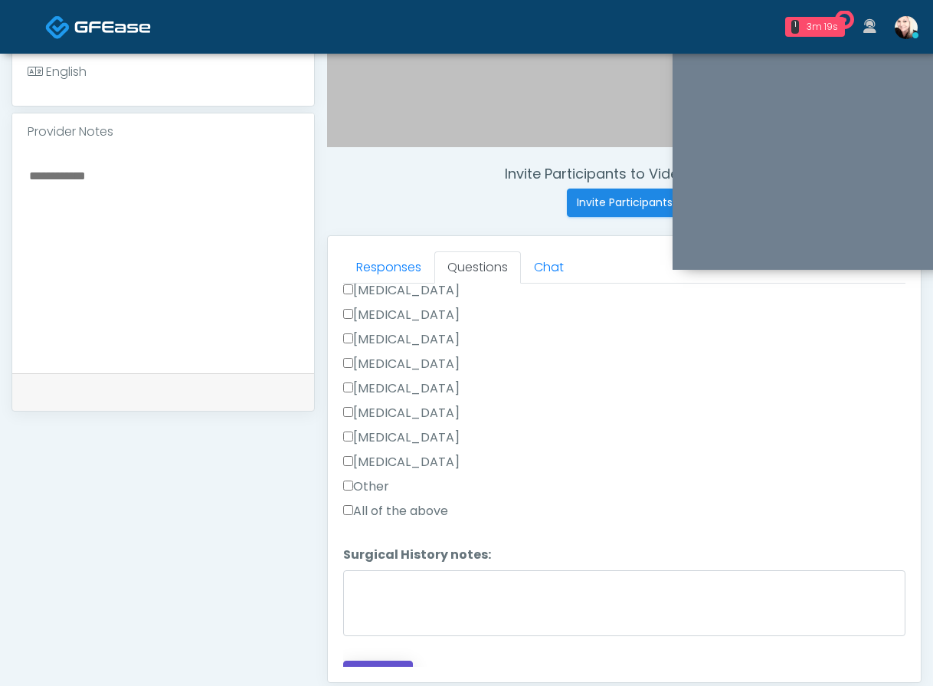
click at [388, 661] on button "Continue" at bounding box center [378, 675] width 70 height 28
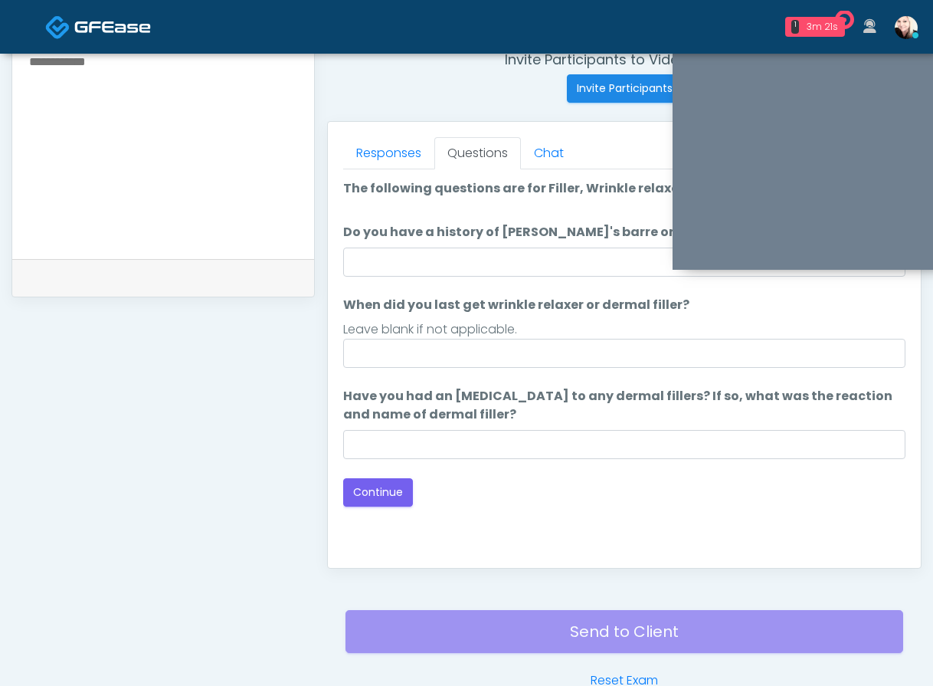
scroll to position [591, 0]
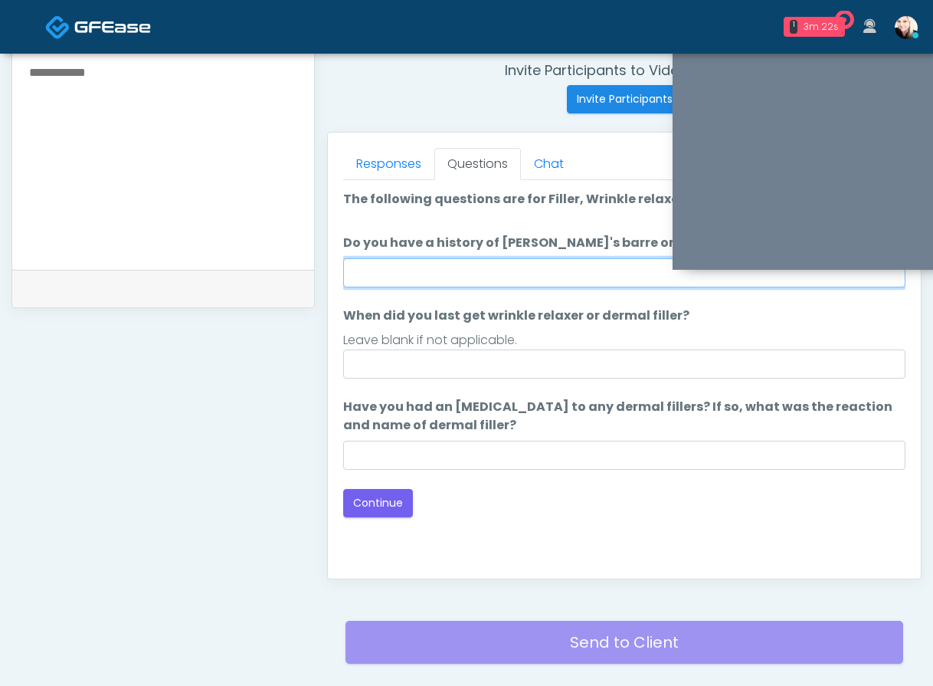
click at [421, 273] on input "Do you have a history of [PERSON_NAME]'s barre or ALS? If so, please provide de…" at bounding box center [624, 272] width 562 height 29
type input "****"
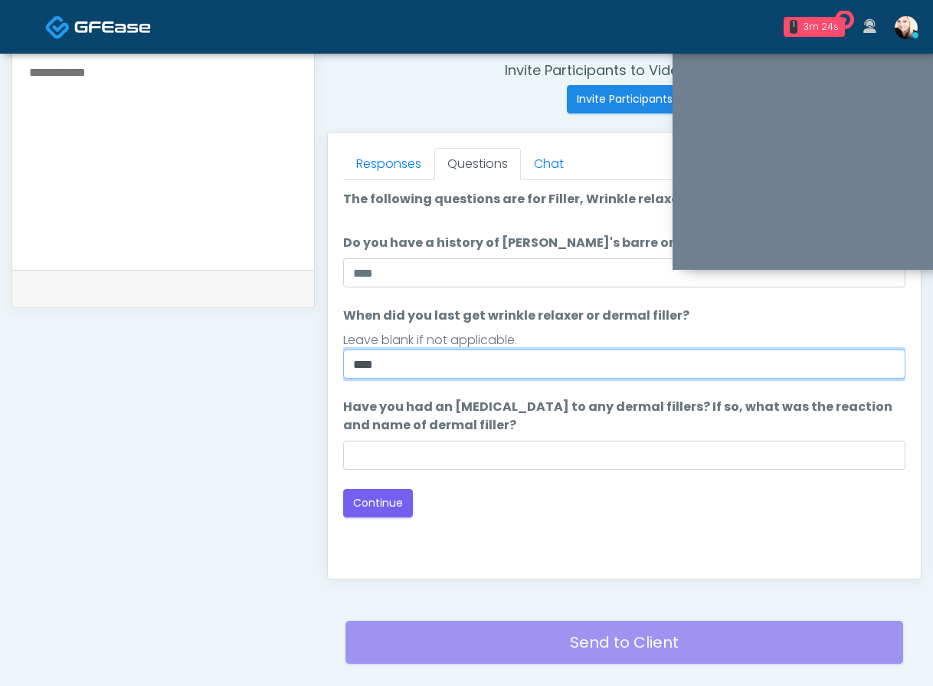
type input "****"
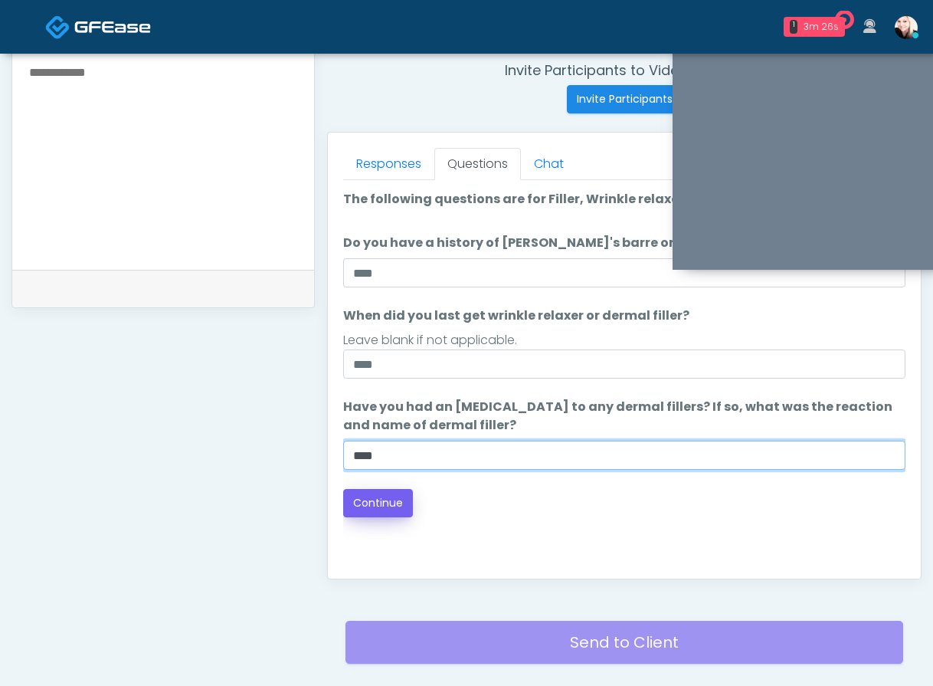
type input "****"
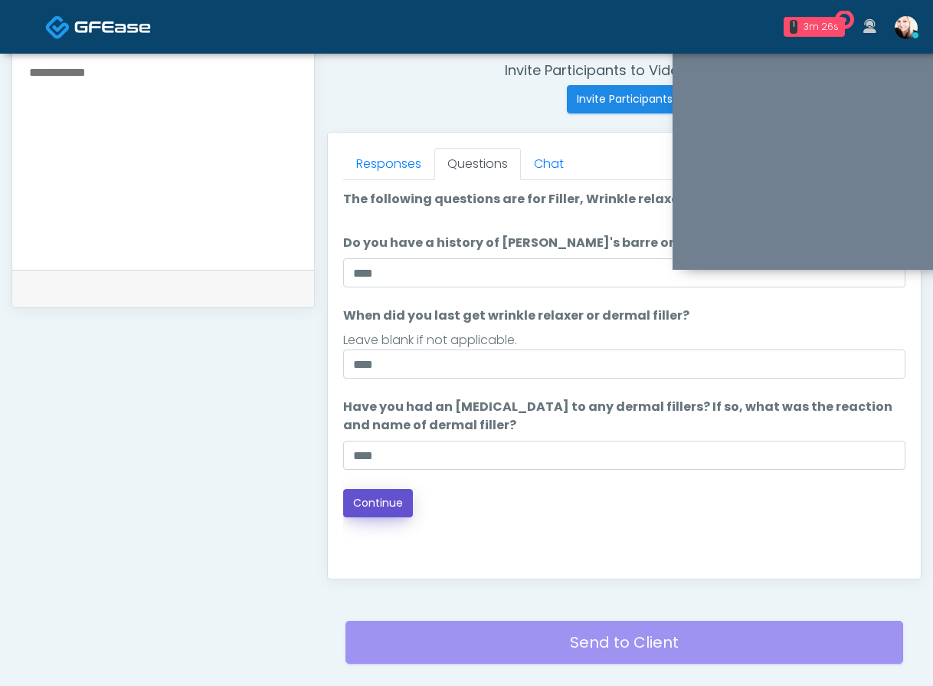
click at [373, 497] on button "Continue" at bounding box center [378, 503] width 70 height 28
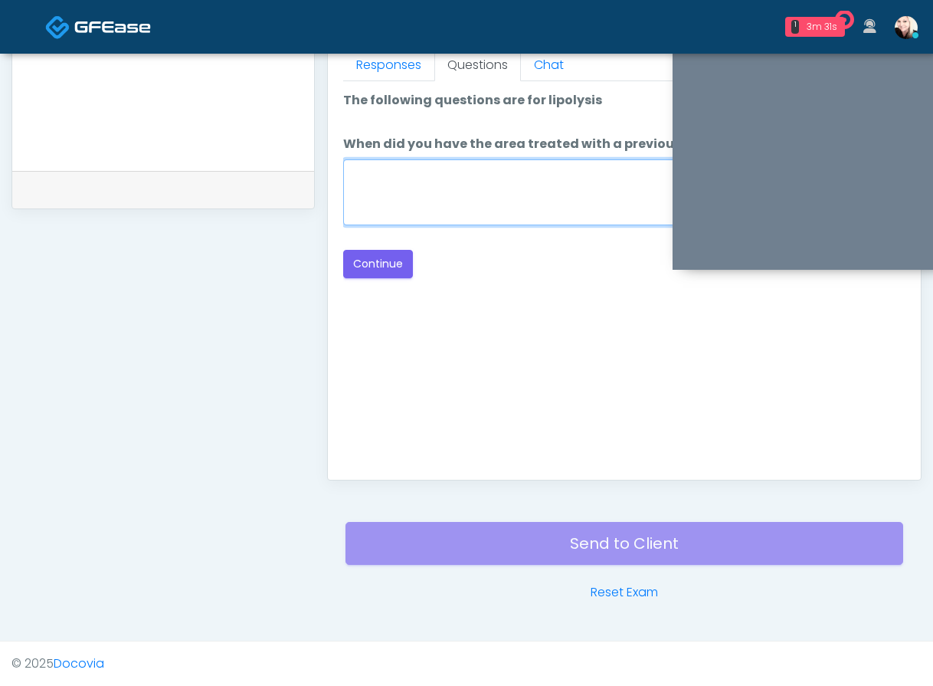
click at [485, 189] on textarea "When did you have the area treated with a previous lipolysis treatment?" at bounding box center [624, 192] width 562 height 66
type textarea "****"
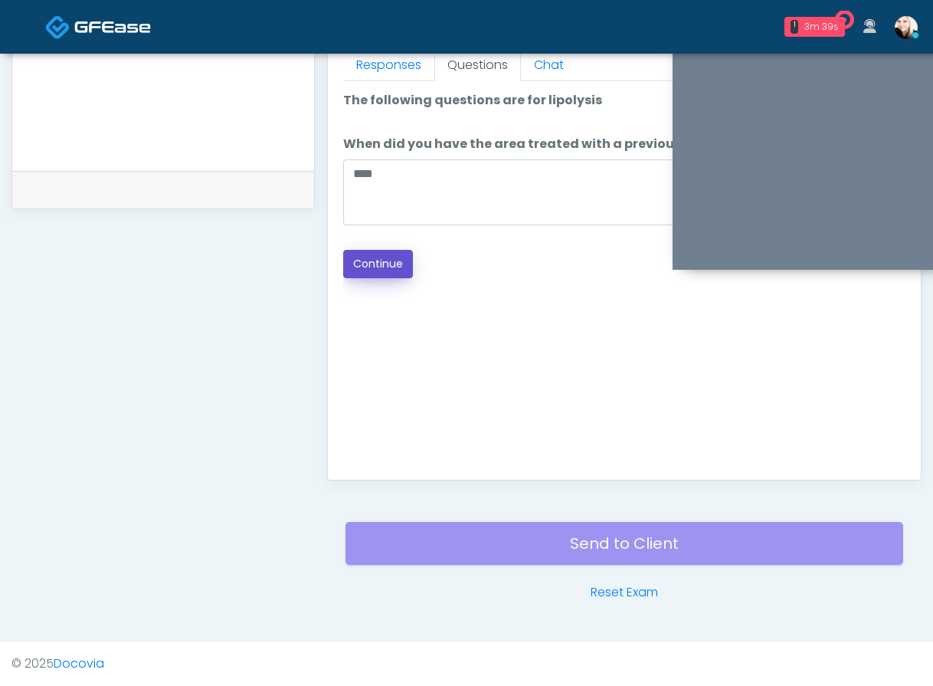
click at [396, 270] on button "Continue" at bounding box center [378, 264] width 70 height 28
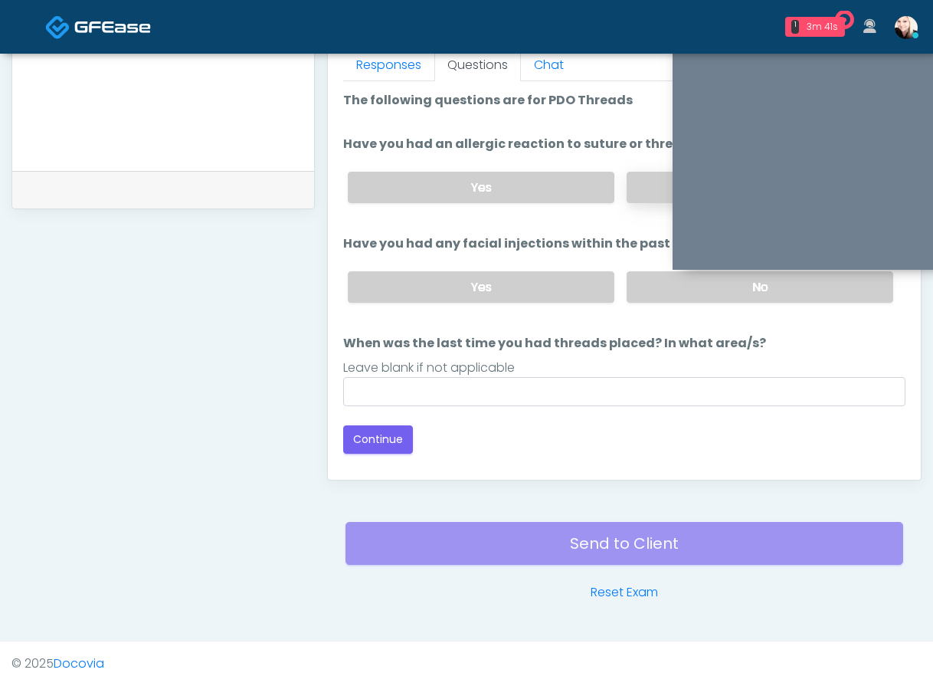
click at [638, 194] on label "No" at bounding box center [760, 187] width 267 height 31
click at [639, 285] on label "No" at bounding box center [760, 286] width 267 height 31
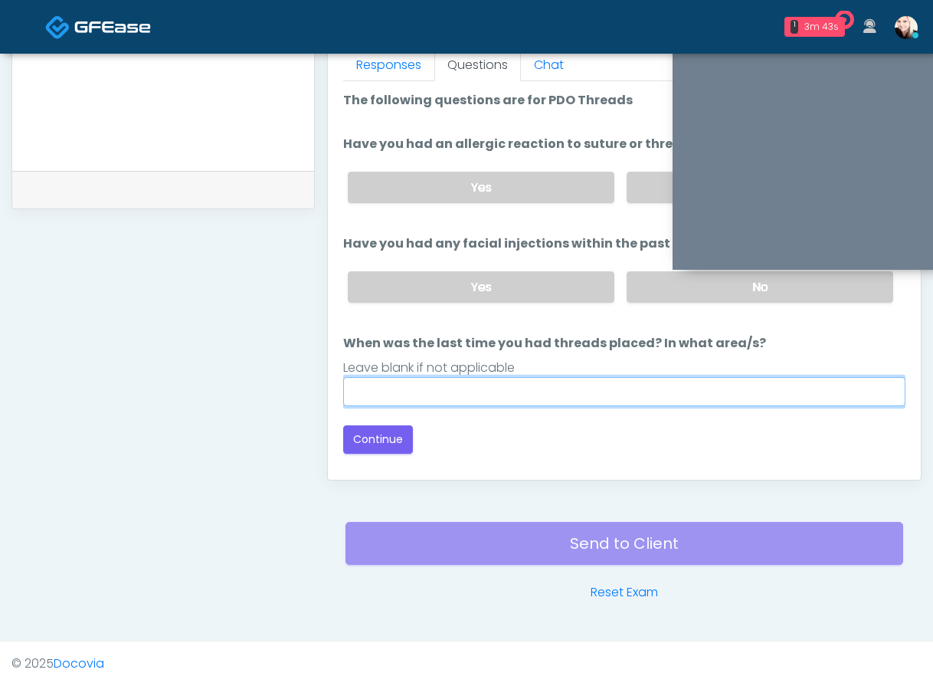
click at [456, 385] on input "When was the last time you had threads placed? In what area/s?" at bounding box center [624, 391] width 562 height 29
type input "****"
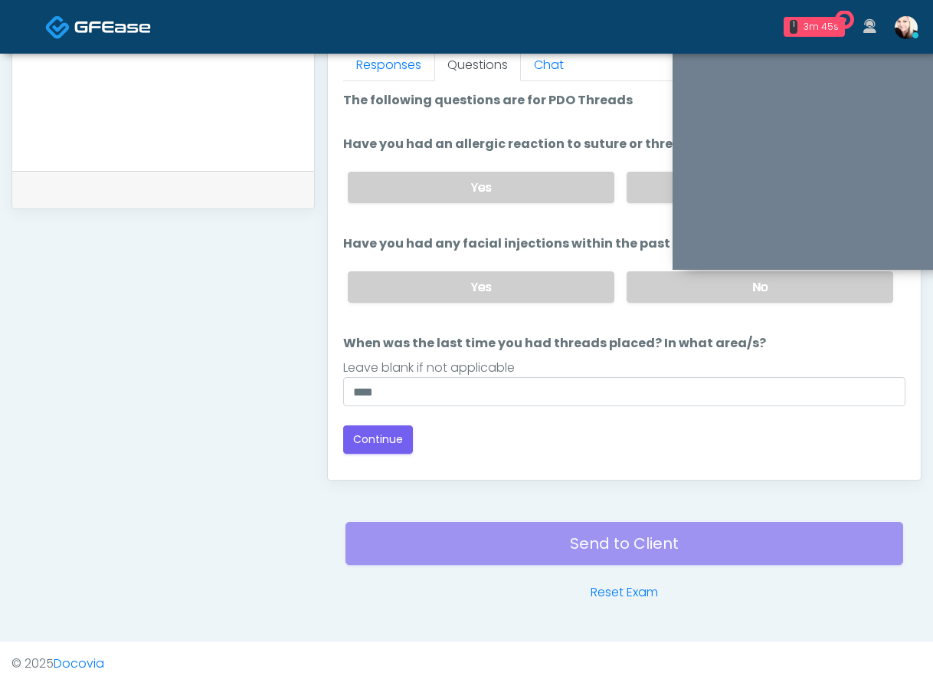
click at [376, 453] on div "Good Faith Exam Script Good Faith Exam Script INTRODUCTION Hello, my name is un…" at bounding box center [624, 272] width 562 height 383
click at [375, 432] on button "Continue" at bounding box center [378, 439] width 70 height 28
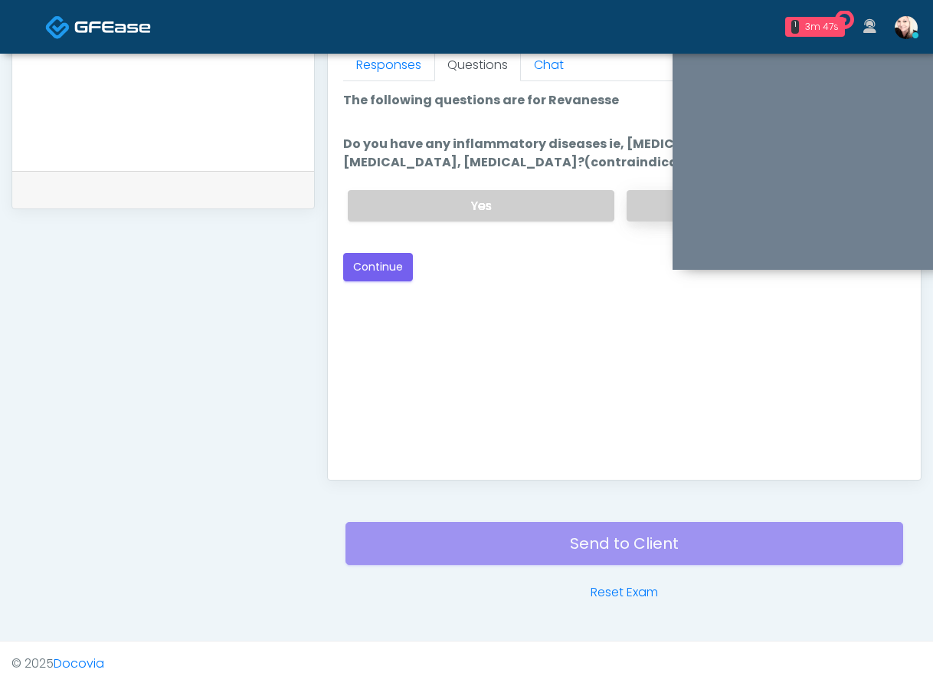
click at [651, 203] on label "No" at bounding box center [760, 205] width 267 height 31
click at [371, 268] on button "Continue" at bounding box center [378, 267] width 70 height 28
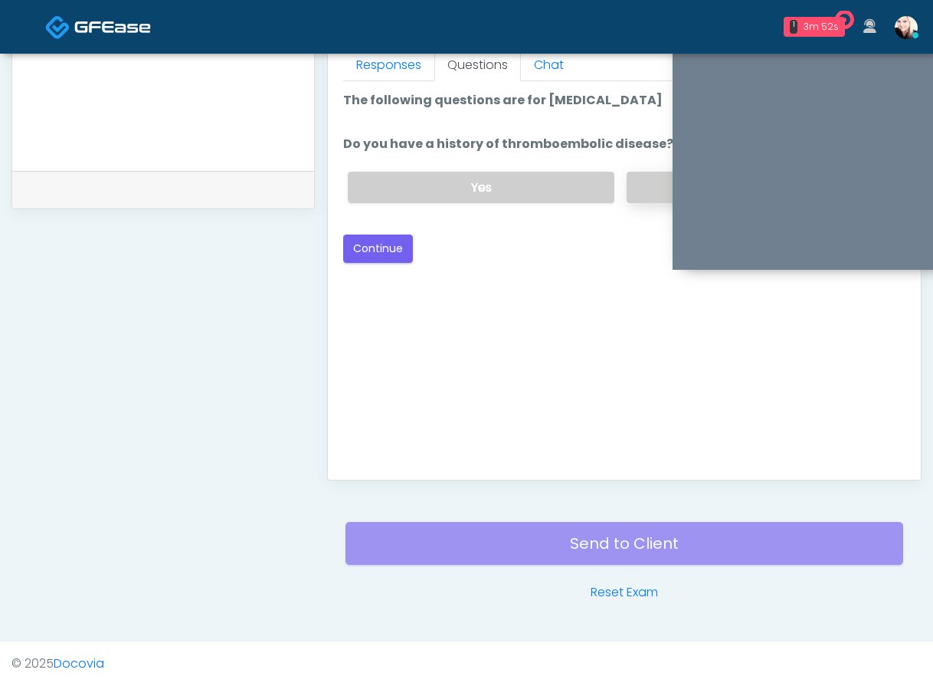
click at [658, 183] on label "No" at bounding box center [760, 187] width 267 height 31
click at [383, 251] on button "Continue" at bounding box center [378, 248] width 70 height 28
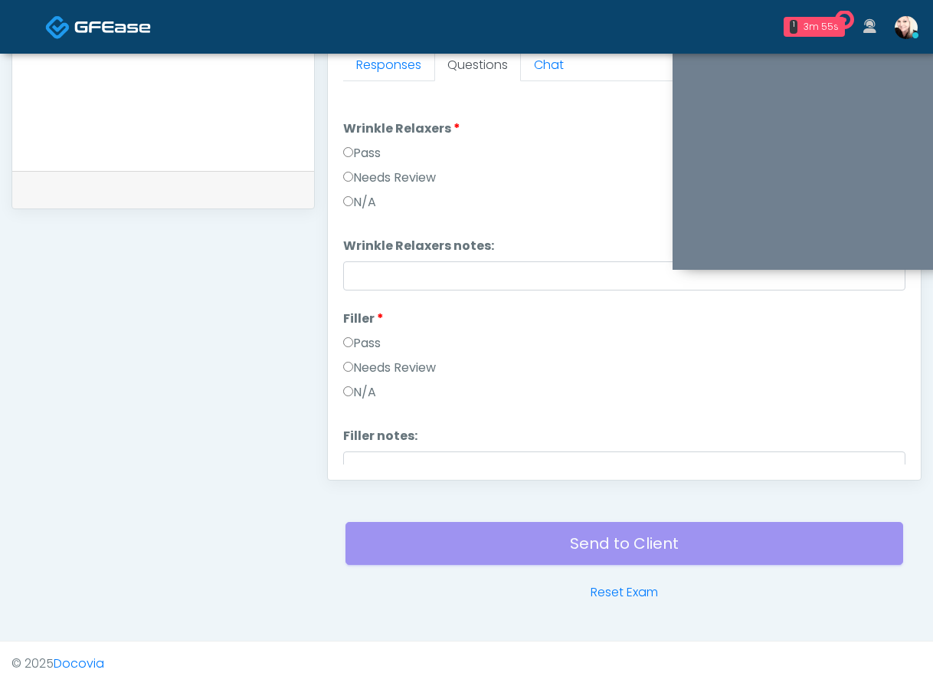
click at [366, 148] on label "Pass" at bounding box center [362, 153] width 38 height 18
click at [362, 340] on label "Pass" at bounding box center [362, 343] width 38 height 18
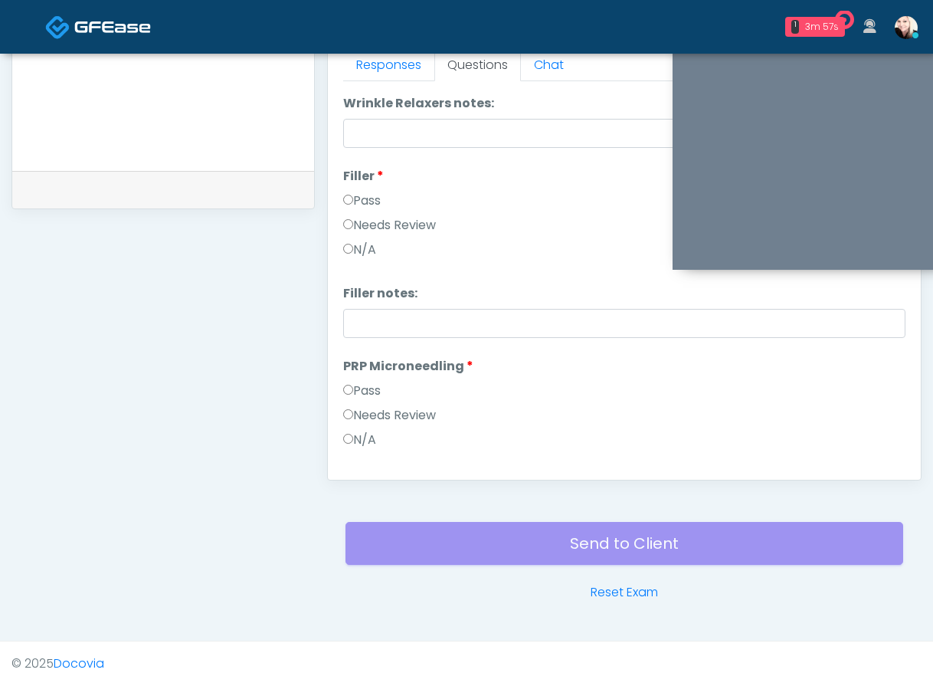
scroll to position [143, 0]
click at [354, 402] on div "Pass" at bounding box center [624, 393] width 562 height 25
click at [354, 398] on label "Pass" at bounding box center [362, 390] width 38 height 18
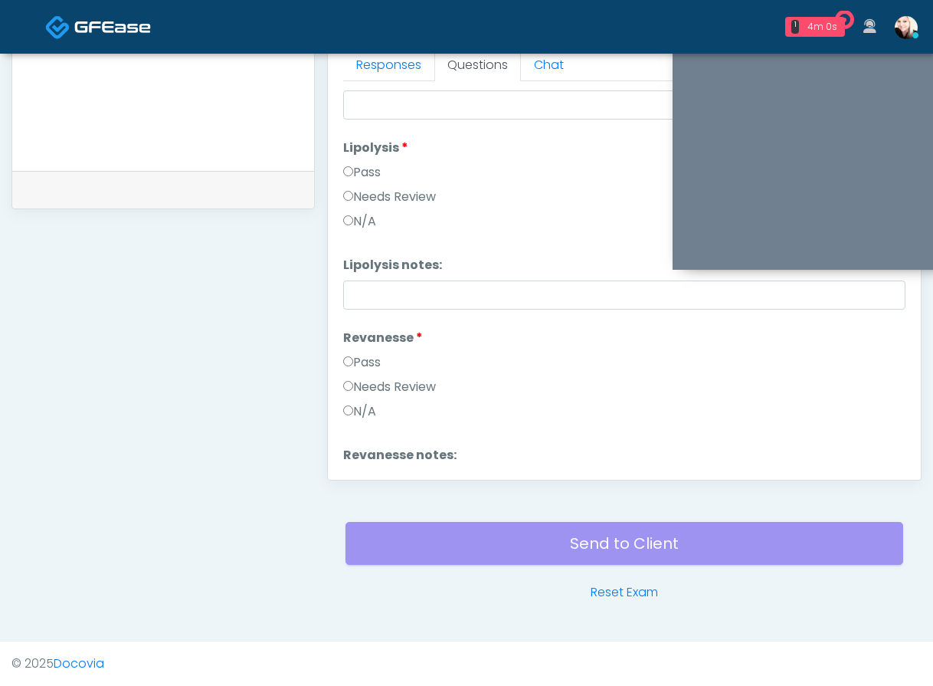
click at [352, 369] on label "Pass" at bounding box center [362, 362] width 38 height 18
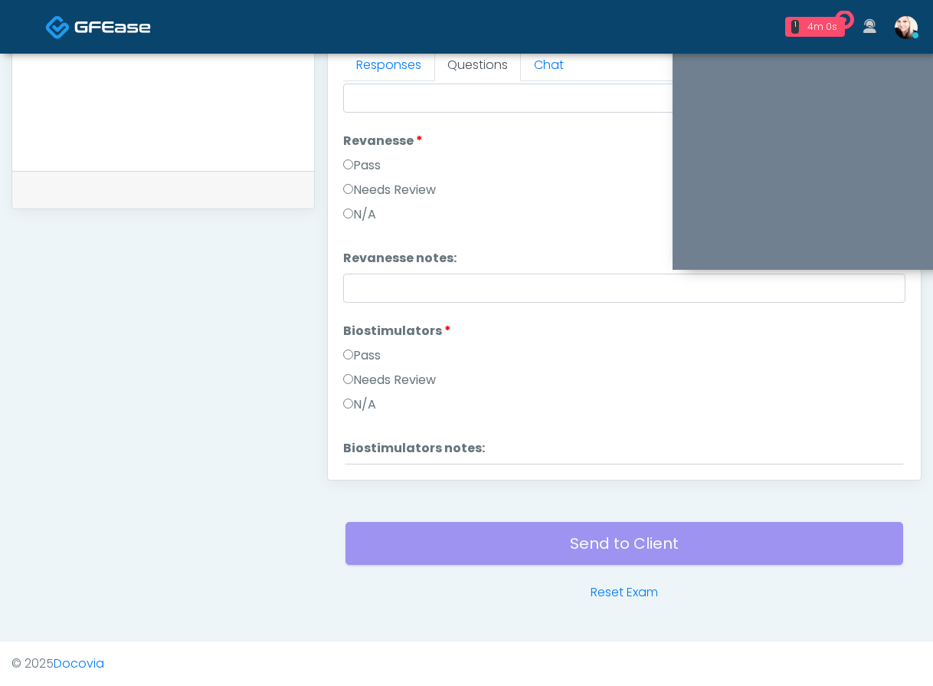
click at [358, 350] on label "Pass" at bounding box center [362, 355] width 38 height 18
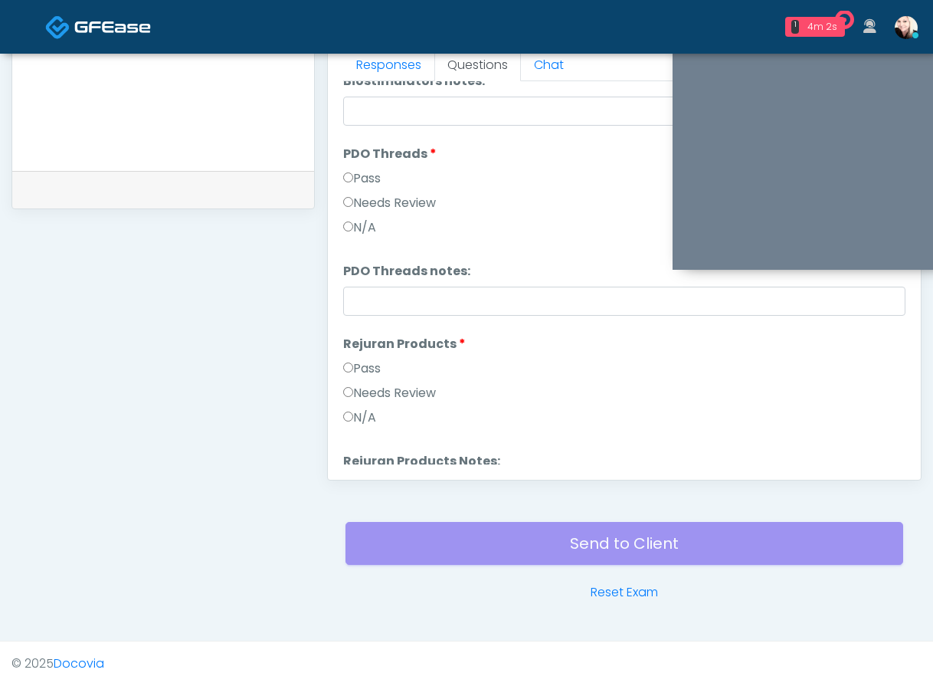
scroll to position [1124, 0]
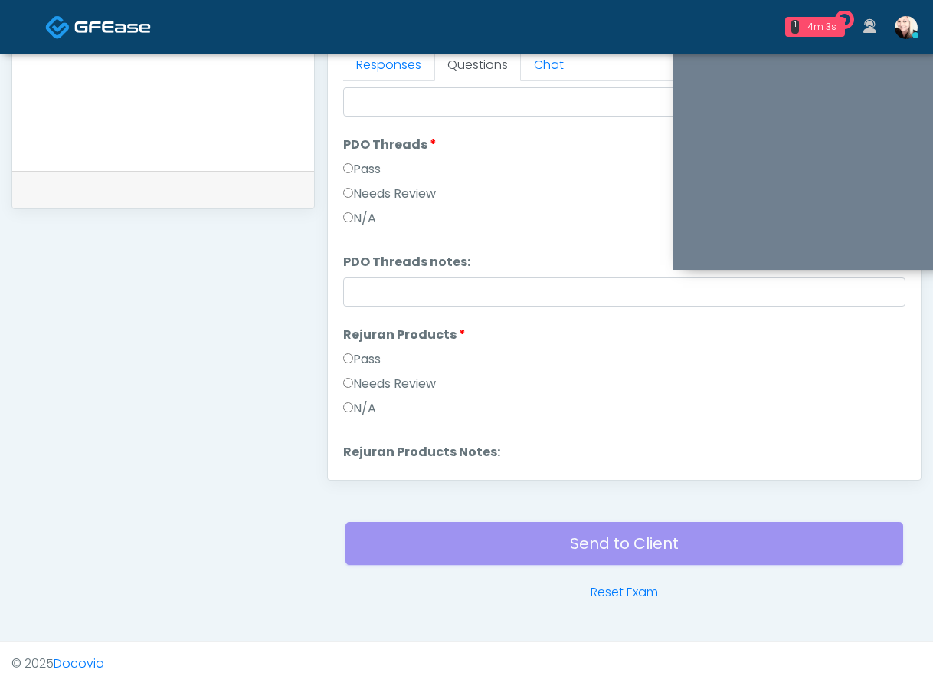
click at [353, 369] on div "Pass" at bounding box center [624, 362] width 562 height 25
click at [353, 367] on label "Pass" at bounding box center [362, 359] width 38 height 18
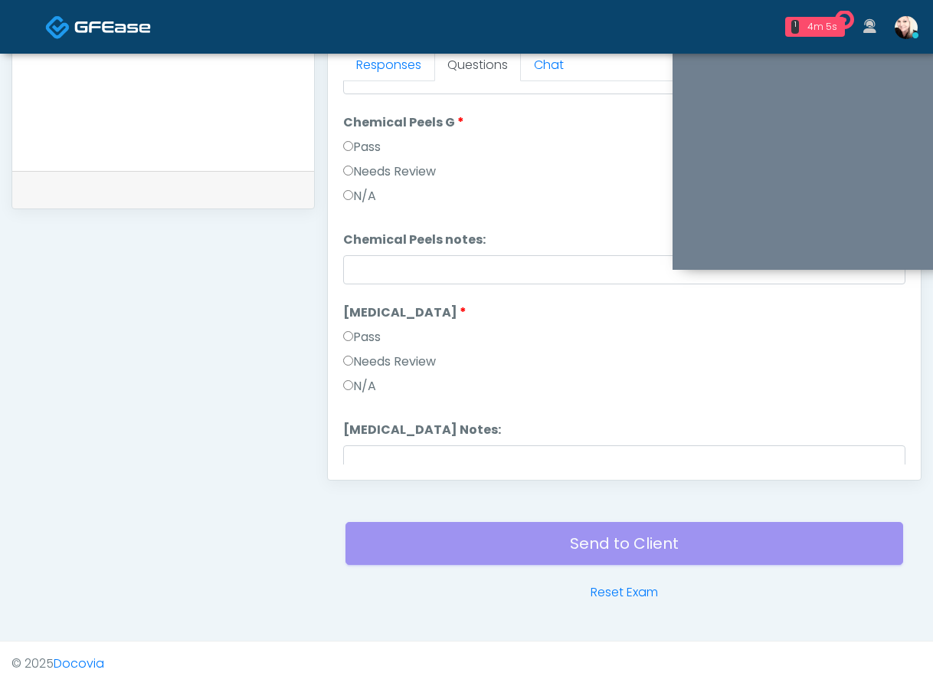
scroll to position [1530, 0]
click at [355, 343] on div "Pass" at bounding box center [624, 337] width 562 height 25
click at [354, 338] on label "Pass" at bounding box center [362, 334] width 38 height 18
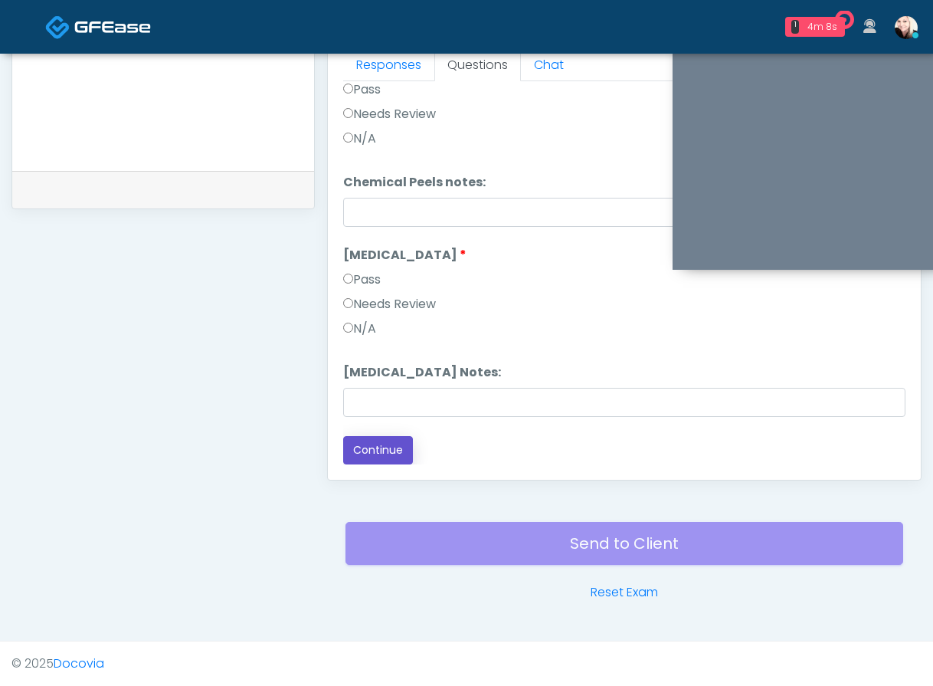
click at [382, 444] on button "Continue" at bounding box center [378, 450] width 70 height 28
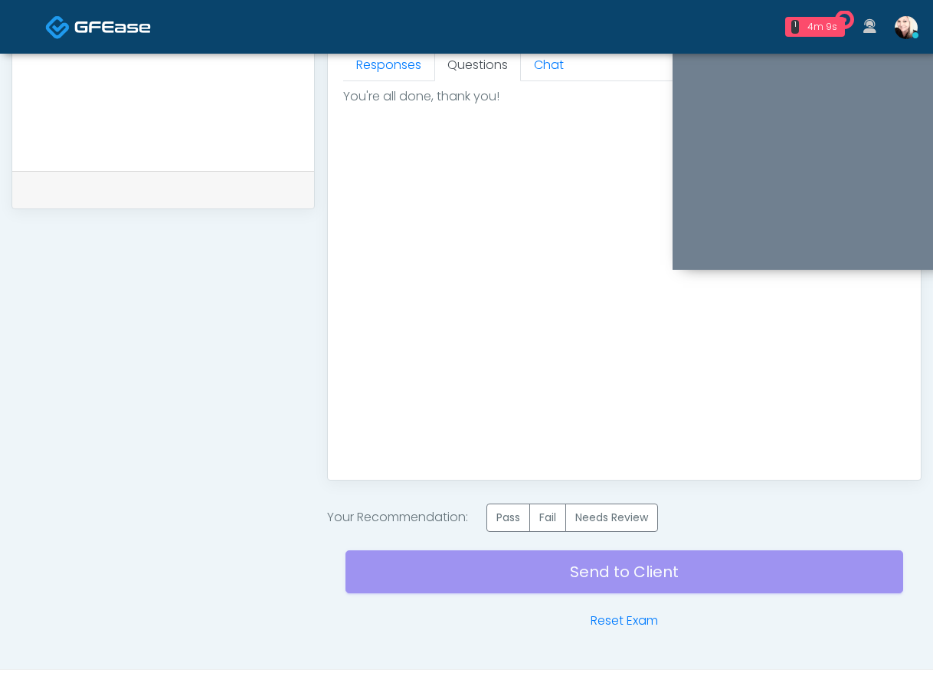
scroll to position [0, 0]
click at [510, 517] on label "Pass" at bounding box center [509, 517] width 44 height 28
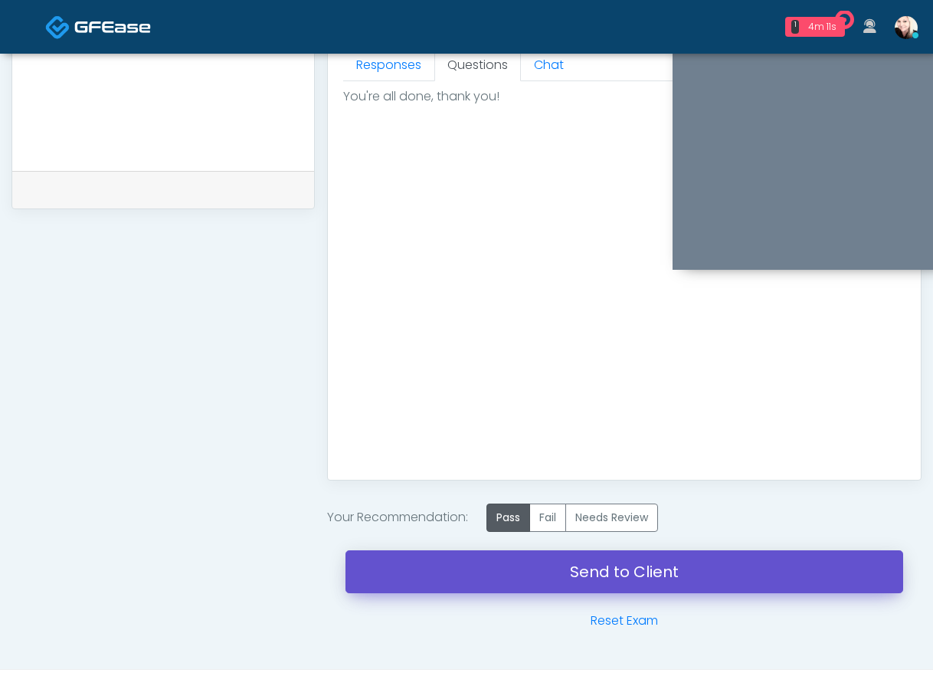
click at [617, 573] on link "Send to Client" at bounding box center [625, 571] width 558 height 43
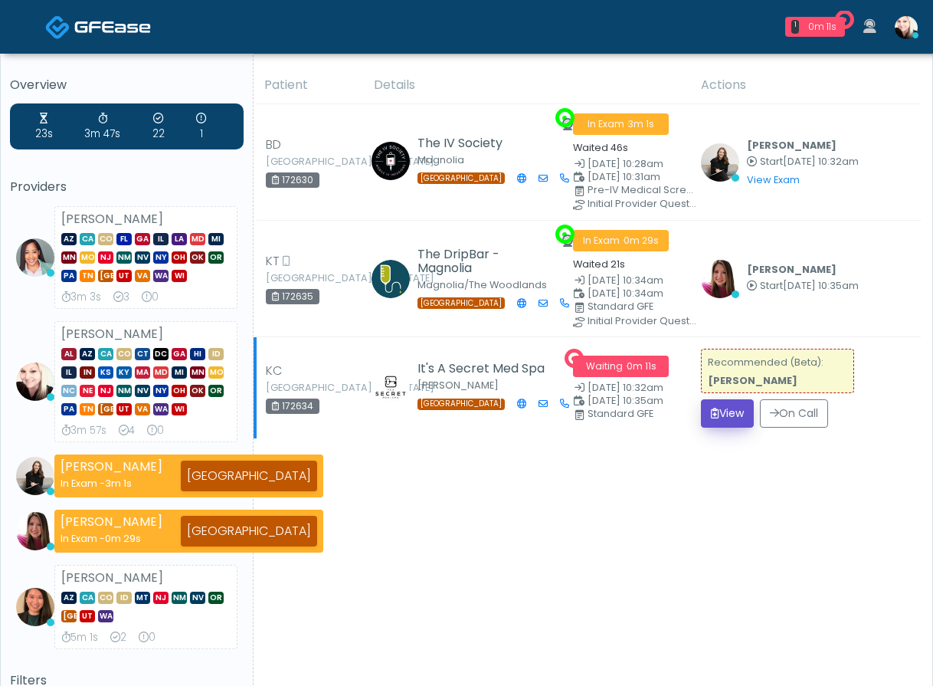
click at [728, 418] on button "View" at bounding box center [727, 413] width 53 height 28
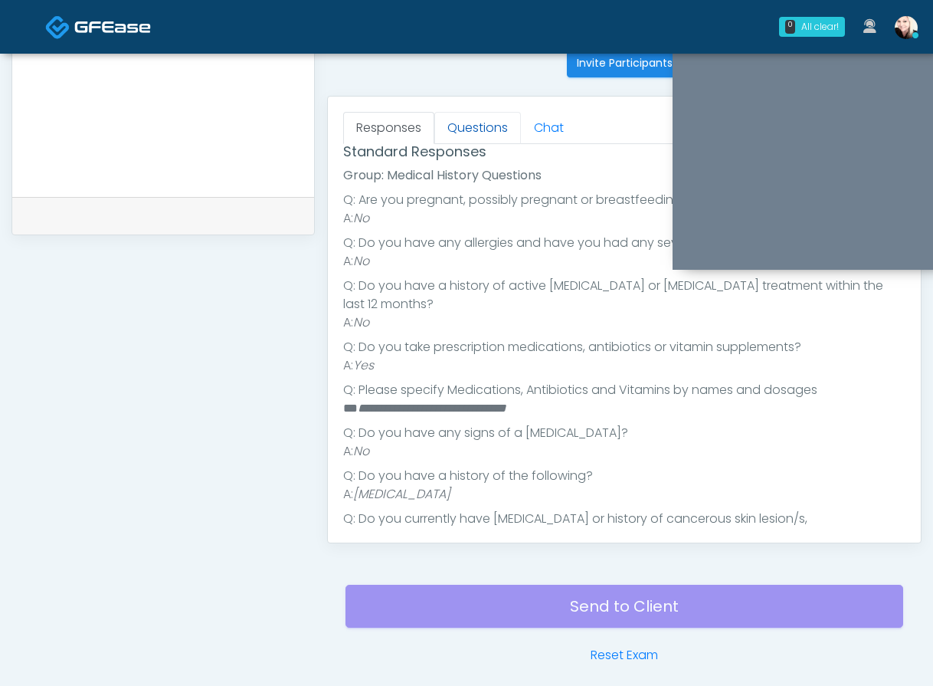
scroll to position [172, 0]
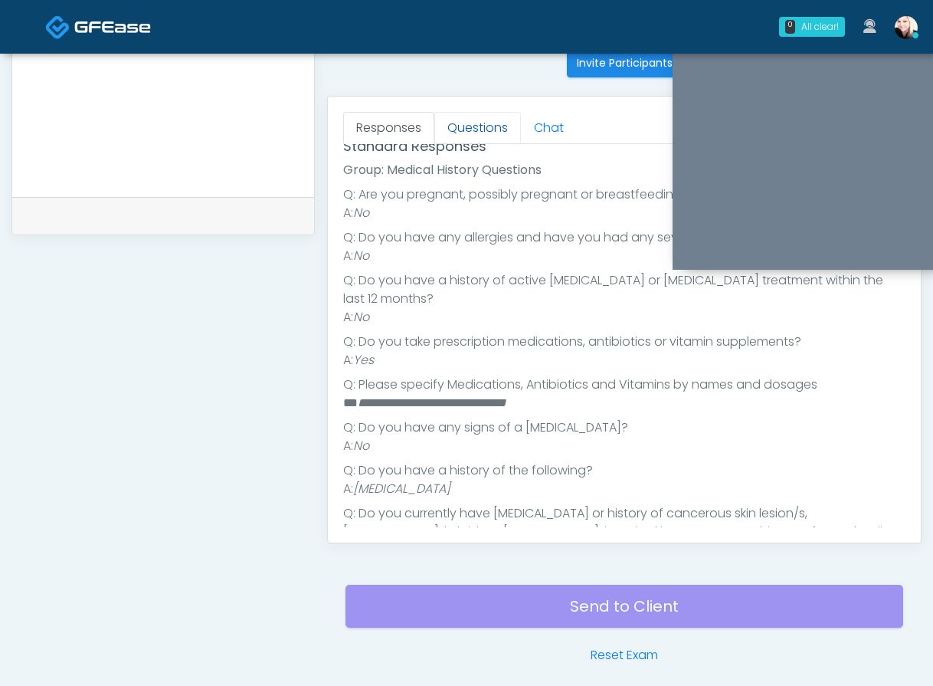
click at [472, 126] on link "Questions" at bounding box center [478, 128] width 87 height 32
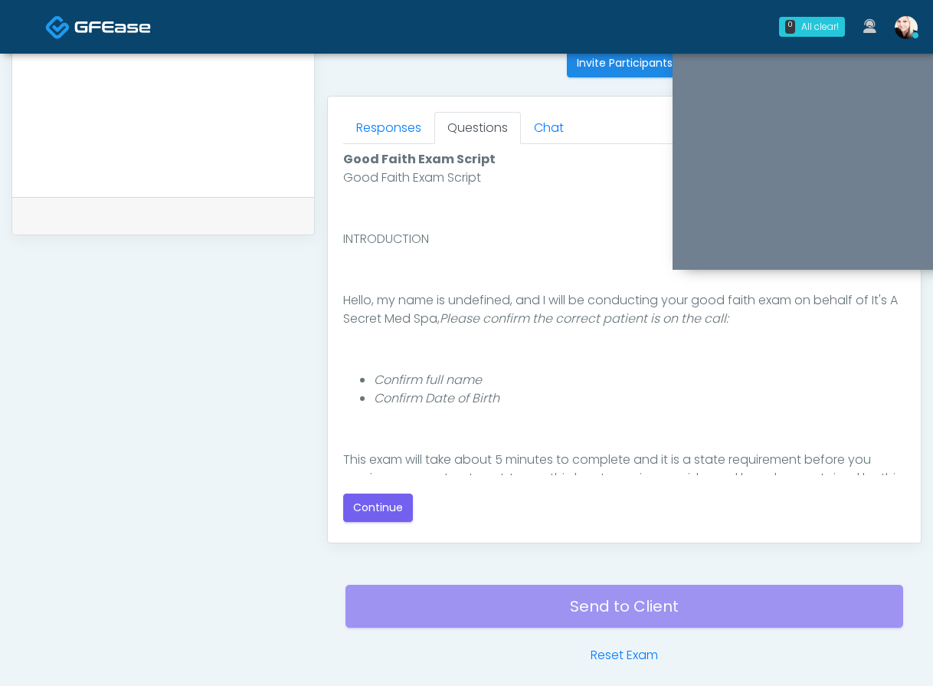
click at [389, 490] on div "Good Faith Exam Script Good Faith Exam Script INTRODUCTION Hello, my name is un…" at bounding box center [624, 336] width 562 height 372
click at [371, 502] on button "Continue" at bounding box center [378, 508] width 70 height 28
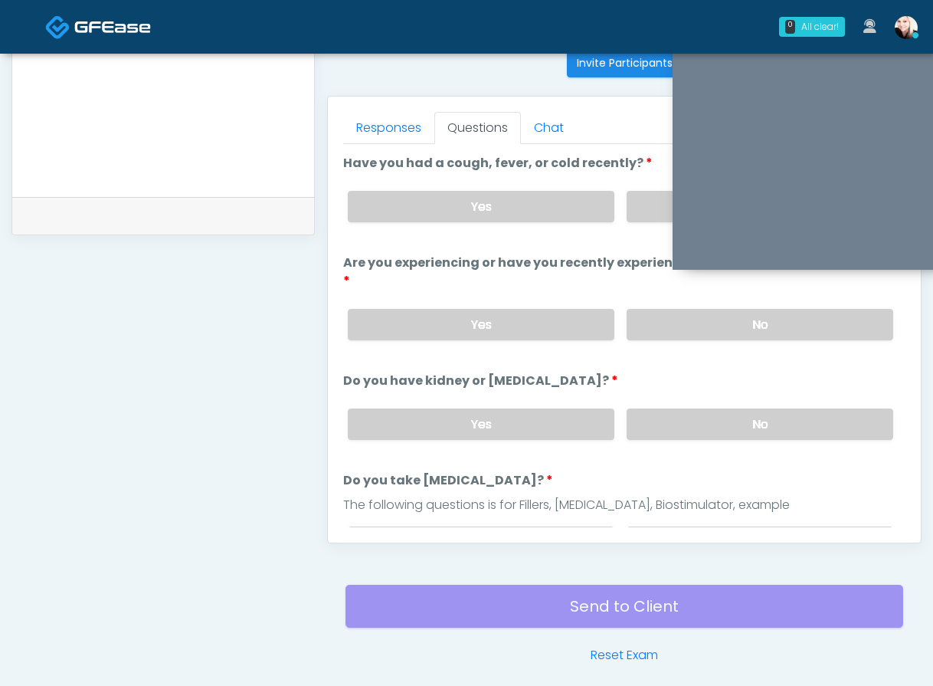
scroll to position [690, 0]
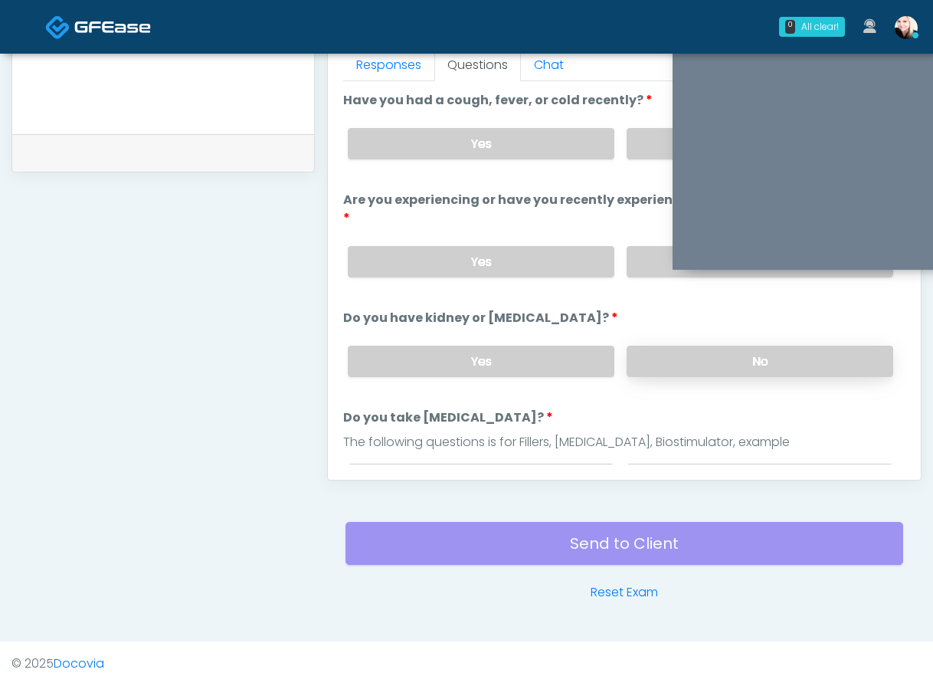
click at [736, 346] on label "No" at bounding box center [760, 361] width 267 height 31
click at [650, 246] on label "No" at bounding box center [760, 261] width 267 height 31
click at [631, 137] on label "No" at bounding box center [760, 143] width 267 height 31
click at [660, 464] on label "No" at bounding box center [760, 479] width 267 height 31
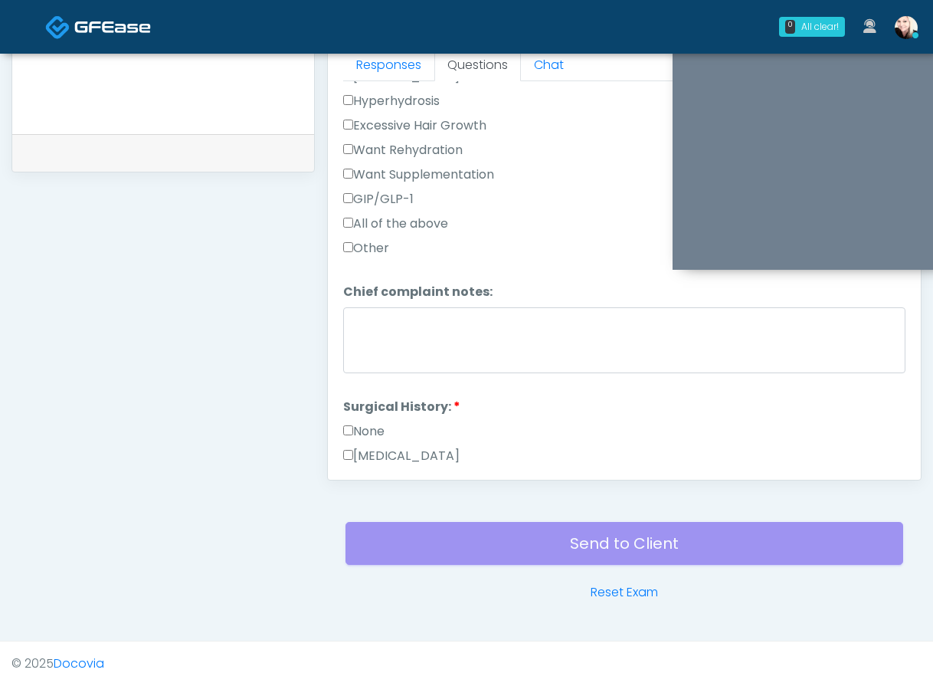
click at [353, 422] on label "None" at bounding box center [363, 431] width 41 height 18
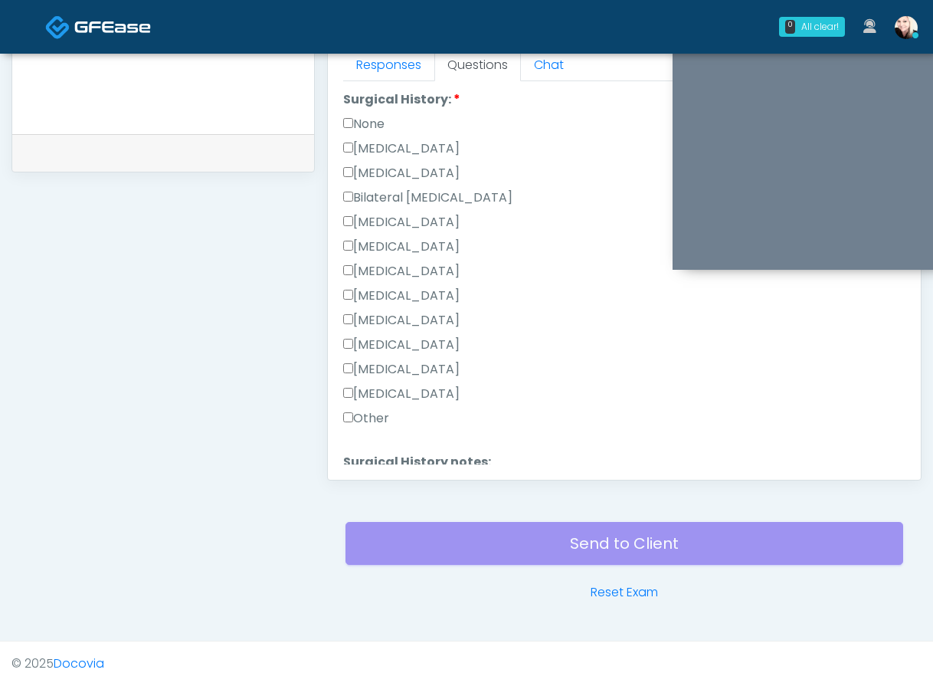
scroll to position [999, 0]
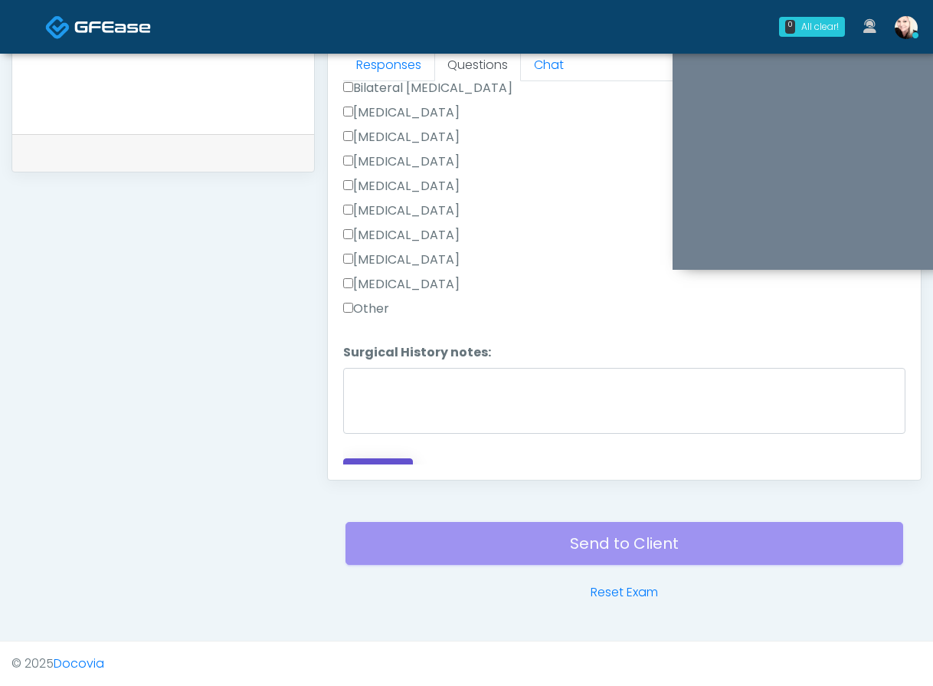
click at [385, 460] on button "Continue" at bounding box center [378, 472] width 70 height 28
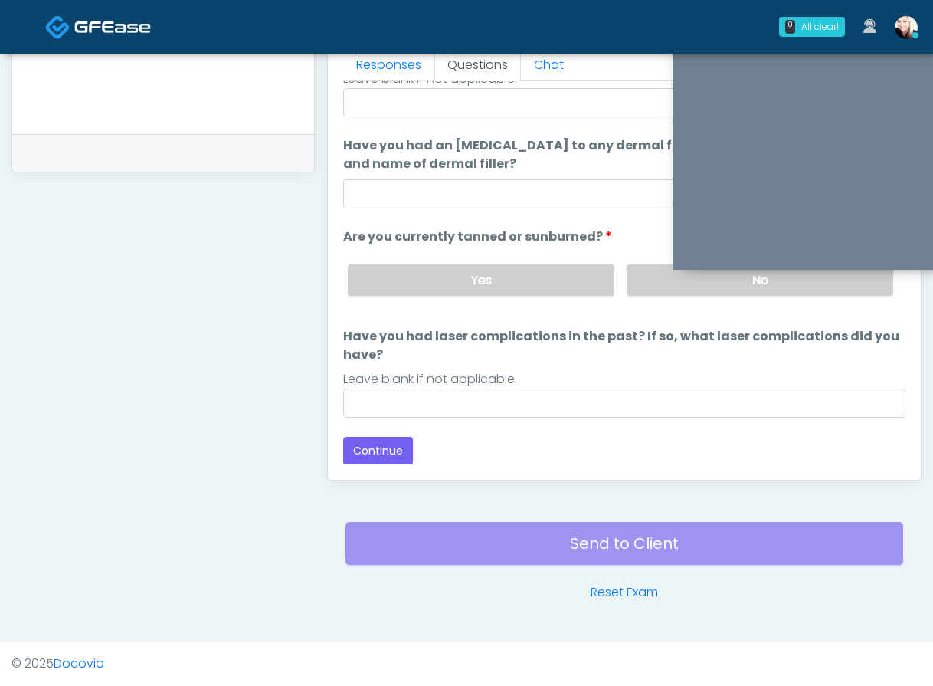
scroll to position [140, 0]
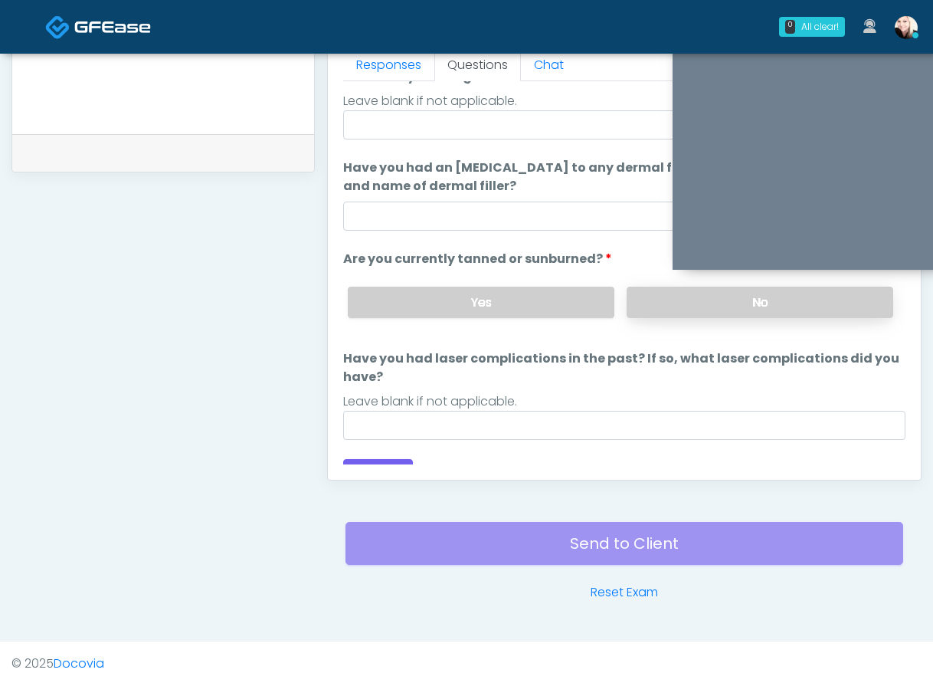
click at [666, 312] on label "No" at bounding box center [760, 302] width 267 height 31
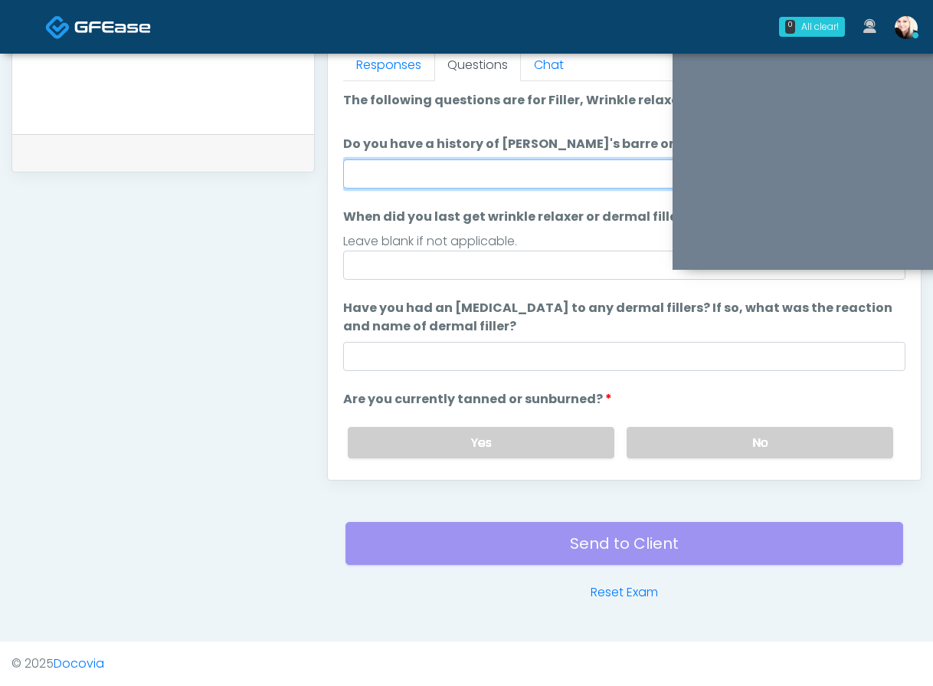
click at [437, 169] on input "Do you have a history of Guillain's barre or ALS? If so, please provide details." at bounding box center [624, 173] width 562 height 29
type input "****"
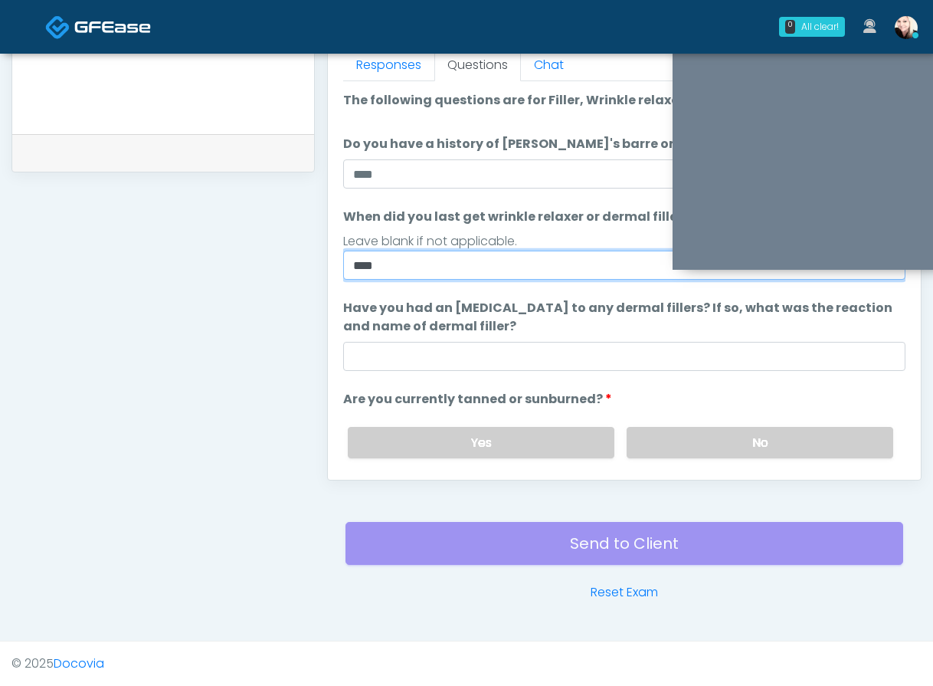
type input "****"
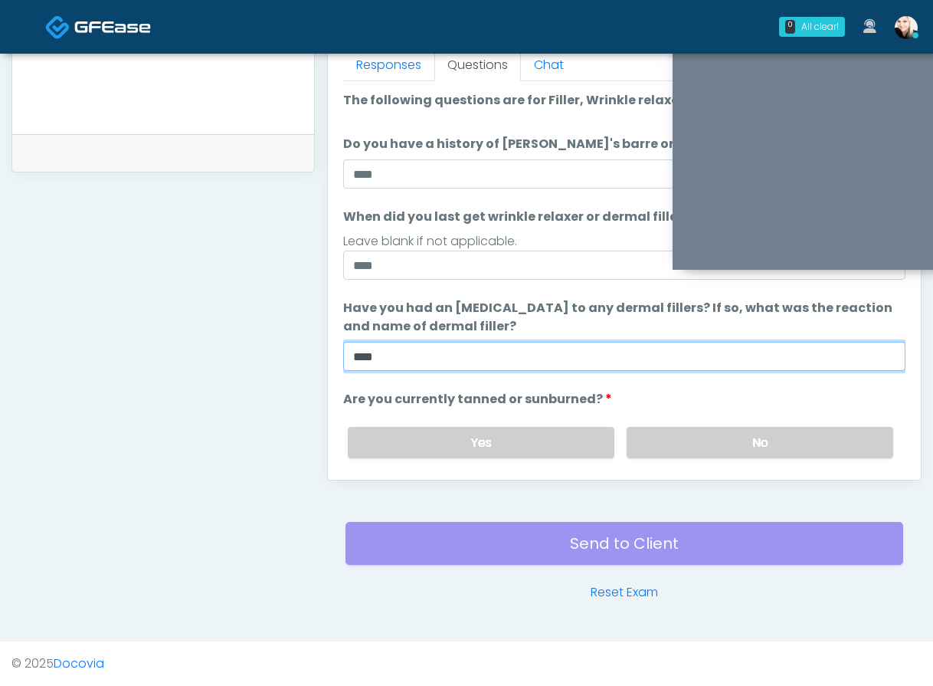
type input "****"
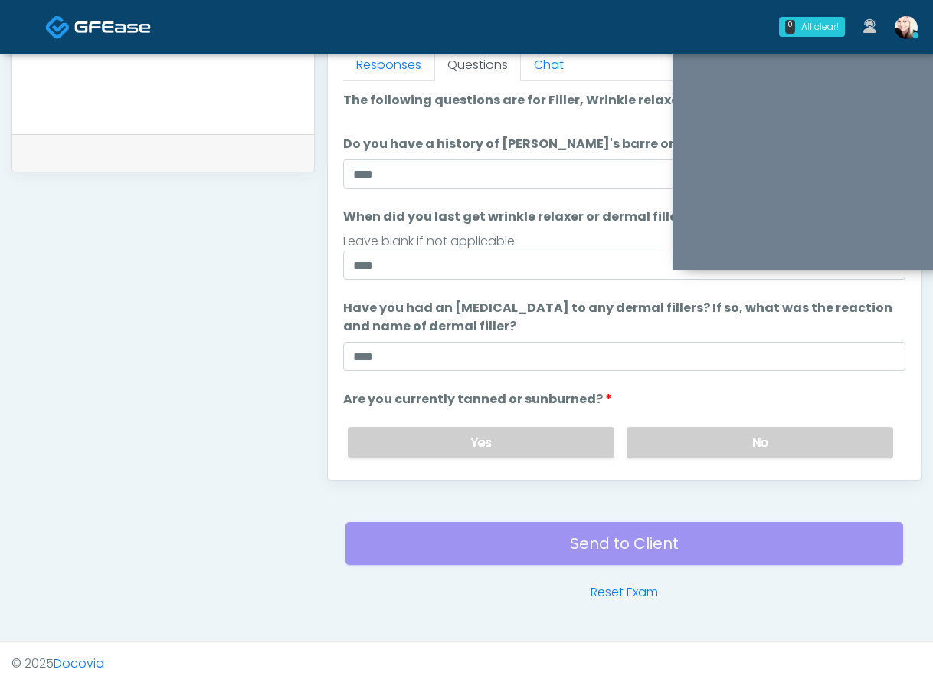
drag, startPoint x: 402, startPoint y: 281, endPoint x: 398, endPoint y: 267, distance: 15.3
click at [399, 269] on ol "The following questions are for Filler, Wrinkle relaxers, PRP, and Lasers The f…" at bounding box center [624, 335] width 562 height 489
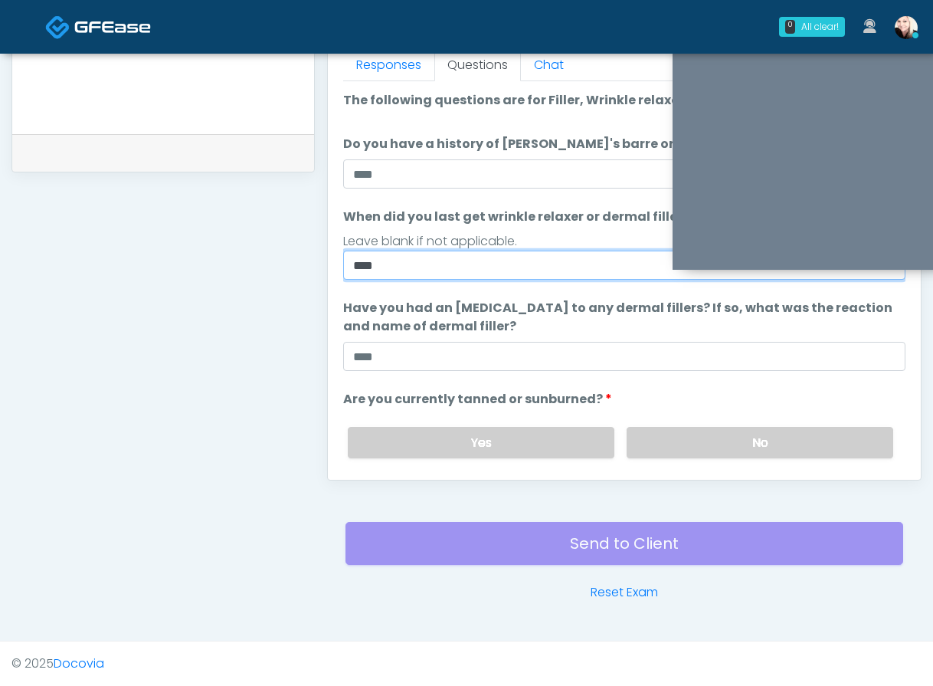
drag, startPoint x: 399, startPoint y: 267, endPoint x: 297, endPoint y: 250, distance: 103.3
click at [298, 250] on div "**********" at bounding box center [466, 17] width 910 height 1169
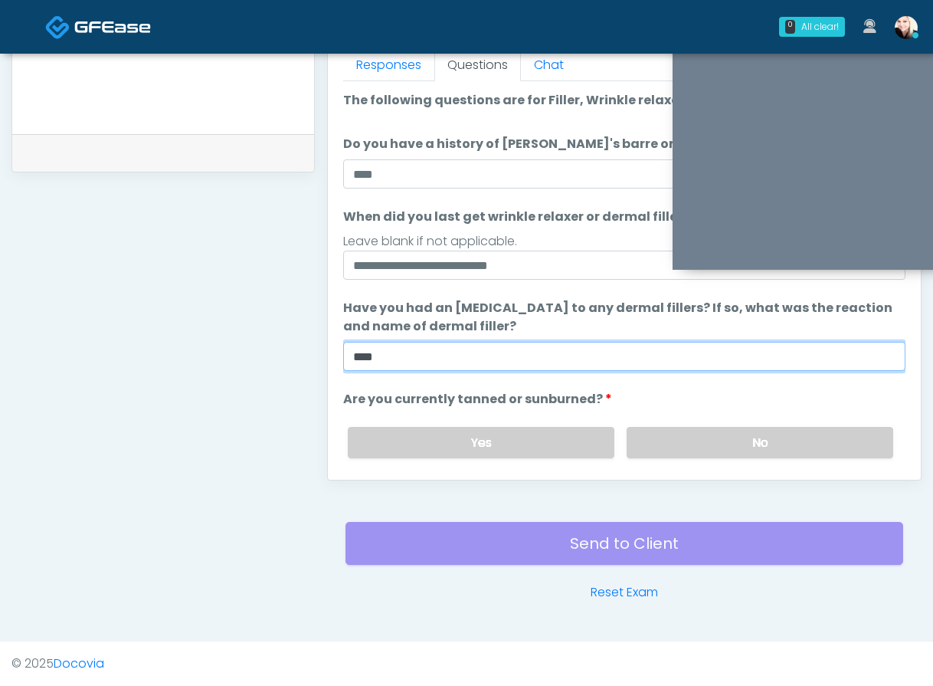
drag, startPoint x: 423, startPoint y: 360, endPoint x: 298, endPoint y: 350, distance: 125.3
click at [300, 350] on div "**********" at bounding box center [466, 17] width 910 height 1169
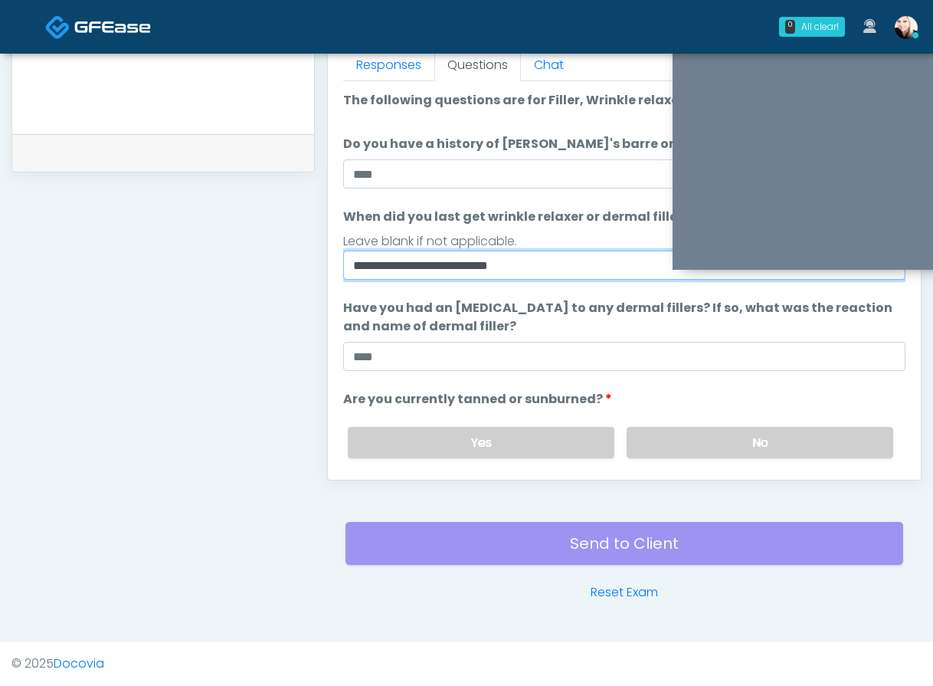
click at [550, 264] on input "**********" at bounding box center [624, 265] width 562 height 29
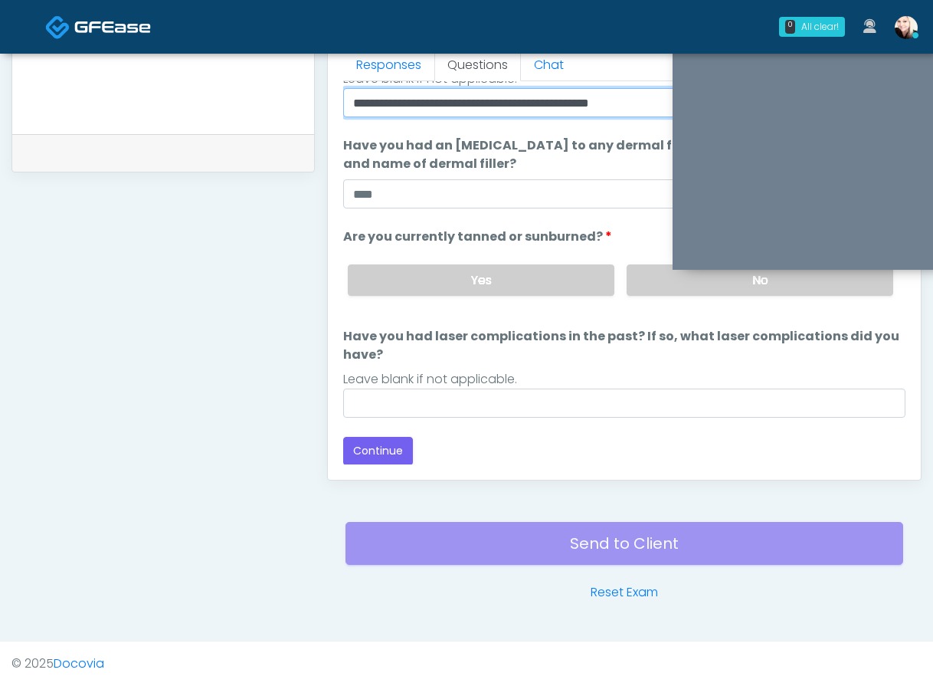
type input "**********"
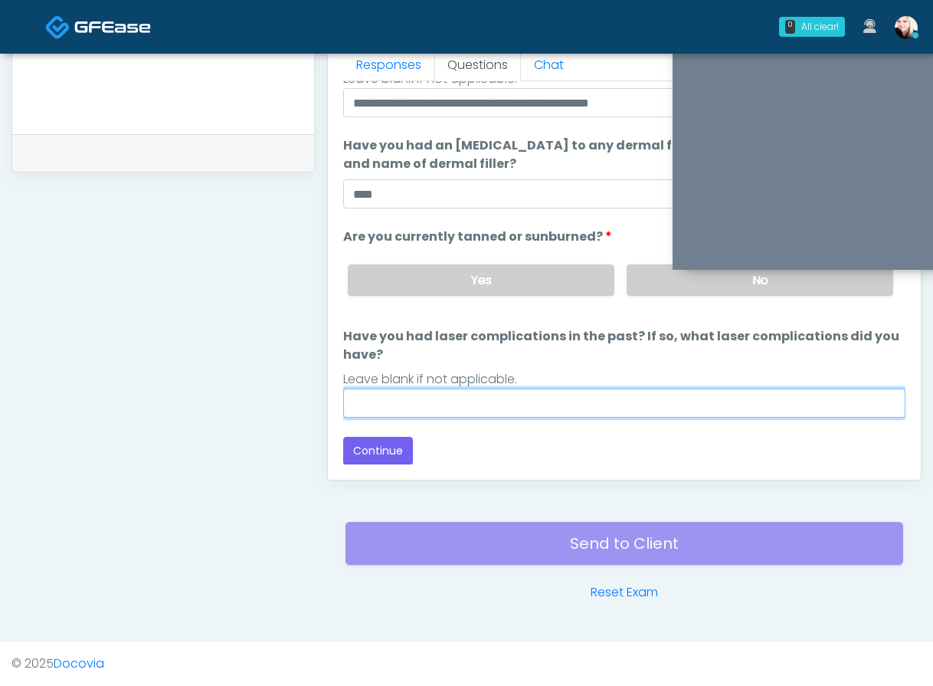
click at [601, 409] on input "Have you had laser complications in the past? If so, what laser complications d…" at bounding box center [624, 403] width 562 height 29
type input "****"
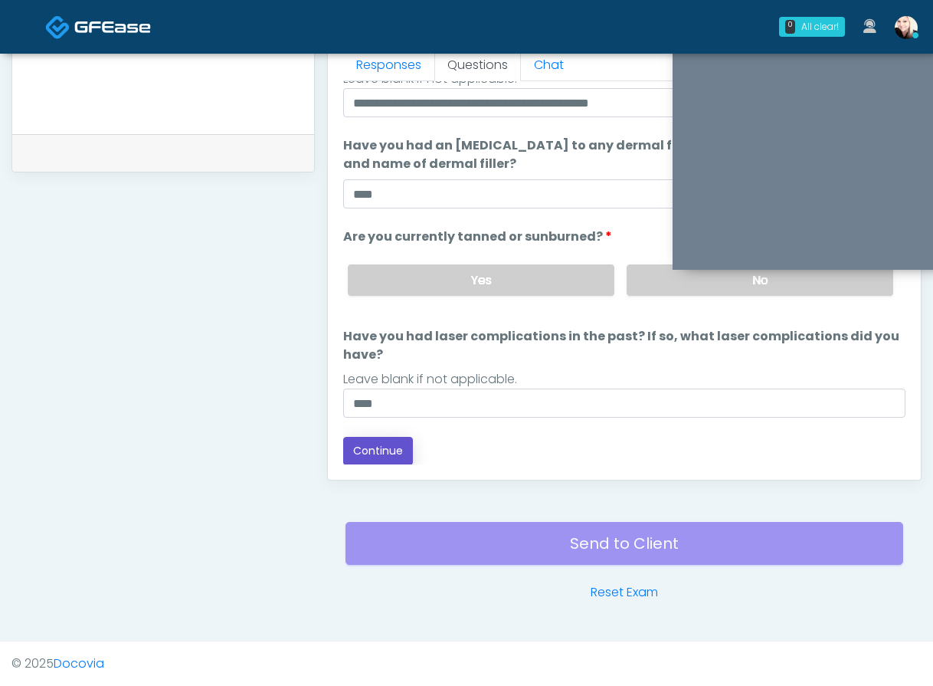
click at [369, 444] on button "Continue" at bounding box center [378, 451] width 70 height 28
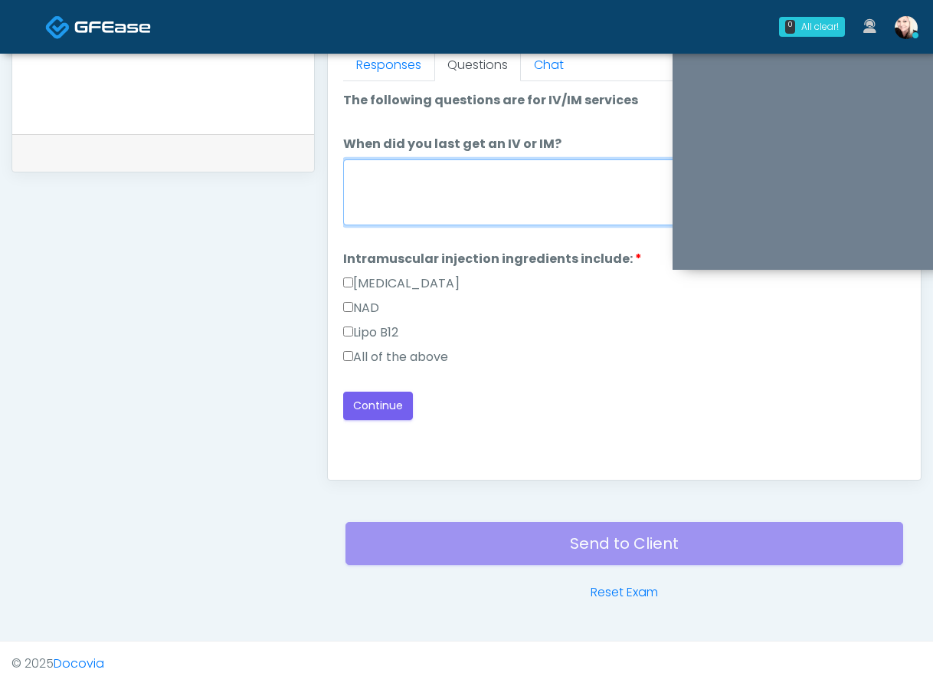
click at [378, 218] on textarea "When did you last get an IV or IM?" at bounding box center [624, 192] width 562 height 66
type textarea "****"
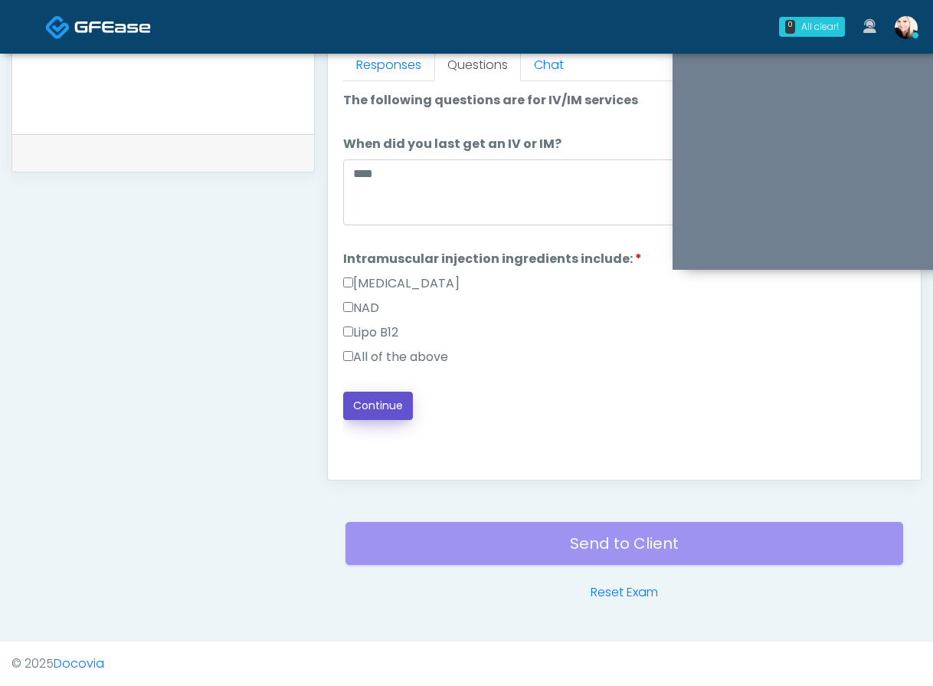
click at [398, 410] on button "Continue" at bounding box center [378, 406] width 70 height 28
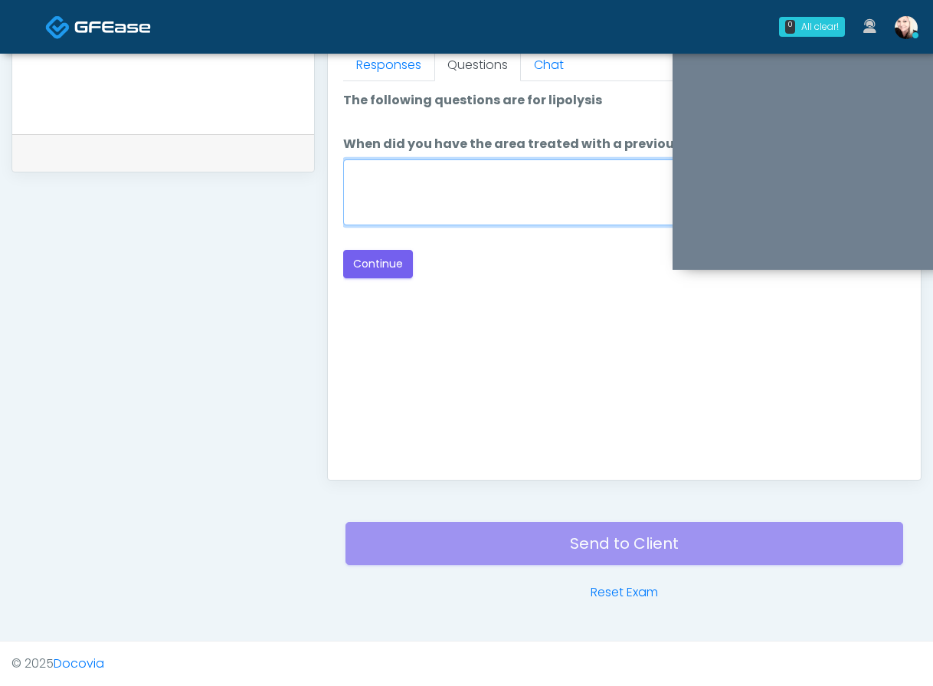
click at [441, 171] on textarea "When did you have the area treated with a previous lipolysis treatment?" at bounding box center [624, 192] width 562 height 66
type textarea "****"
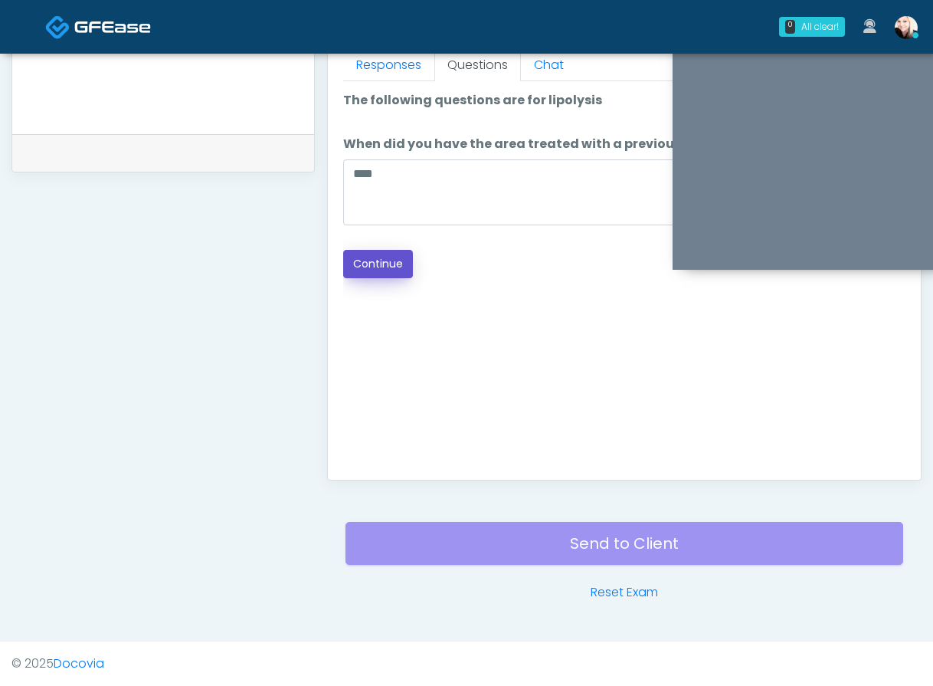
click at [373, 261] on button "Continue" at bounding box center [378, 264] width 70 height 28
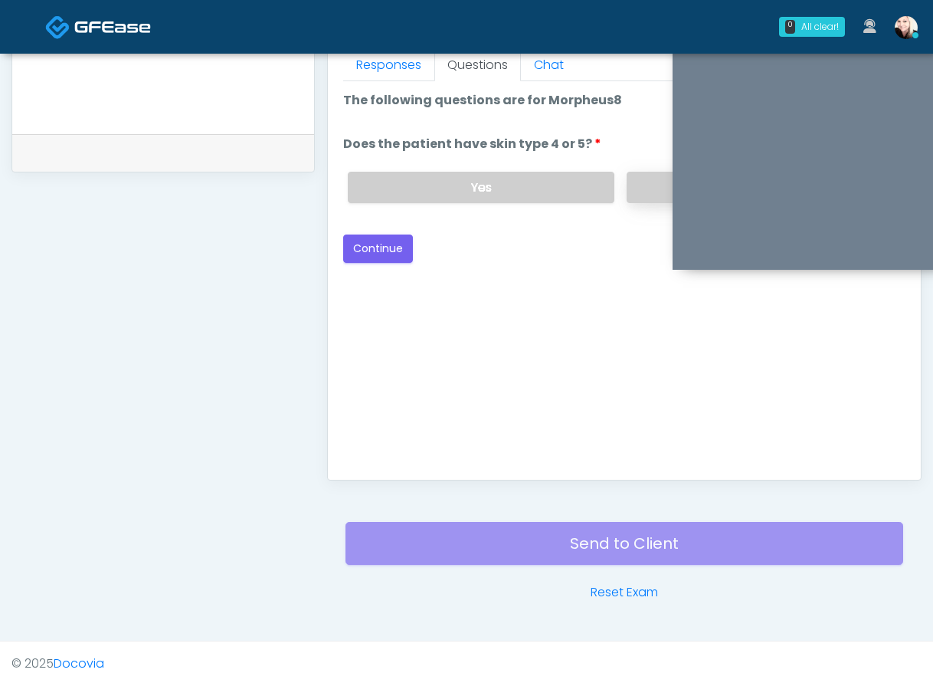
click at [644, 197] on label "No" at bounding box center [760, 187] width 267 height 31
click at [389, 244] on button "Continue" at bounding box center [378, 248] width 70 height 28
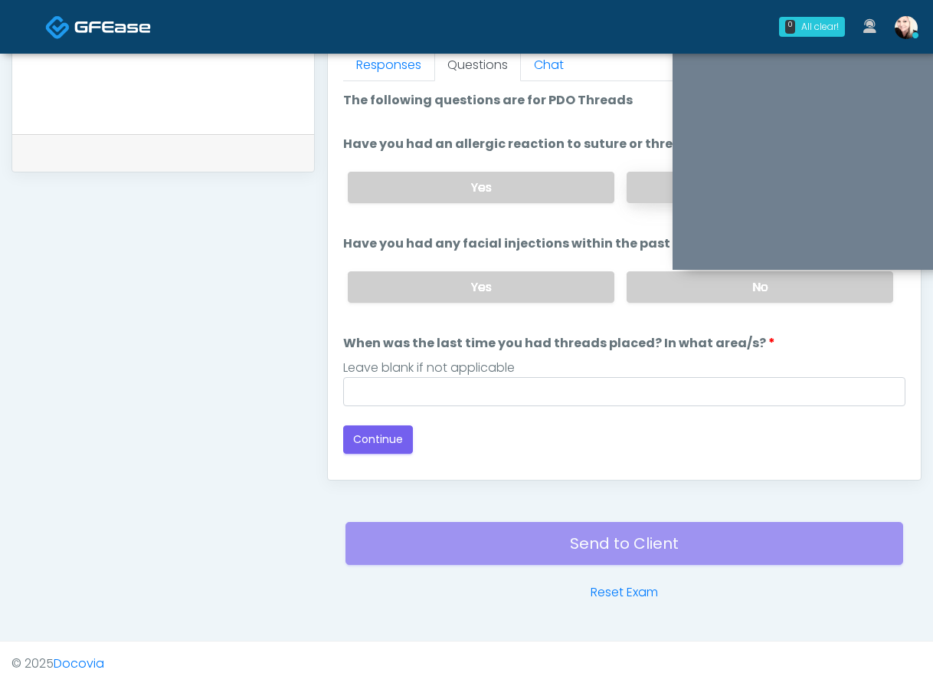
click at [635, 194] on label "No" at bounding box center [760, 187] width 267 height 31
click at [640, 280] on label "No" at bounding box center [760, 286] width 267 height 31
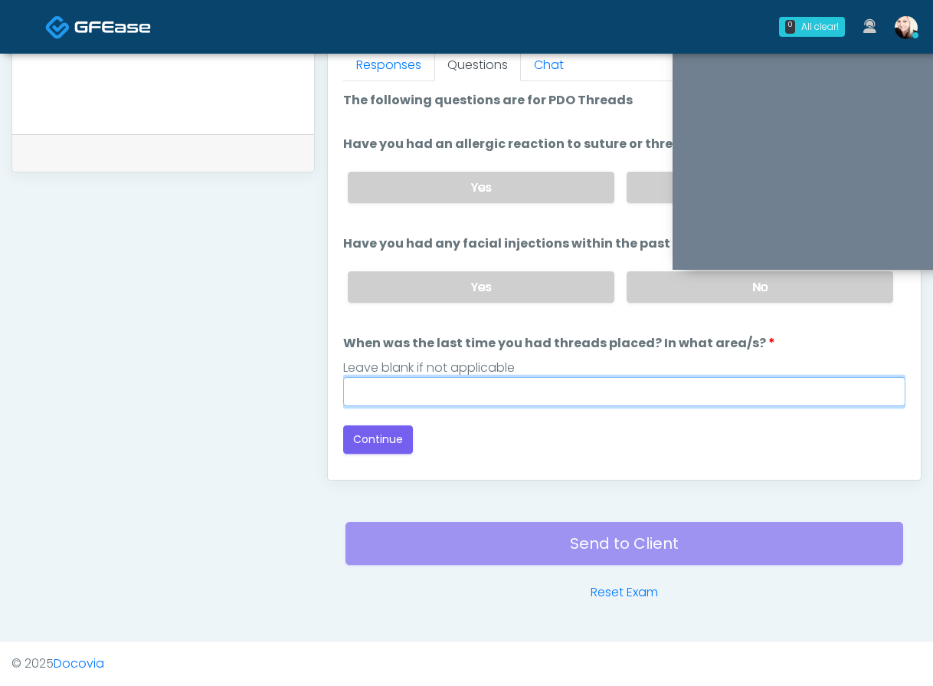
click at [493, 388] on input "When was the last time you had threads placed? In what area/s?" at bounding box center [624, 391] width 562 height 29
type input "****"
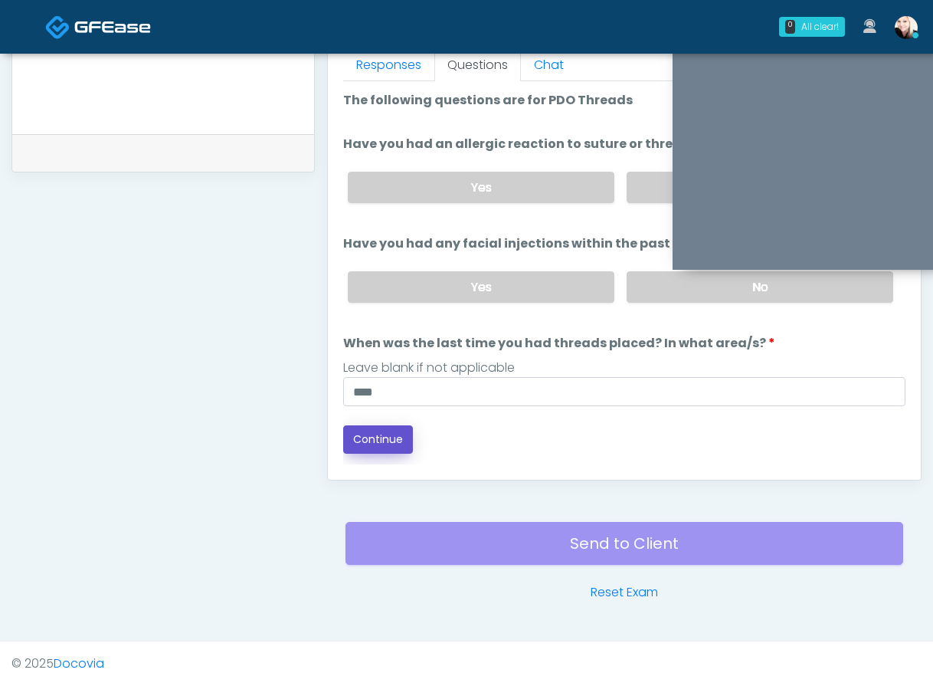
click at [370, 438] on button "Continue" at bounding box center [378, 439] width 70 height 28
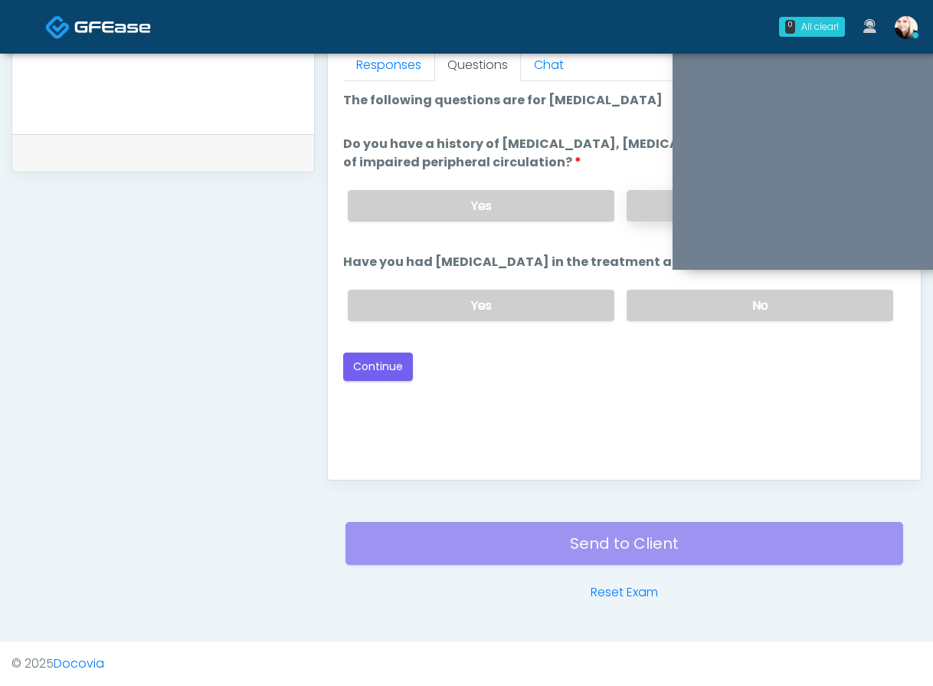
click at [646, 197] on label "No" at bounding box center [760, 205] width 267 height 31
click at [651, 297] on label "No" at bounding box center [760, 305] width 267 height 31
click at [391, 364] on button "Continue" at bounding box center [378, 367] width 70 height 28
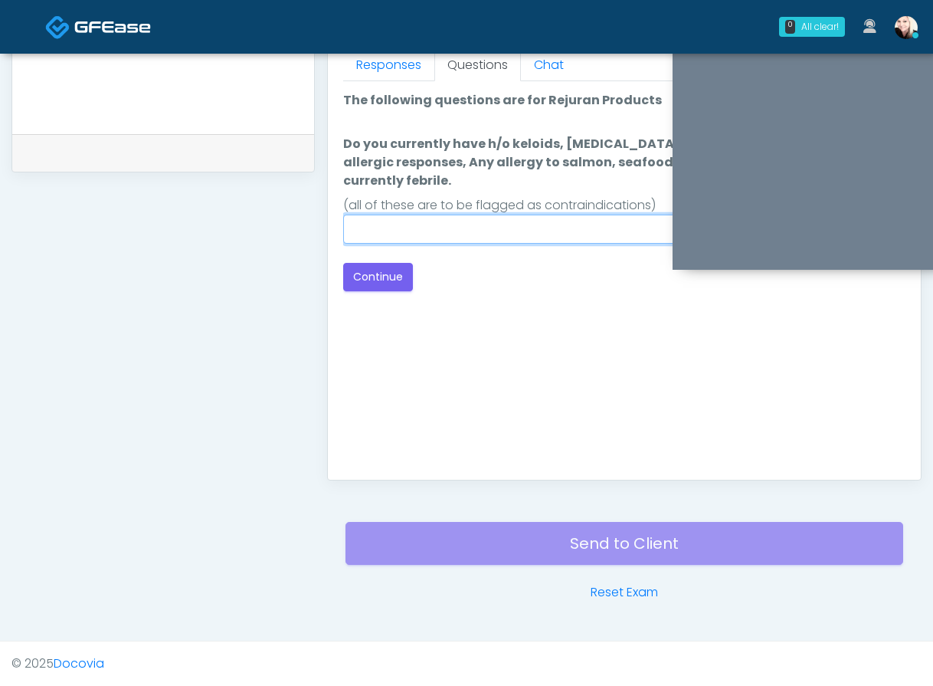
click at [479, 215] on input "Do you currently have h/o keloids, skin infection in the treatment area, h/o se…" at bounding box center [624, 229] width 562 height 29
click at [473, 221] on input "Do you currently have h/o keloids, skin infection in the treatment area, h/o se…" at bounding box center [624, 229] width 562 height 29
type input "****"
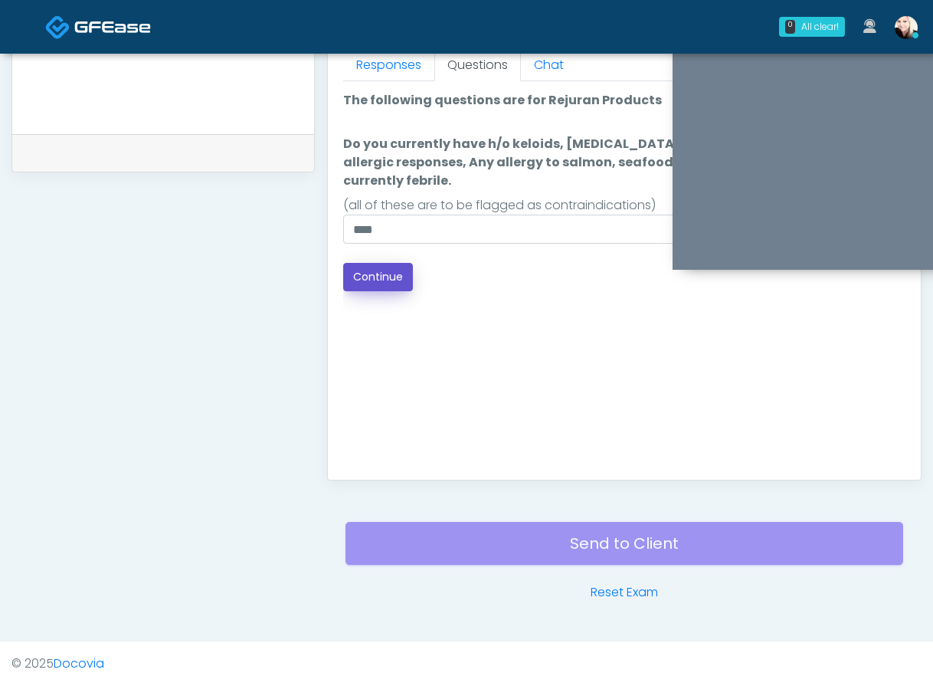
click at [356, 283] on button "Continue" at bounding box center [378, 277] width 70 height 28
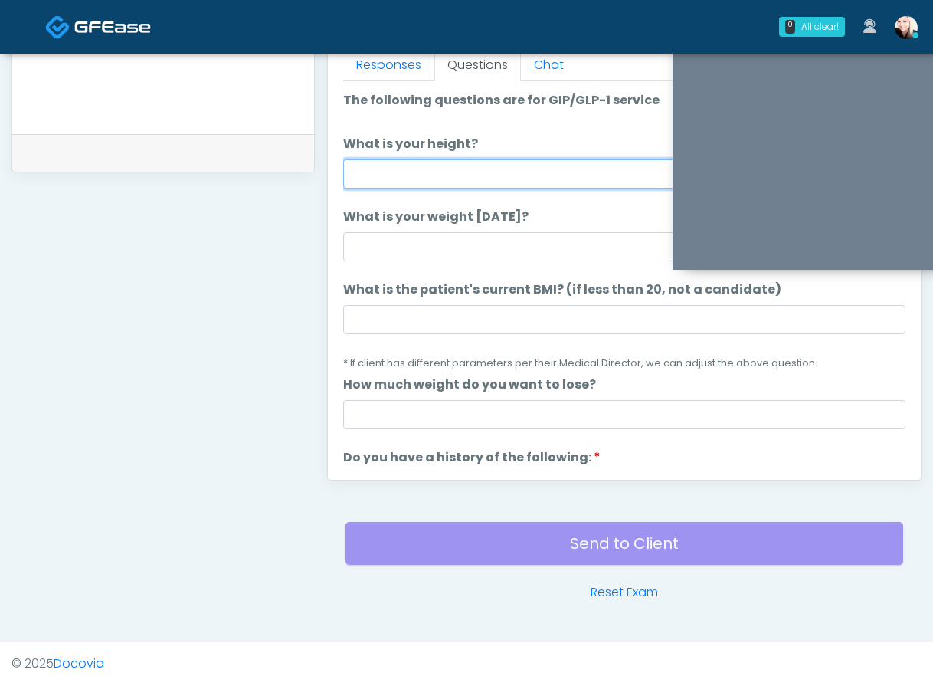
click at [440, 169] on input "What is your height?" at bounding box center [624, 173] width 562 height 29
type input "*"
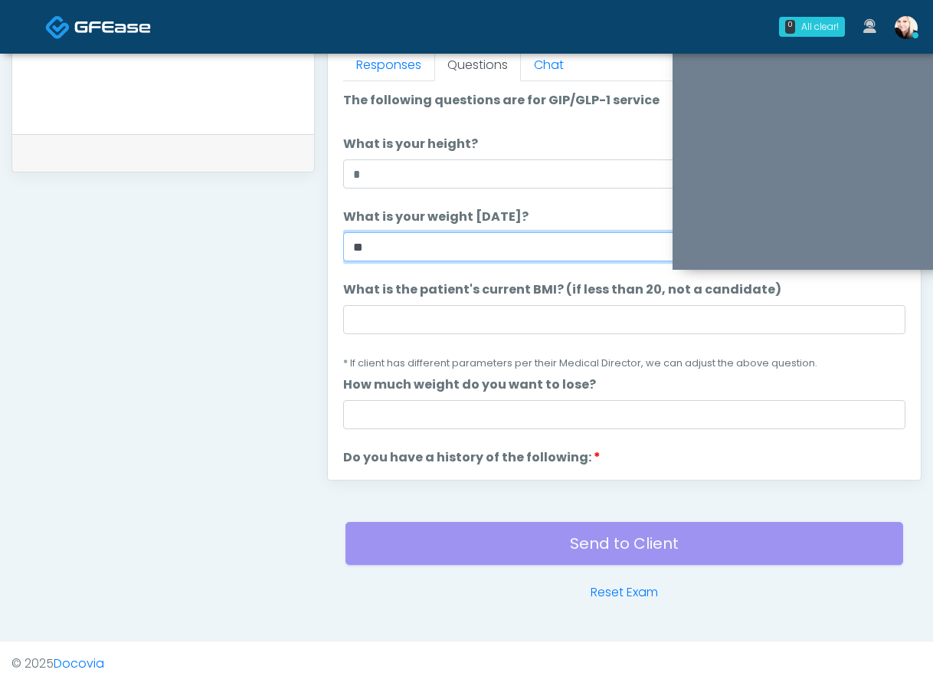
type input "**"
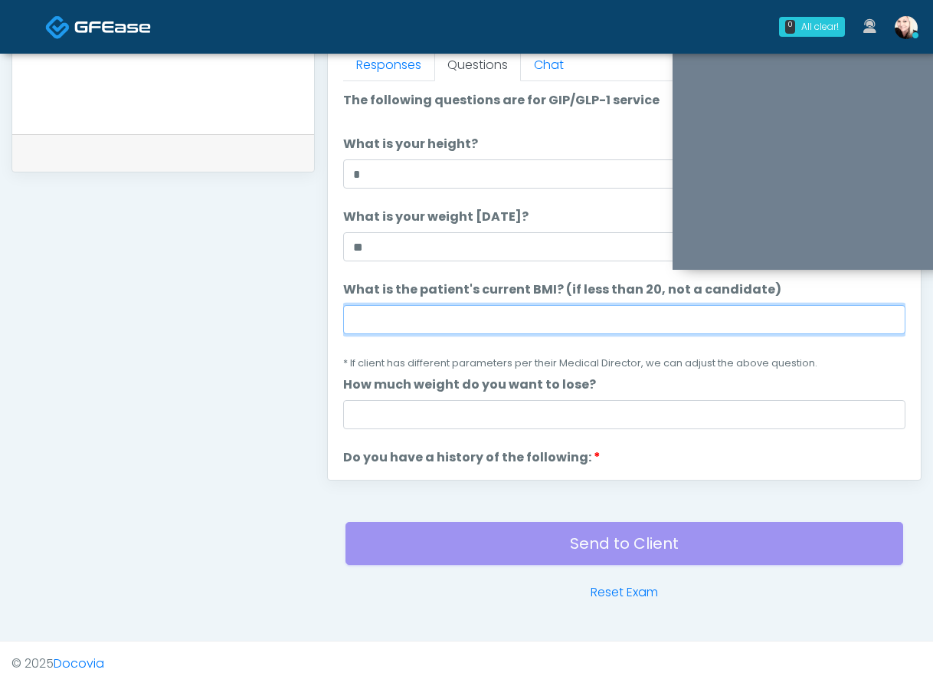
click at [404, 316] on input "What is the patient's current BMI? (if less than 20, not a candidate)" at bounding box center [624, 319] width 562 height 29
paste input "****"
type input "****"
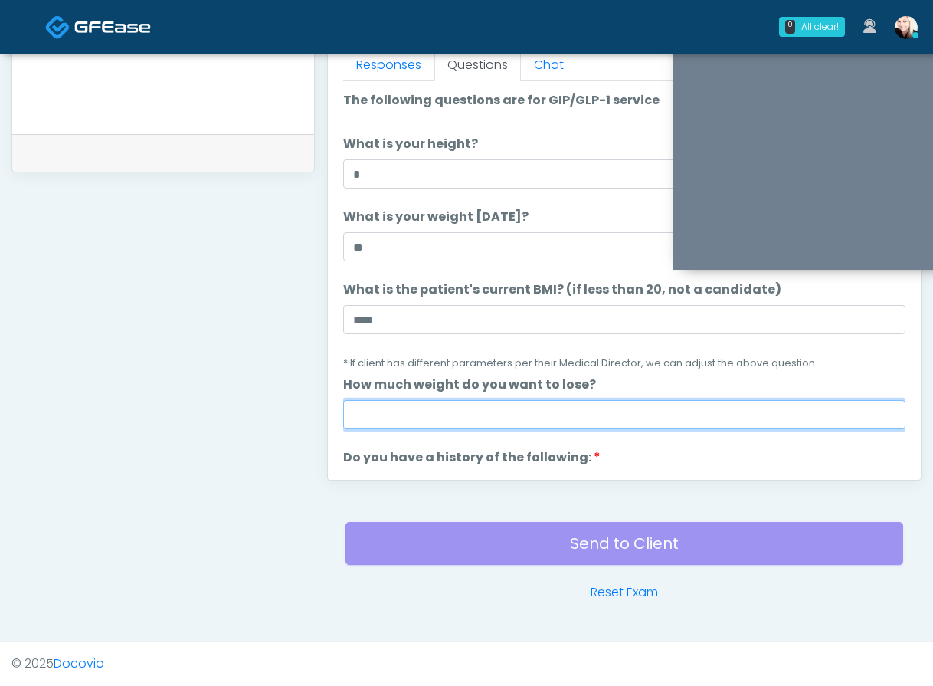
click at [375, 410] on input "How much weight do you want to lose?" at bounding box center [624, 414] width 562 height 29
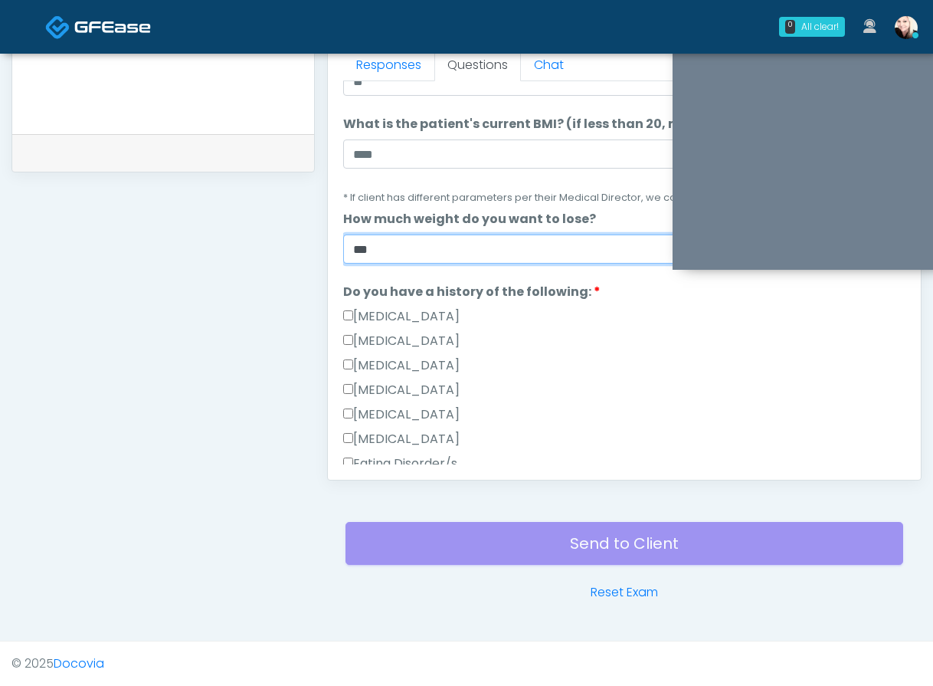
scroll to position [244, 0]
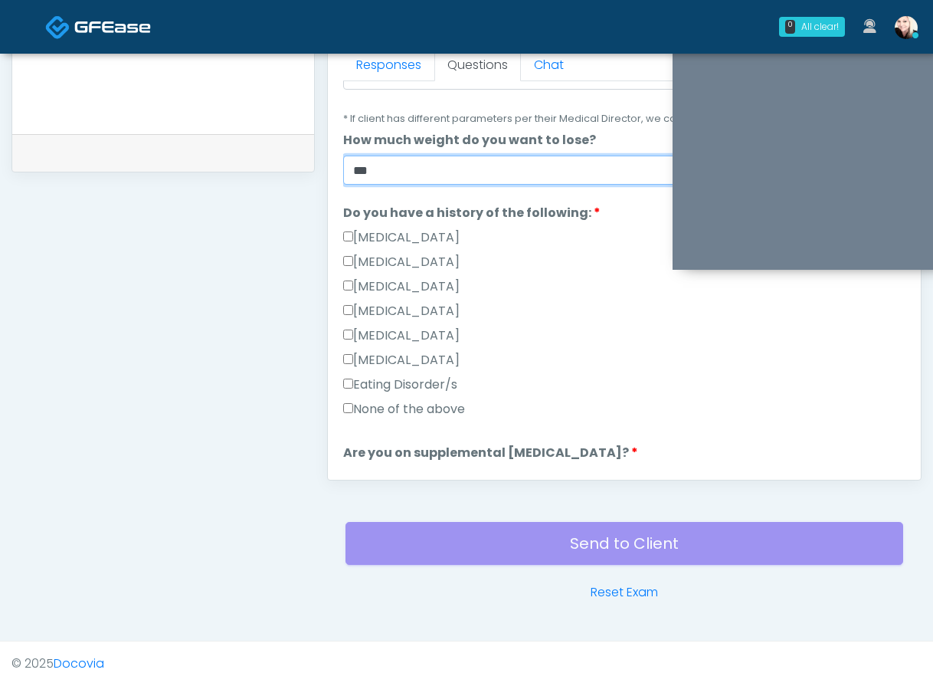
type input "***"
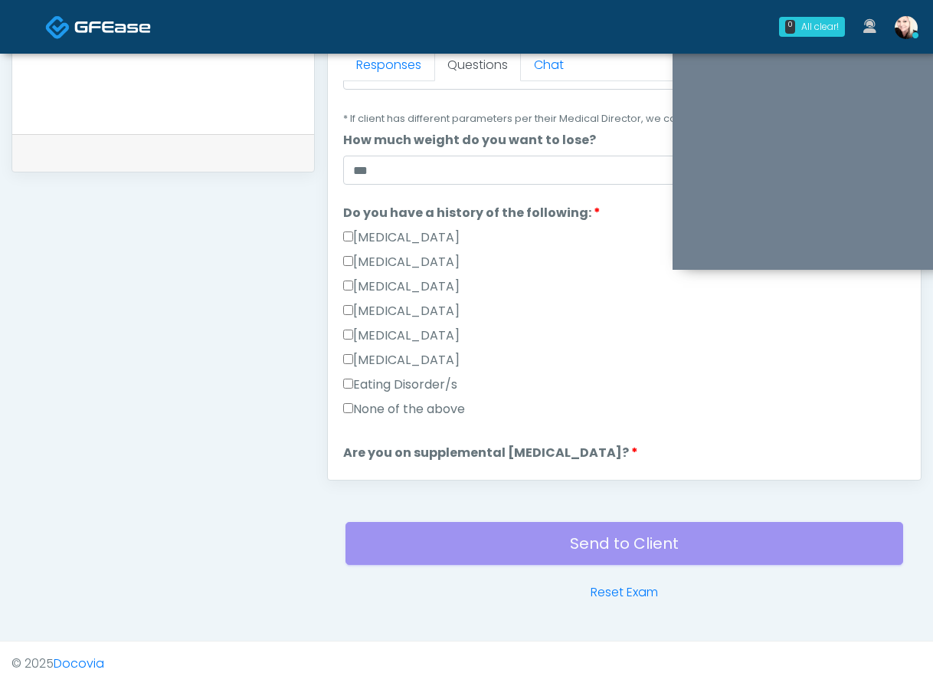
drag, startPoint x: 353, startPoint y: 411, endPoint x: 602, endPoint y: 383, distance: 250.6
click at [353, 411] on label "None of the above" at bounding box center [404, 409] width 122 height 18
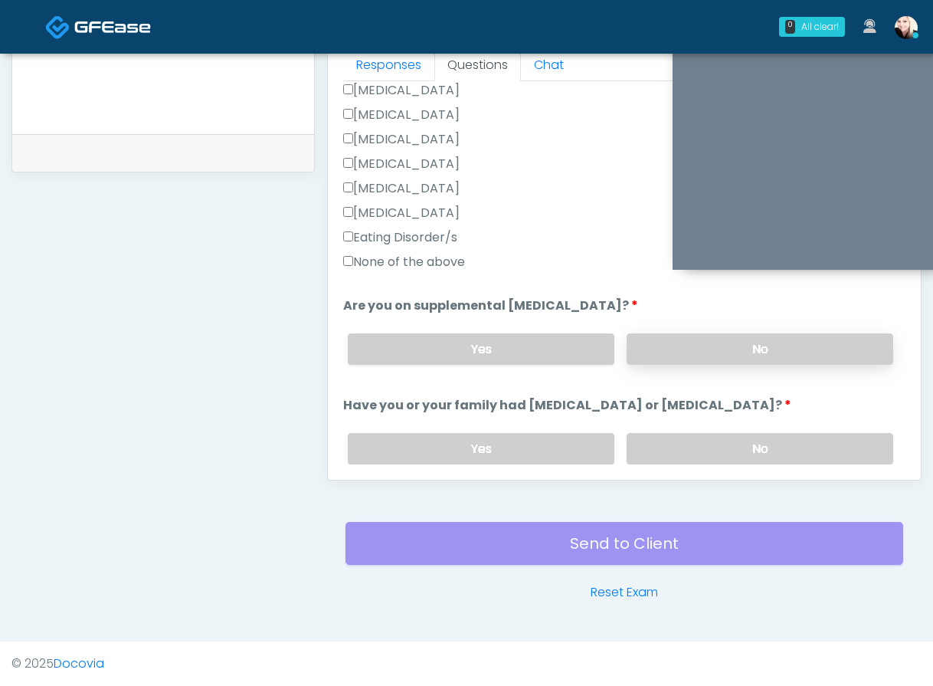
click at [644, 356] on label "No" at bounding box center [760, 348] width 267 height 31
click at [676, 469] on div "Responses Questions Chat Good Faith Exam Script Good Faith Exam Script INTRODUC…" at bounding box center [624, 257] width 593 height 446
click at [672, 451] on label "No" at bounding box center [760, 448] width 267 height 31
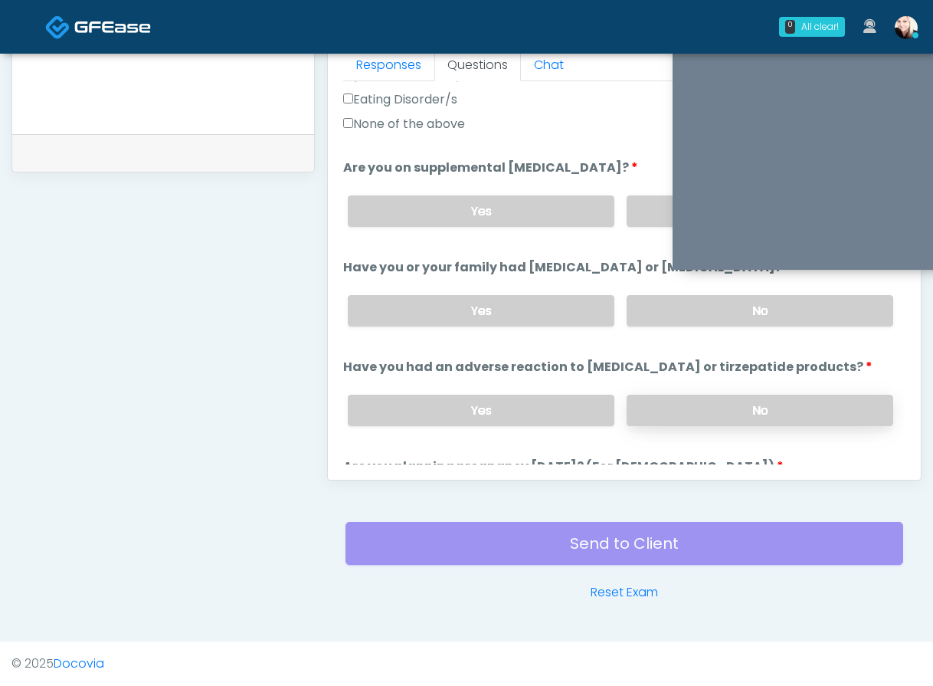
click at [677, 410] on label "No" at bounding box center [760, 410] width 267 height 31
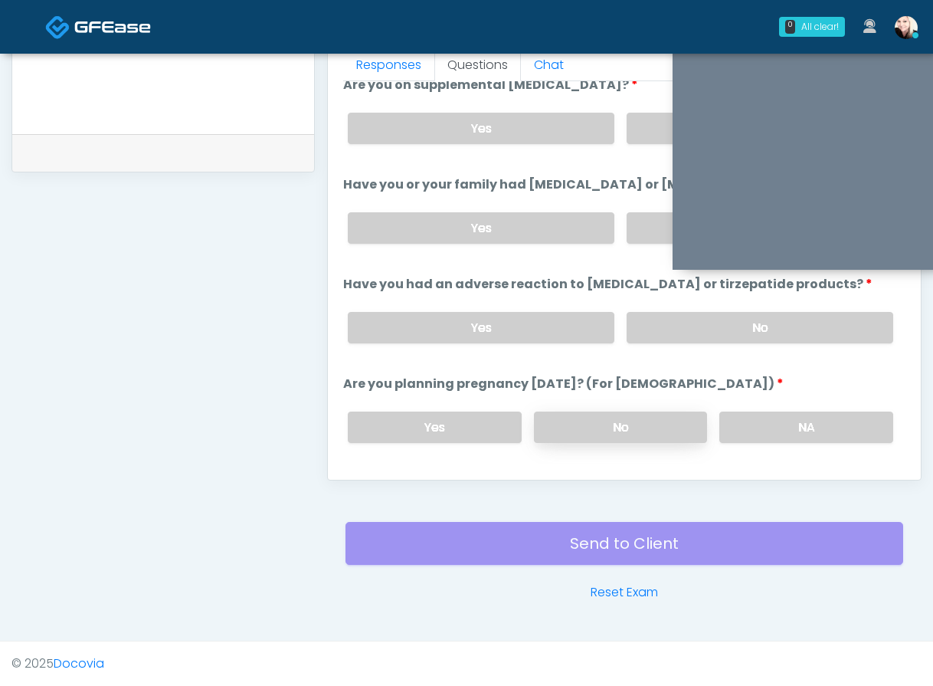
click at [673, 431] on label "No" at bounding box center [621, 427] width 174 height 31
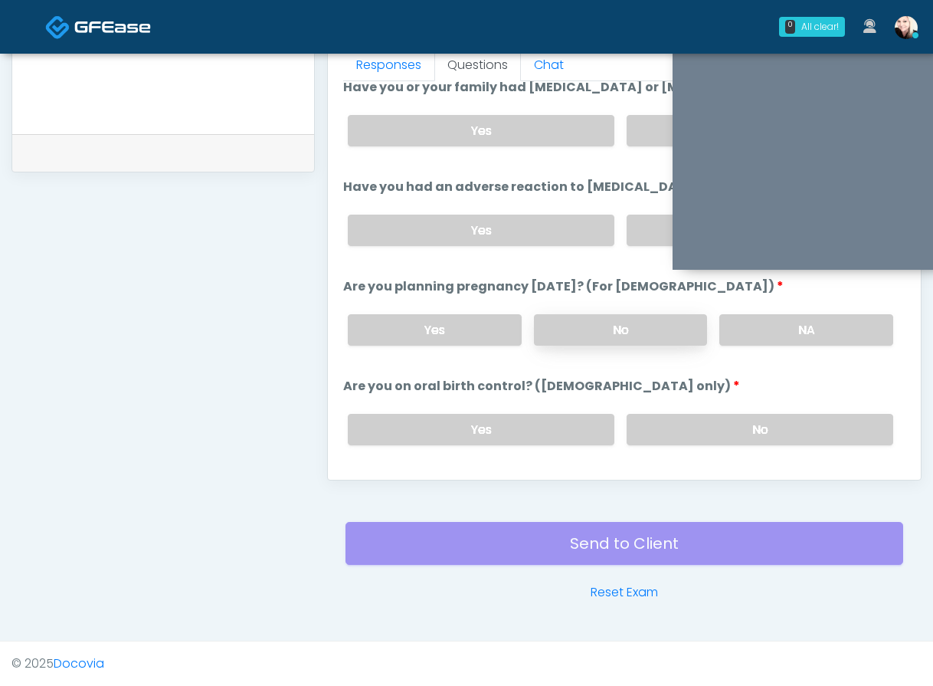
click at [670, 434] on label "No" at bounding box center [760, 429] width 267 height 31
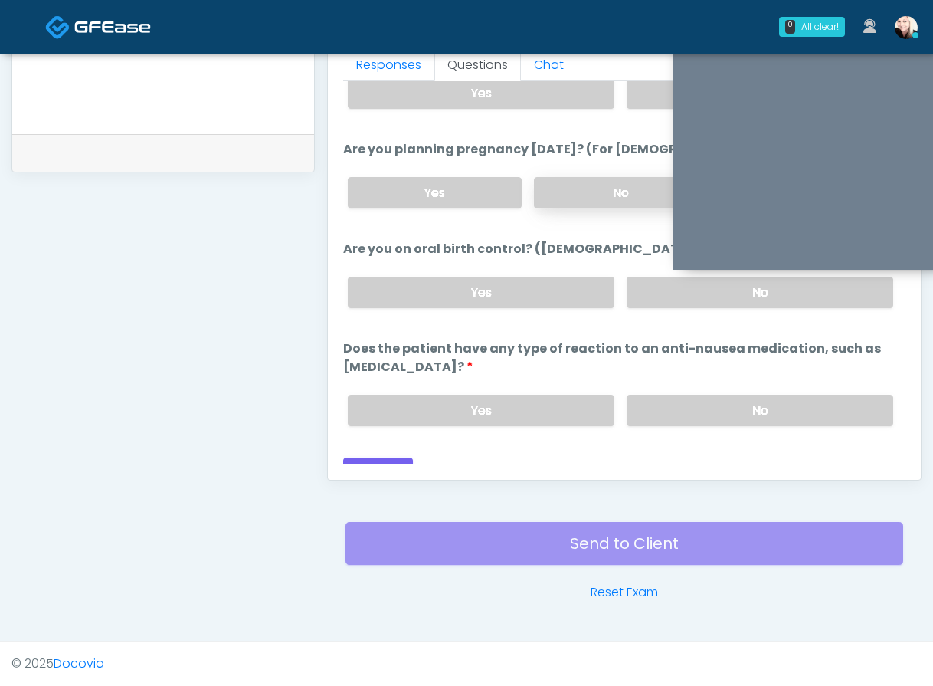
scroll to position [848, 0]
click at [667, 395] on label "No" at bounding box center [760, 409] width 267 height 31
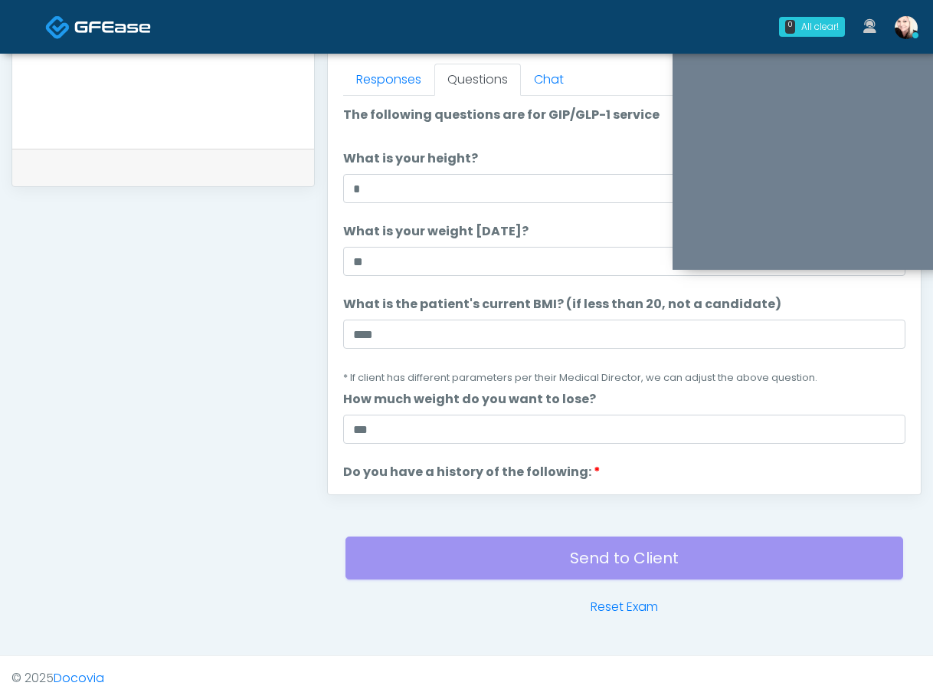
scroll to position [670, 0]
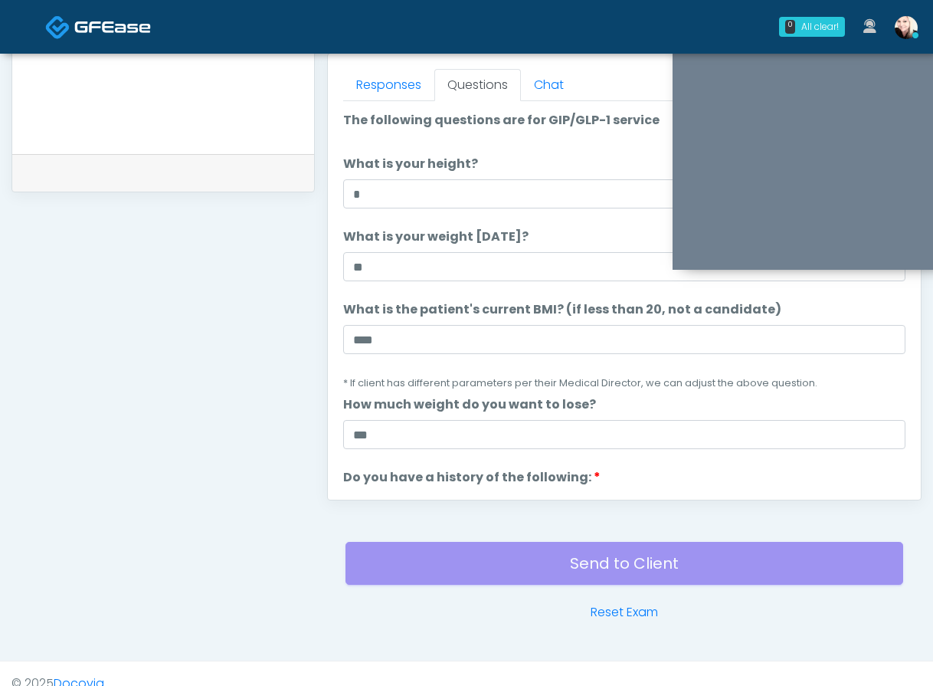
click at [375, 202] on input "*" at bounding box center [624, 193] width 562 height 29
type input "****"
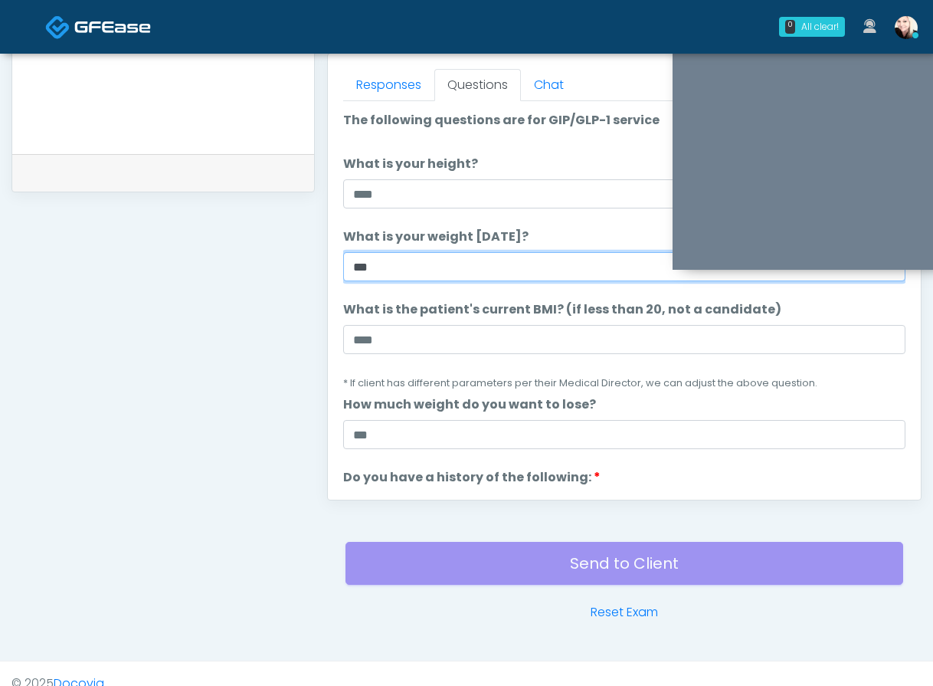
scroll to position [864, 0]
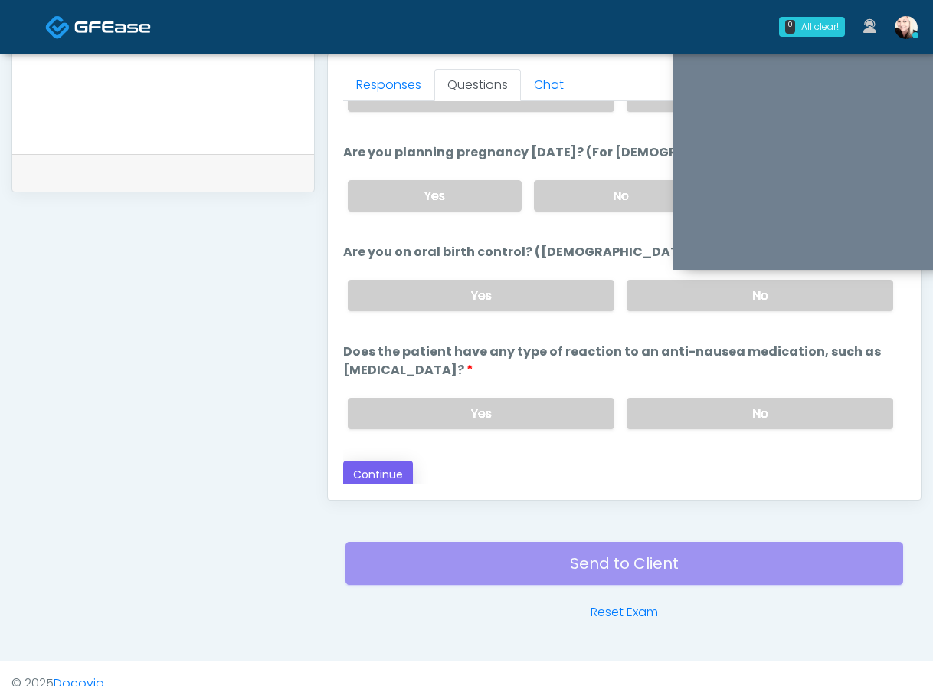
type input "***"
click at [374, 461] on button "Continue" at bounding box center [378, 475] width 70 height 28
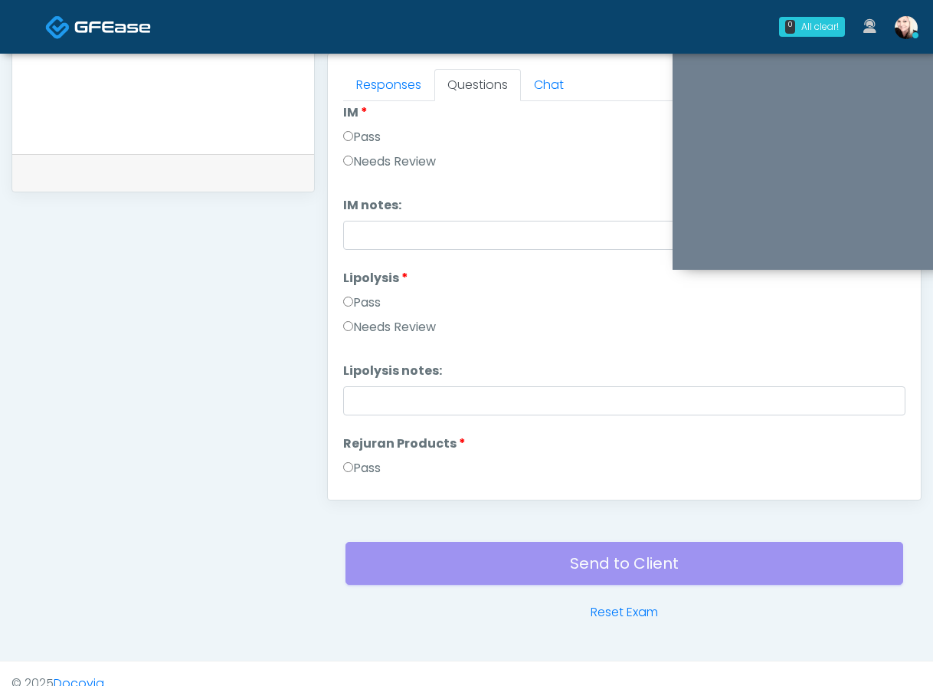
scroll to position [690, 0]
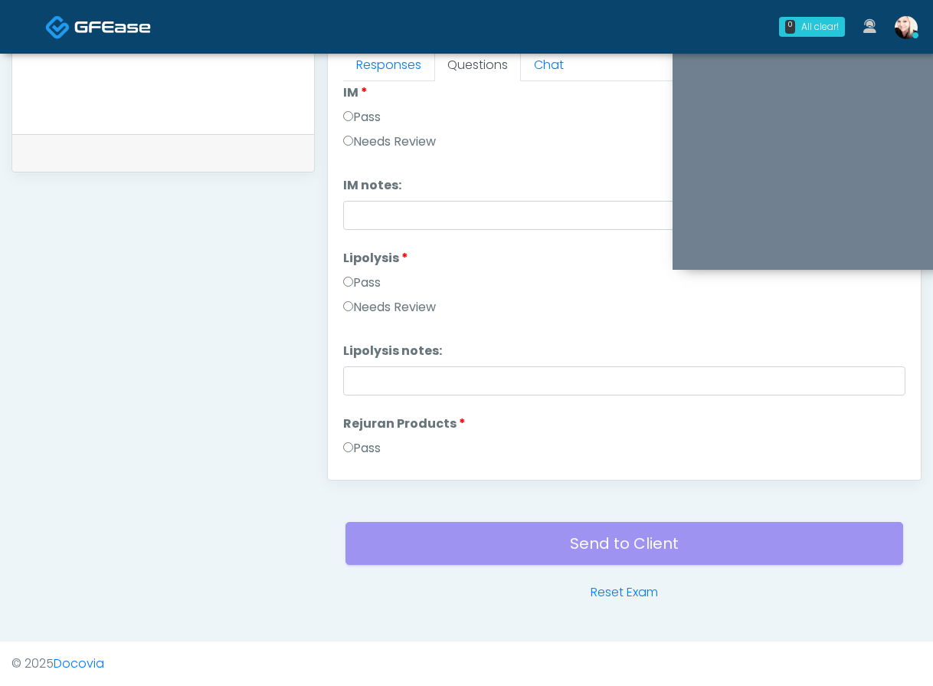
click at [352, 110] on label "Pass" at bounding box center [362, 117] width 38 height 18
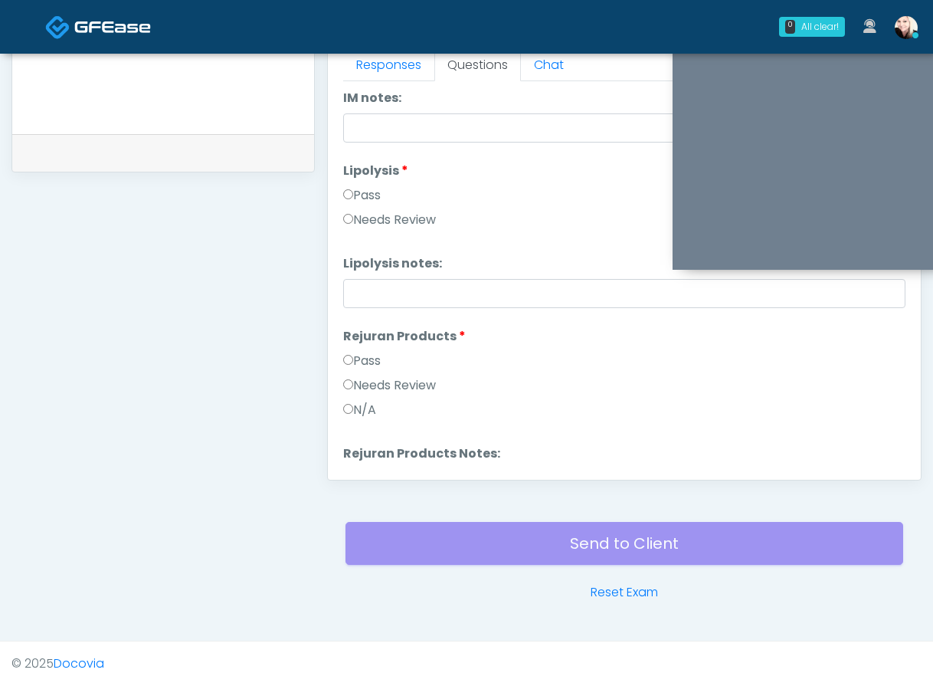
click at [366, 359] on label "Pass" at bounding box center [362, 361] width 38 height 18
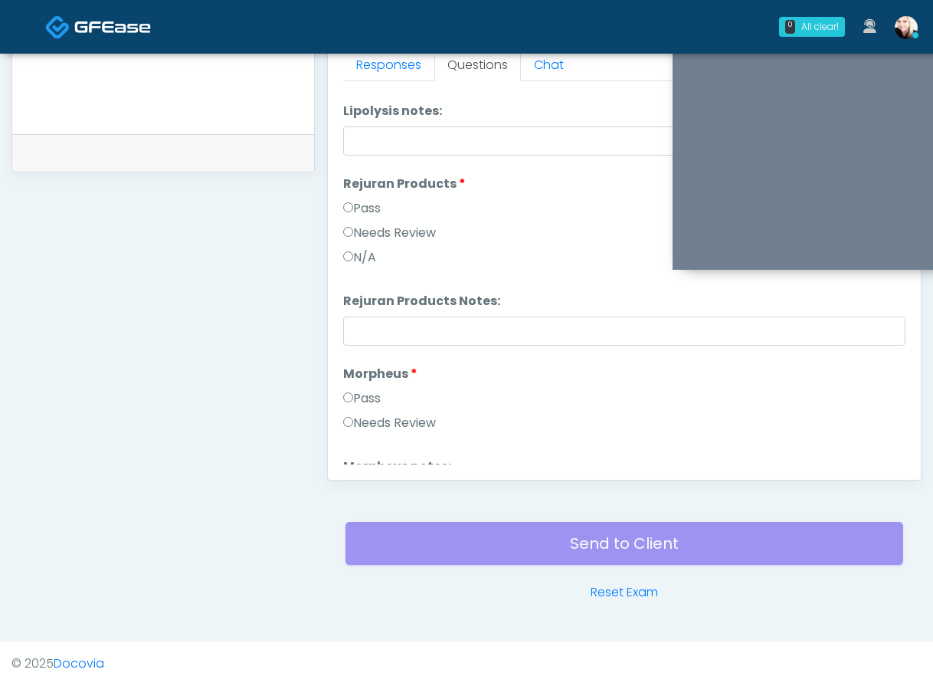
scroll to position [1108, 0]
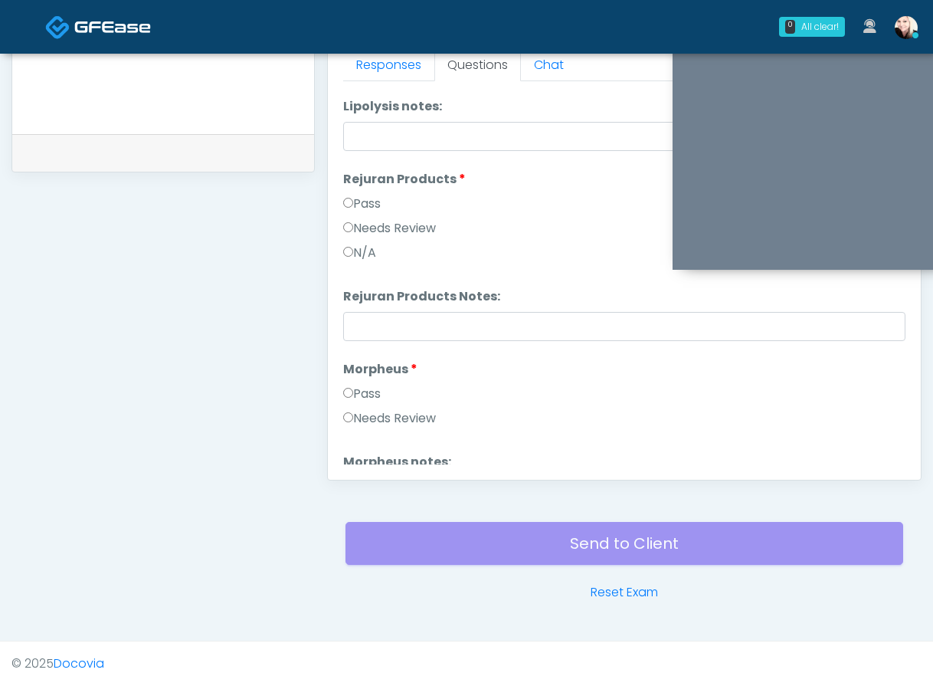
click at [345, 387] on label "Pass" at bounding box center [362, 394] width 38 height 18
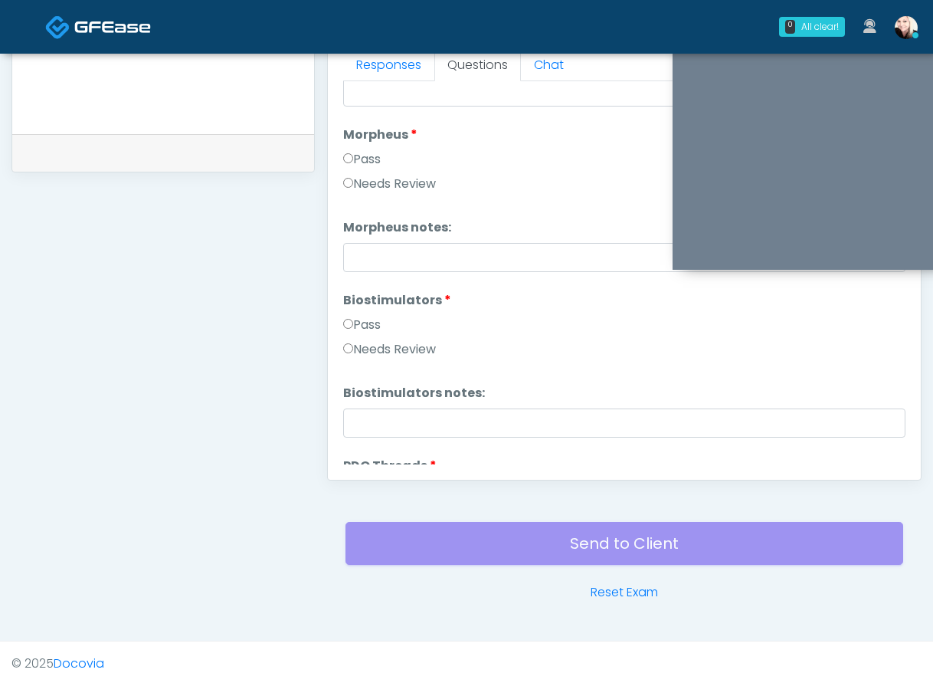
click at [356, 329] on label "Pass" at bounding box center [362, 325] width 38 height 18
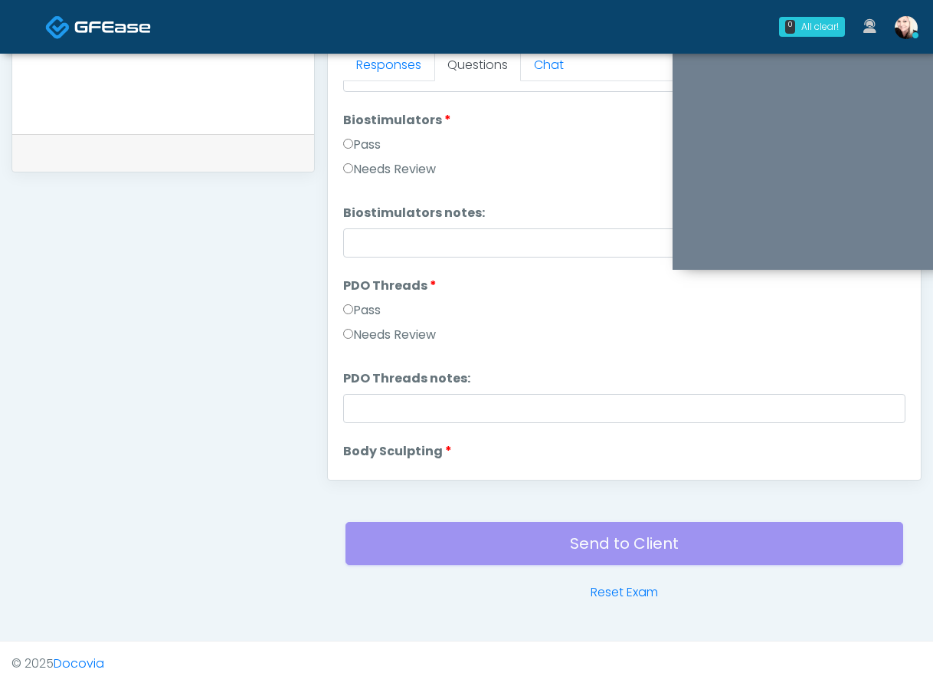
click at [358, 304] on label "Pass" at bounding box center [362, 310] width 38 height 18
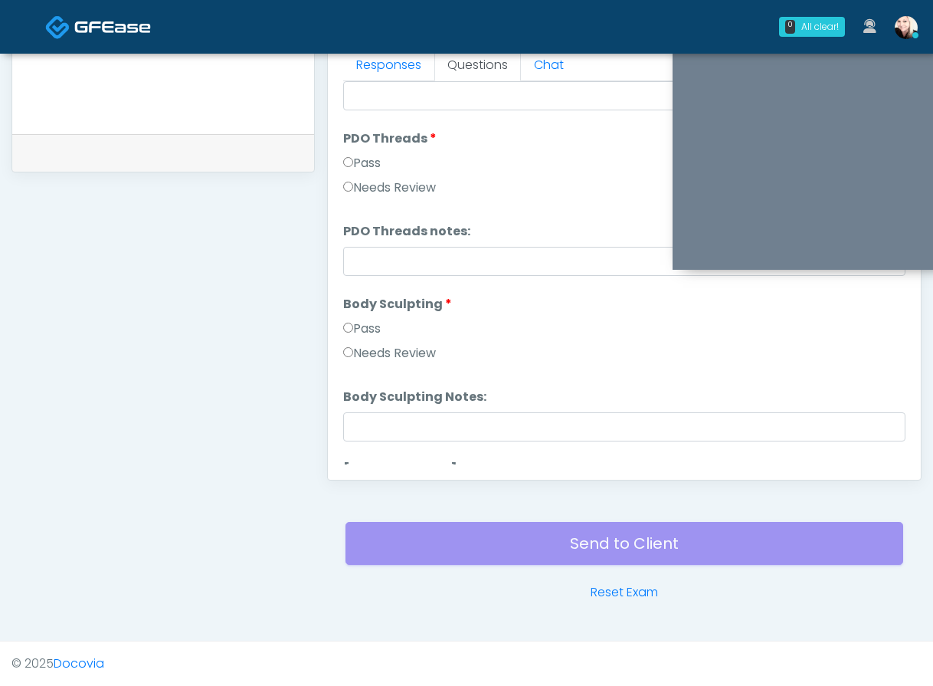
click at [353, 323] on label "Pass" at bounding box center [362, 329] width 38 height 18
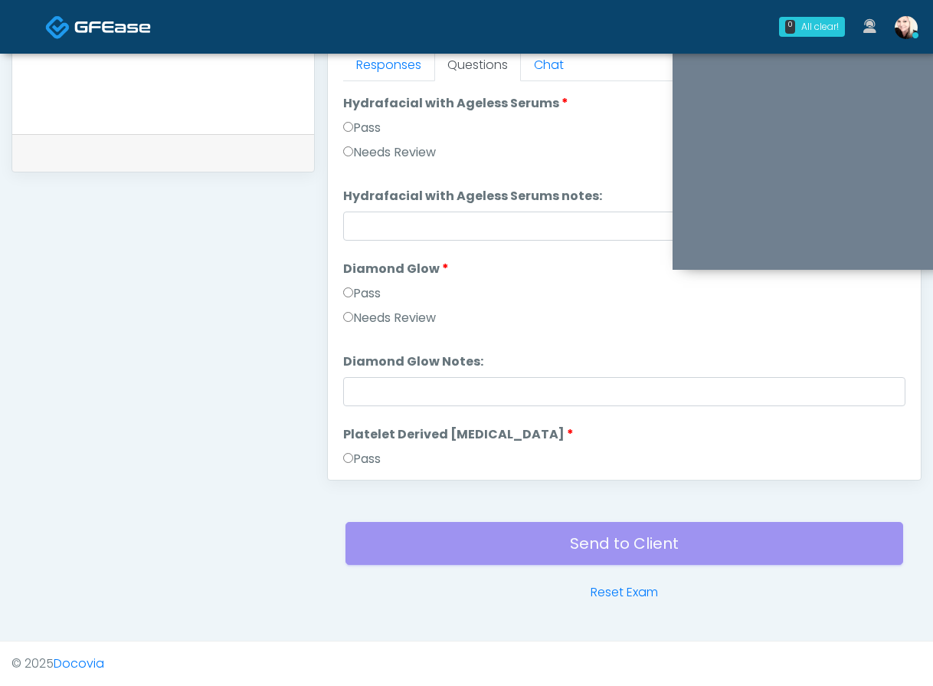
scroll to position [2700, 0]
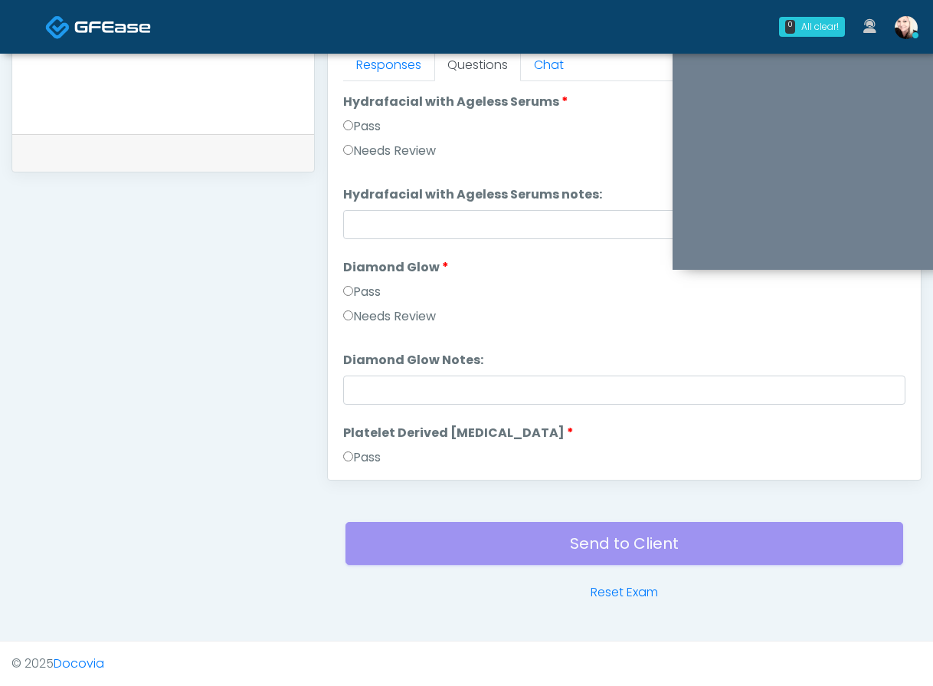
click at [366, 286] on label "Pass" at bounding box center [362, 292] width 38 height 18
click at [355, 459] on label "Pass" at bounding box center [362, 457] width 38 height 18
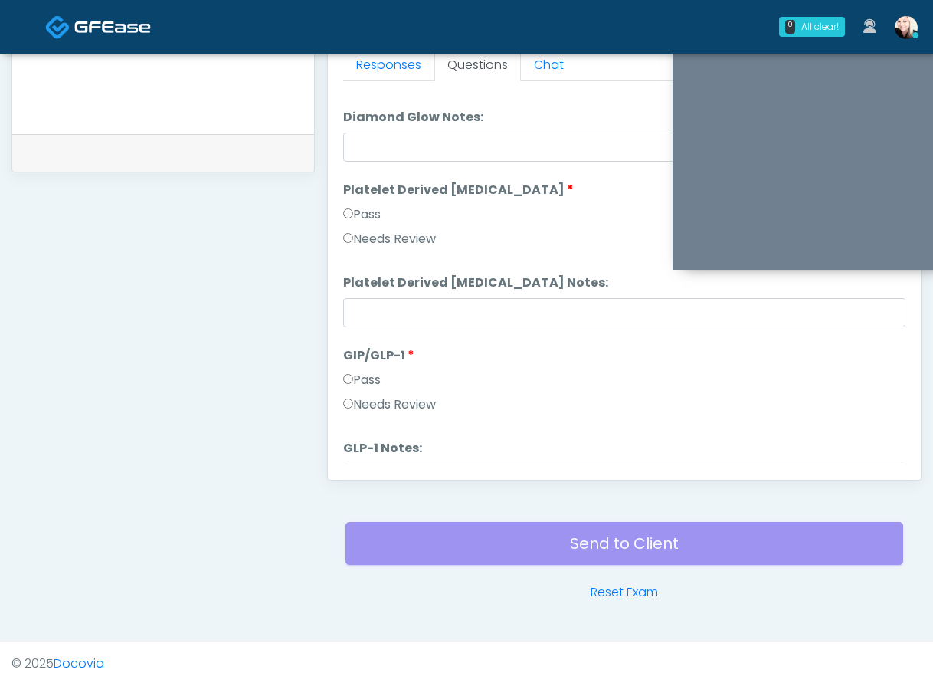
click at [353, 385] on label "Pass" at bounding box center [362, 380] width 38 height 18
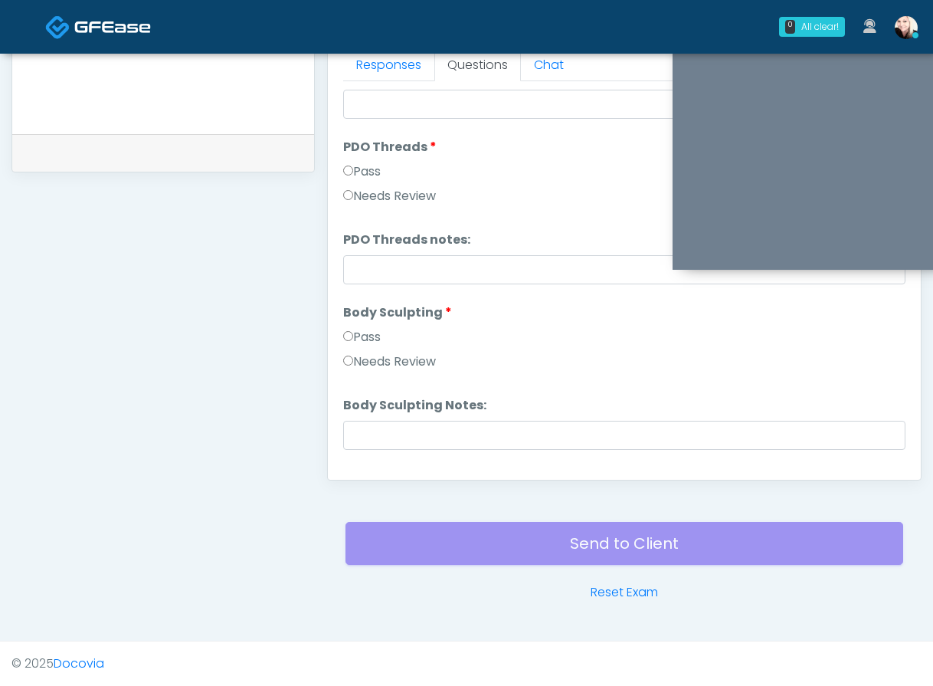
scroll to position [0, 0]
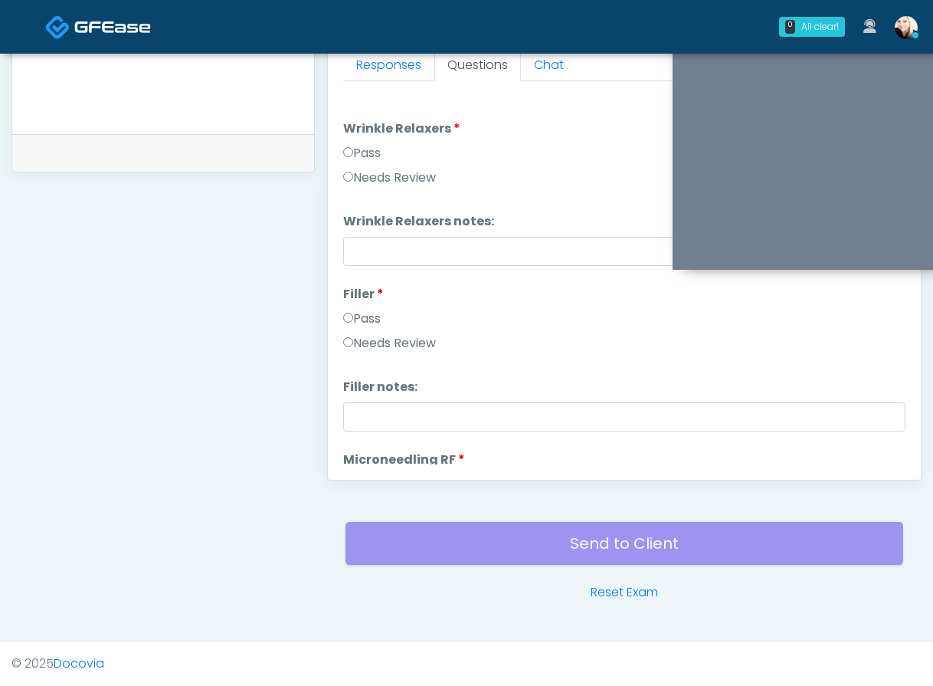
click at [353, 309] on li "Filler Filler Pass Needs Review" at bounding box center [624, 322] width 562 height 74
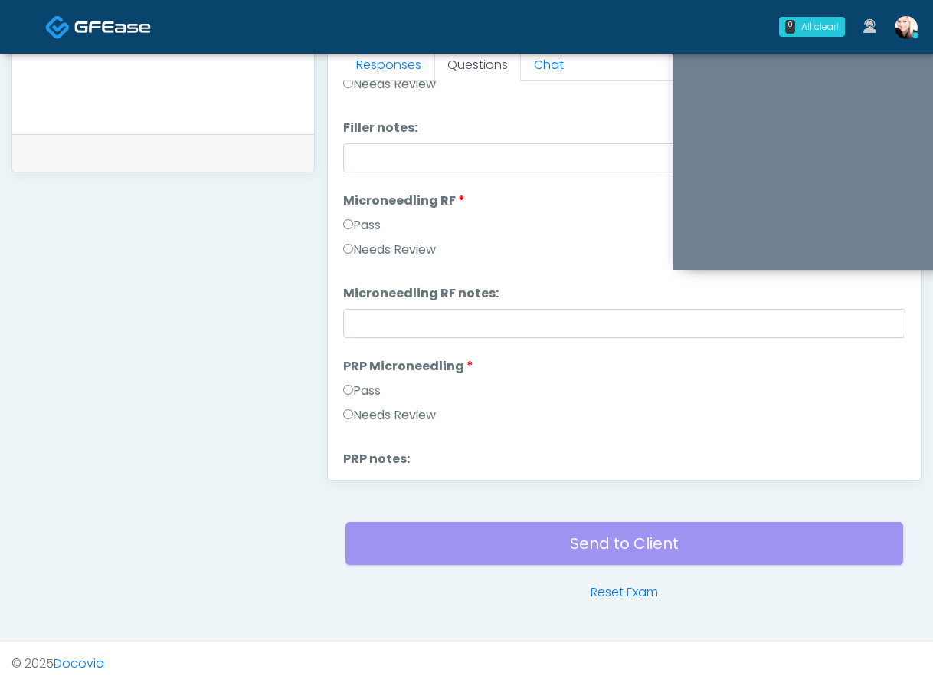
scroll to position [270, 0]
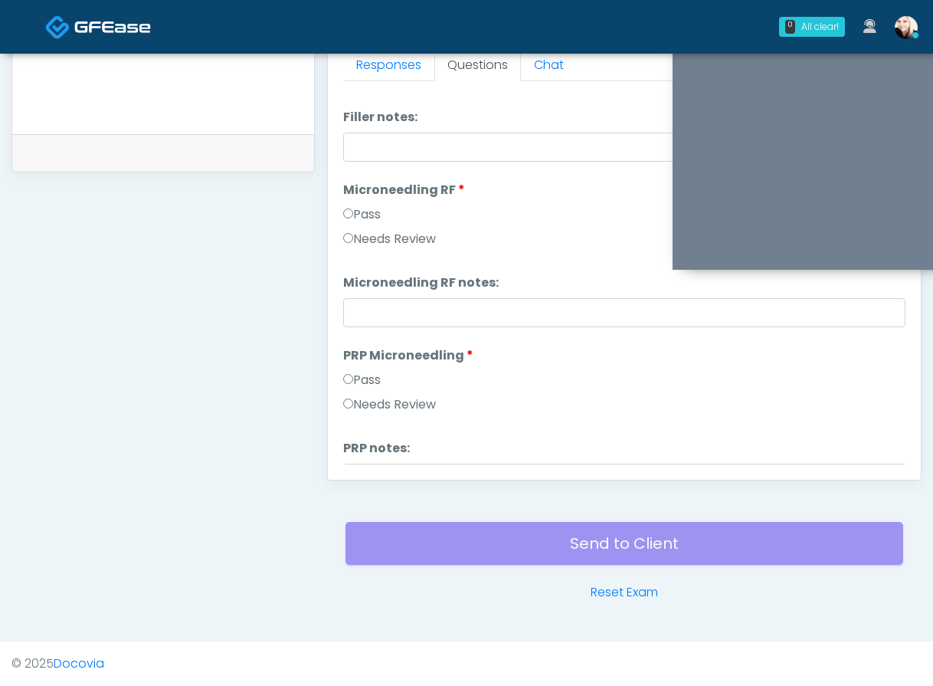
click at [356, 195] on label "Microneedling RF" at bounding box center [404, 190] width 122 height 18
click at [353, 218] on label "Pass" at bounding box center [362, 214] width 38 height 18
click at [356, 386] on label "Pass" at bounding box center [362, 380] width 38 height 18
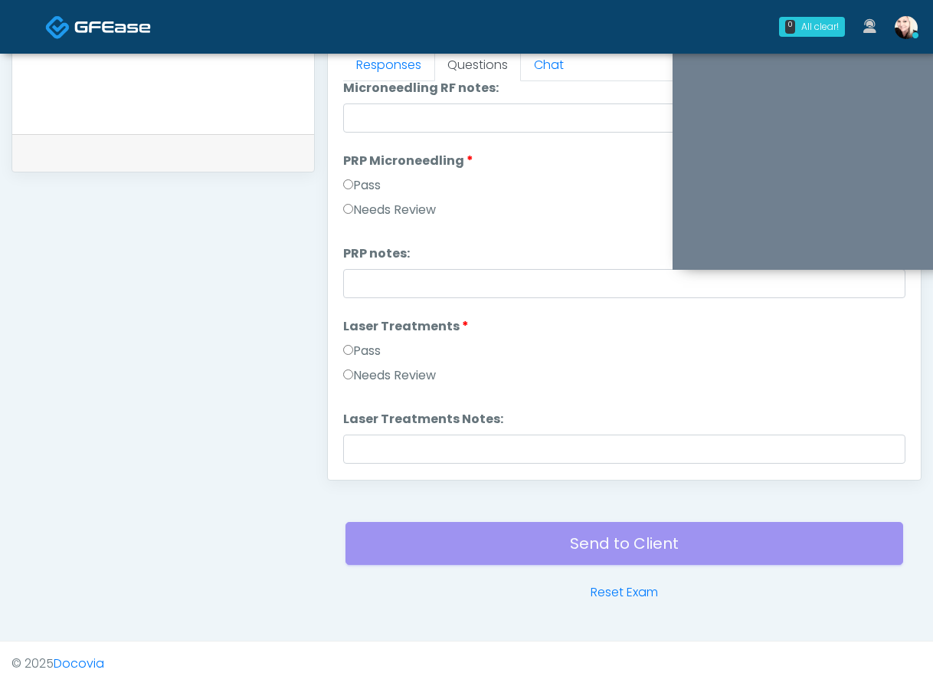
scroll to position [467, 0]
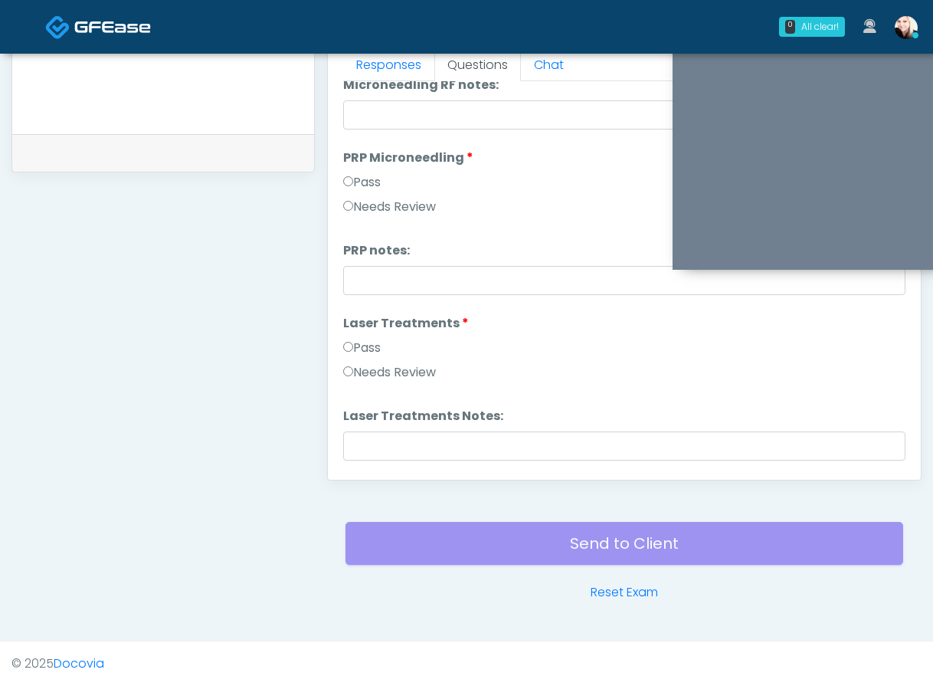
click at [353, 336] on li "Laser Treatments Laser Treatments Pass Needs Review" at bounding box center [624, 351] width 562 height 74
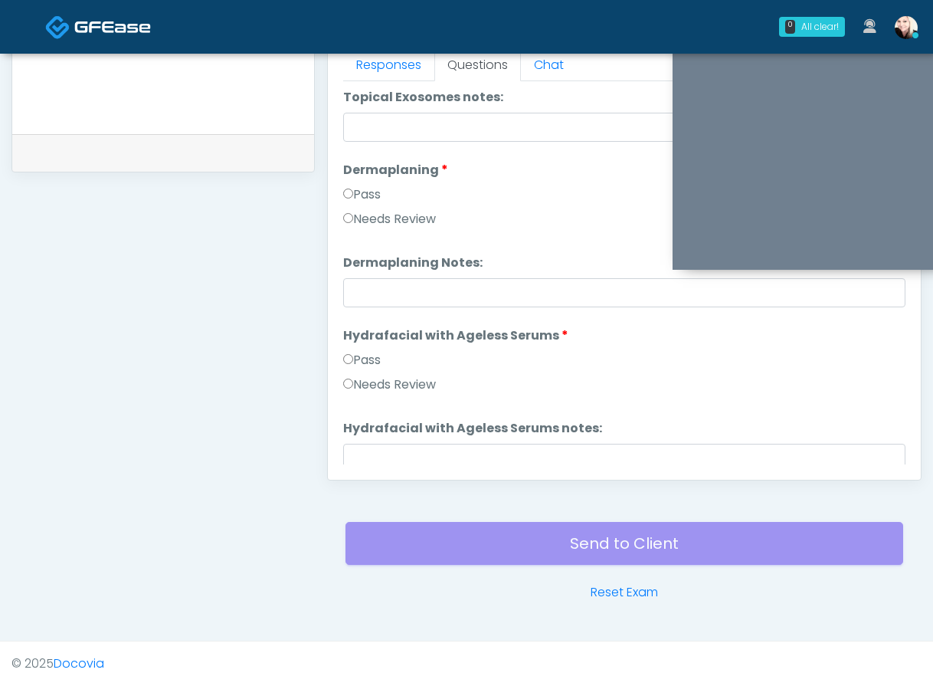
scroll to position [3019, 0]
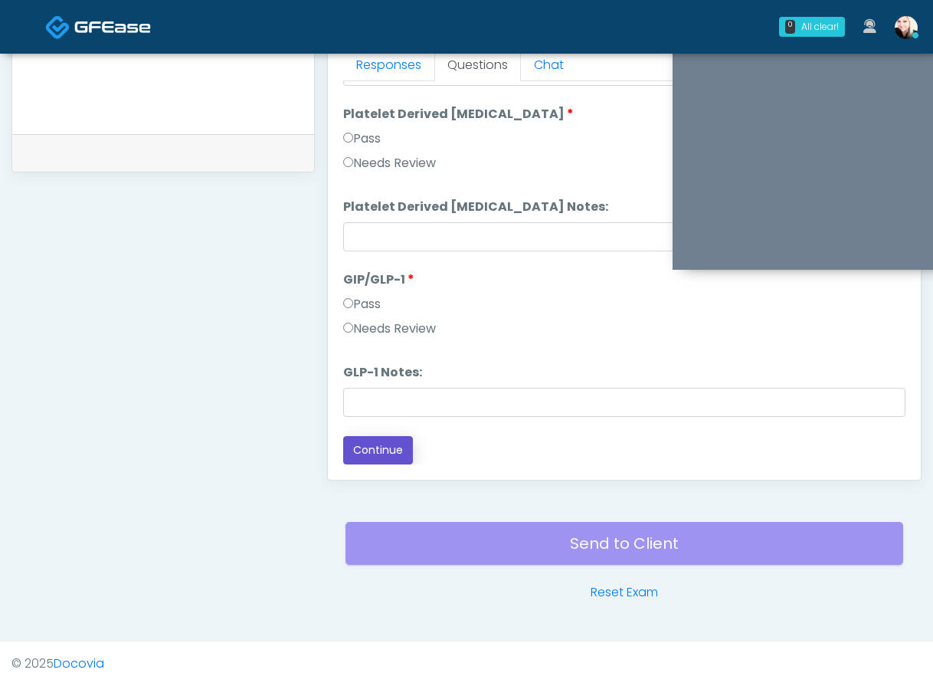
click at [378, 462] on button "Continue" at bounding box center [378, 450] width 70 height 28
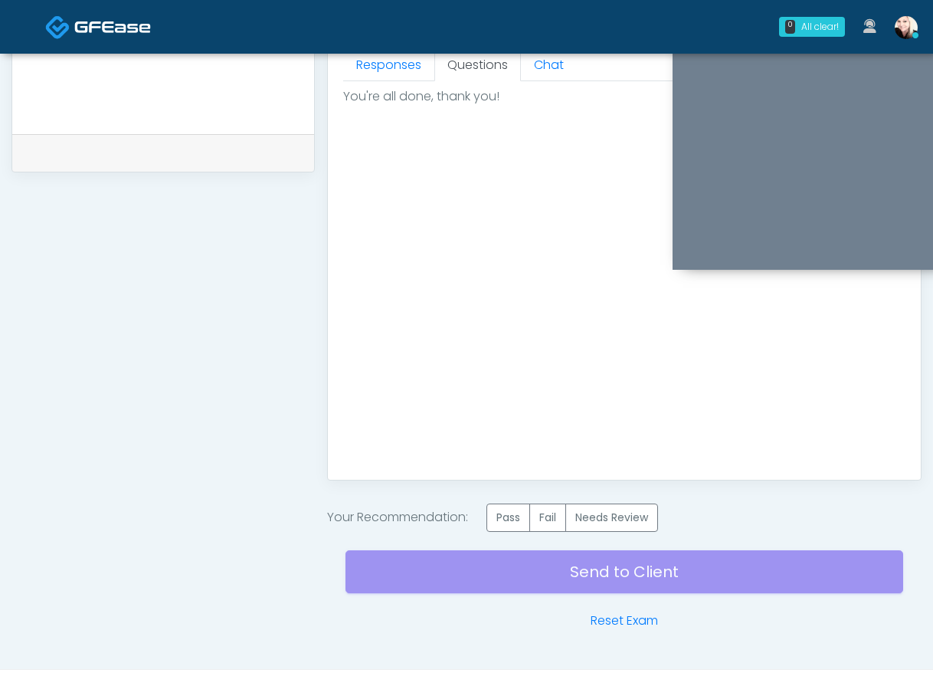
scroll to position [0, 0]
click at [510, 517] on label "Pass" at bounding box center [509, 517] width 44 height 28
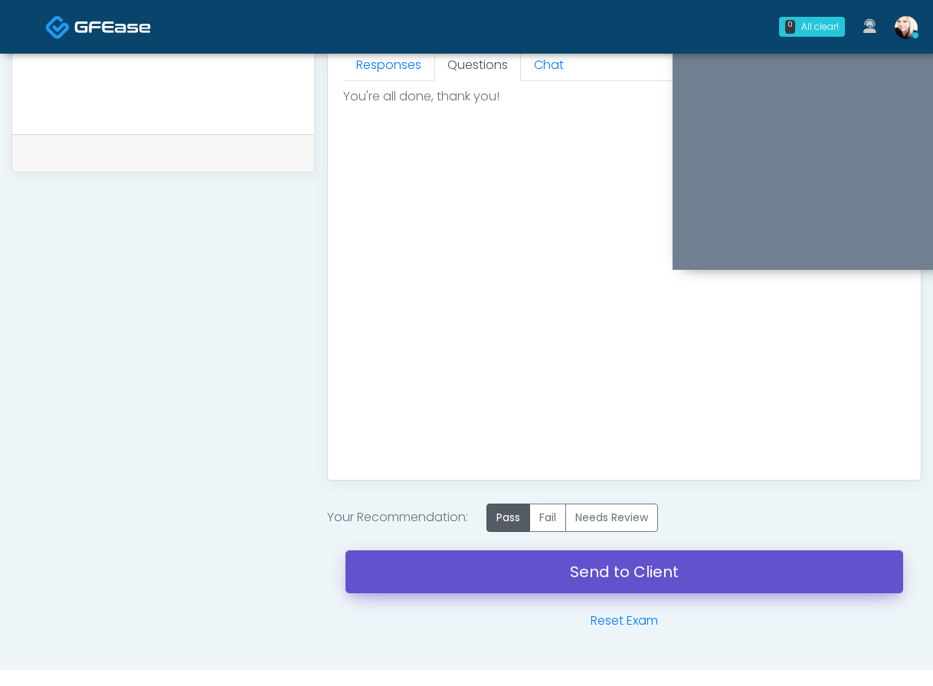
click at [650, 589] on link "Send to Client" at bounding box center [625, 571] width 558 height 43
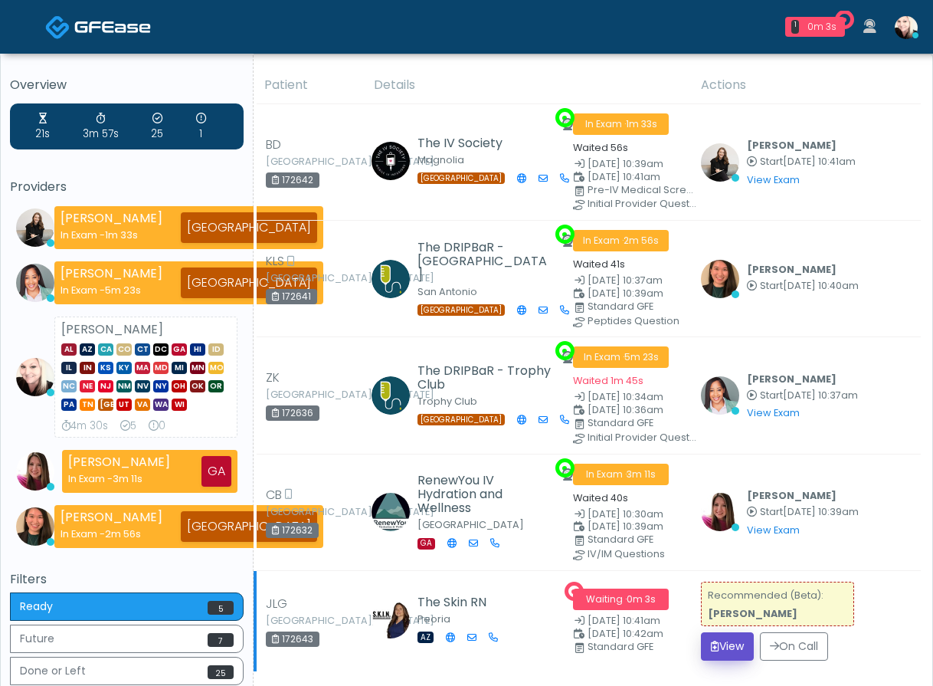
click at [735, 644] on button "View" at bounding box center [727, 646] width 53 height 28
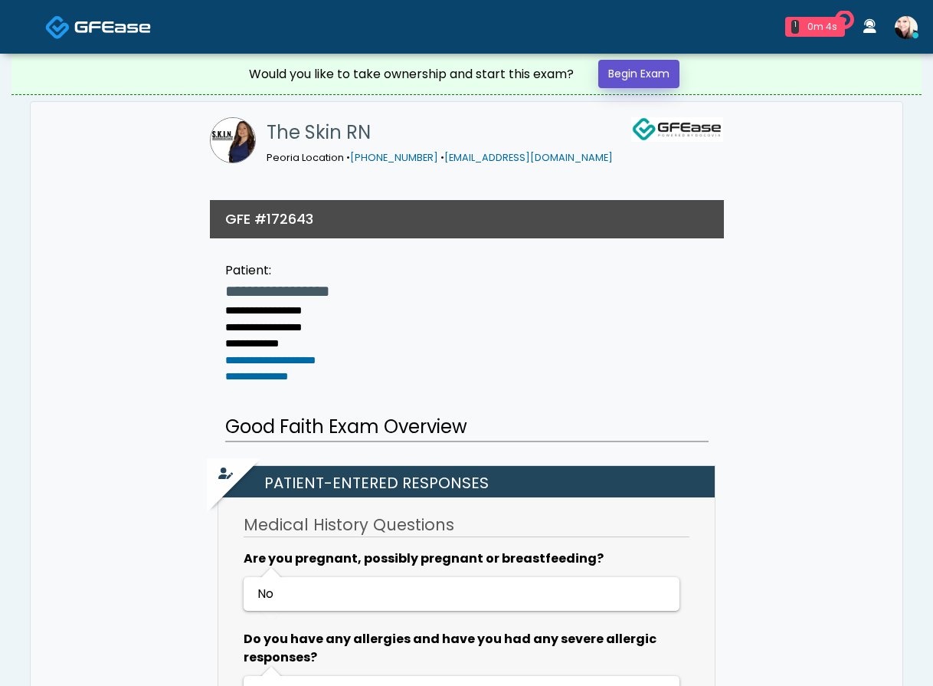
click at [660, 65] on link "Begin Exam" at bounding box center [638, 74] width 81 height 28
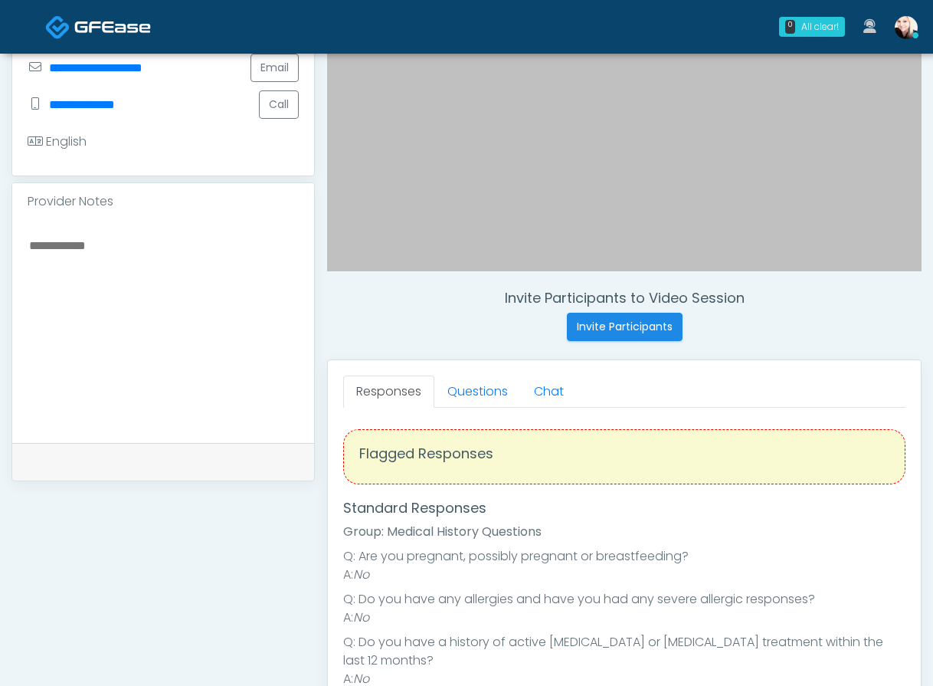
scroll to position [365, 0]
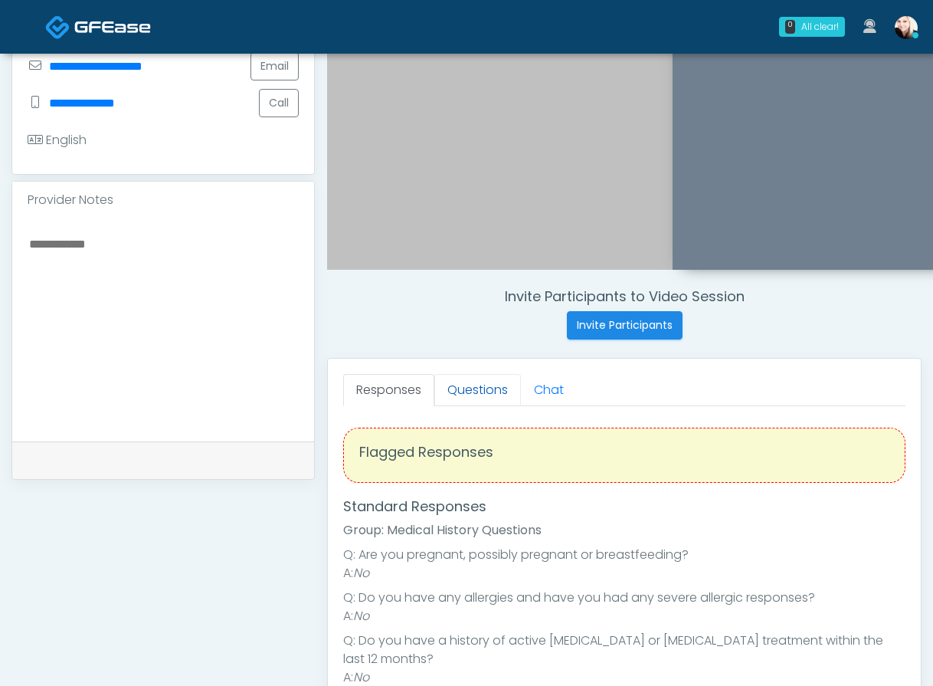
click at [467, 398] on link "Questions" at bounding box center [478, 390] width 87 height 32
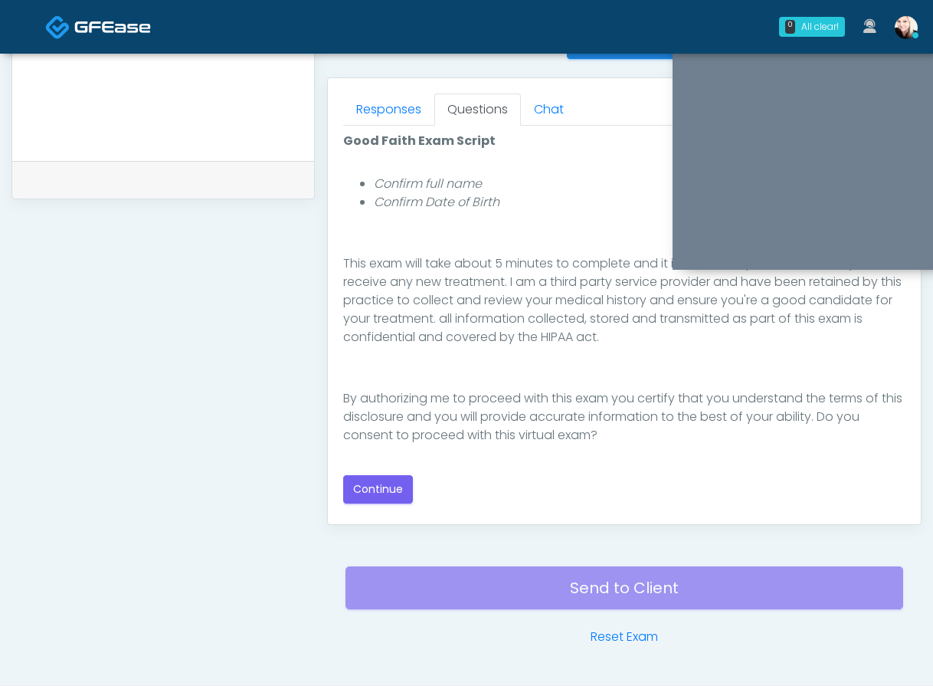
scroll to position [671, 0]
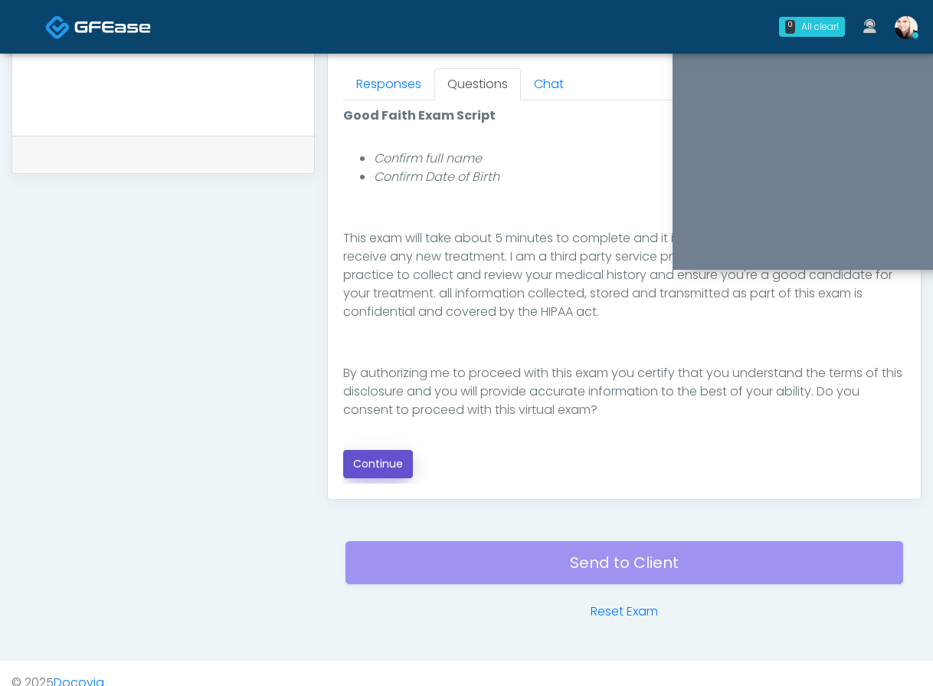
click at [391, 463] on button "Continue" at bounding box center [378, 464] width 70 height 28
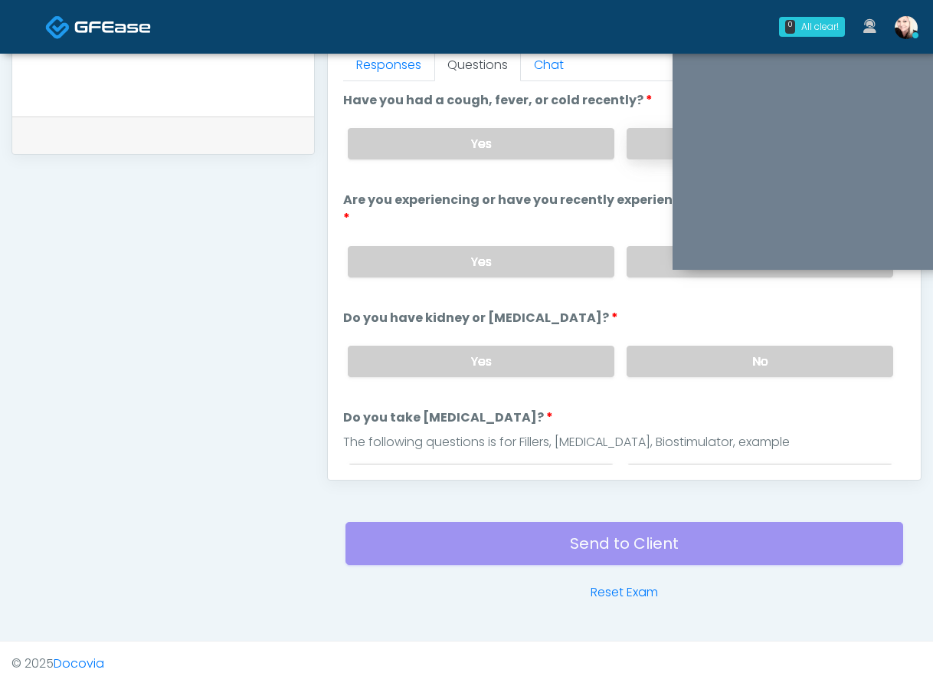
click at [664, 129] on label "No" at bounding box center [760, 143] width 267 height 31
click at [645, 257] on div "Yes No" at bounding box center [621, 262] width 570 height 56
click at [650, 246] on label "No" at bounding box center [760, 261] width 267 height 31
click at [638, 348] on label "No" at bounding box center [760, 361] width 267 height 31
click at [652, 451] on div "Yes No" at bounding box center [621, 479] width 570 height 56
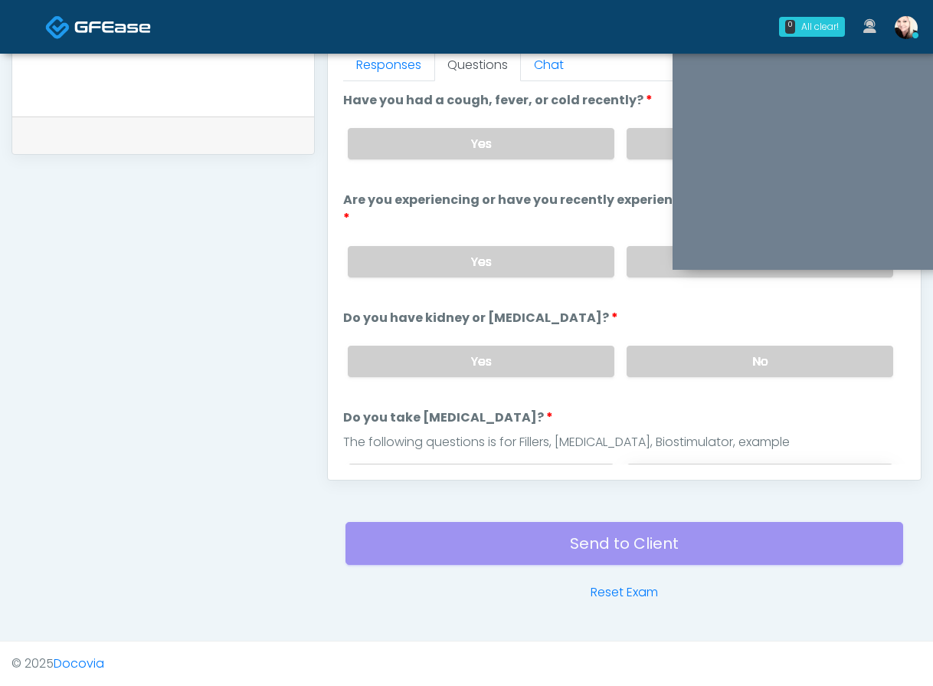
click at [647, 464] on label "No" at bounding box center [760, 479] width 267 height 31
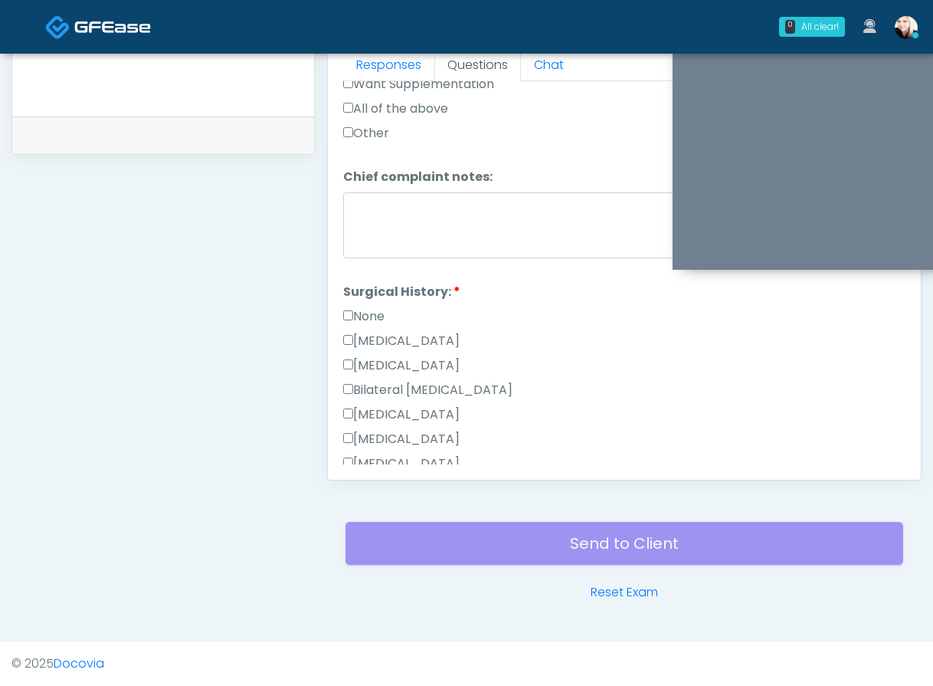
scroll to position [624, 0]
click at [354, 307] on label "None" at bounding box center [363, 316] width 41 height 18
click at [348, 307] on label "None" at bounding box center [363, 316] width 41 height 18
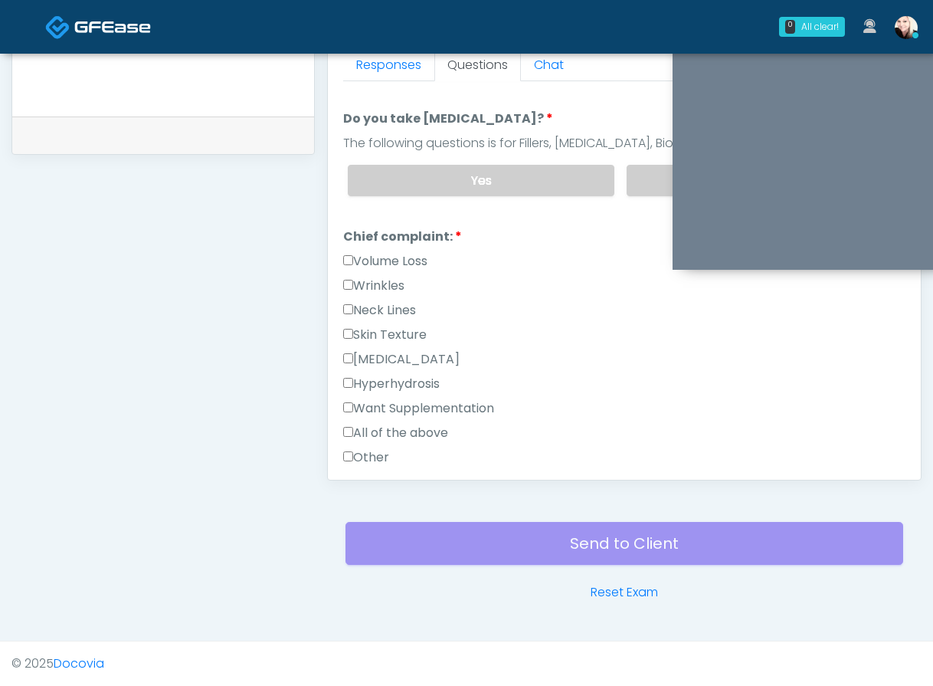
scroll to position [305, 0]
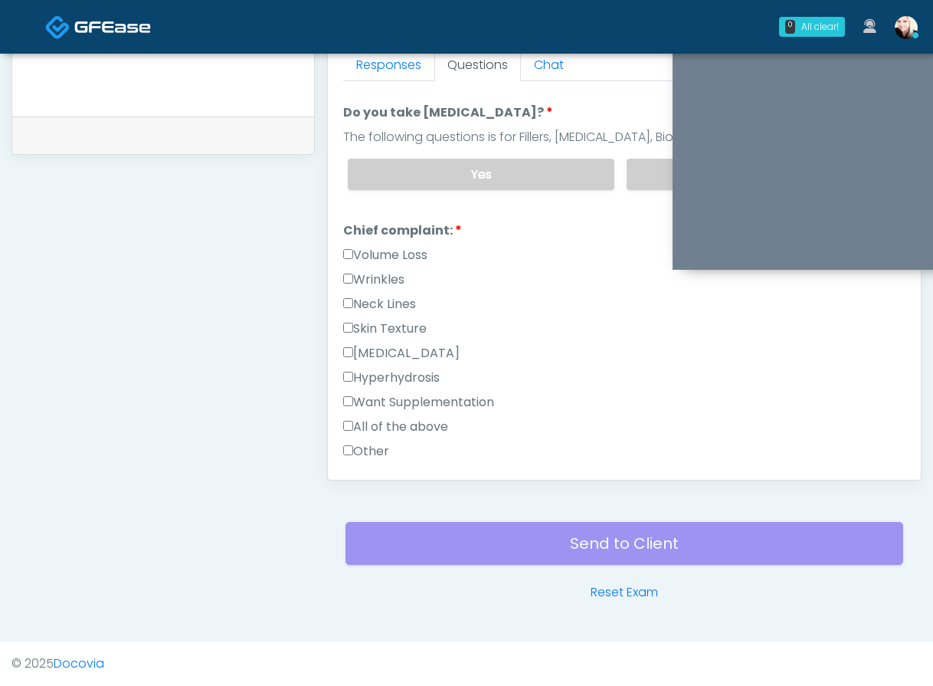
click at [362, 246] on label "Volume Loss" at bounding box center [385, 255] width 84 height 18
click at [358, 271] on label "Wrinkles" at bounding box center [373, 280] width 61 height 18
click at [348, 246] on label "Volume Loss" at bounding box center [385, 255] width 84 height 18
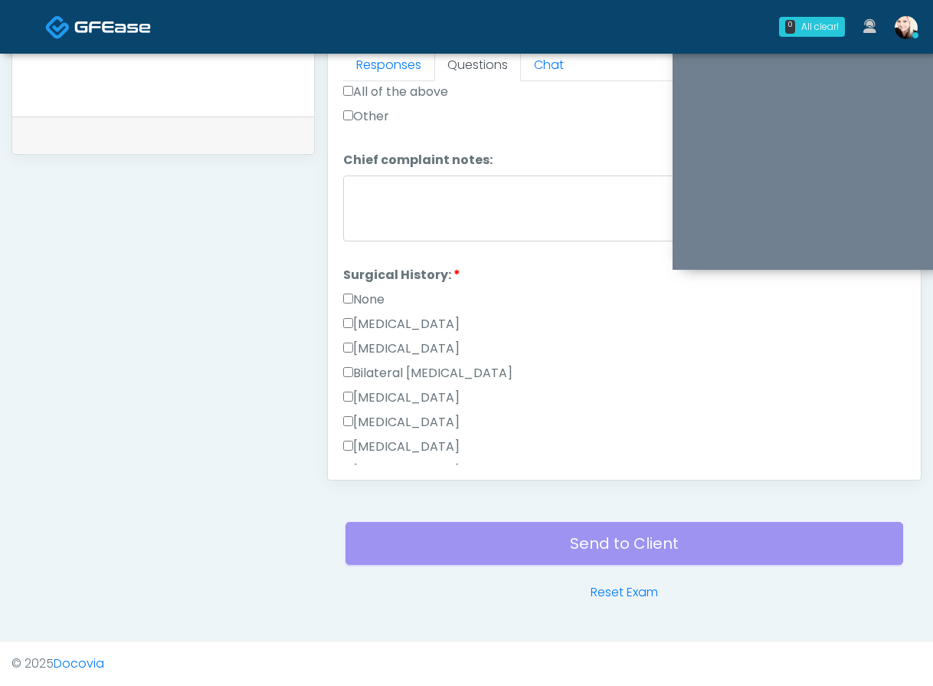
scroll to position [949, 0]
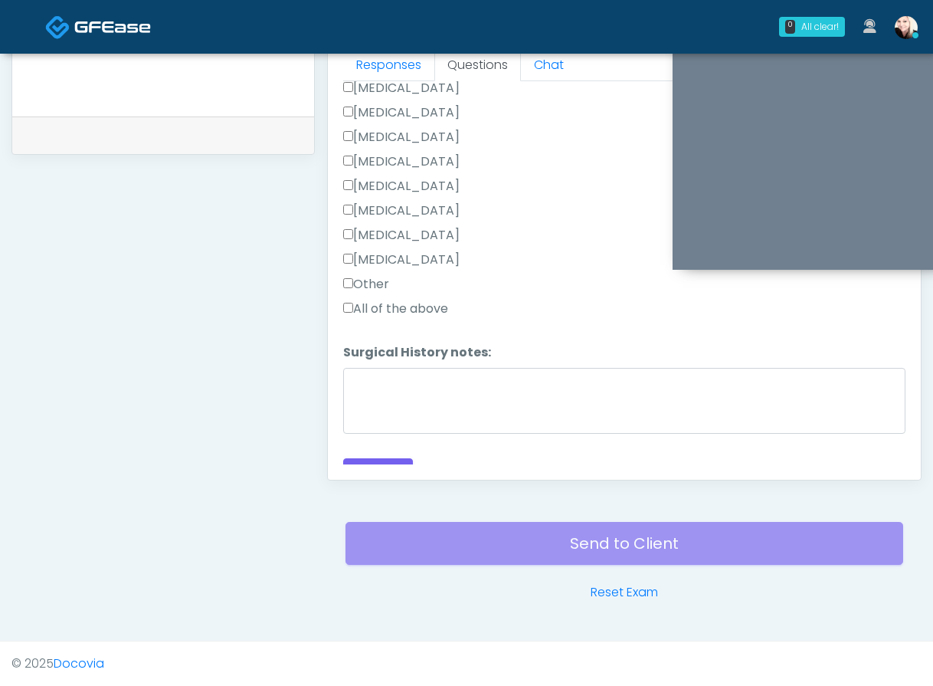
click at [388, 458] on button "Continue" at bounding box center [378, 472] width 70 height 28
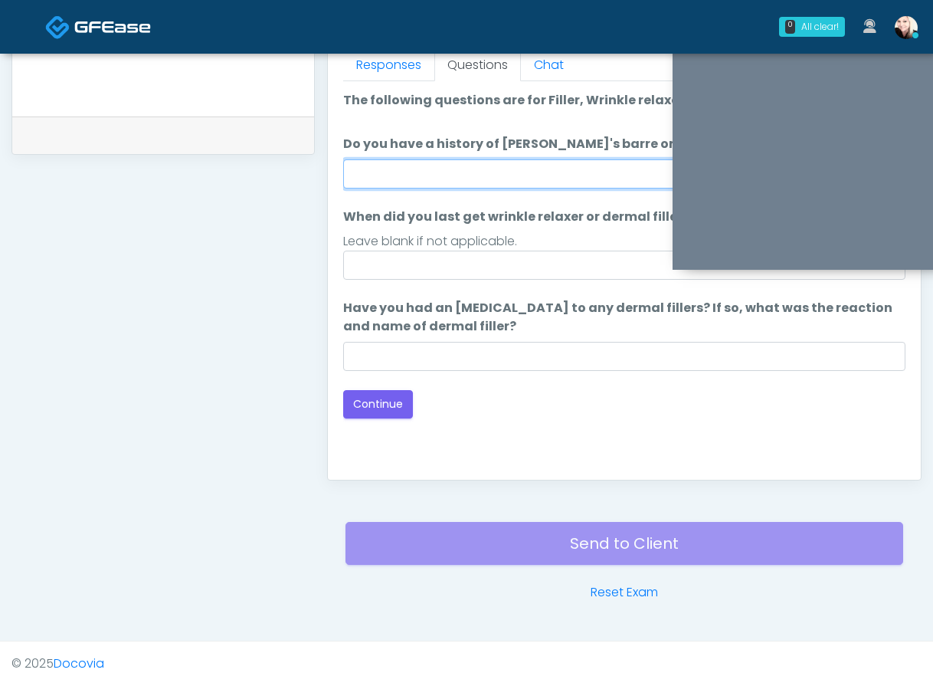
click at [530, 173] on input "Do you have a history of Guillain's barre or ALS? If so, please provide details." at bounding box center [624, 173] width 562 height 29
type input "****"
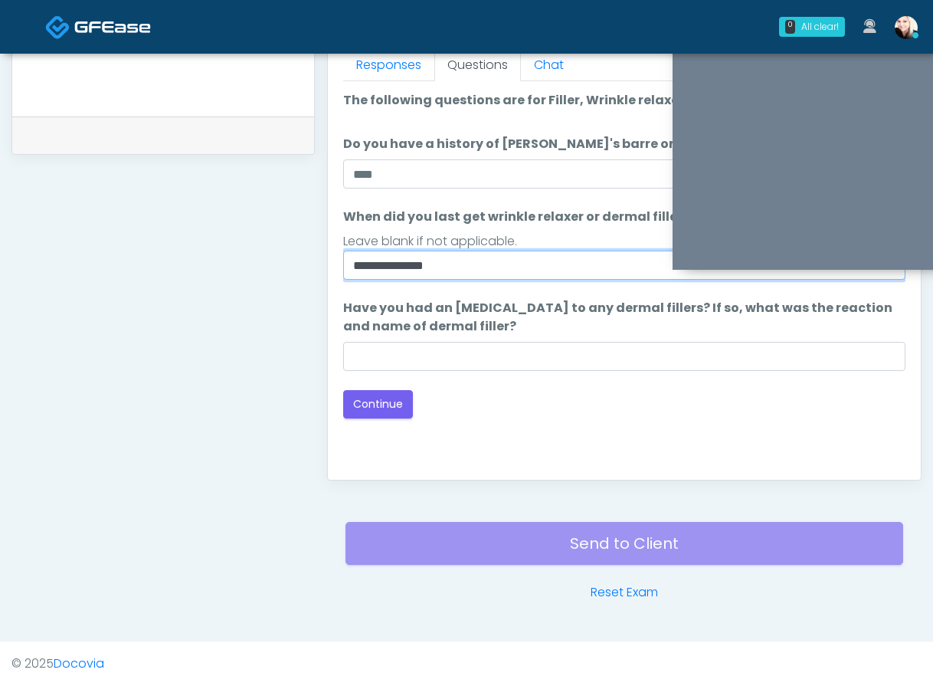
type input "**********"
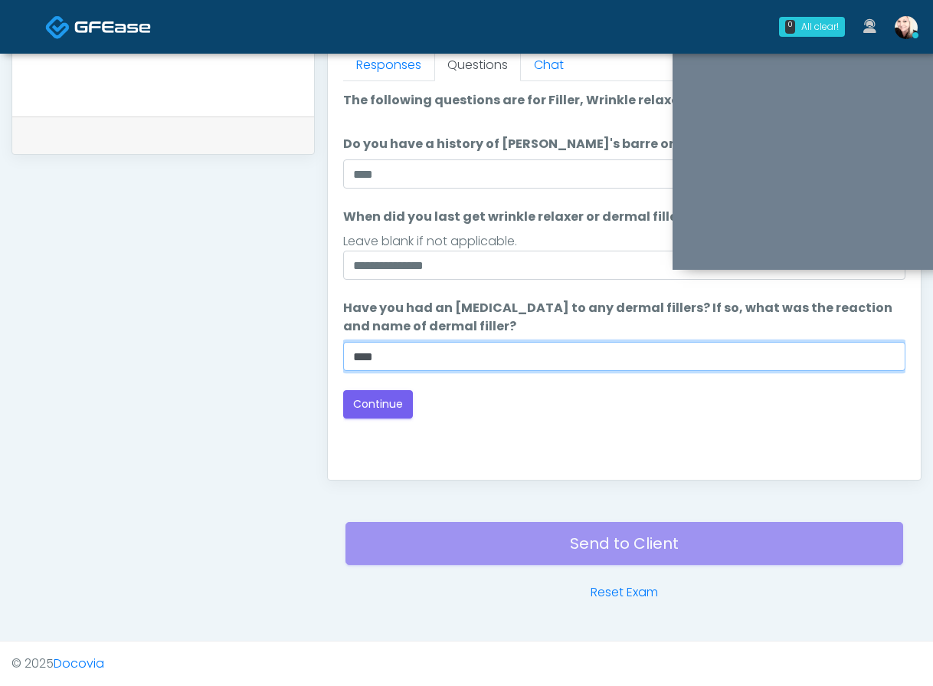
drag, startPoint x: 479, startPoint y: 356, endPoint x: 275, endPoint y: 347, distance: 204.0
click at [275, 347] on div "**********" at bounding box center [466, 17] width 910 height 1169
type input "**"
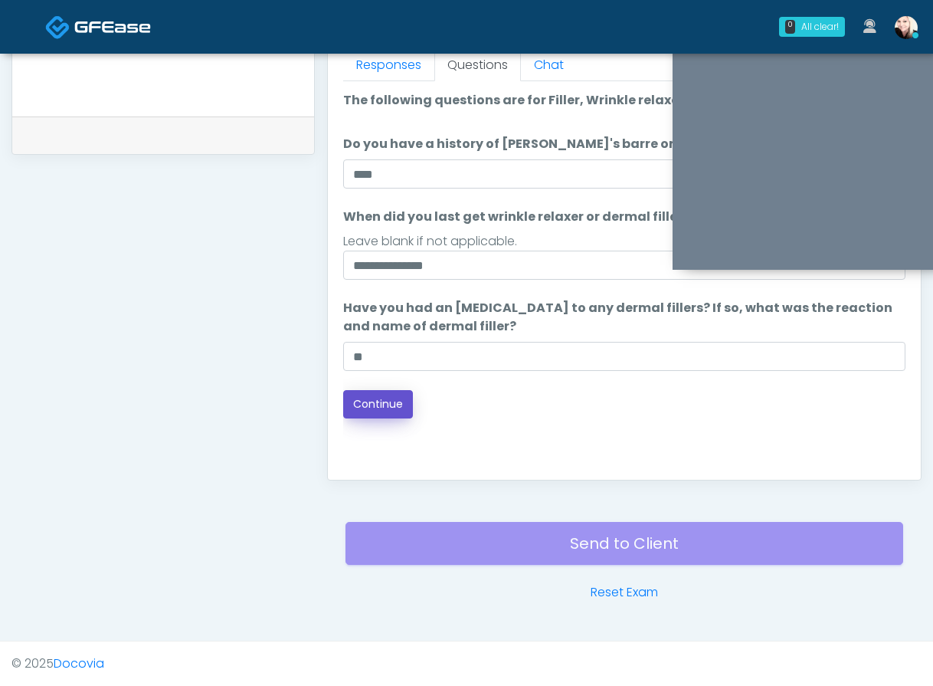
click at [378, 406] on button "Continue" at bounding box center [378, 404] width 70 height 28
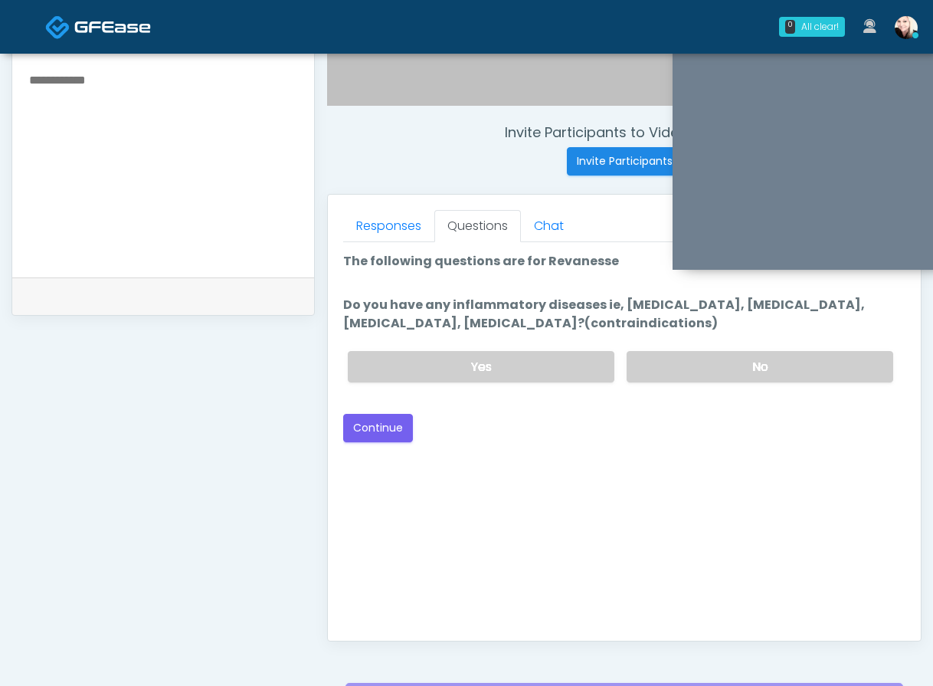
scroll to position [525, 0]
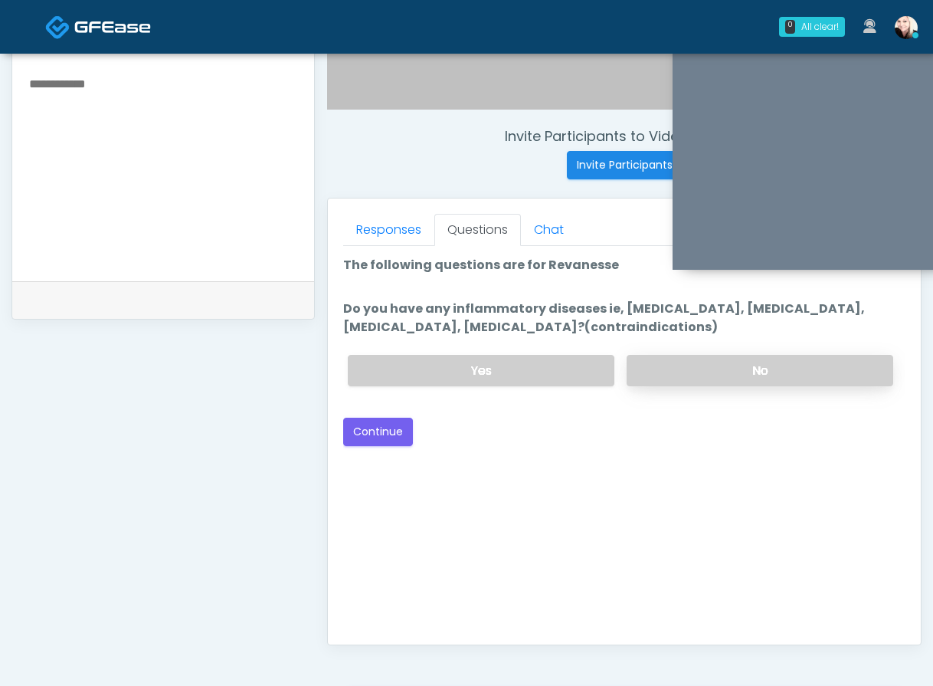
click at [672, 358] on label "No" at bounding box center [760, 370] width 267 height 31
click at [374, 442] on button "Continue" at bounding box center [378, 432] width 70 height 28
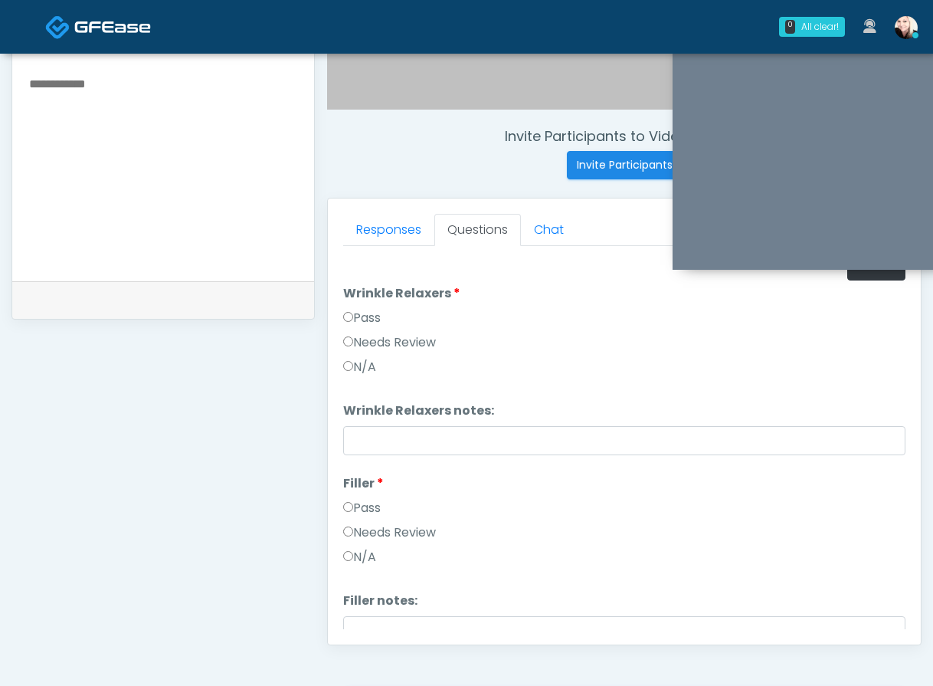
scroll to position [690, 0]
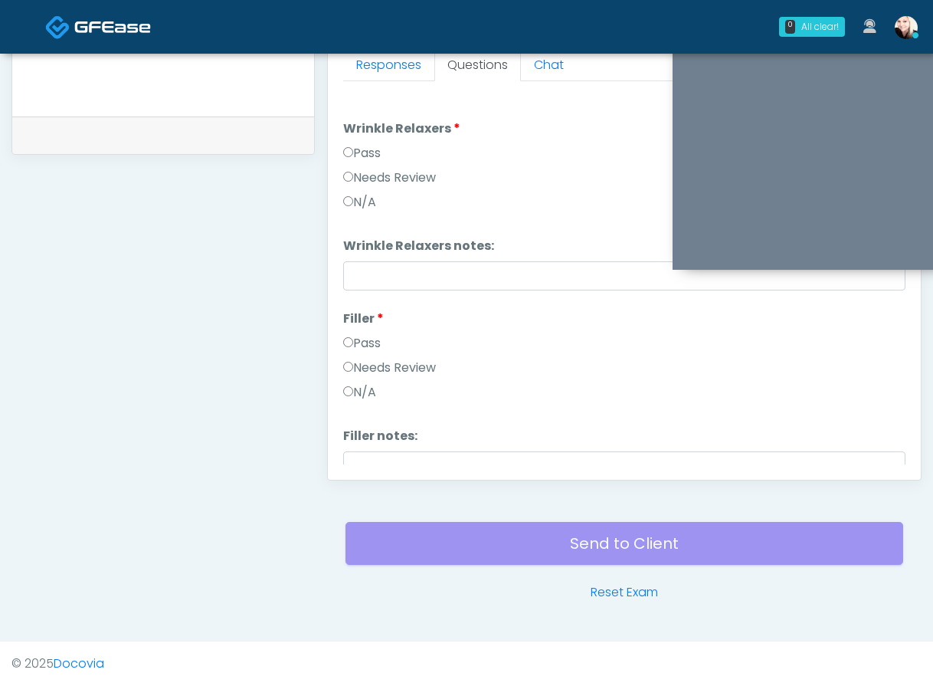
click at [375, 149] on label "Pass" at bounding box center [362, 153] width 38 height 18
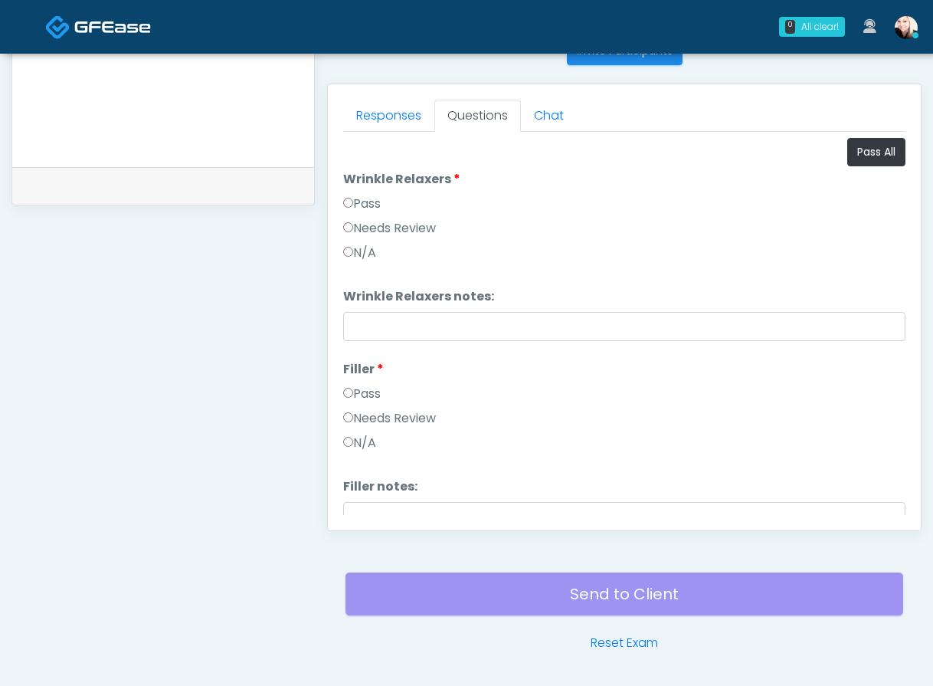
scroll to position [644, 0]
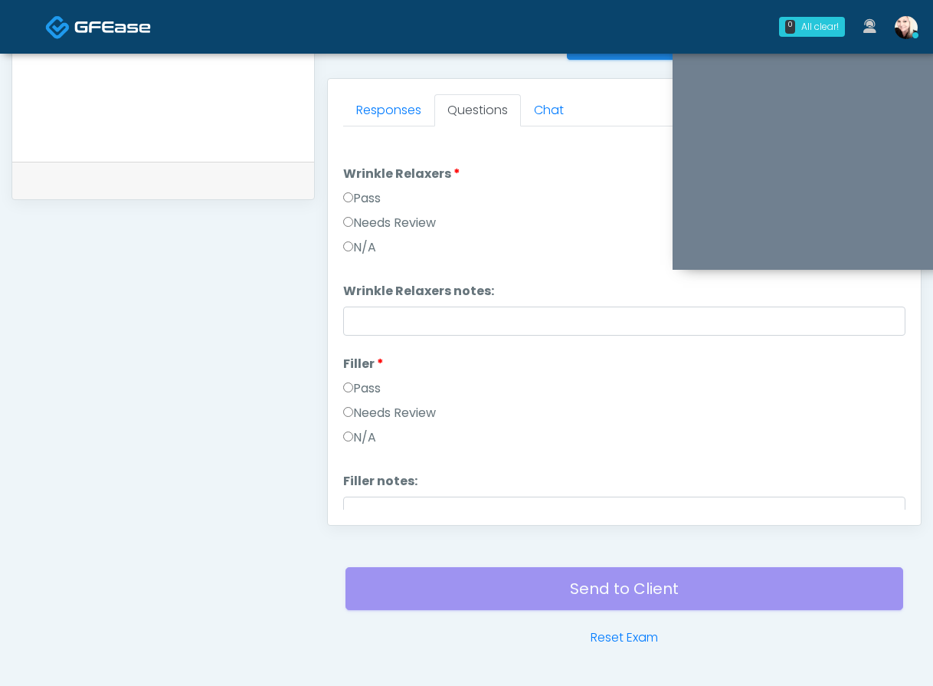
click at [353, 385] on label "Pass" at bounding box center [362, 388] width 38 height 18
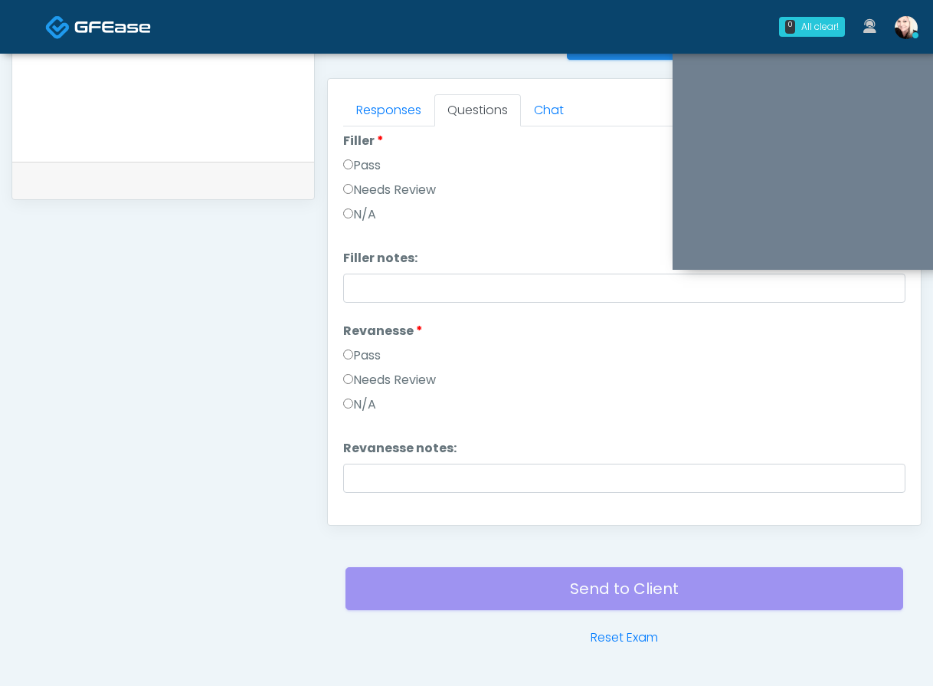
scroll to position [225, 0]
click at [355, 362] on label "Pass" at bounding box center [362, 354] width 38 height 18
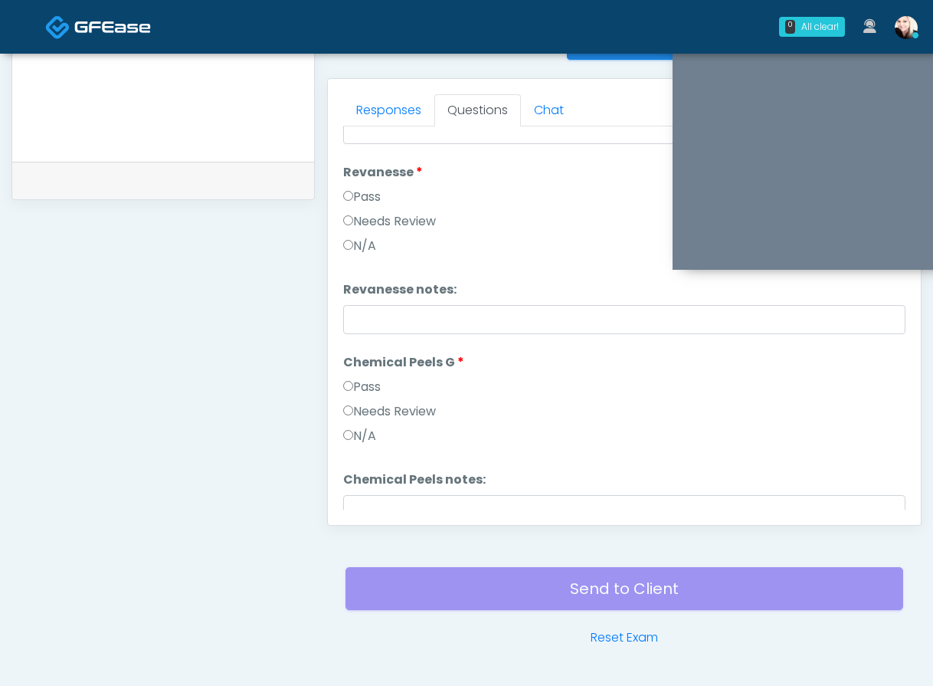
click at [348, 392] on label "Pass" at bounding box center [362, 387] width 38 height 18
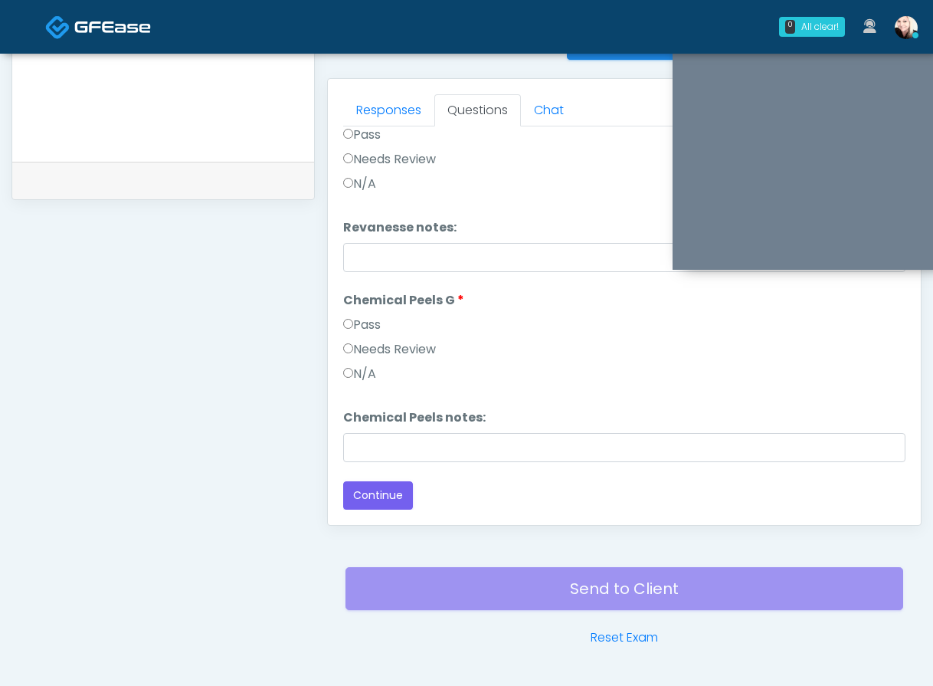
scroll to position [690, 0]
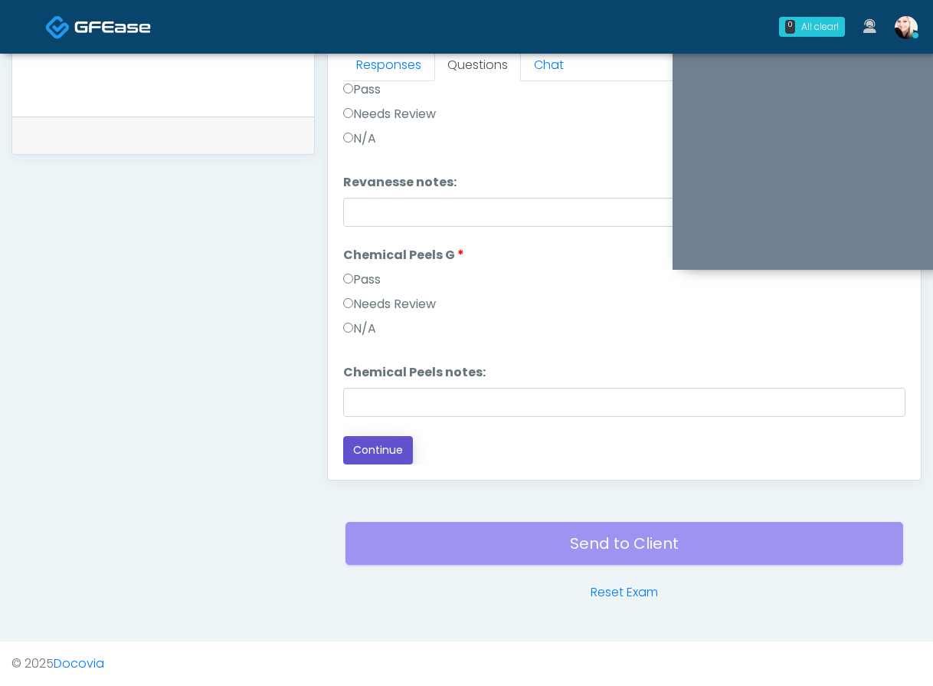
click at [360, 454] on button "Continue" at bounding box center [378, 450] width 70 height 28
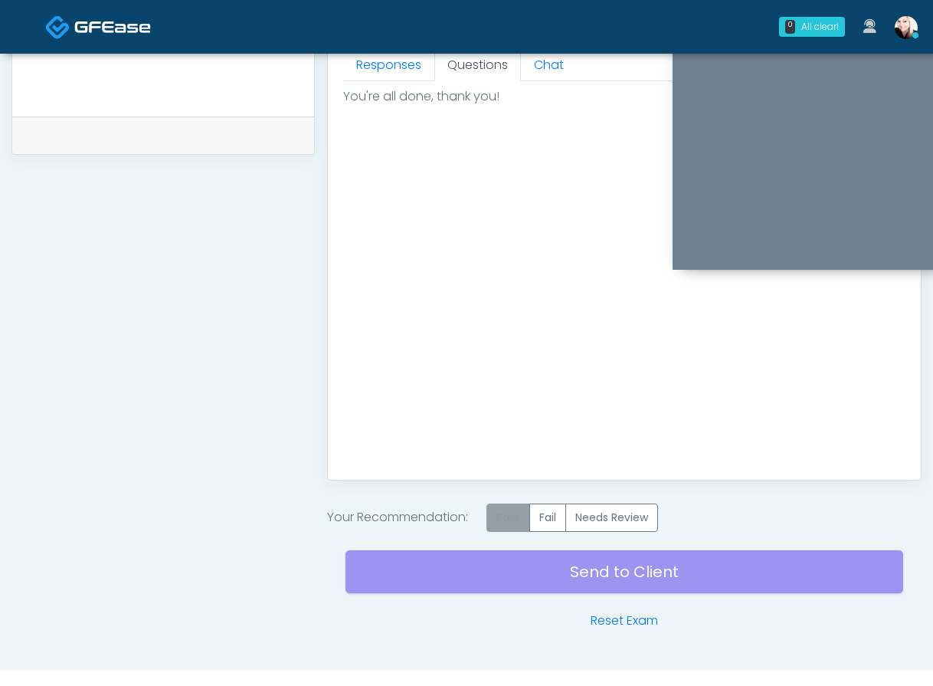
click at [516, 511] on label "Pass" at bounding box center [509, 517] width 44 height 28
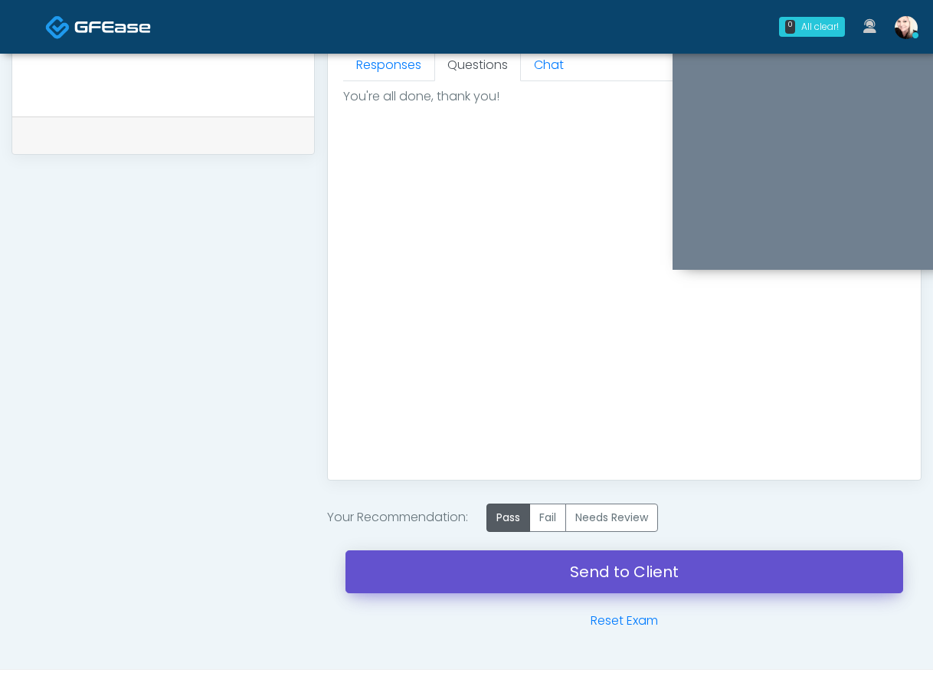
click at [609, 562] on link "Send to Client" at bounding box center [625, 571] width 558 height 43
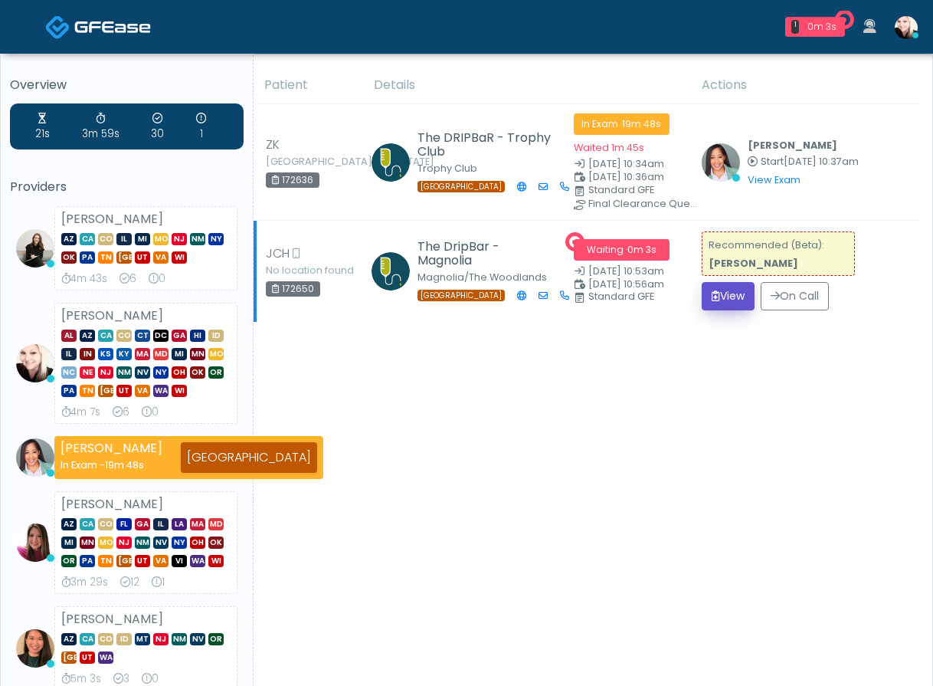
click at [731, 293] on button "View" at bounding box center [728, 296] width 53 height 28
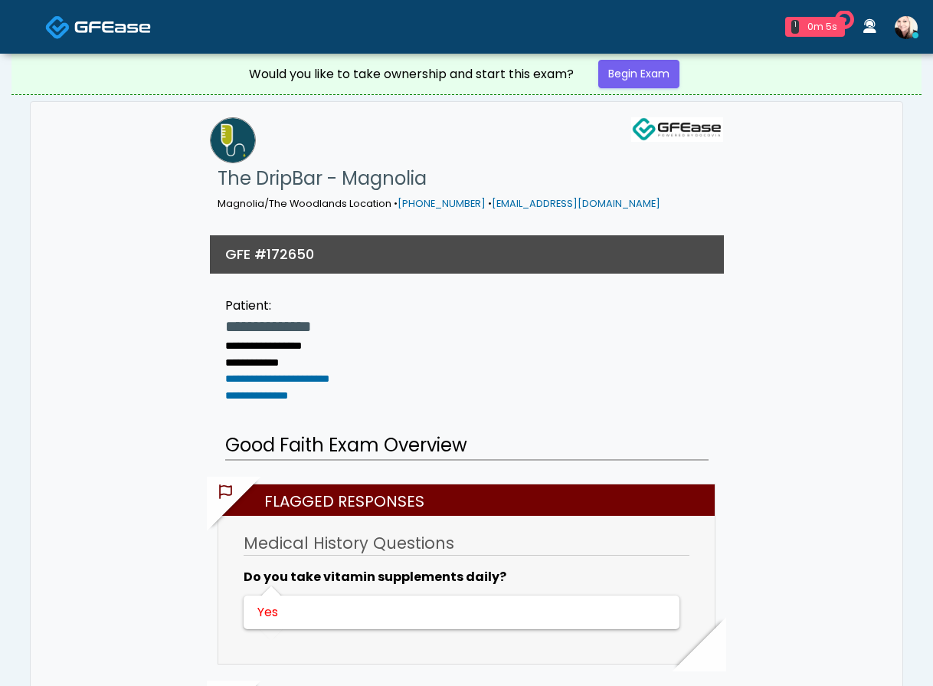
click at [625, 58] on div "Would you like to take ownership and start this exam? Begin Exam" at bounding box center [467, 74] width 460 height 41
click at [626, 64] on link "Begin Exam" at bounding box center [638, 74] width 81 height 28
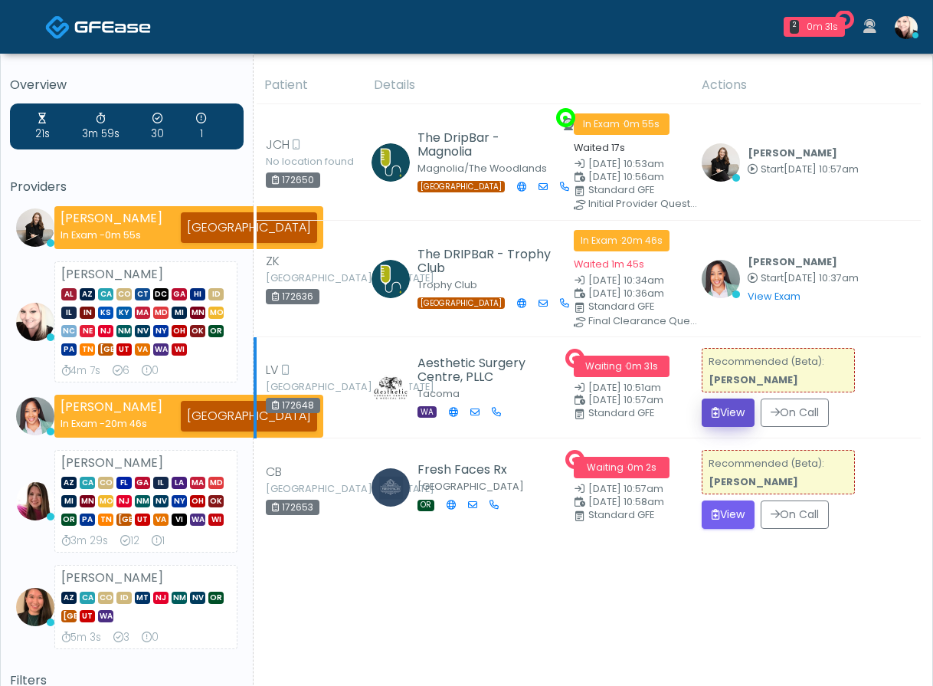
click at [733, 407] on button "View" at bounding box center [728, 412] width 53 height 28
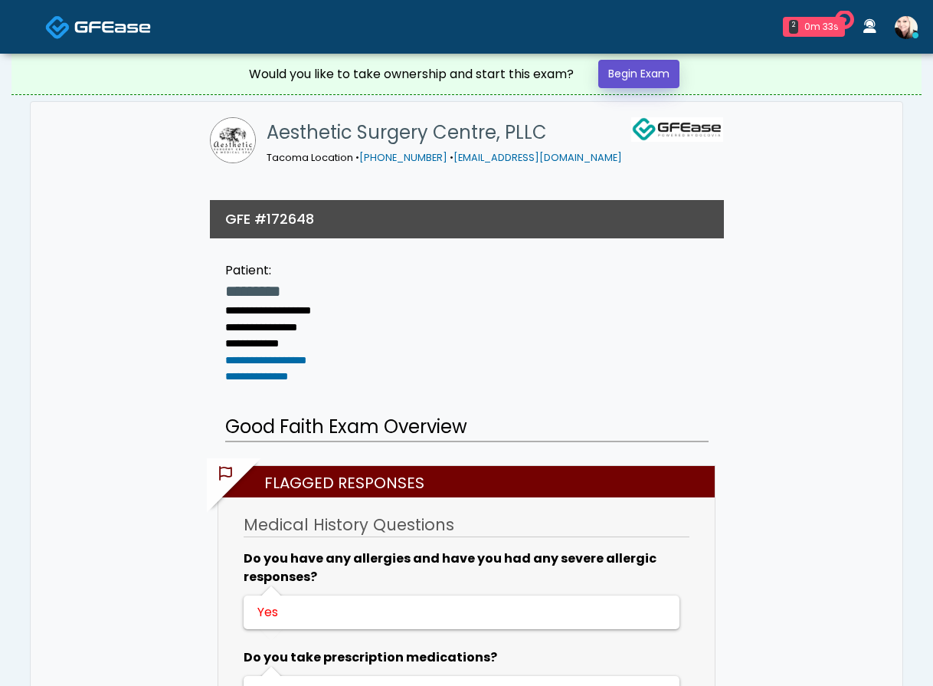
click at [665, 76] on link "Begin Exam" at bounding box center [638, 74] width 81 height 28
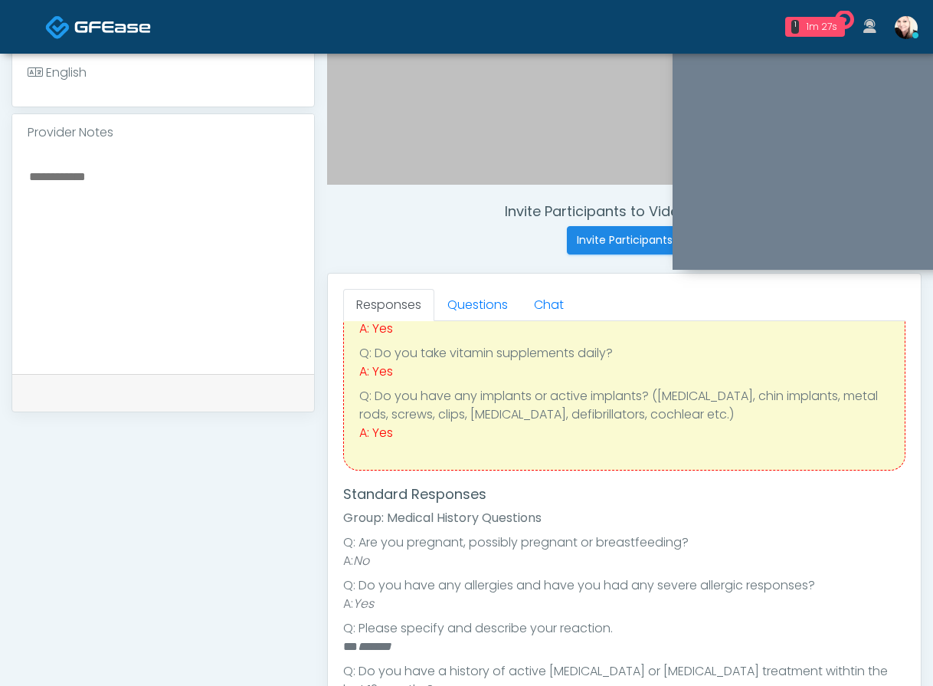
scroll to position [243, 0]
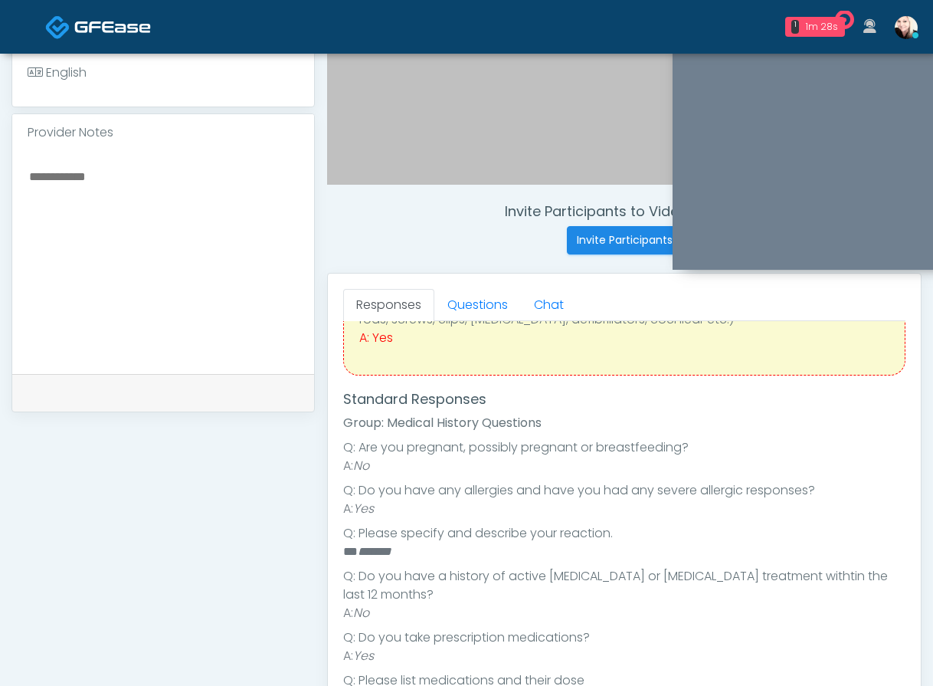
click at [417, 559] on li "** *******" at bounding box center [624, 552] width 562 height 18
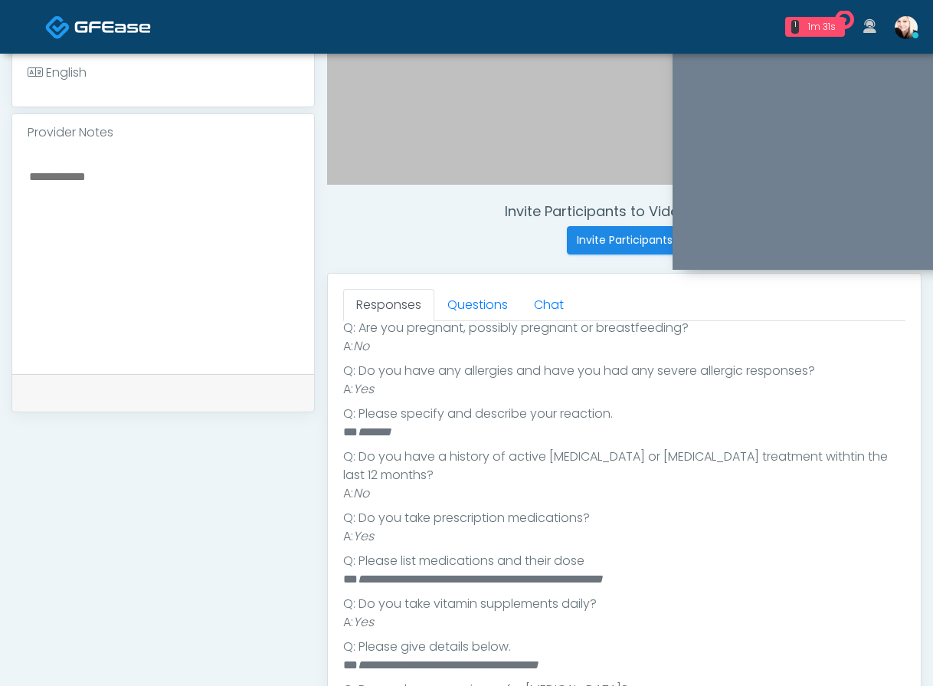
scroll to position [422, 0]
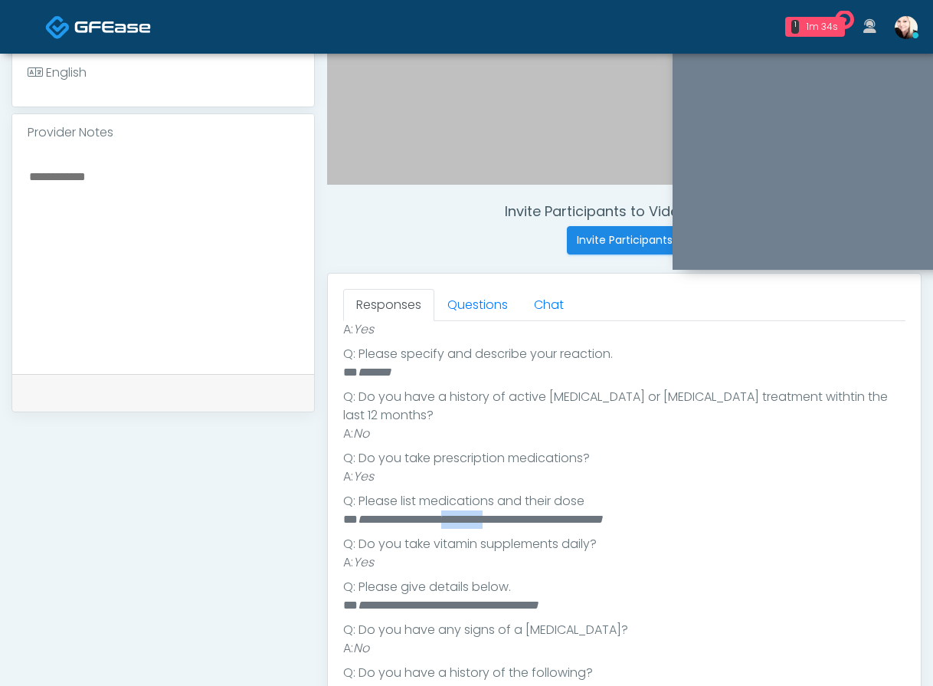
drag, startPoint x: 530, startPoint y: 502, endPoint x: 475, endPoint y: 501, distance: 54.4
click at [475, 513] on em "**********" at bounding box center [480, 518] width 245 height 11
copy em "*********"
click at [441, 553] on li "A: Yes" at bounding box center [624, 562] width 562 height 18
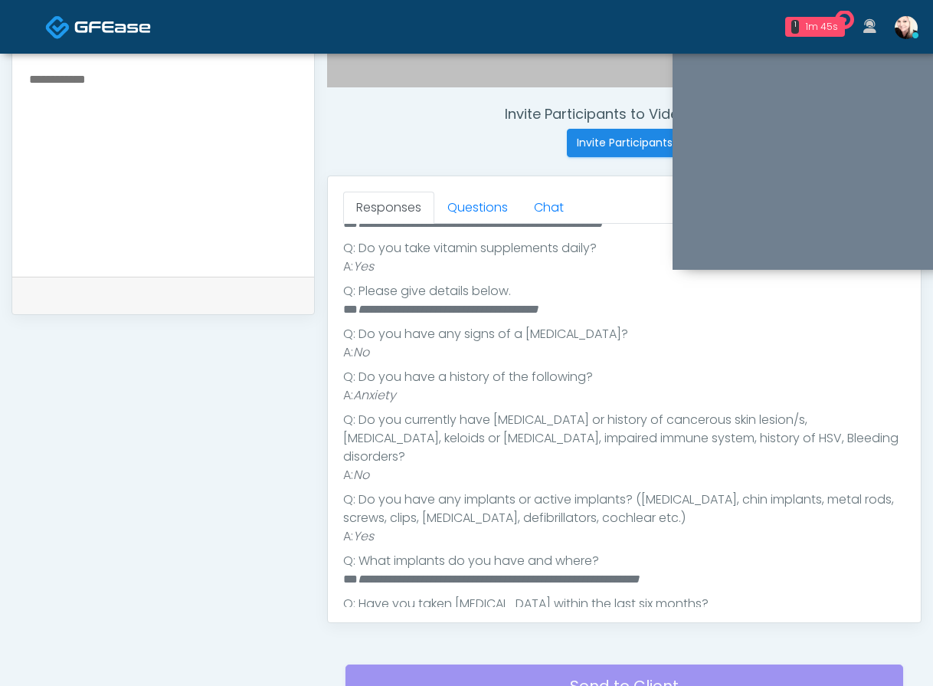
scroll to position [548, 0]
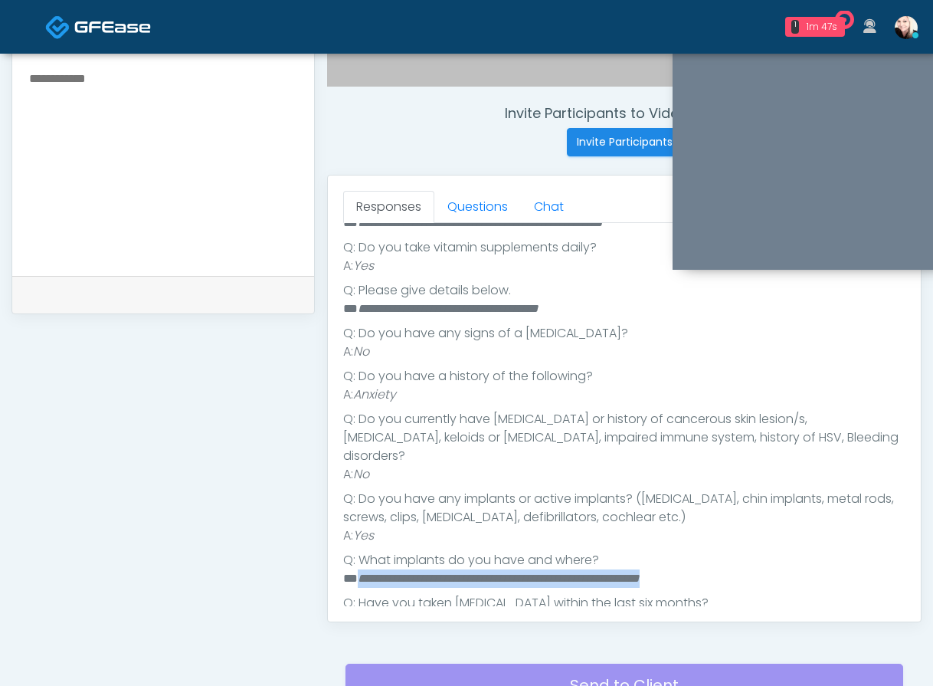
drag, startPoint x: 704, startPoint y: 544, endPoint x: 359, endPoint y: 541, distance: 345.6
click at [359, 569] on li "**********" at bounding box center [624, 578] width 562 height 18
click at [464, 210] on link "Questions" at bounding box center [478, 207] width 87 height 32
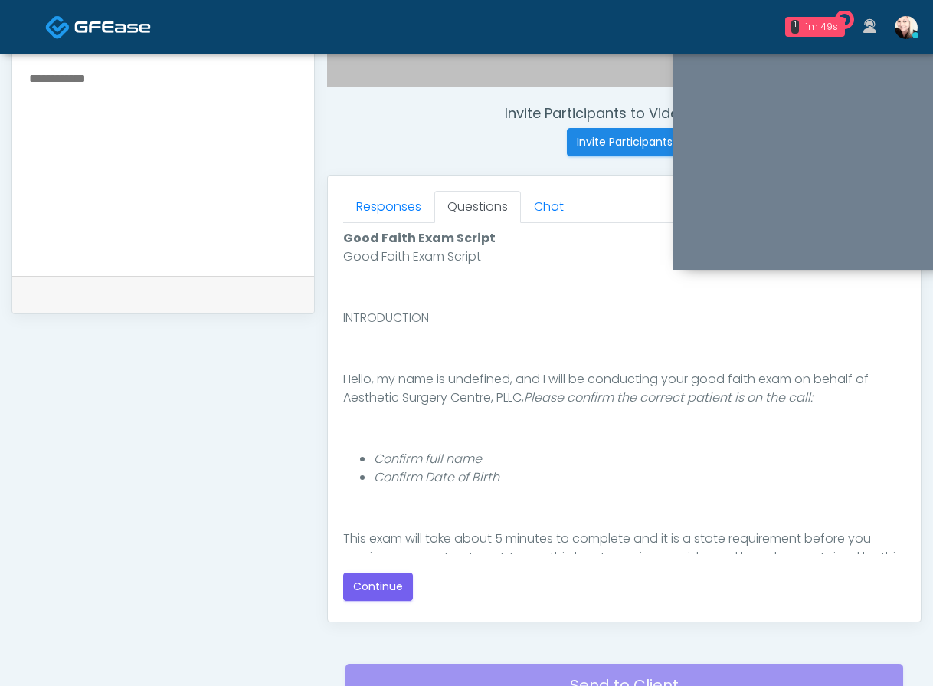
scroll to position [0, 0]
click at [389, 582] on button "Continue" at bounding box center [378, 586] width 70 height 28
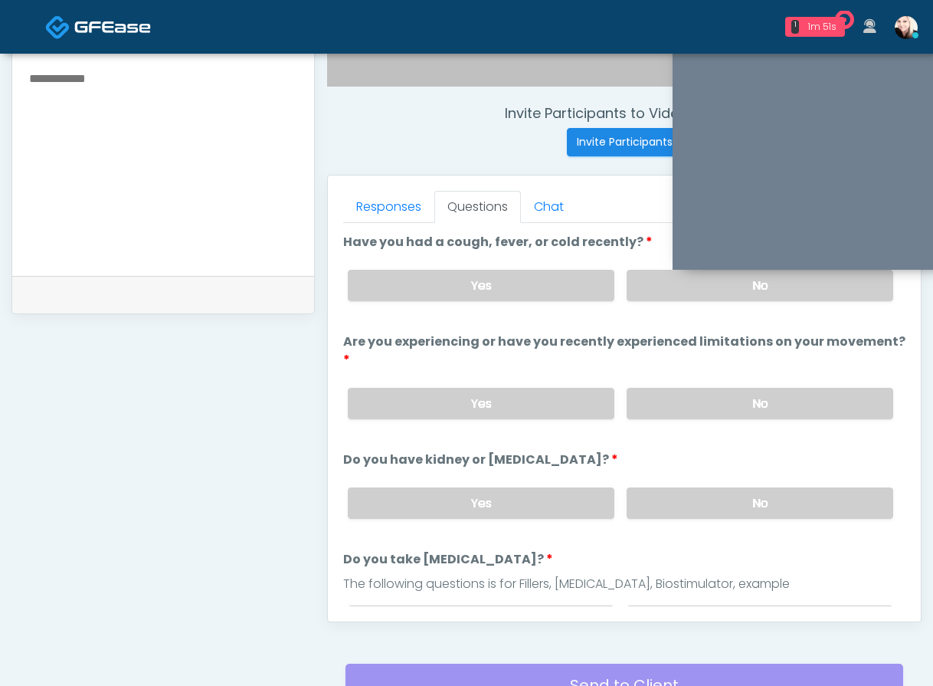
scroll to position [690, 0]
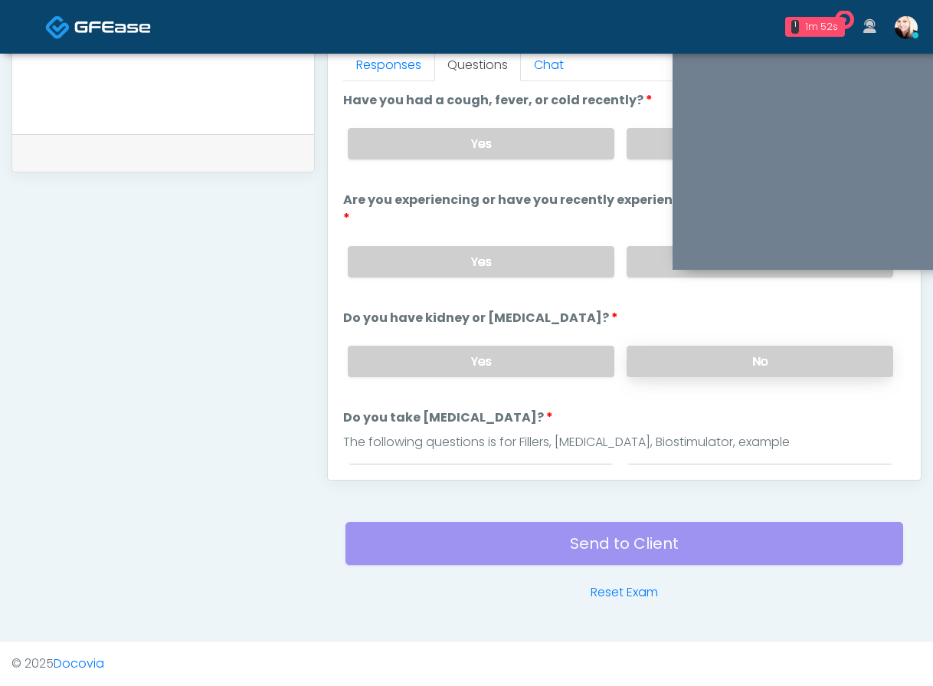
click at [698, 346] on label "No" at bounding box center [760, 361] width 267 height 31
click at [648, 248] on label "No" at bounding box center [760, 261] width 267 height 31
click at [649, 135] on label "No" at bounding box center [760, 143] width 267 height 31
click at [659, 464] on label "No" at bounding box center [760, 479] width 267 height 31
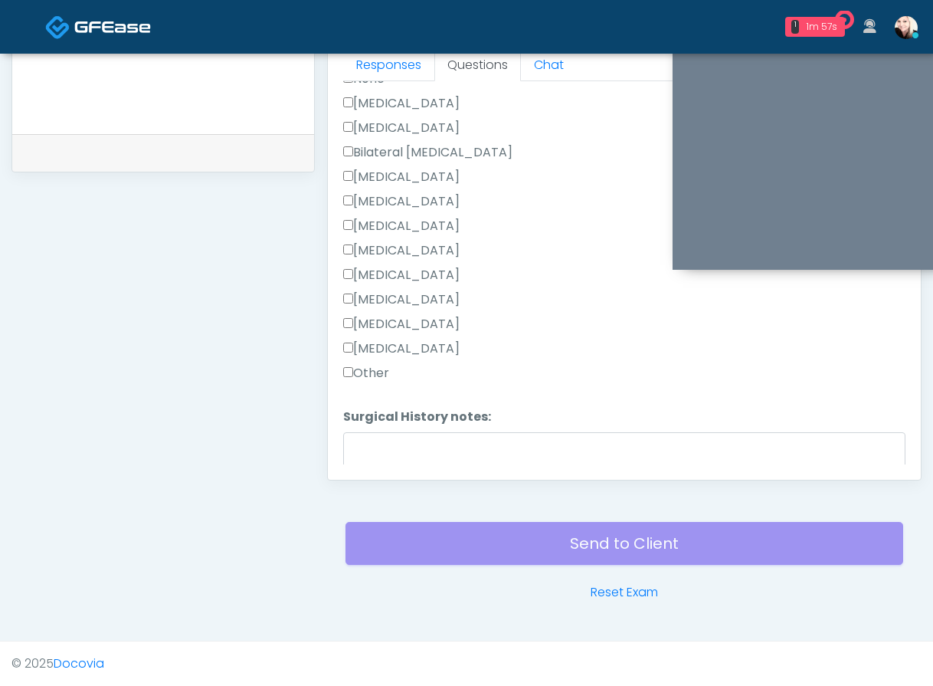
scroll to position [949, 0]
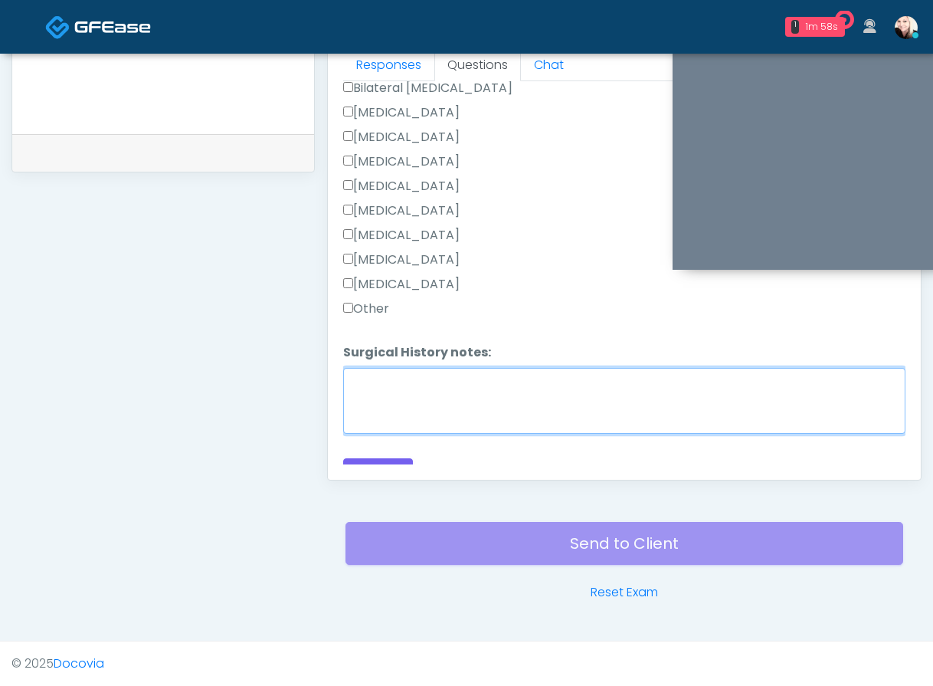
click at [413, 368] on textarea "Surgical History notes:" at bounding box center [624, 401] width 562 height 66
paste textarea "**********"
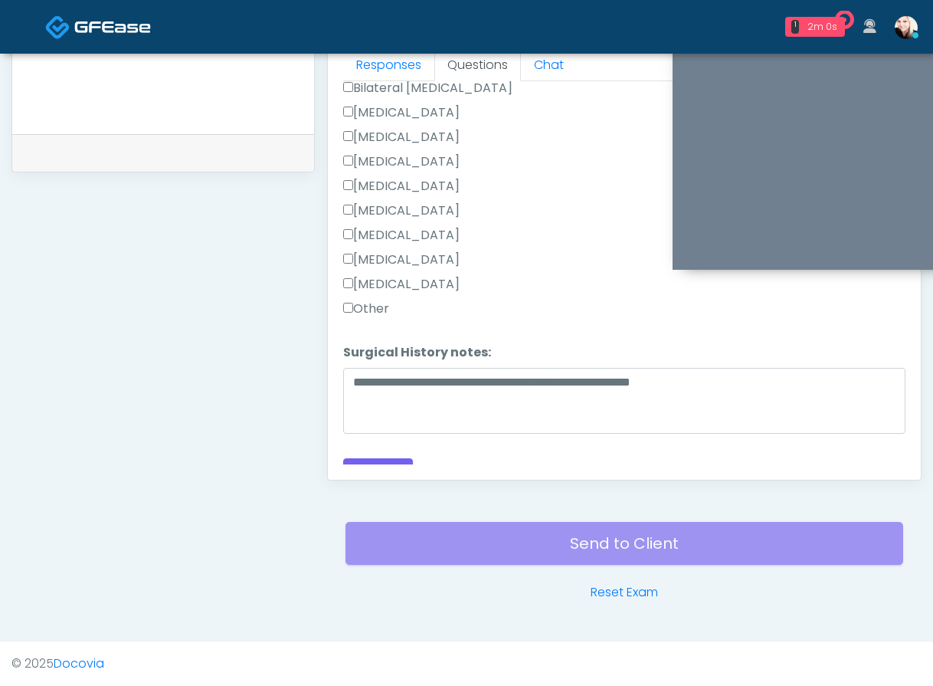
click at [354, 300] on label "Other" at bounding box center [366, 309] width 46 height 18
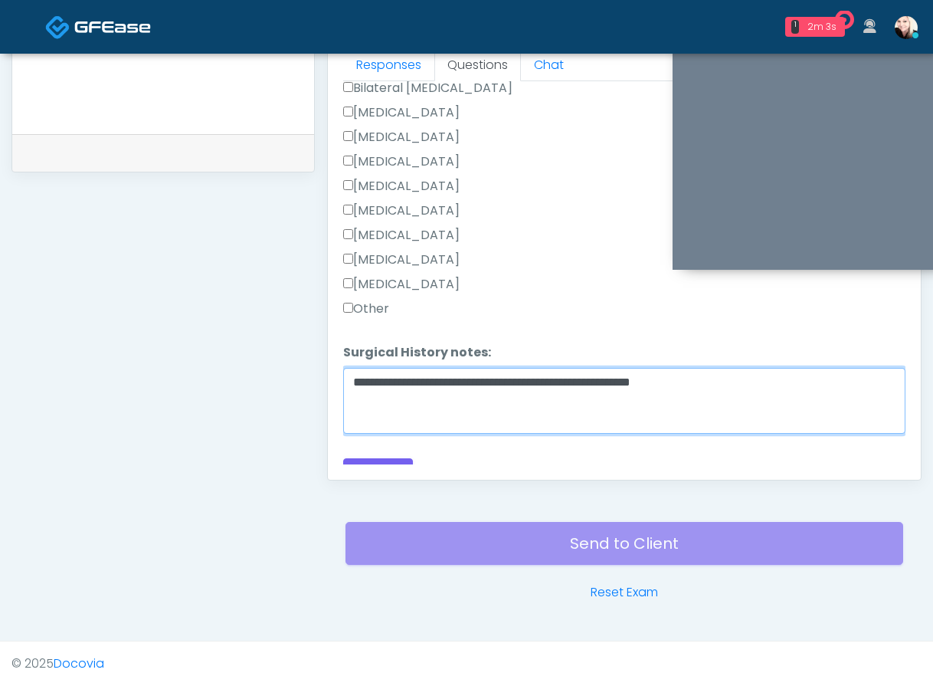
drag, startPoint x: 373, startPoint y: 363, endPoint x: 635, endPoint y: 366, distance: 262.1
click at [635, 368] on textarea "**********" at bounding box center [624, 401] width 562 height 66
drag, startPoint x: 735, startPoint y: 364, endPoint x: 556, endPoint y: 339, distance: 180.2
click at [556, 343] on li "**********" at bounding box center [624, 391] width 562 height 96
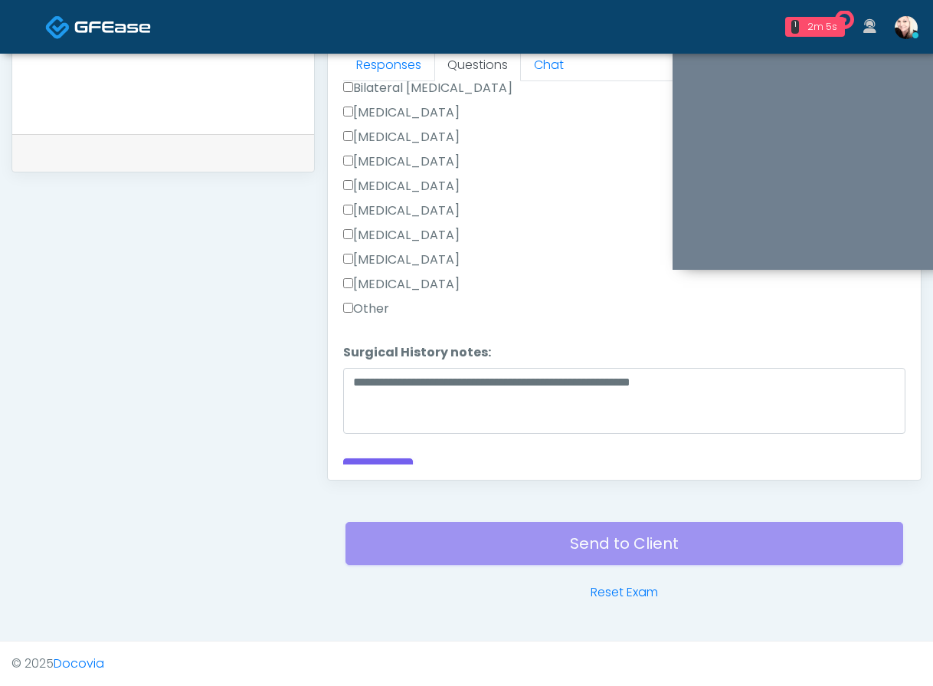
click at [556, 343] on li "**********" at bounding box center [624, 391] width 562 height 96
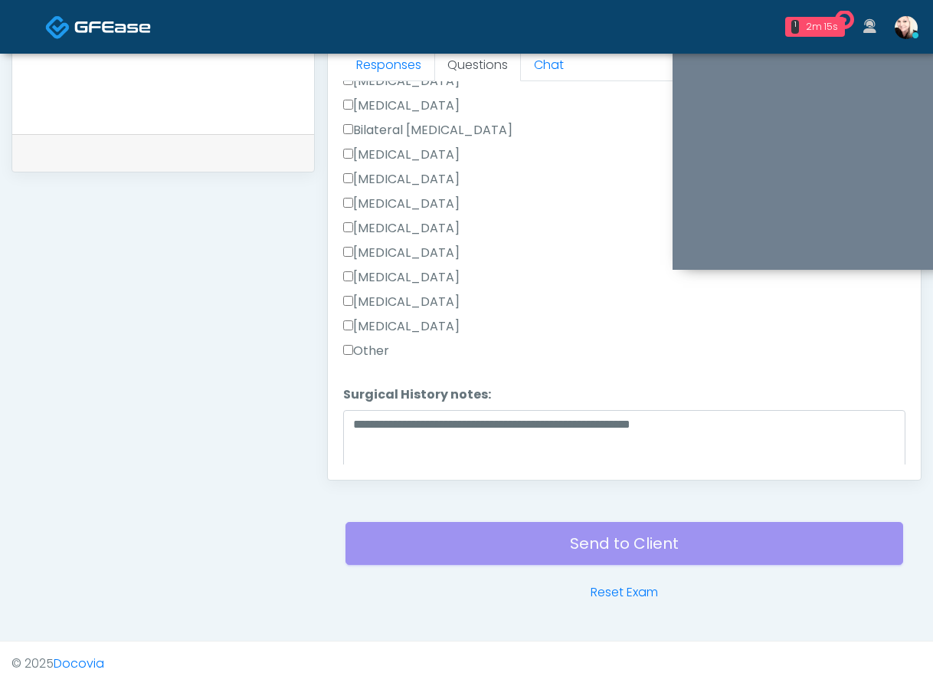
scroll to position [924, 0]
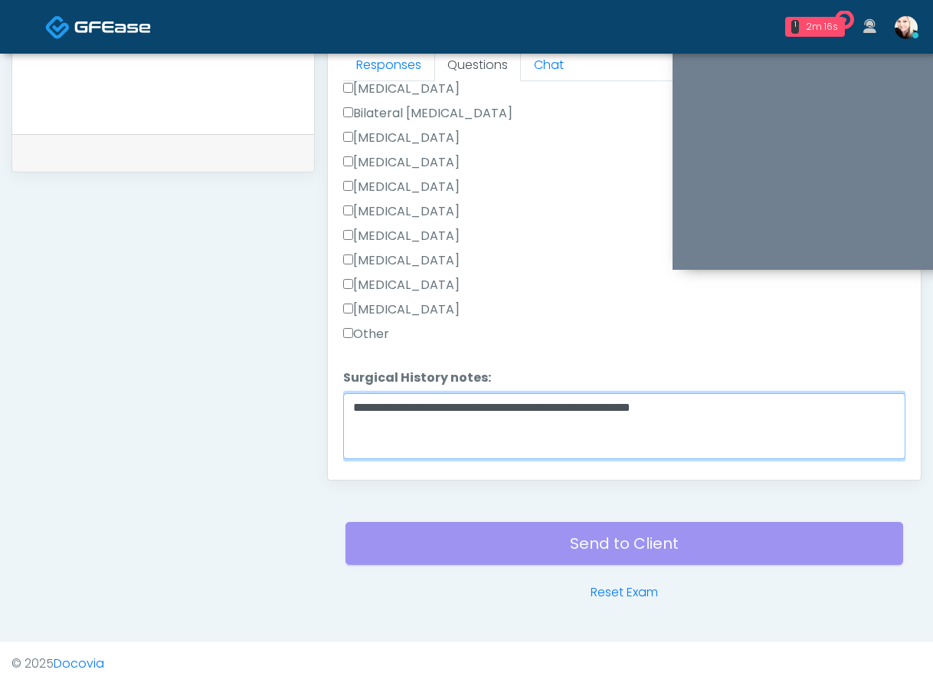
click at [750, 393] on textarea "**********" at bounding box center [624, 426] width 562 height 66
click at [749, 393] on textarea "**********" at bounding box center [624, 426] width 562 height 66
click at [725, 393] on textarea "**********" at bounding box center [624, 426] width 562 height 66
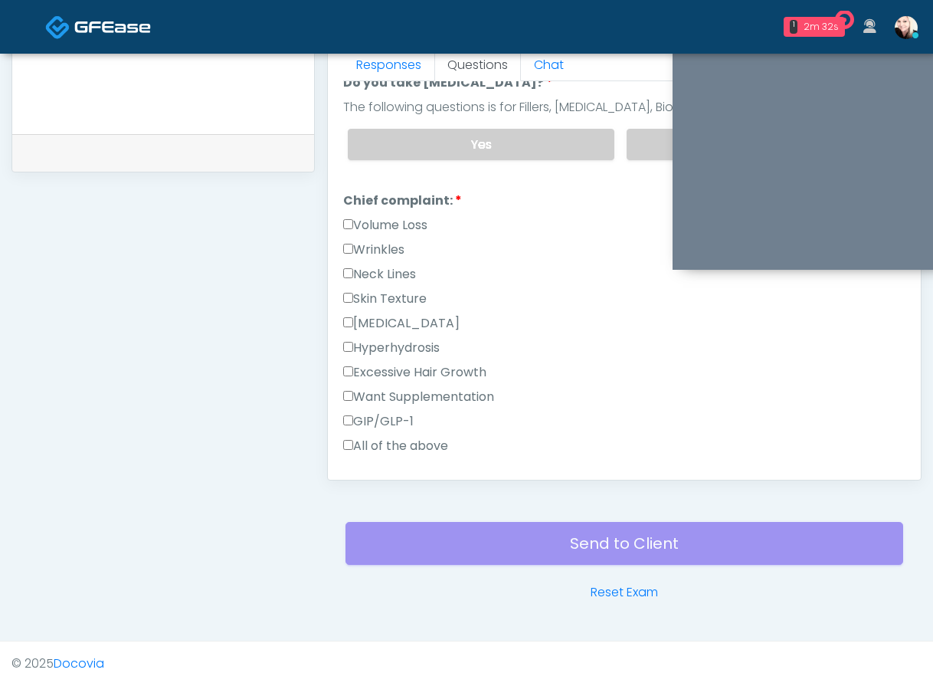
scroll to position [467, 0]
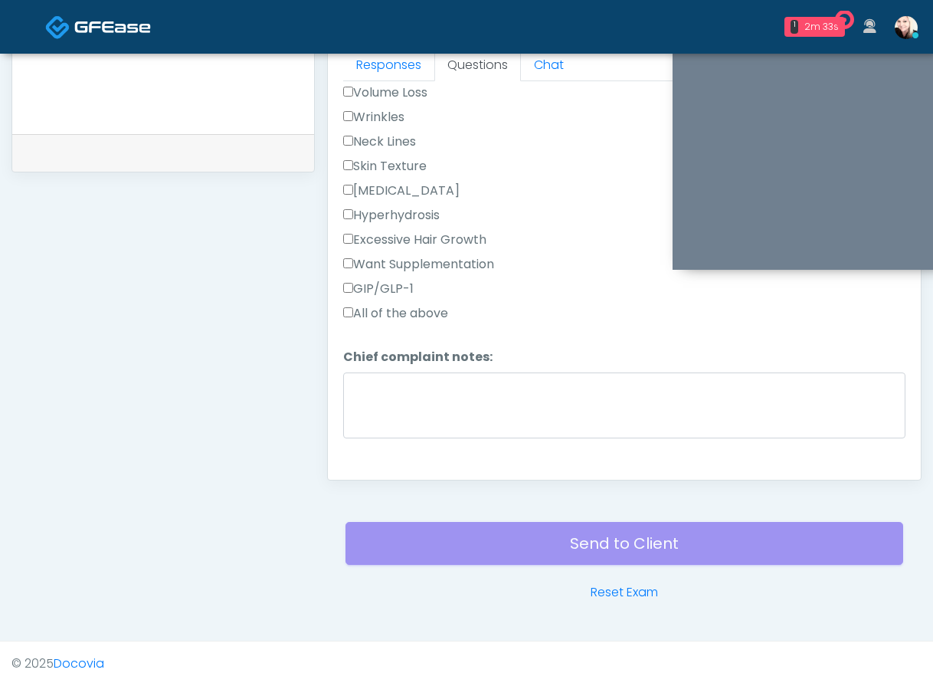
type textarea "**********"
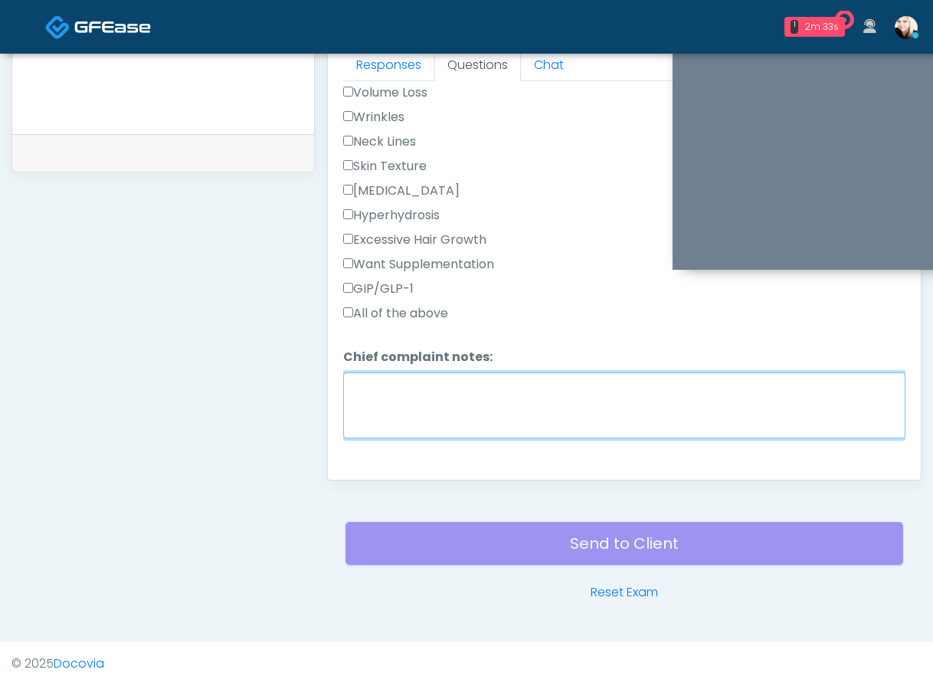
click at [376, 372] on textarea "Chief complaint notes:" at bounding box center [624, 405] width 562 height 66
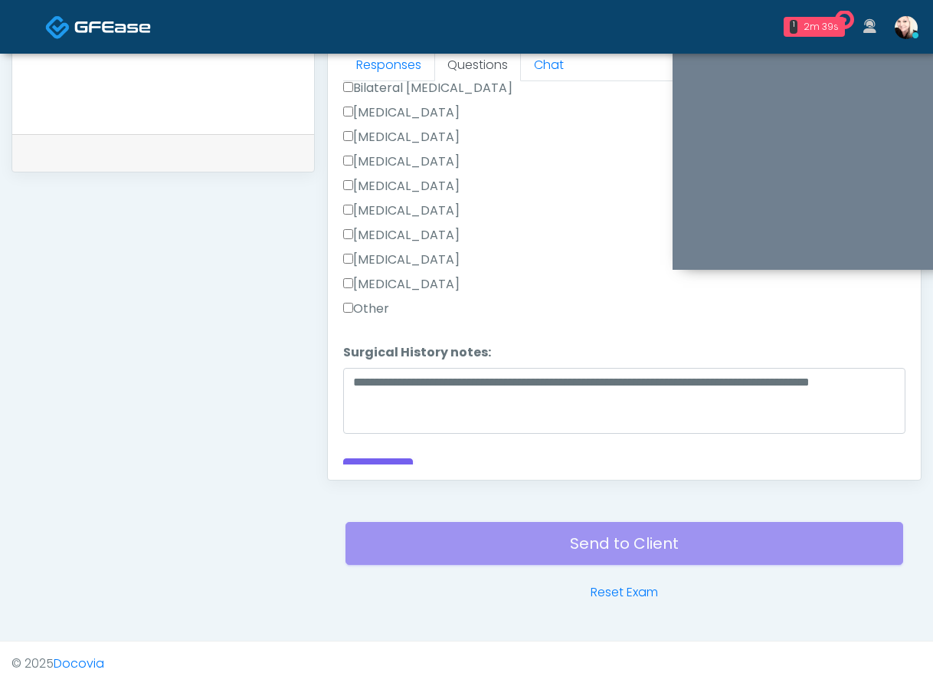
scroll to position [688, 0]
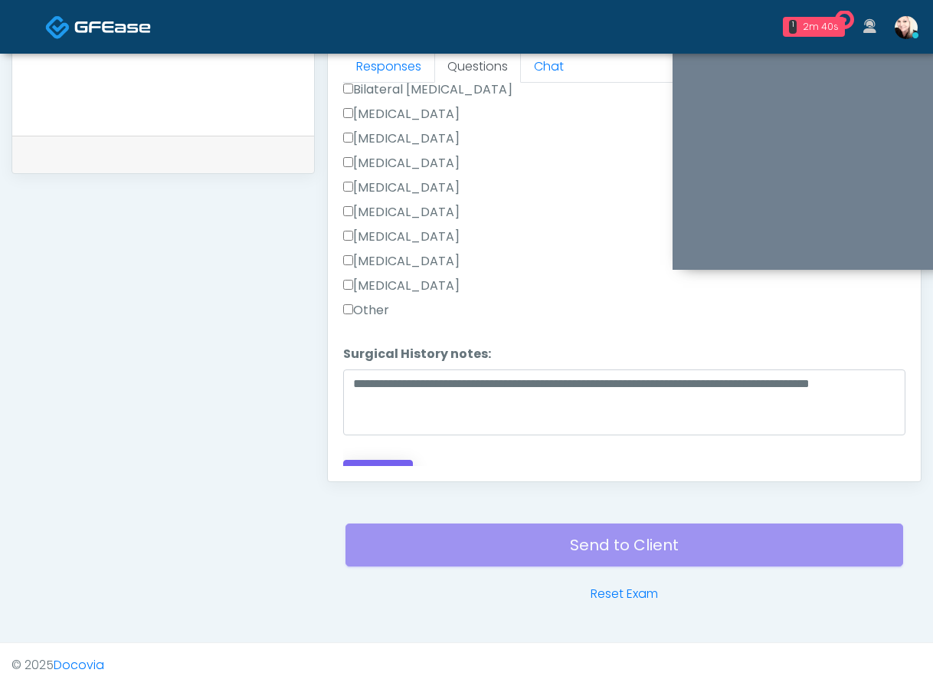
type textarea "**********"
click at [376, 461] on button "Continue" at bounding box center [378, 474] width 70 height 28
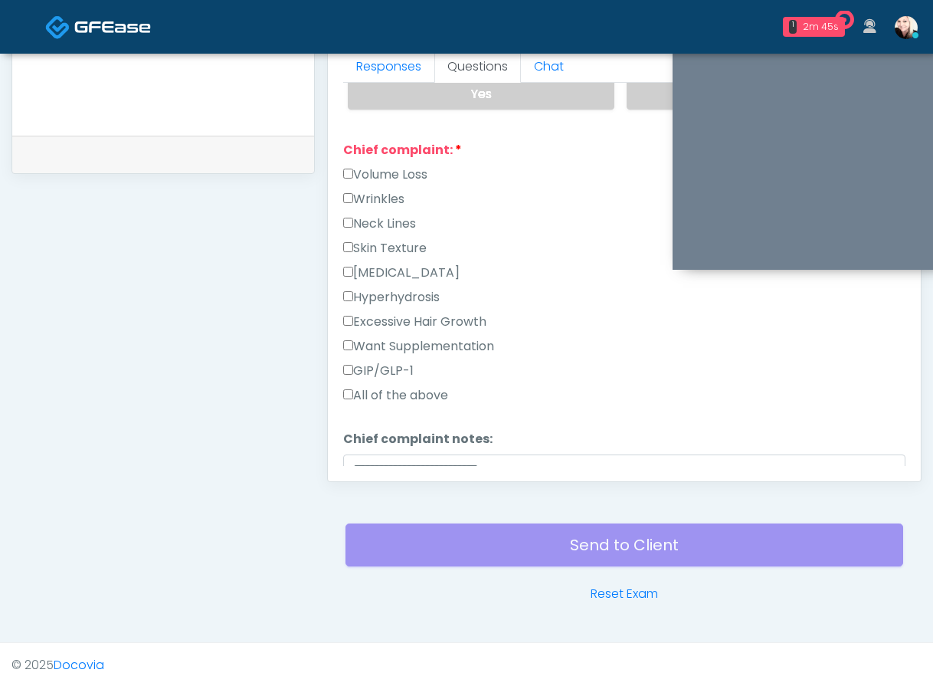
click at [343, 277] on div "Responses Questions Chat Good Faith Exam Script Good Faith Exam Script INTRODUC…" at bounding box center [624, 258] width 593 height 446
click at [356, 288] on label "Hyperhydrosis" at bounding box center [391, 297] width 97 height 18
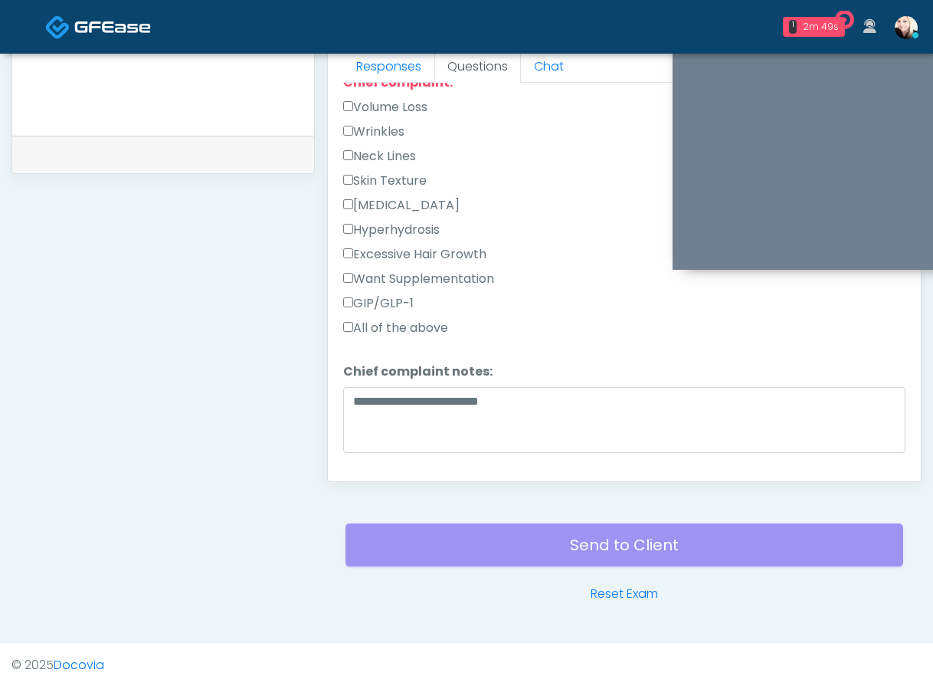
scroll to position [949, 0]
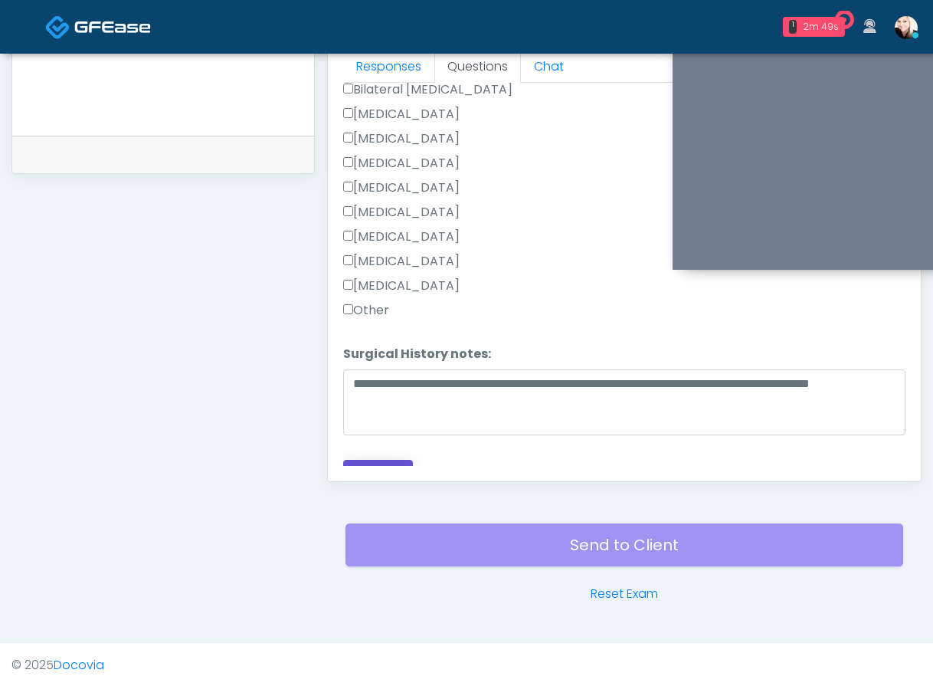
click at [387, 460] on button "Continue" at bounding box center [378, 474] width 70 height 28
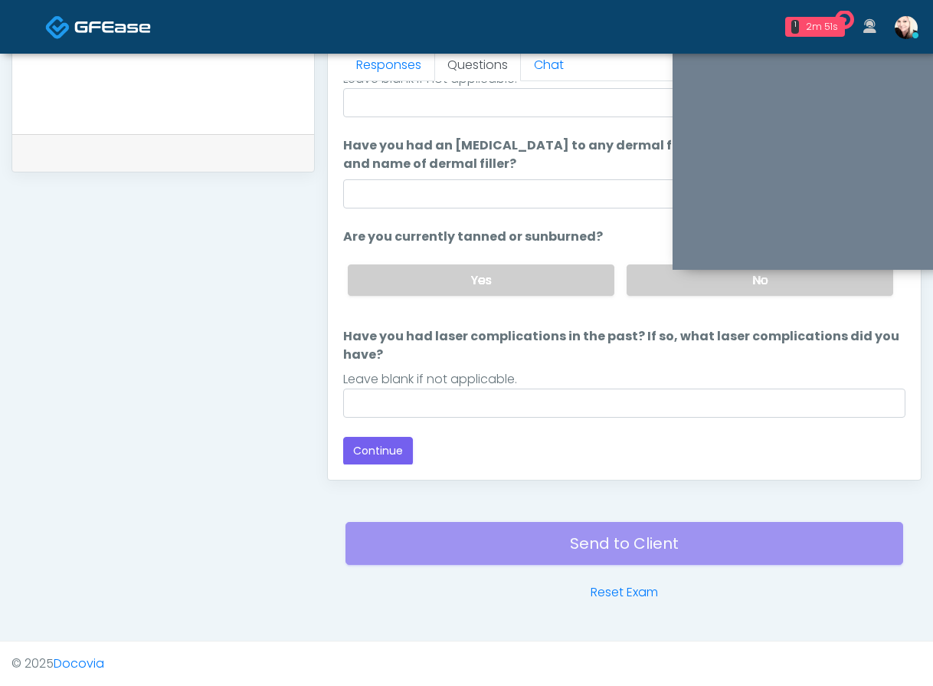
scroll to position [0, 0]
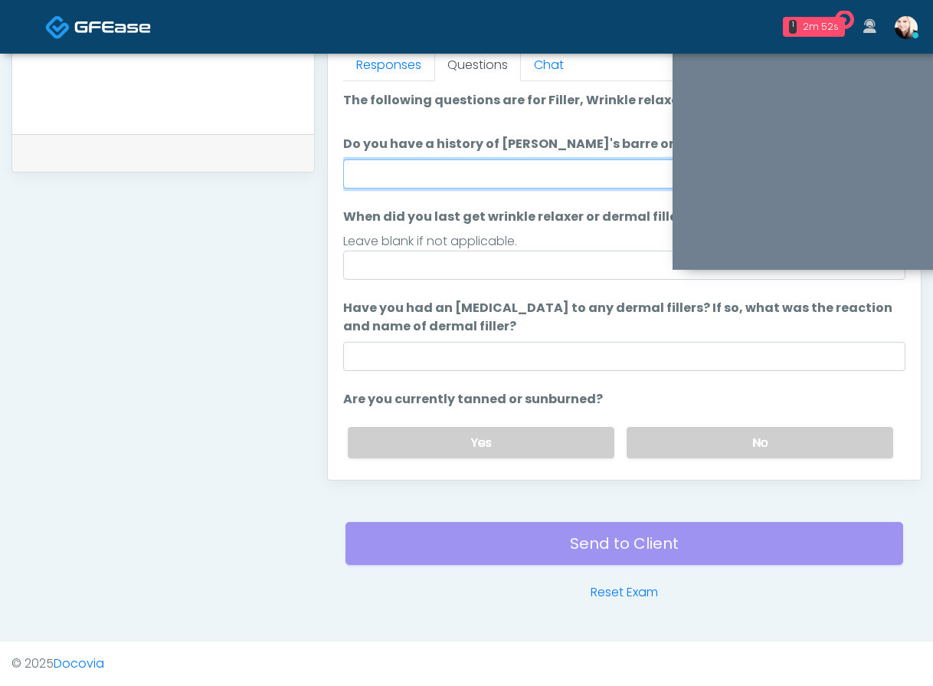
click at [455, 174] on input "Do you have a history of [PERSON_NAME]'s barre or ALS? If so, please provide de…" at bounding box center [624, 173] width 562 height 29
type input "****"
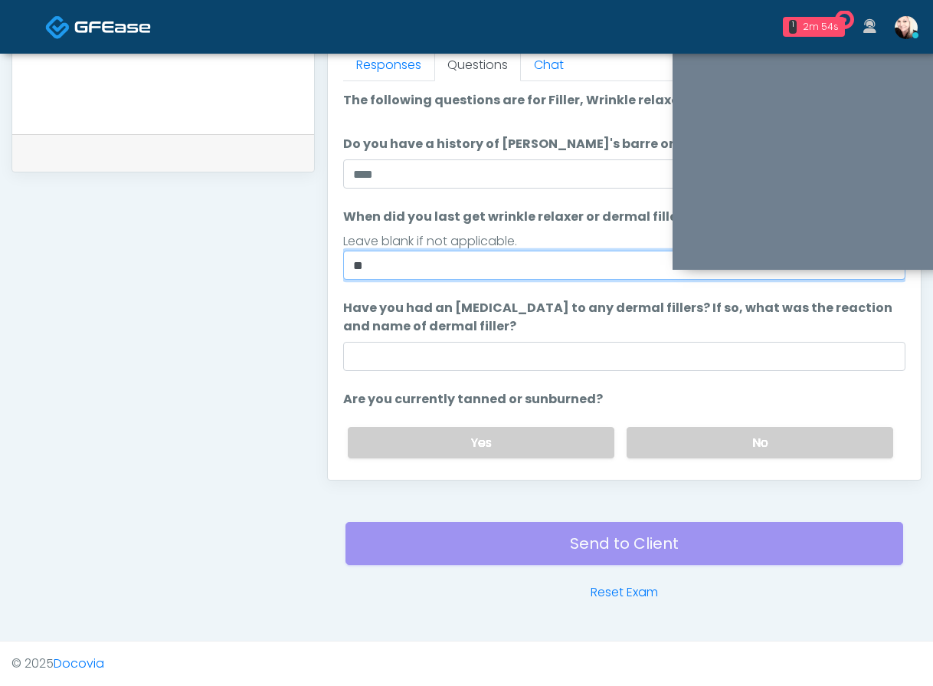
type input "*"
type input "****"
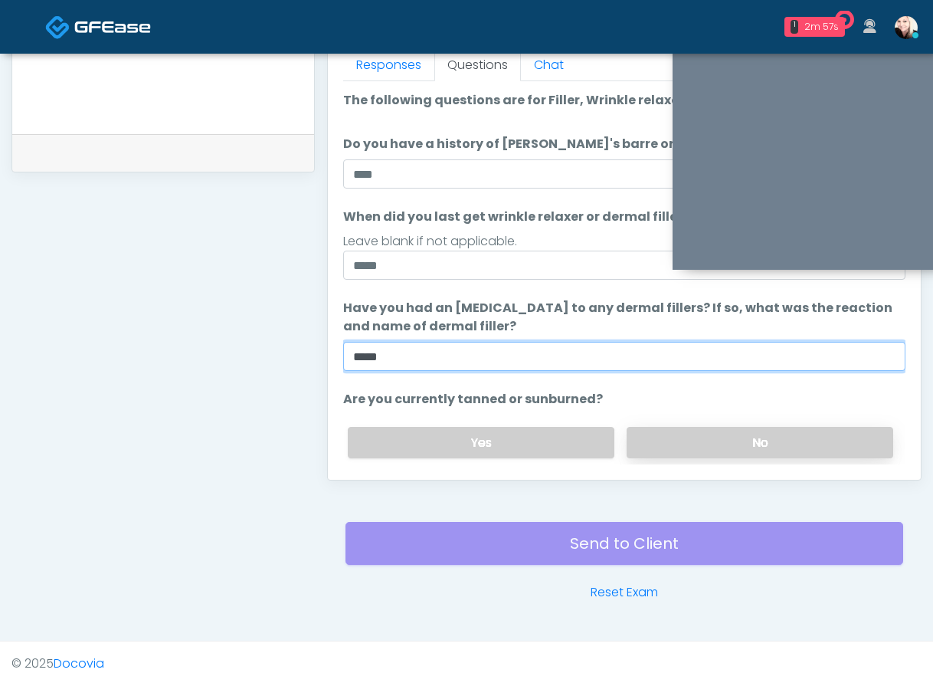
type input "****"
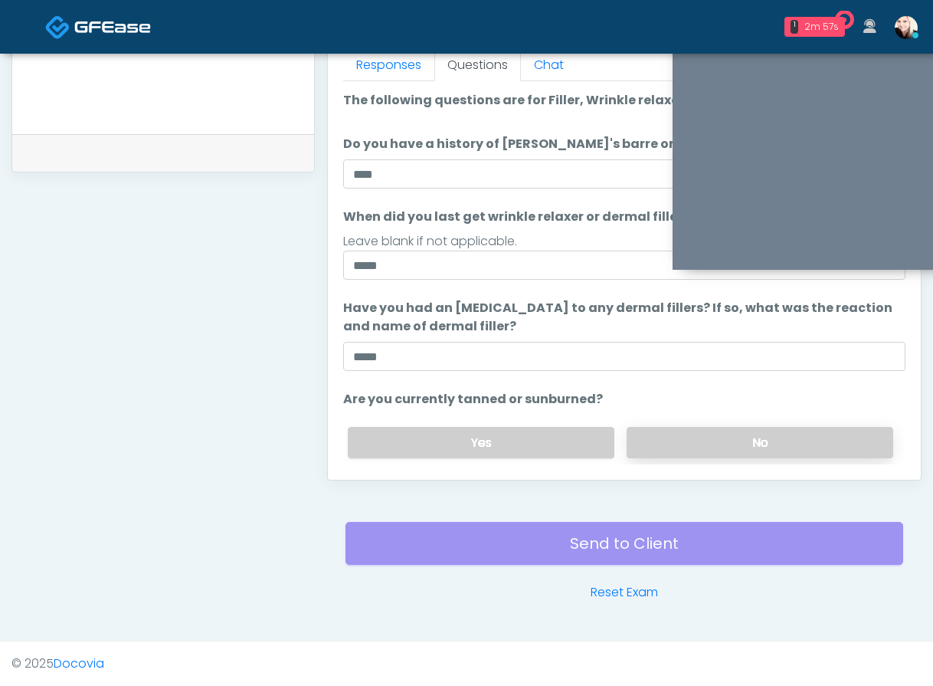
click at [681, 436] on label "No" at bounding box center [760, 442] width 267 height 31
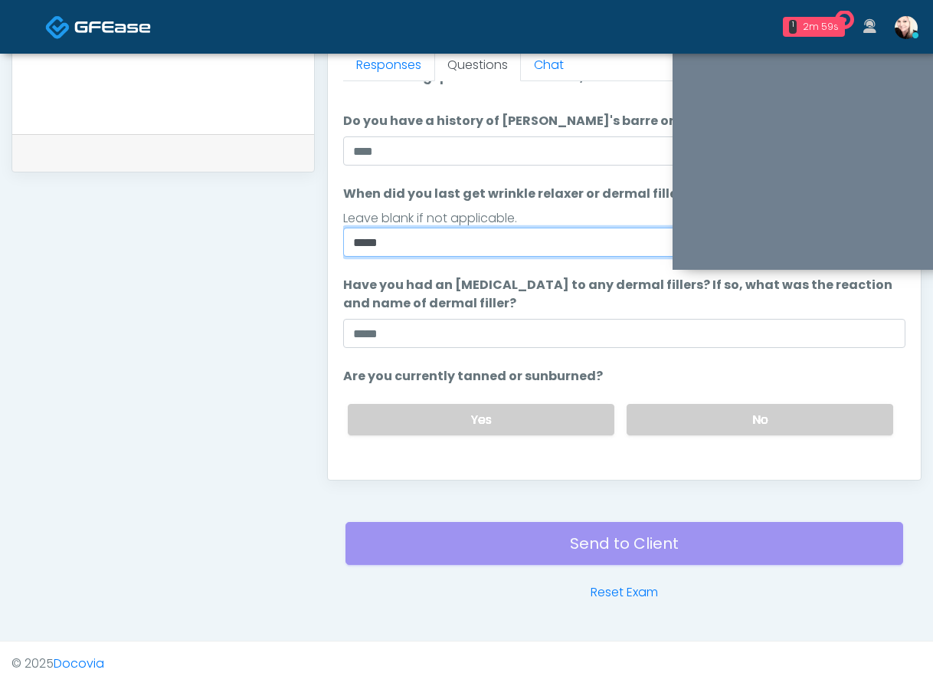
drag, startPoint x: 393, startPoint y: 243, endPoint x: 322, endPoint y: 232, distance: 72.1
click at [322, 232] on div "Invite Participants to Video Session Invite Participants Responses Questions Ch…" at bounding box center [618, 17] width 607 height 1169
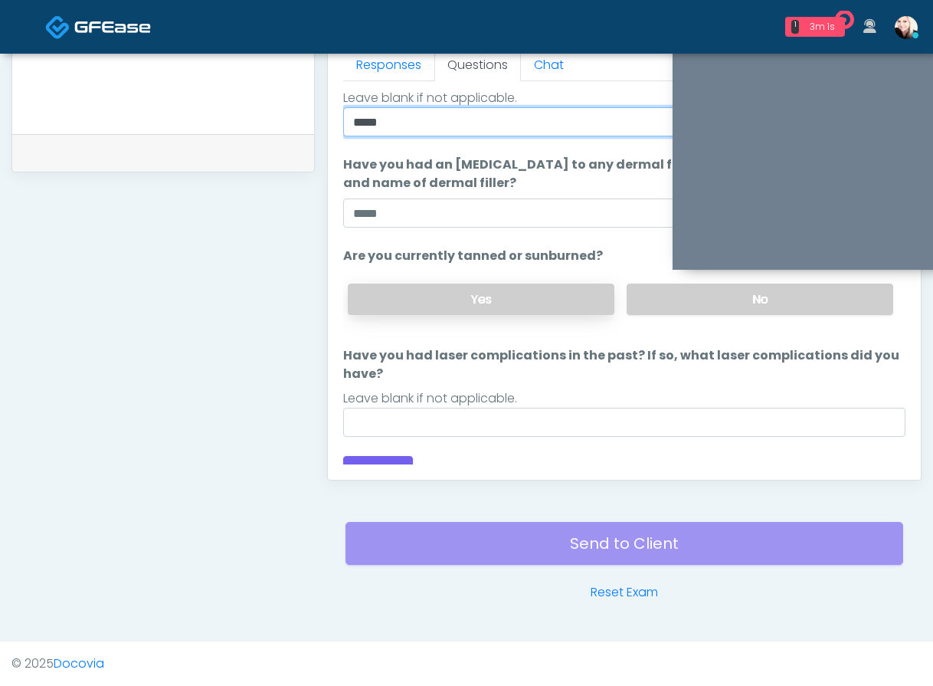
scroll to position [146, 0]
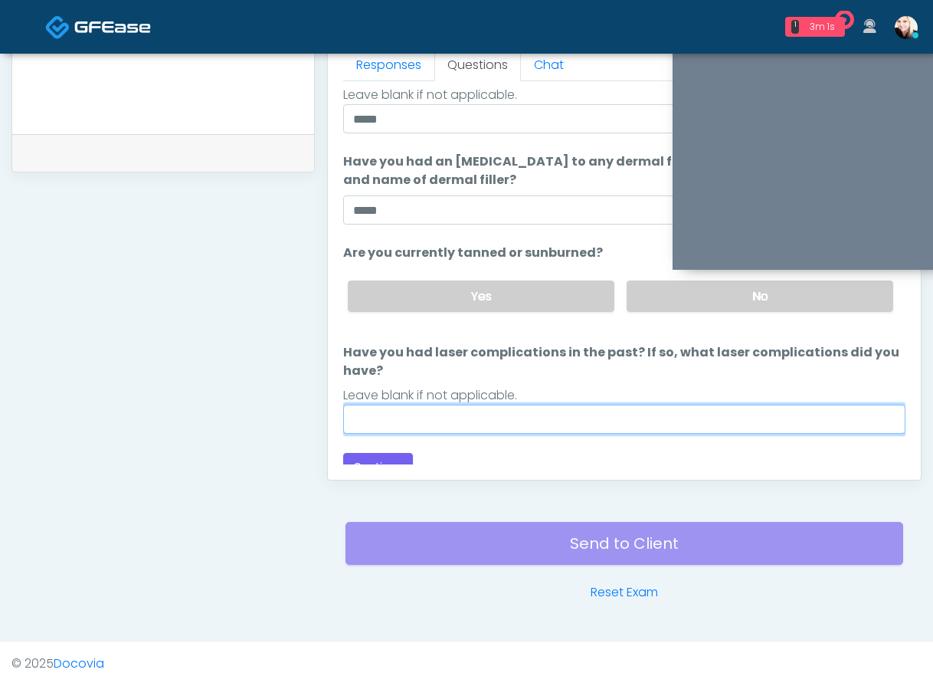
click at [457, 411] on input "Have you had laser complications in the past? If so, what laser complications d…" at bounding box center [624, 419] width 562 height 29
type input "****"
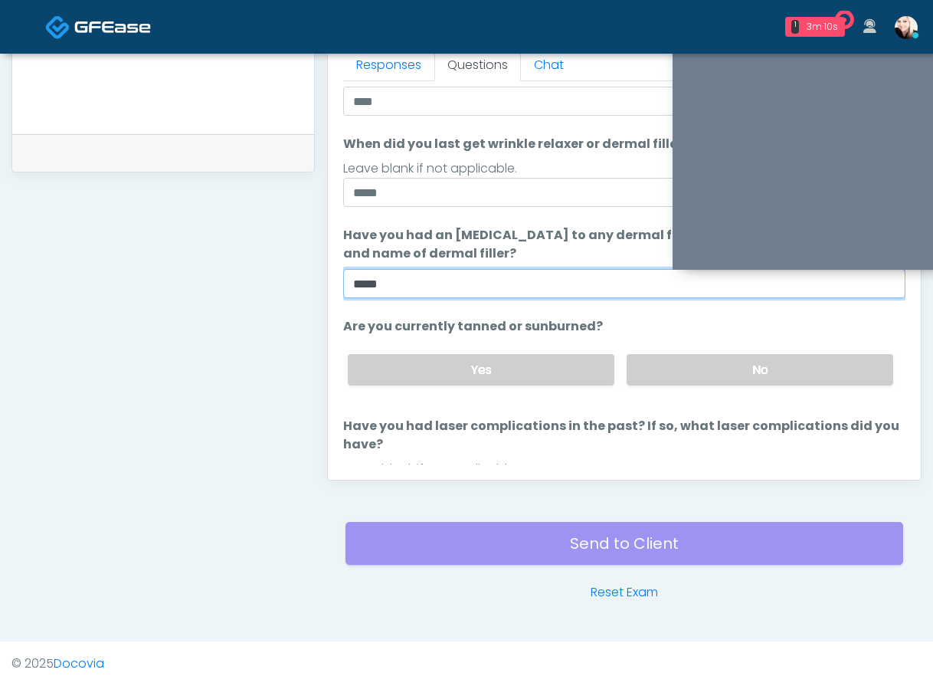
drag, startPoint x: 399, startPoint y: 295, endPoint x: 304, endPoint y: 270, distance: 98.3
click at [304, 270] on div "**********" at bounding box center [466, 17] width 910 height 1169
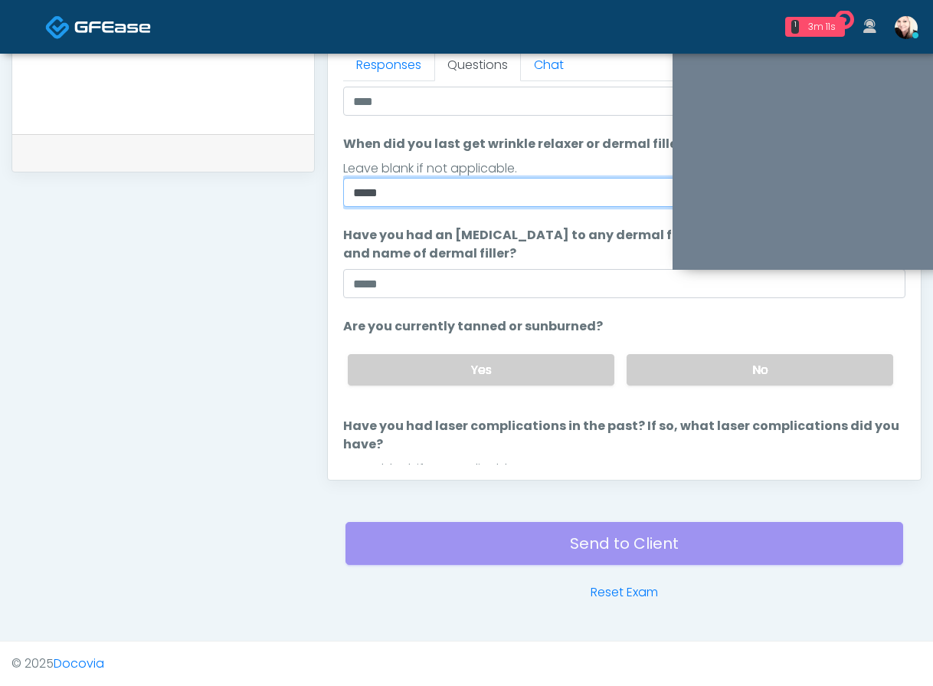
drag, startPoint x: 405, startPoint y: 192, endPoint x: 319, endPoint y: 188, distance: 86.0
click at [319, 188] on div "Invite Participants to Video Session Invite Participants Responses Questions Ch…" at bounding box center [618, 17] width 607 height 1169
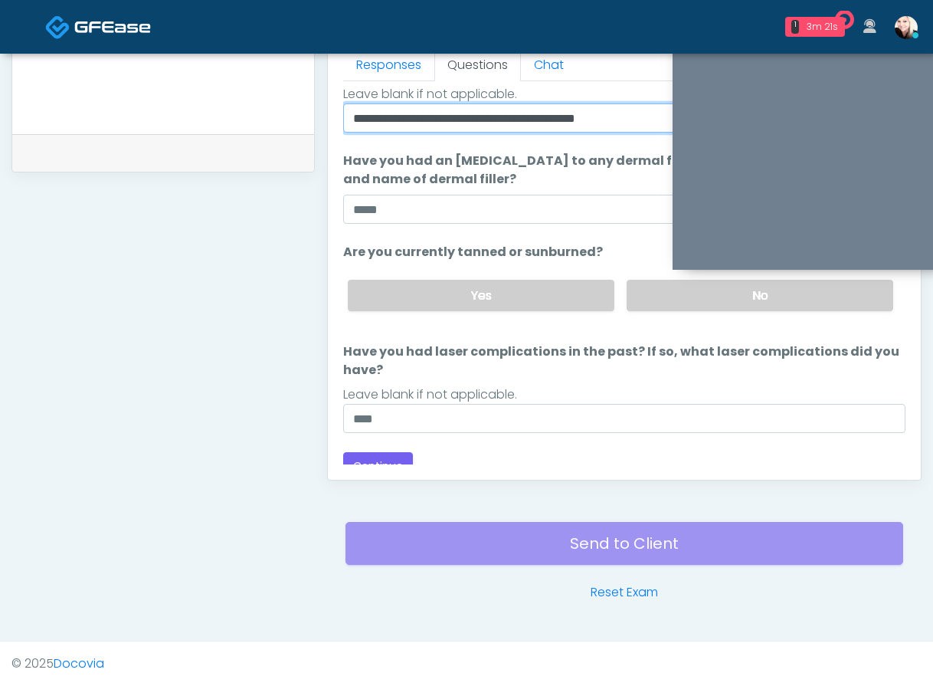
scroll to position [162, 0]
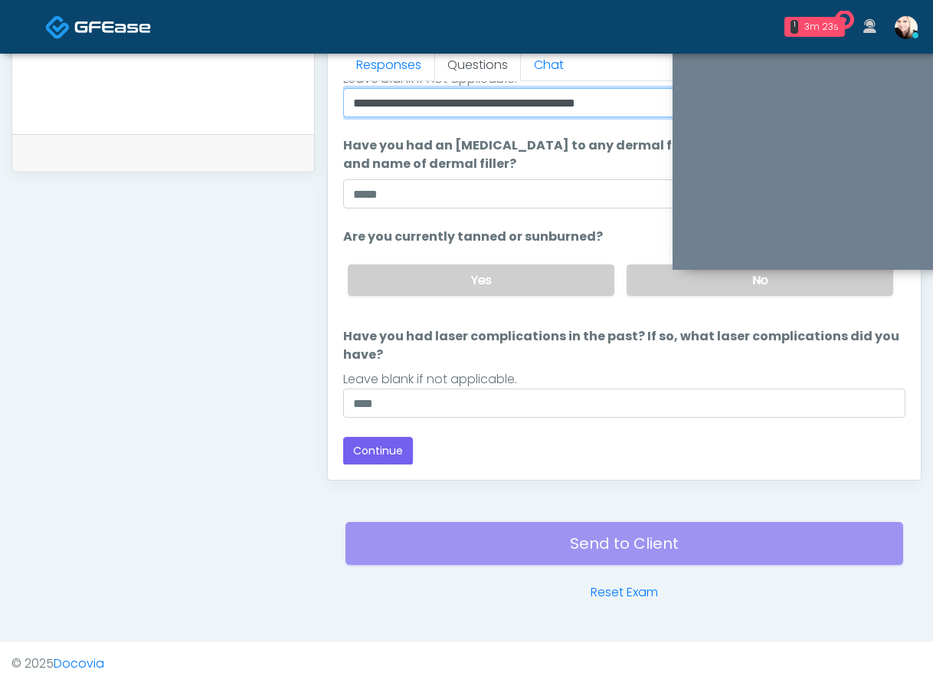
type input "**********"
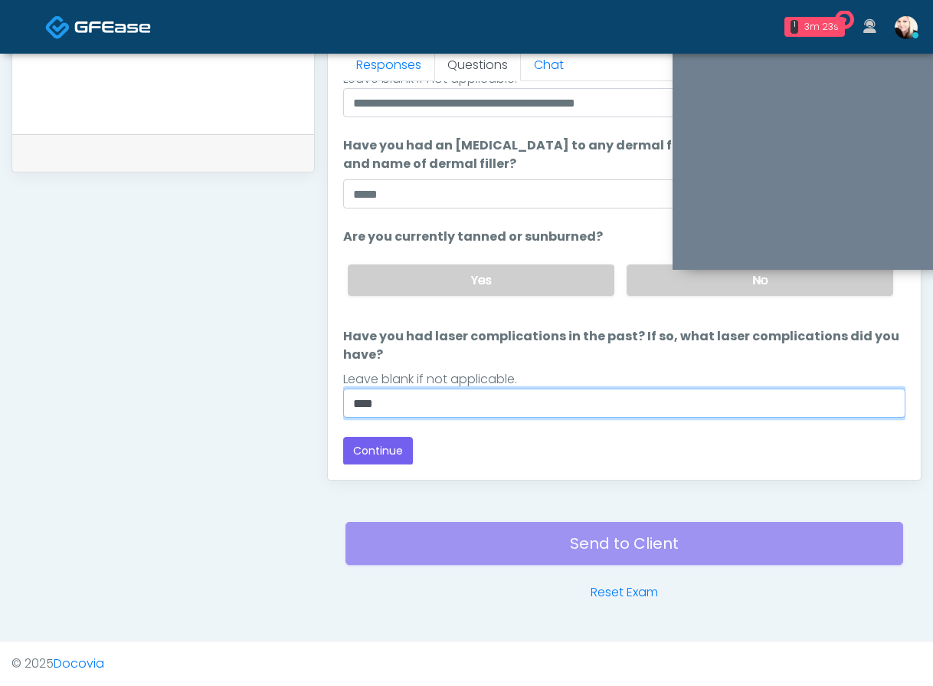
click at [426, 406] on input "****" at bounding box center [624, 403] width 562 height 29
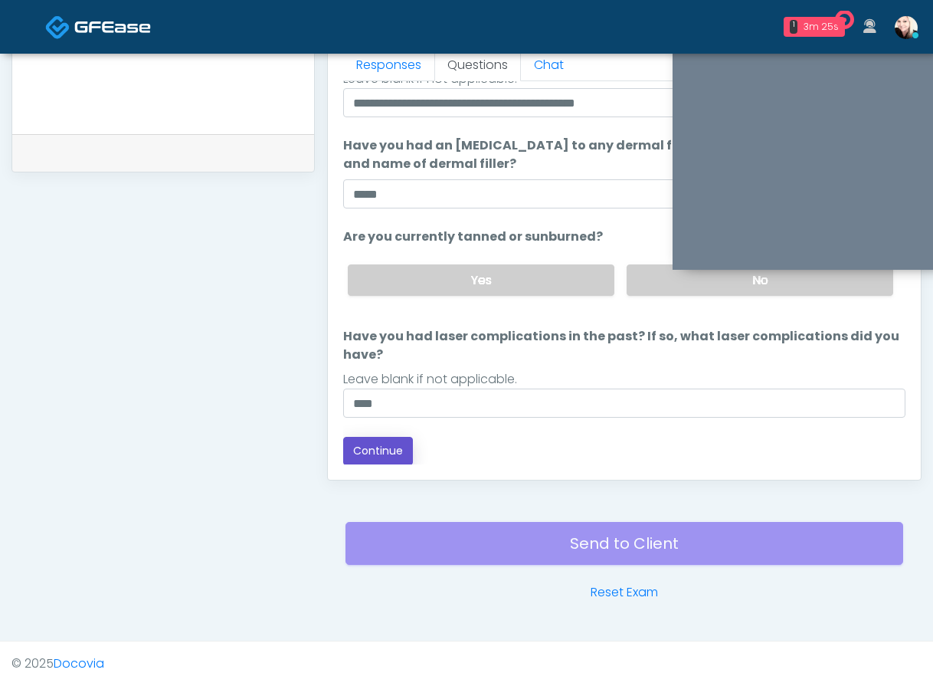
click at [367, 452] on button "Continue" at bounding box center [378, 451] width 70 height 28
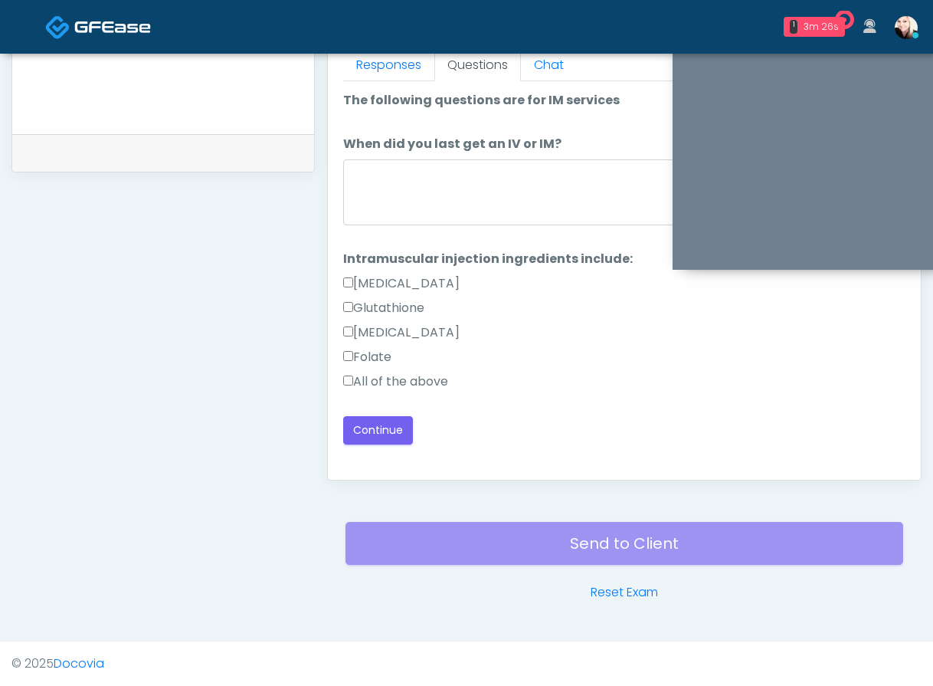
scroll to position [0, 0]
click at [352, 386] on label "All of the above" at bounding box center [395, 381] width 105 height 18
click at [415, 196] on textarea "When did you last get an IV or IM?" at bounding box center [624, 192] width 562 height 66
type textarea "****"
click at [386, 430] on button "Continue" at bounding box center [378, 430] width 70 height 28
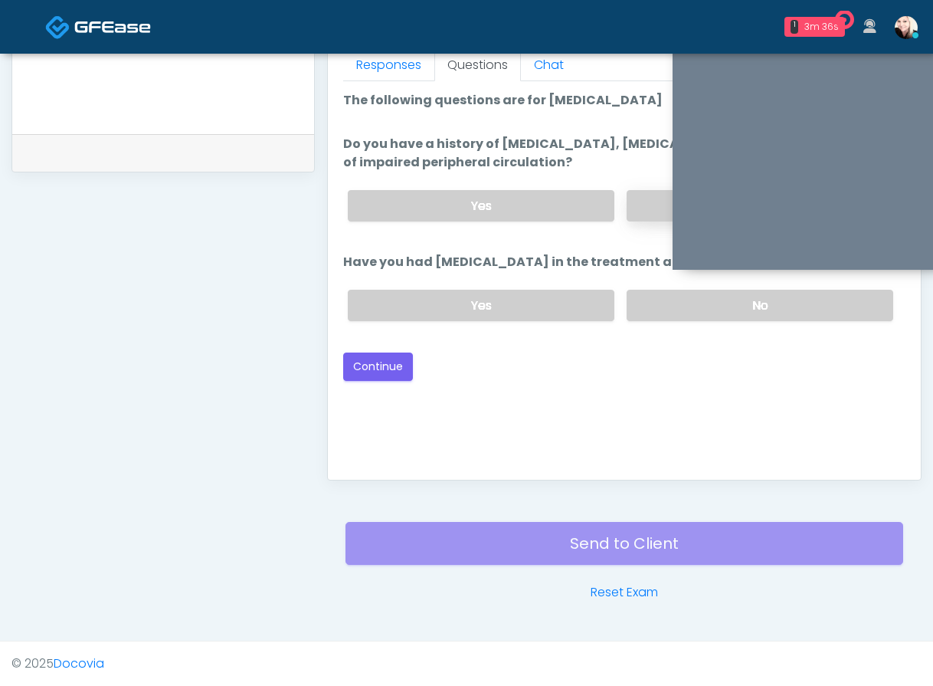
click at [646, 208] on label "No" at bounding box center [760, 205] width 267 height 31
click at [683, 311] on label "No" at bounding box center [760, 305] width 267 height 31
click at [389, 363] on button "Continue" at bounding box center [378, 367] width 70 height 28
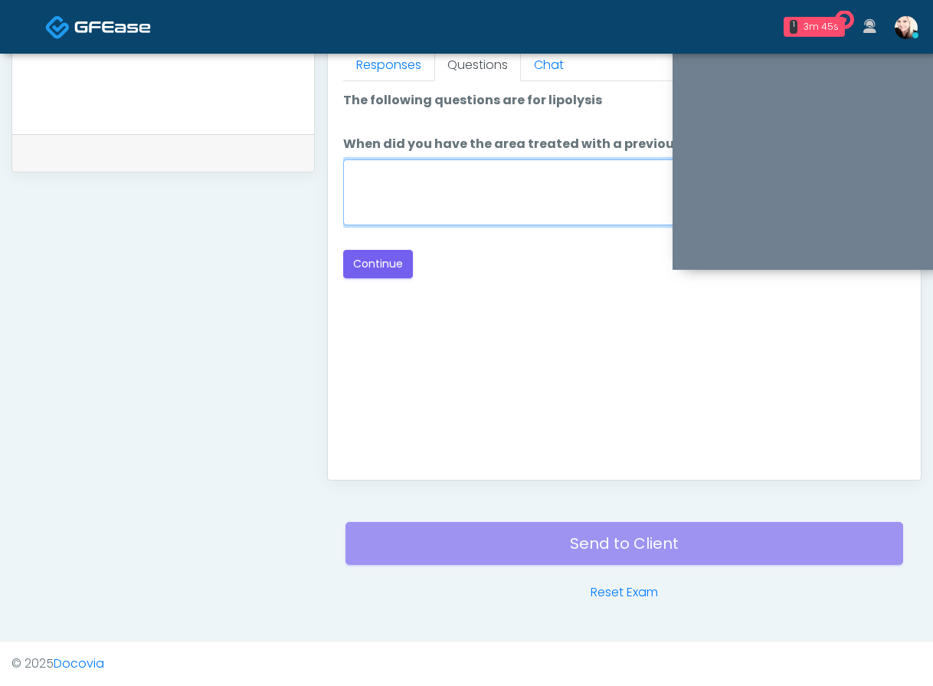
click at [523, 182] on textarea "When did you have the area treated with a previous lipolysis treatment?" at bounding box center [624, 192] width 562 height 66
type textarea "****"
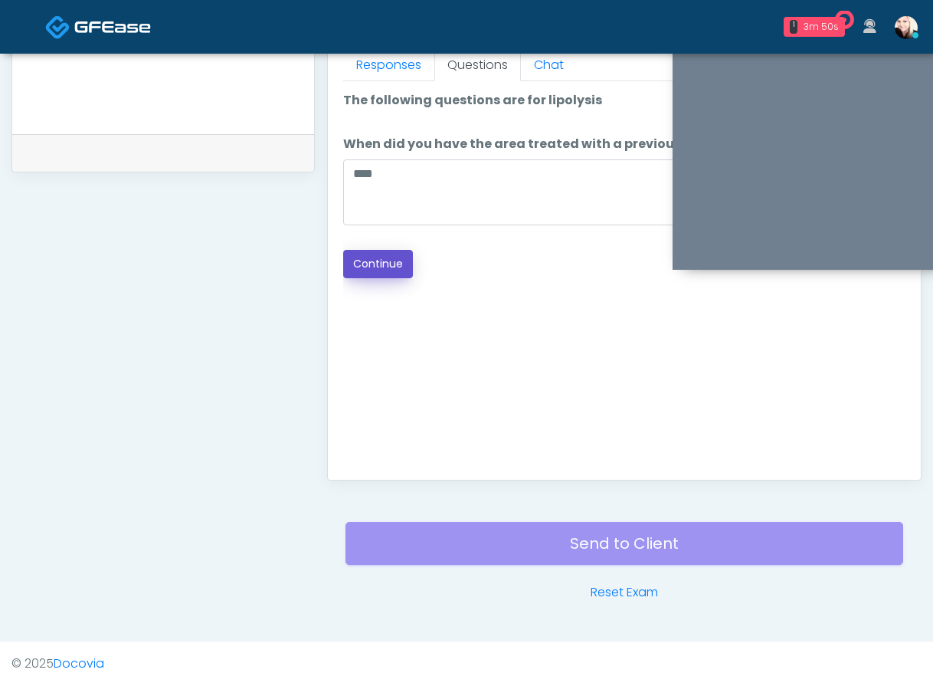
click at [384, 253] on button "Continue" at bounding box center [378, 264] width 70 height 28
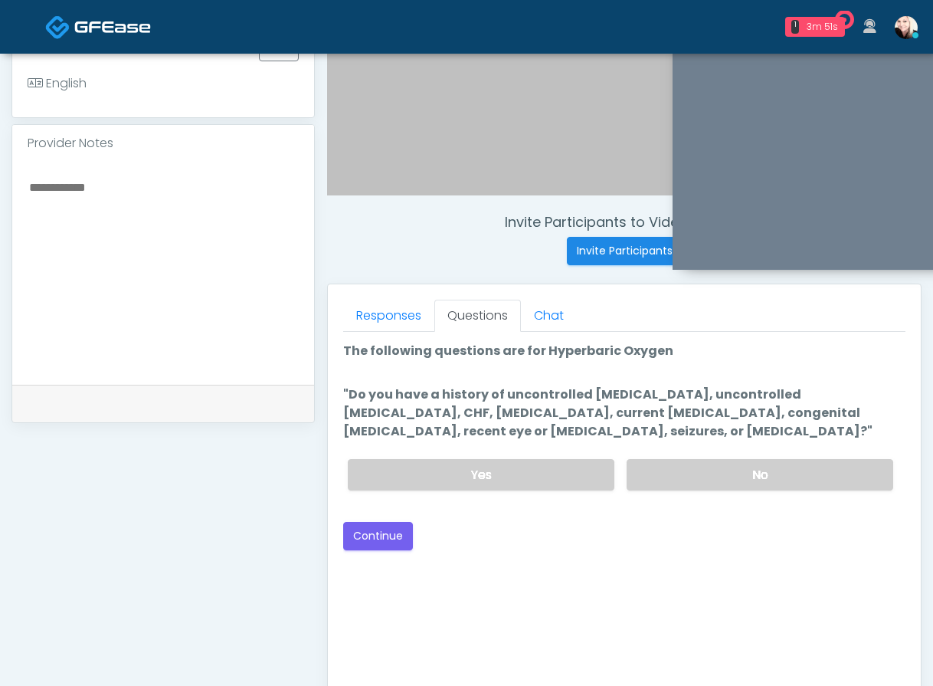
scroll to position [432, 0]
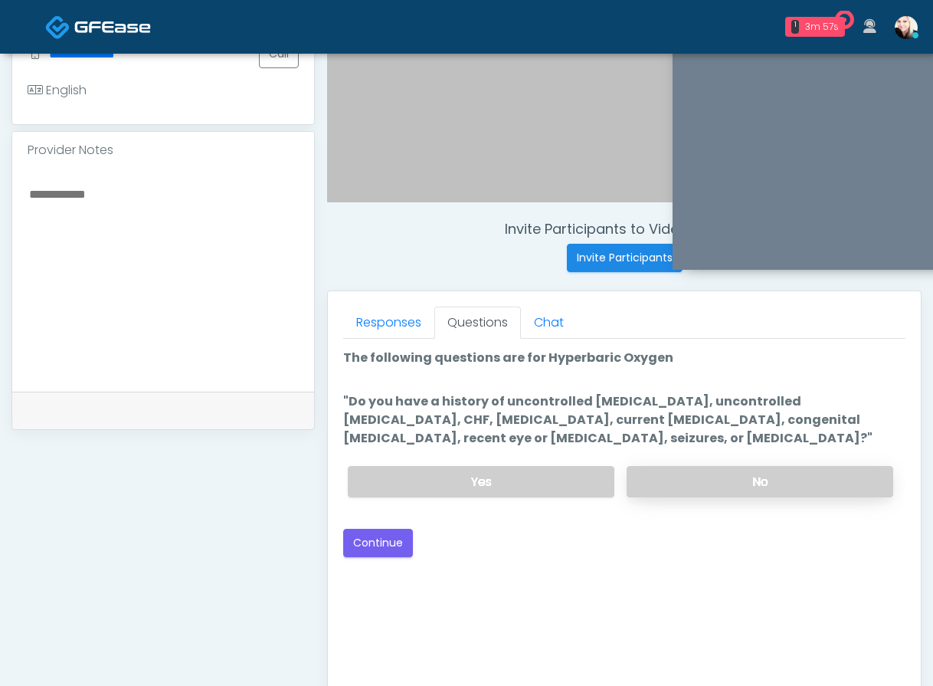
click at [745, 484] on label "No" at bounding box center [760, 481] width 267 height 31
click at [382, 540] on button "Continue" at bounding box center [378, 543] width 70 height 28
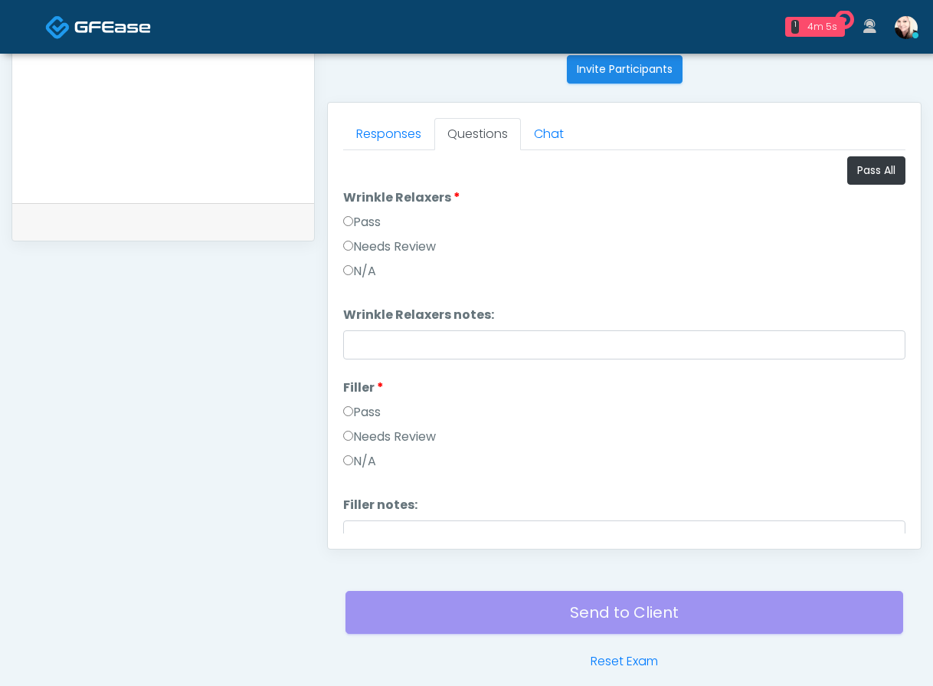
scroll to position [641, 0]
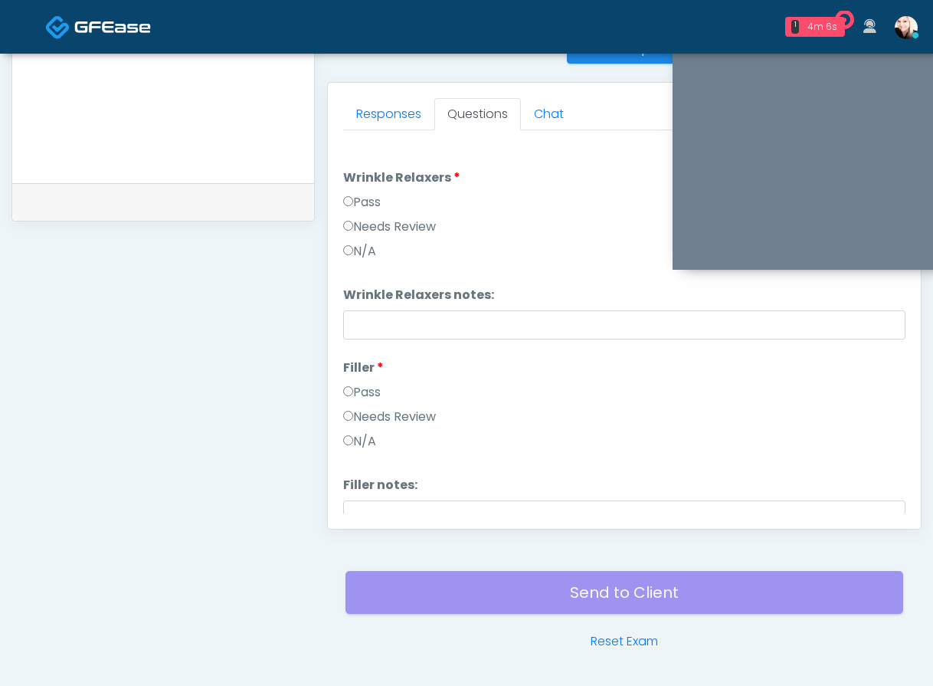
click at [338, 208] on div "Responses Questions Chat Good Faith Exam Script Good Faith Exam Script INTRODUC…" at bounding box center [624, 306] width 593 height 446
click at [358, 200] on label "Pass" at bounding box center [362, 202] width 38 height 18
click at [349, 399] on label "Pass" at bounding box center [362, 392] width 38 height 18
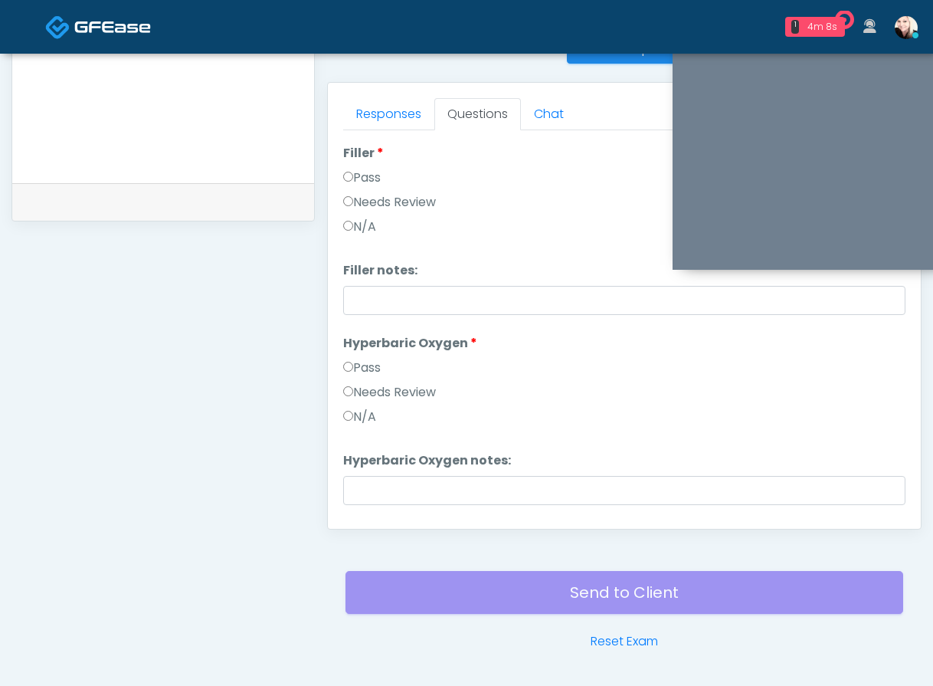
scroll to position [223, 0]
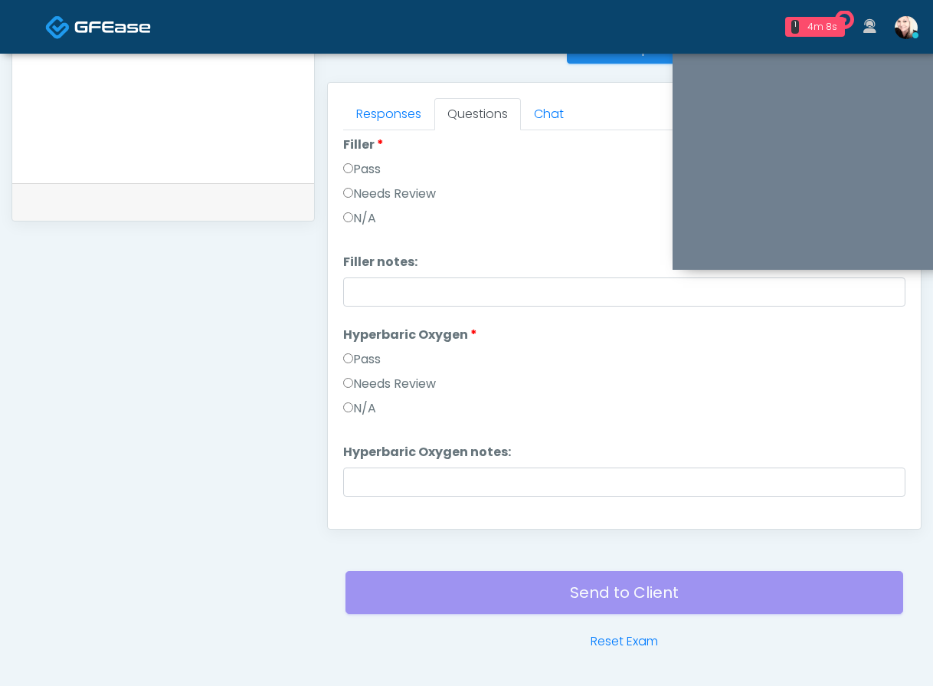
click at [353, 359] on label "Pass" at bounding box center [362, 359] width 38 height 18
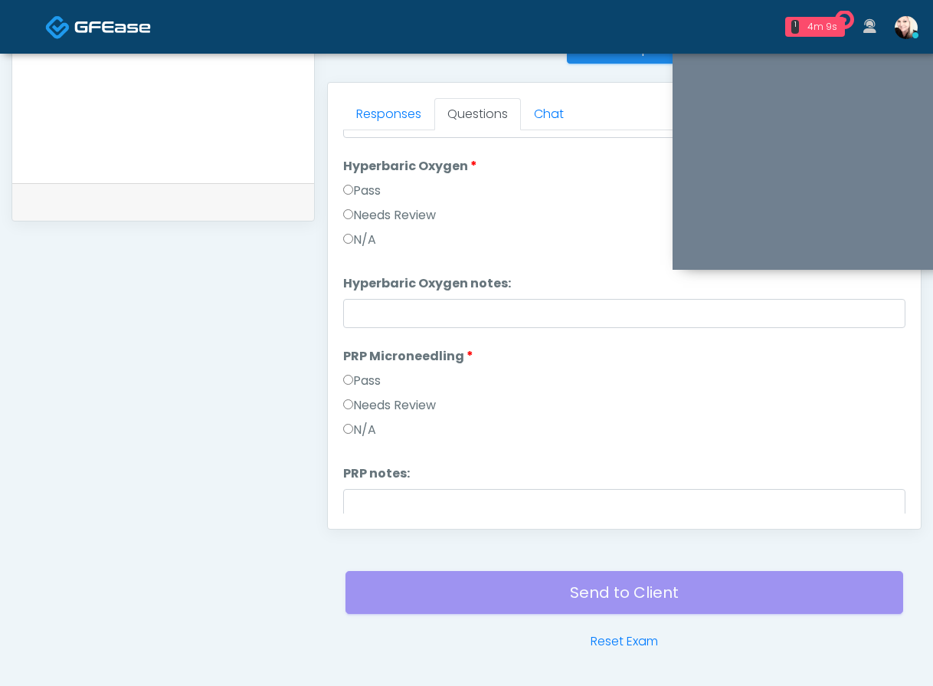
scroll to position [395, 0]
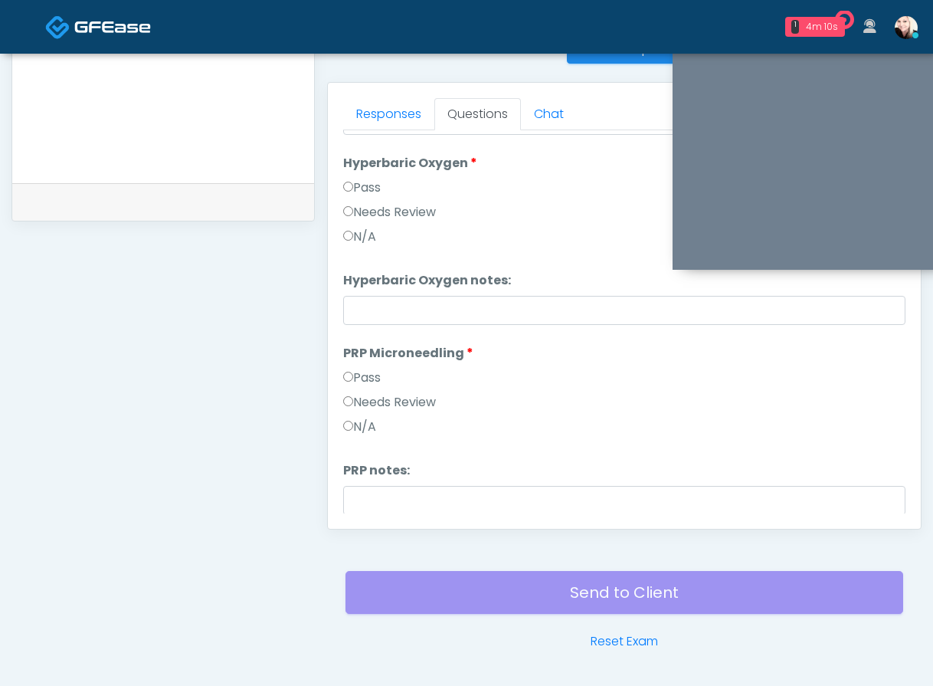
click at [345, 382] on label "Pass" at bounding box center [362, 378] width 38 height 18
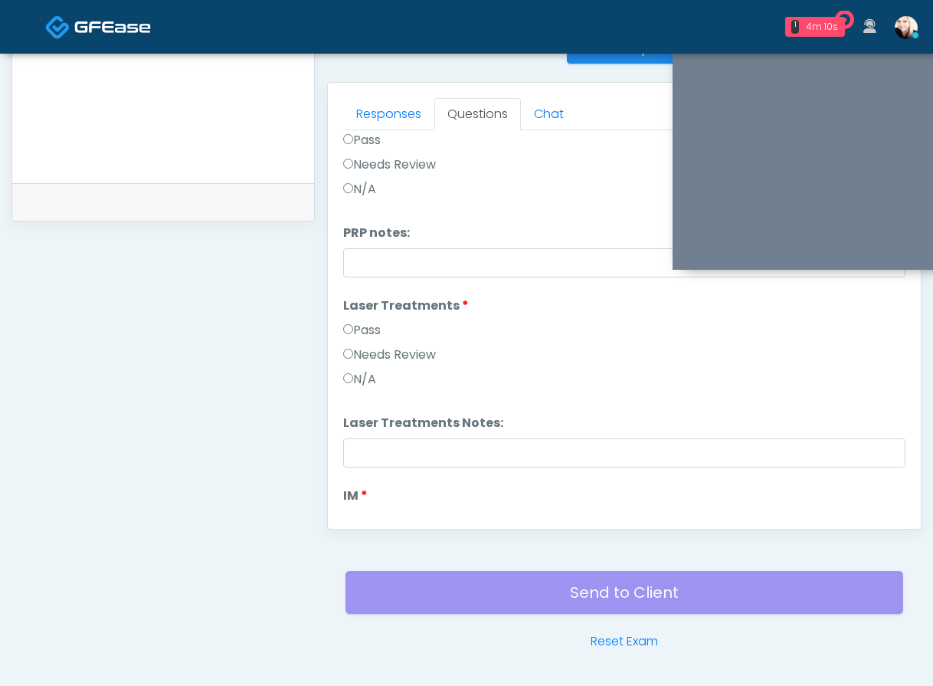
scroll to position [635, 0]
click at [356, 316] on li "Laser Treatments Laser Treatments Pass Needs Review N/A" at bounding box center [624, 342] width 562 height 98
click at [353, 323] on label "Pass" at bounding box center [362, 327] width 38 height 18
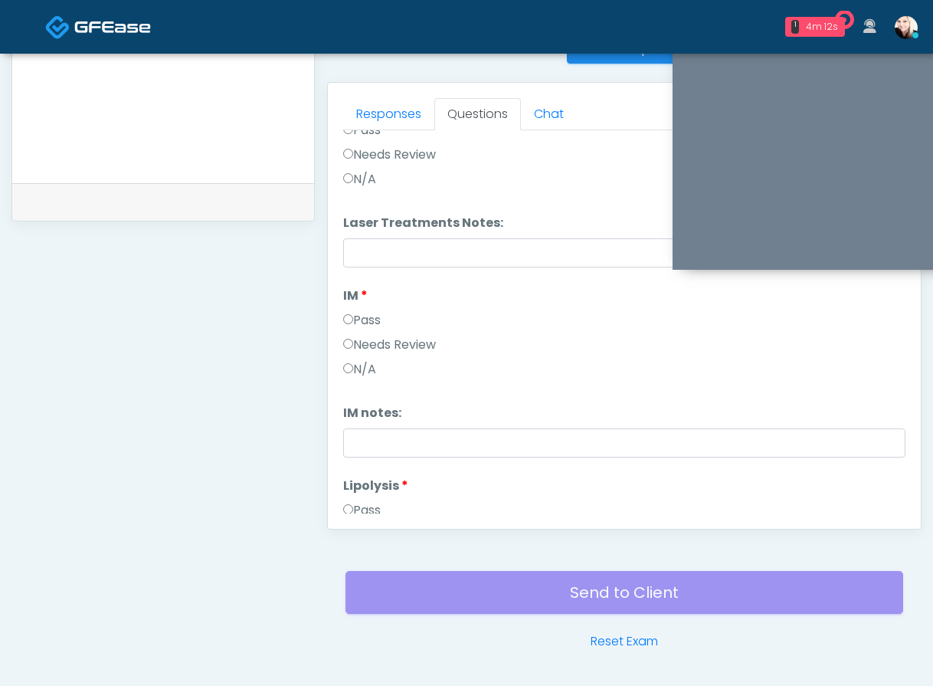
click at [353, 325] on label "Pass" at bounding box center [362, 320] width 38 height 18
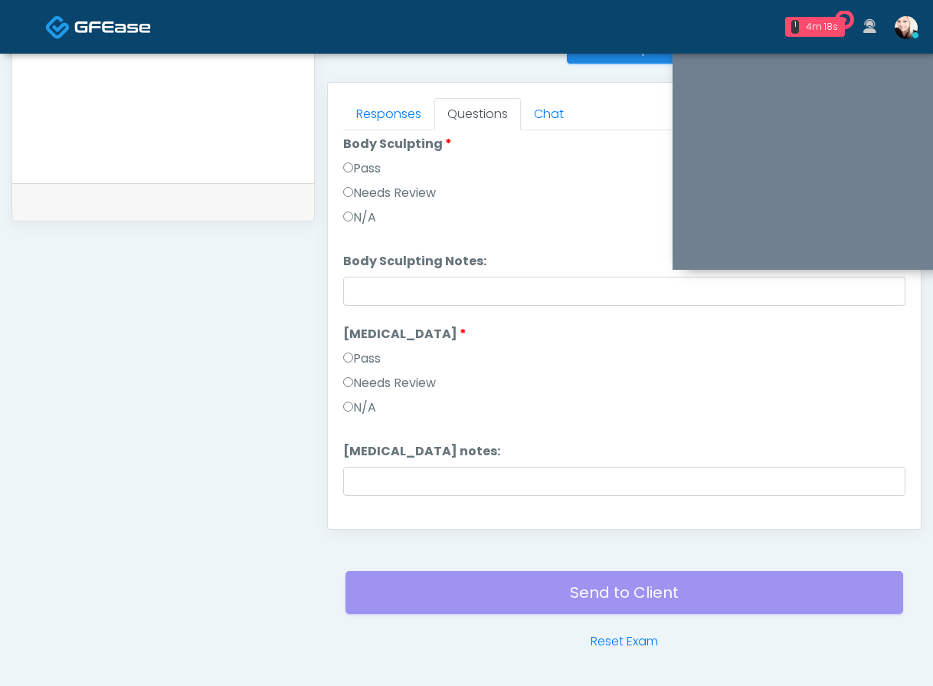
scroll to position [1572, 0]
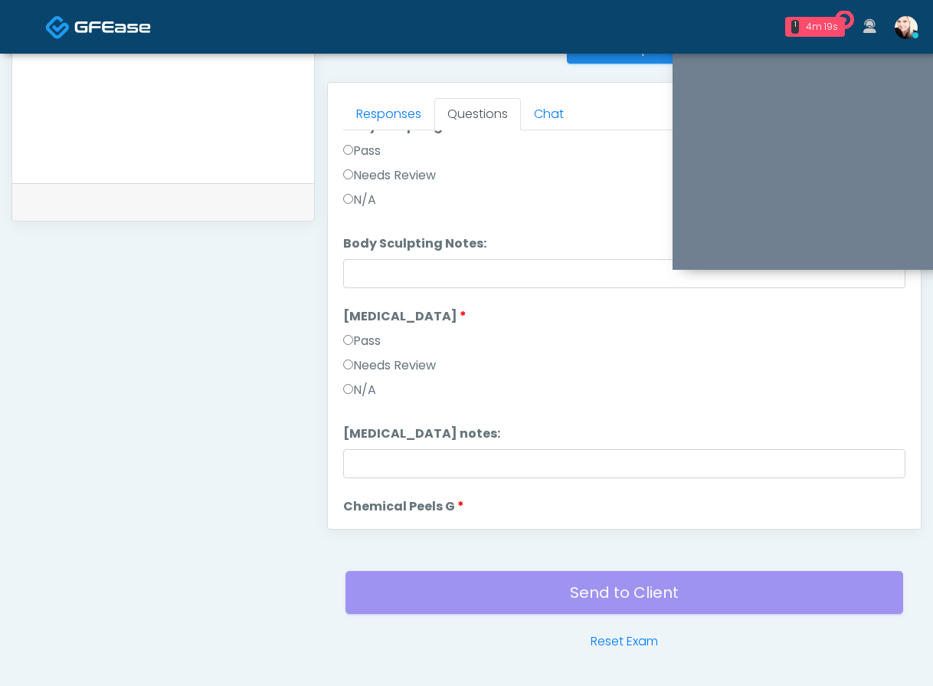
click at [358, 352] on div "Pass" at bounding box center [624, 344] width 562 height 25
click at [353, 349] on label "Pass" at bounding box center [362, 341] width 38 height 18
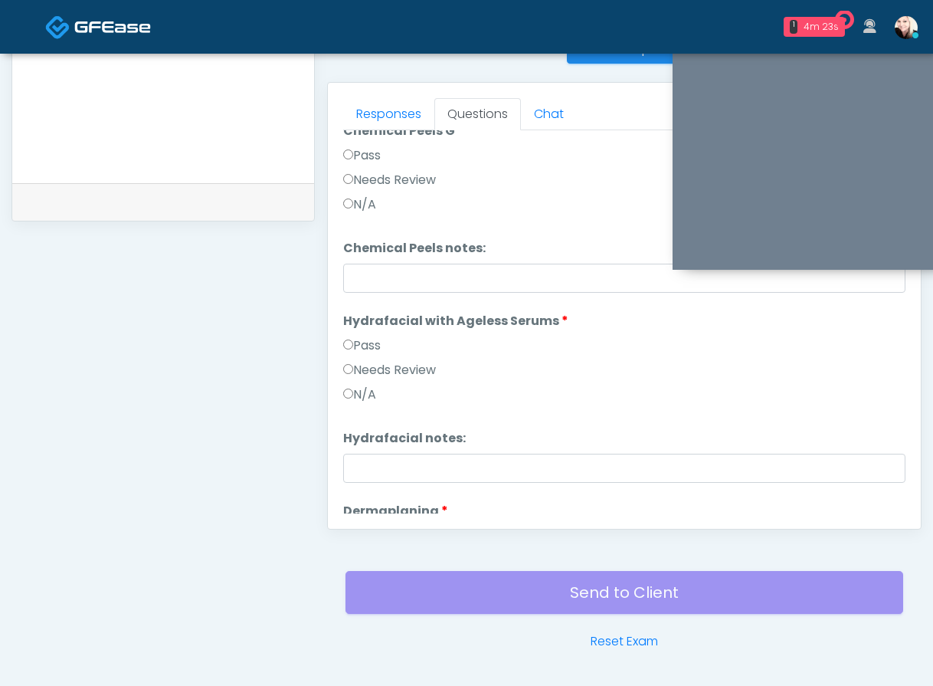
scroll to position [1949, 0]
click at [355, 339] on label "Pass" at bounding box center [362, 344] width 38 height 18
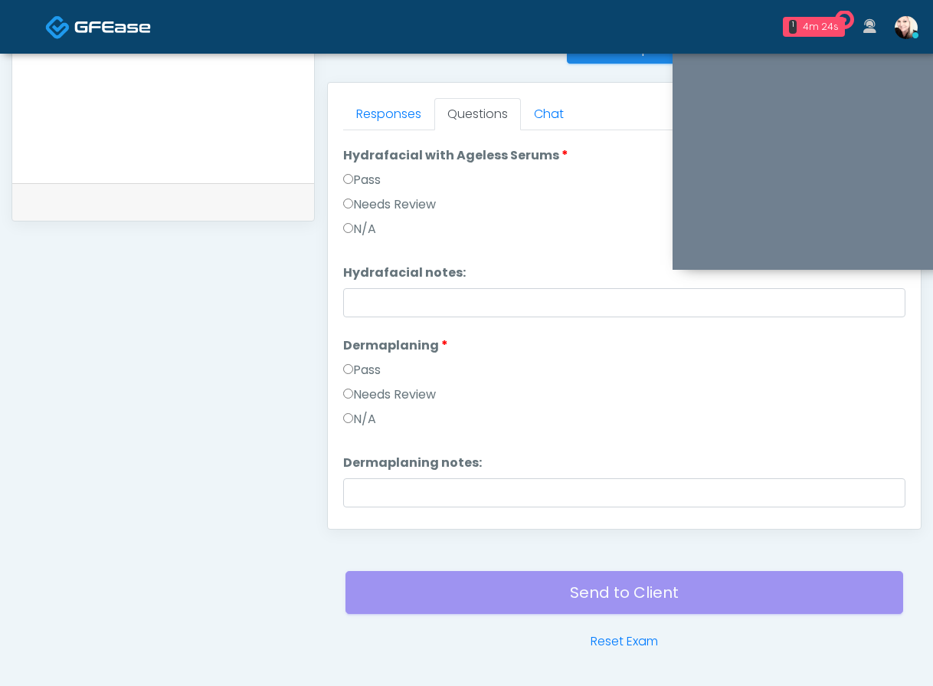
scroll to position [2114, 0]
click at [361, 365] on label "Pass" at bounding box center [362, 368] width 38 height 18
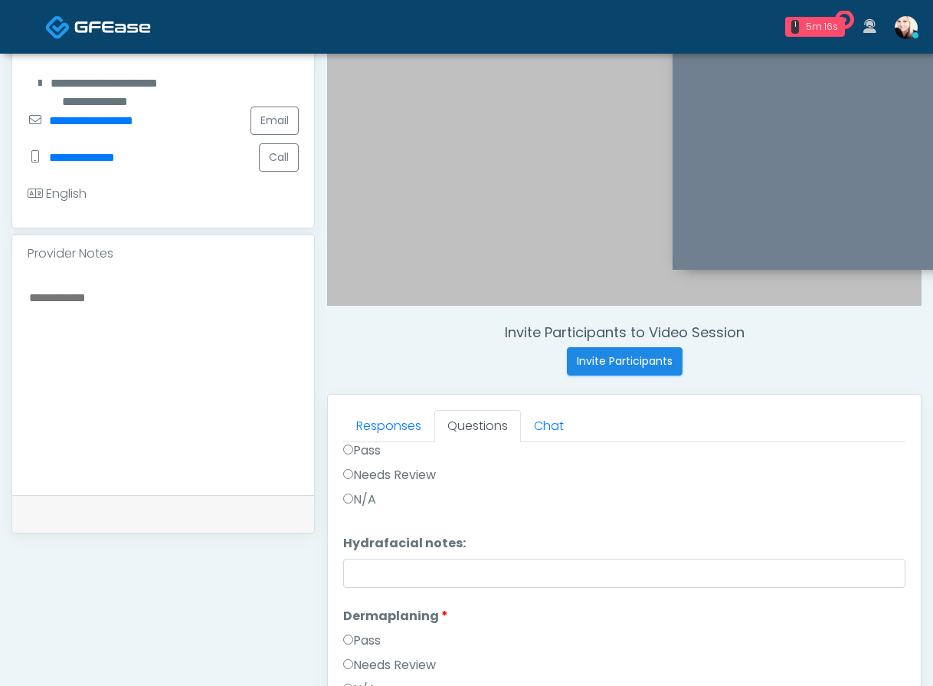
scroll to position [690, 0]
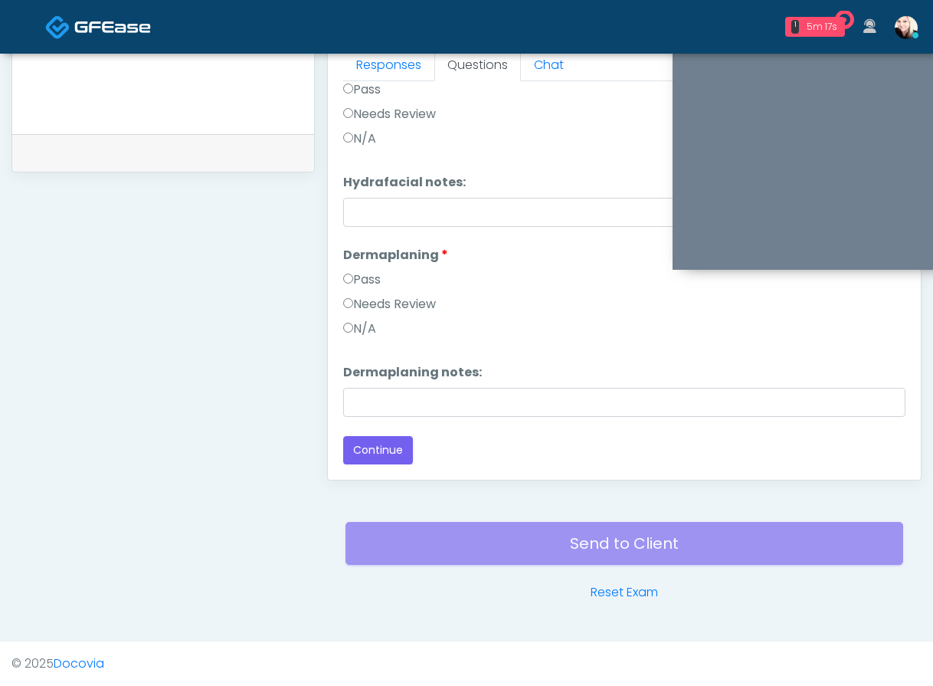
click at [380, 466] on div "Responses Questions Chat Good Faith Exam Script Good Faith Exam Script INTRODUC…" at bounding box center [624, 257] width 593 height 446
click at [372, 455] on button "Continue" at bounding box center [378, 450] width 70 height 28
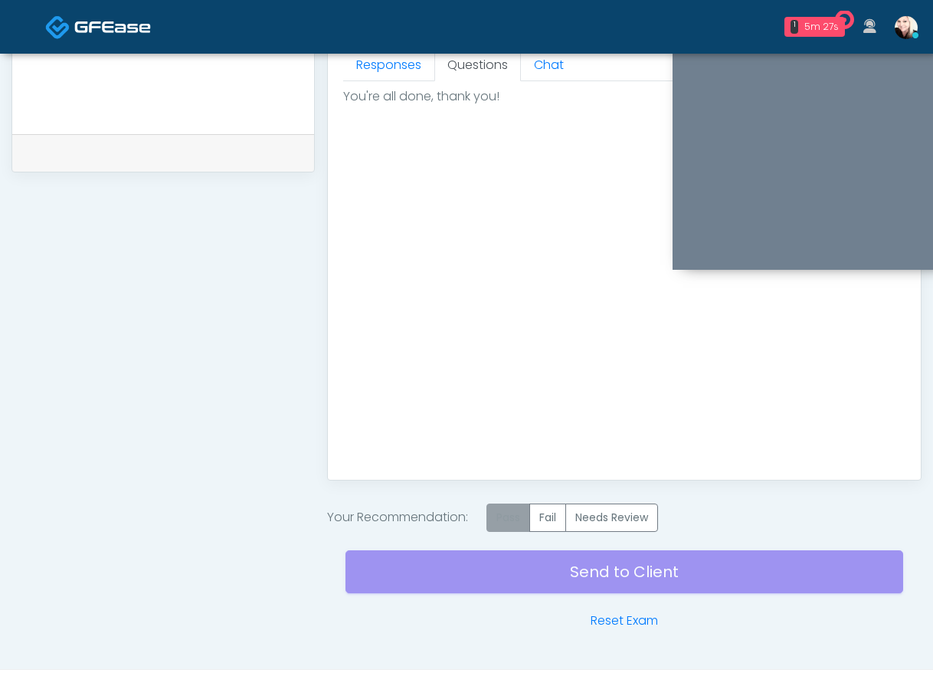
click at [520, 517] on label "Pass" at bounding box center [509, 517] width 44 height 28
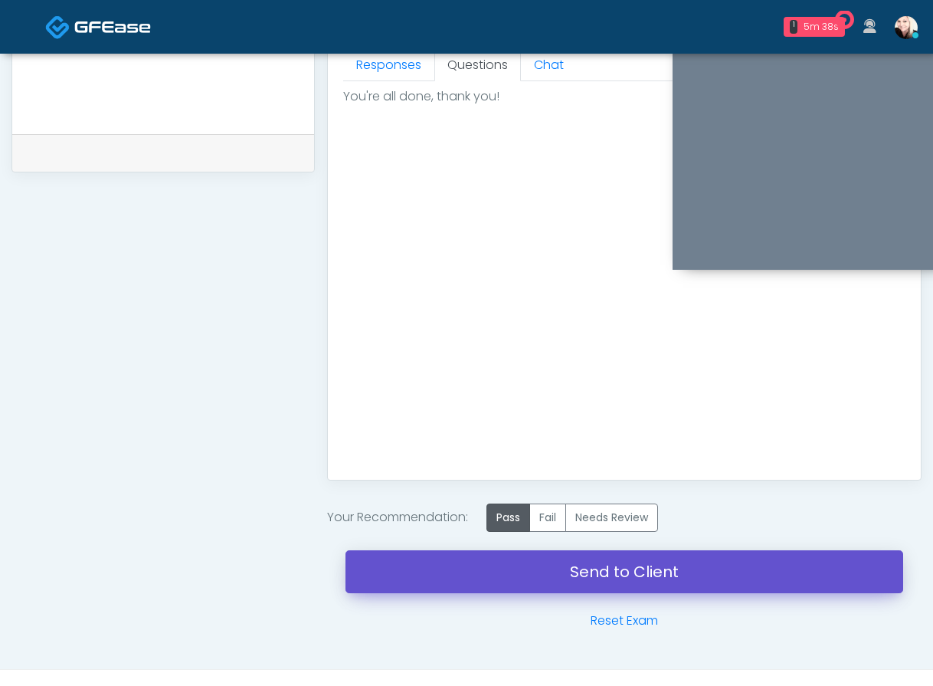
click at [551, 570] on link "Send to Client" at bounding box center [625, 571] width 558 height 43
